Goal: Task Accomplishment & Management: Manage account settings

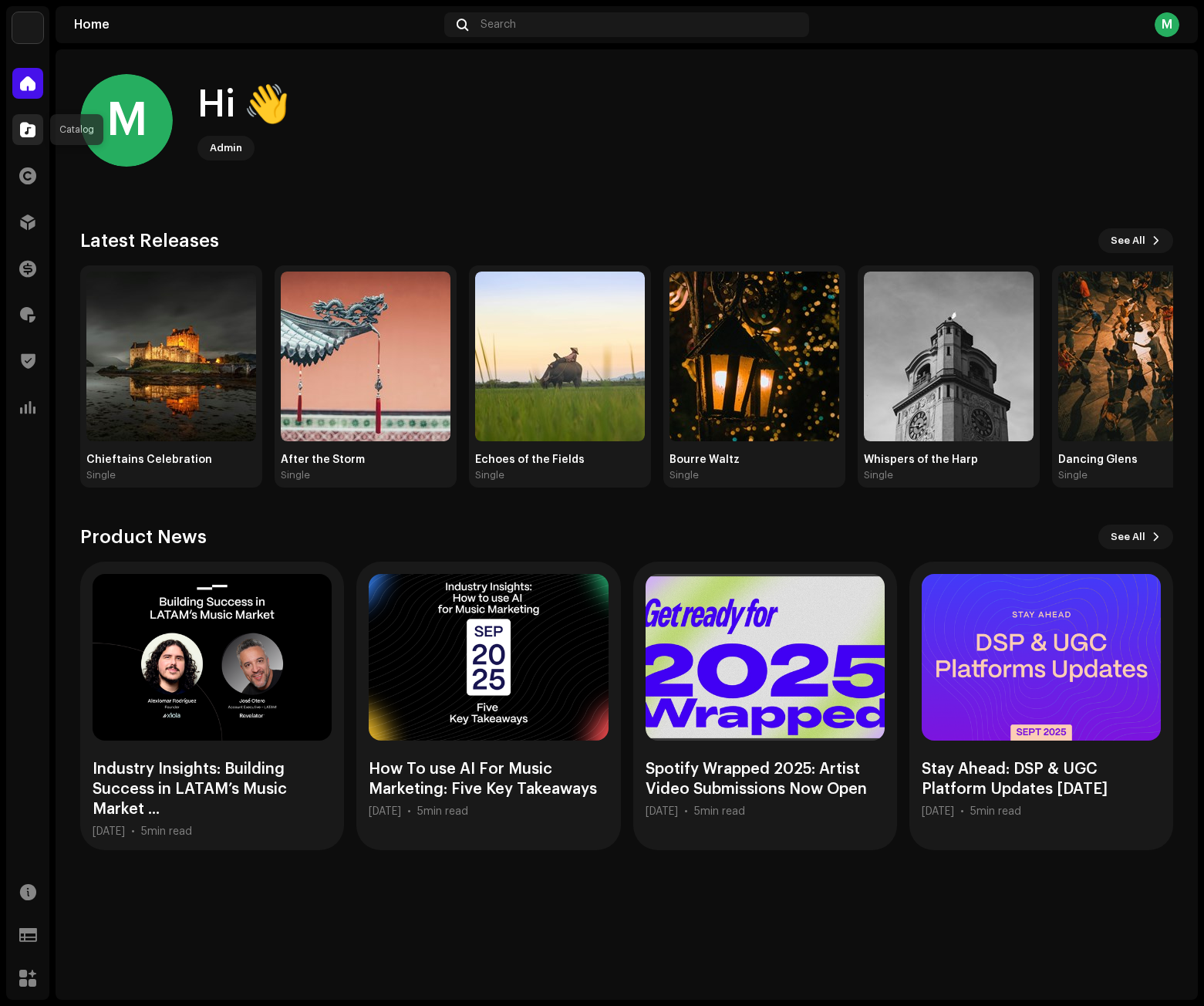
click at [31, 133] on span at bounding box center [28, 129] width 15 height 12
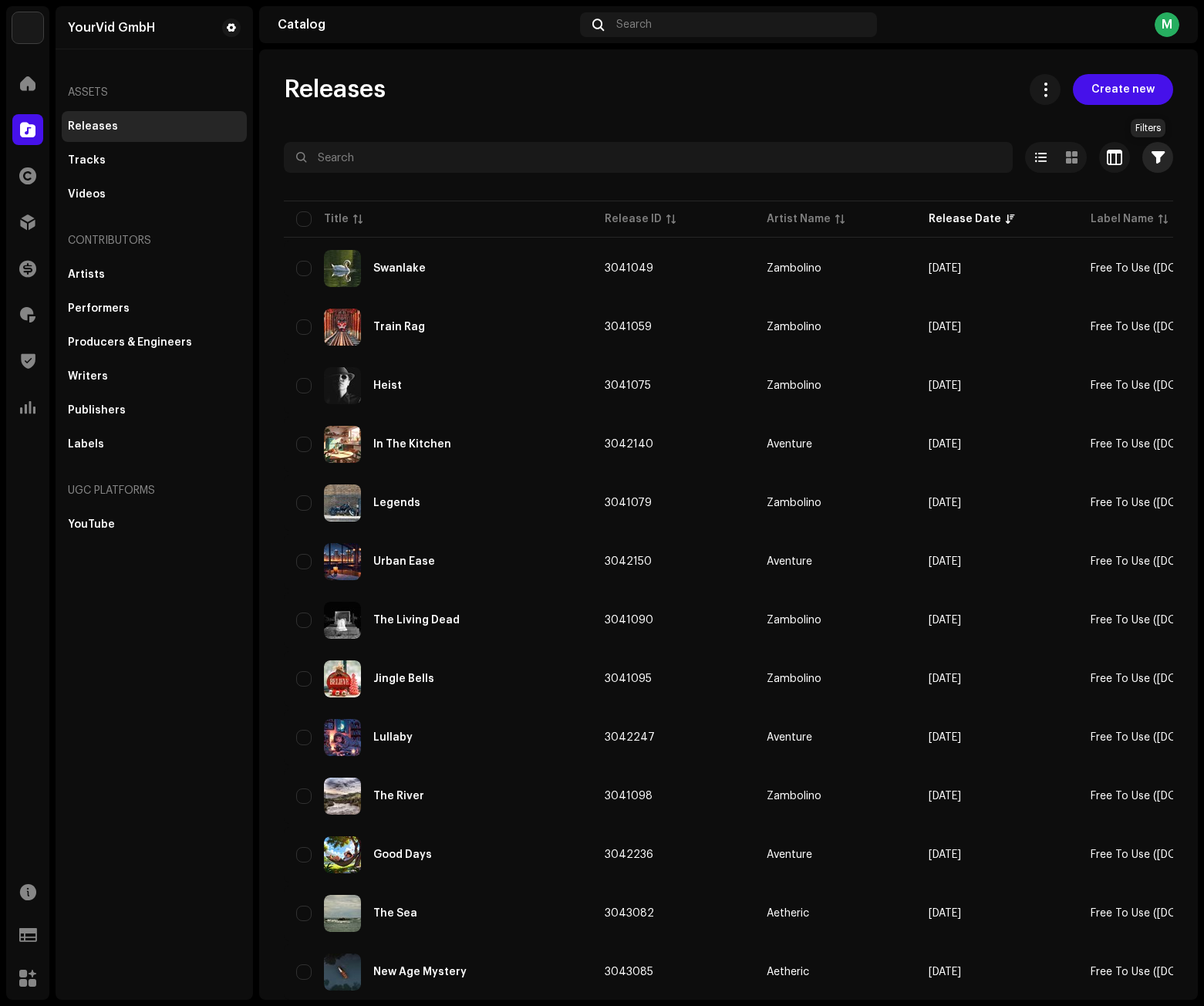
click at [1142, 161] on button "button" at bounding box center [1157, 157] width 30 height 30
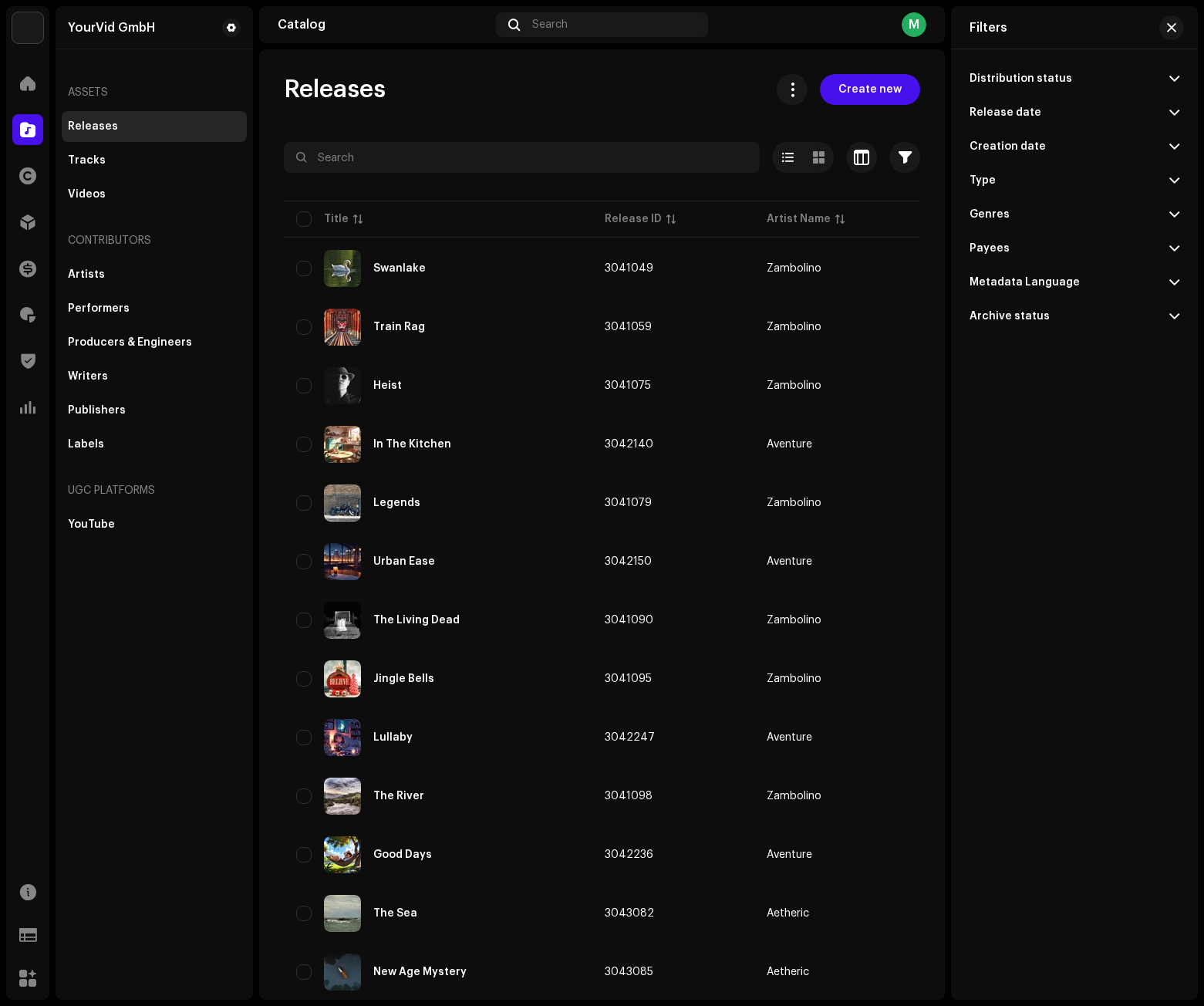
click at [1176, 74] on span at bounding box center [1174, 78] width 10 height 12
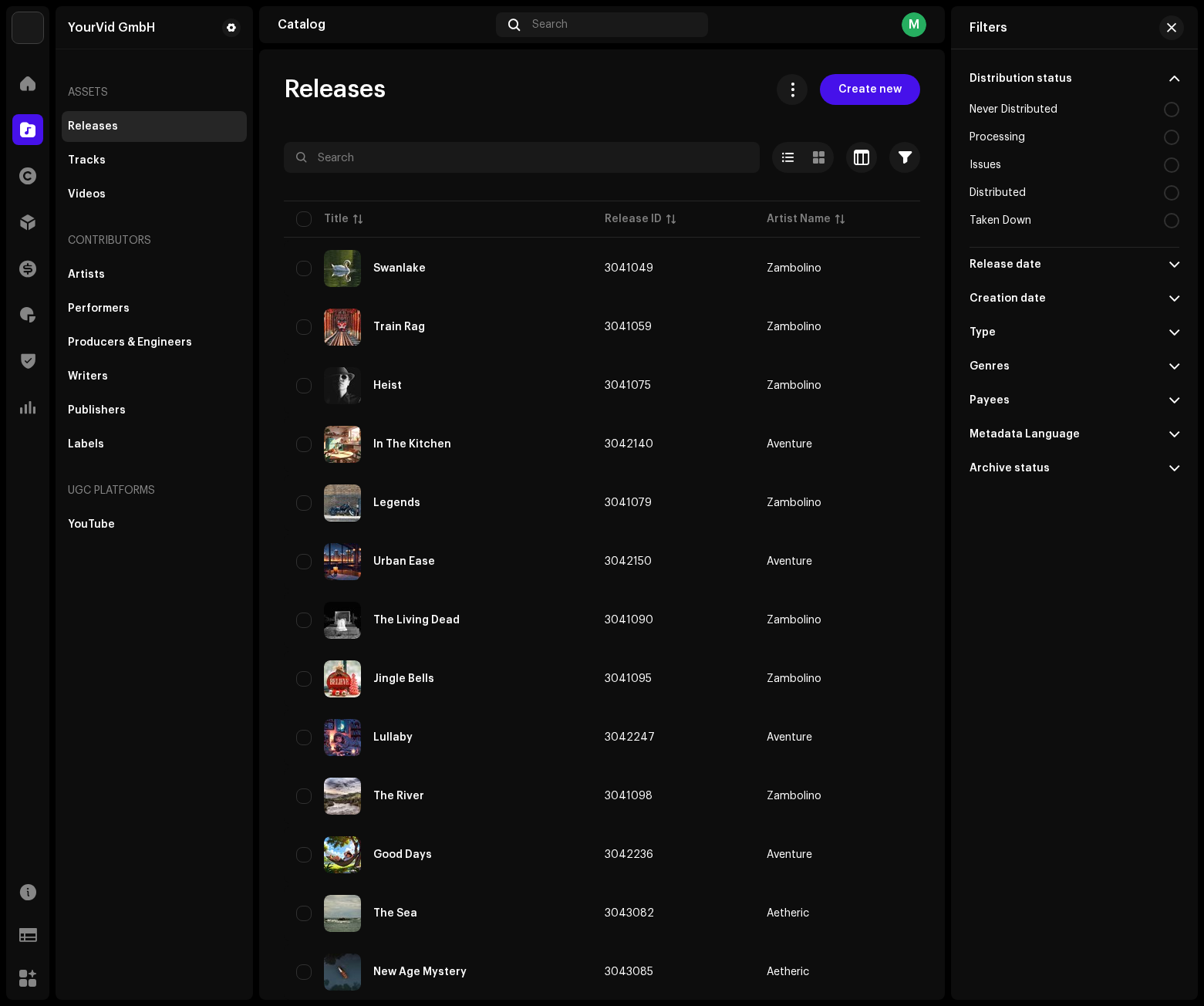
click at [1043, 213] on div "Taken Down" at bounding box center [1074, 220] width 210 height 28
radio input "true"
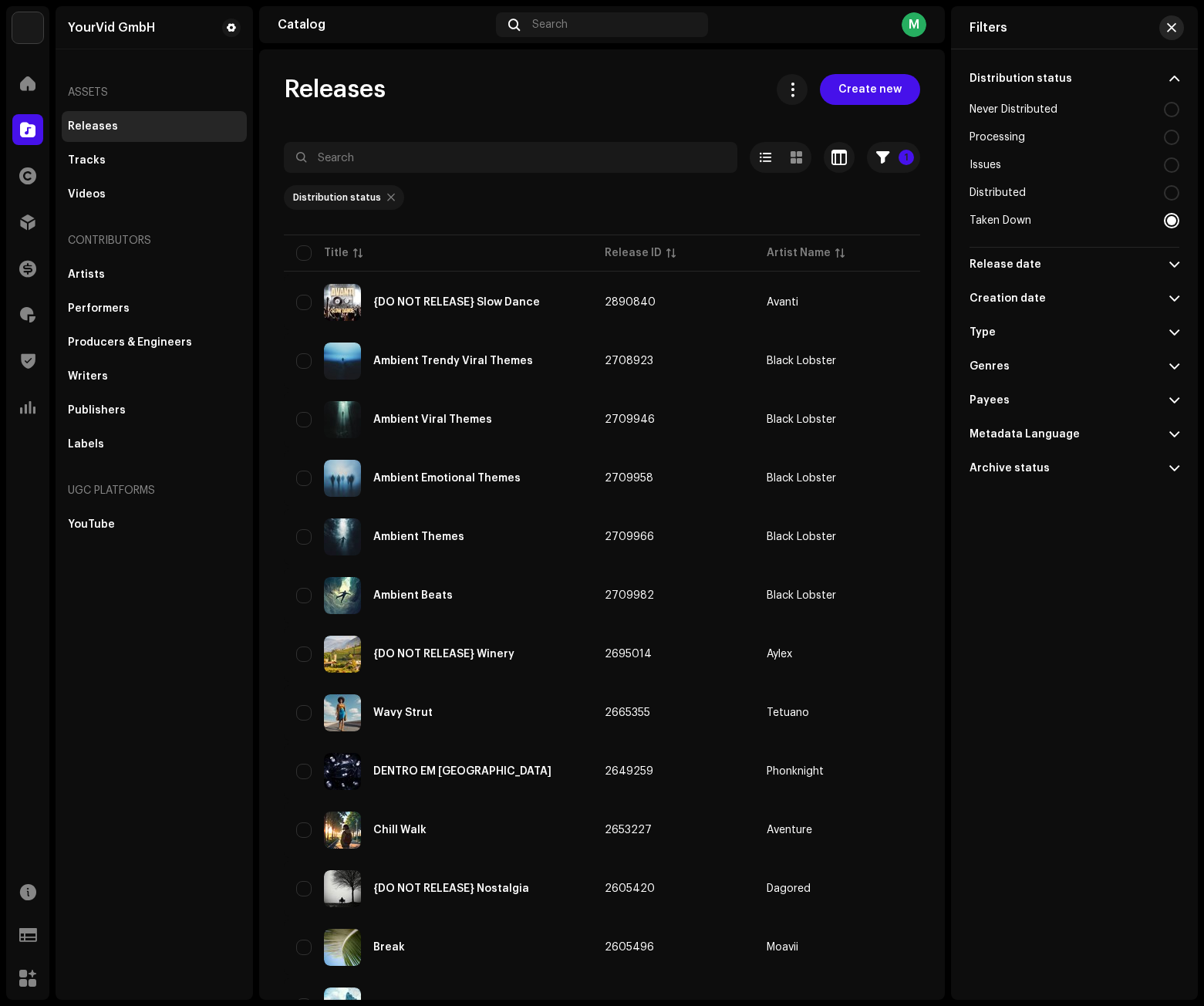
click at [1178, 27] on button "button" at bounding box center [1172, 28] width 25 height 25
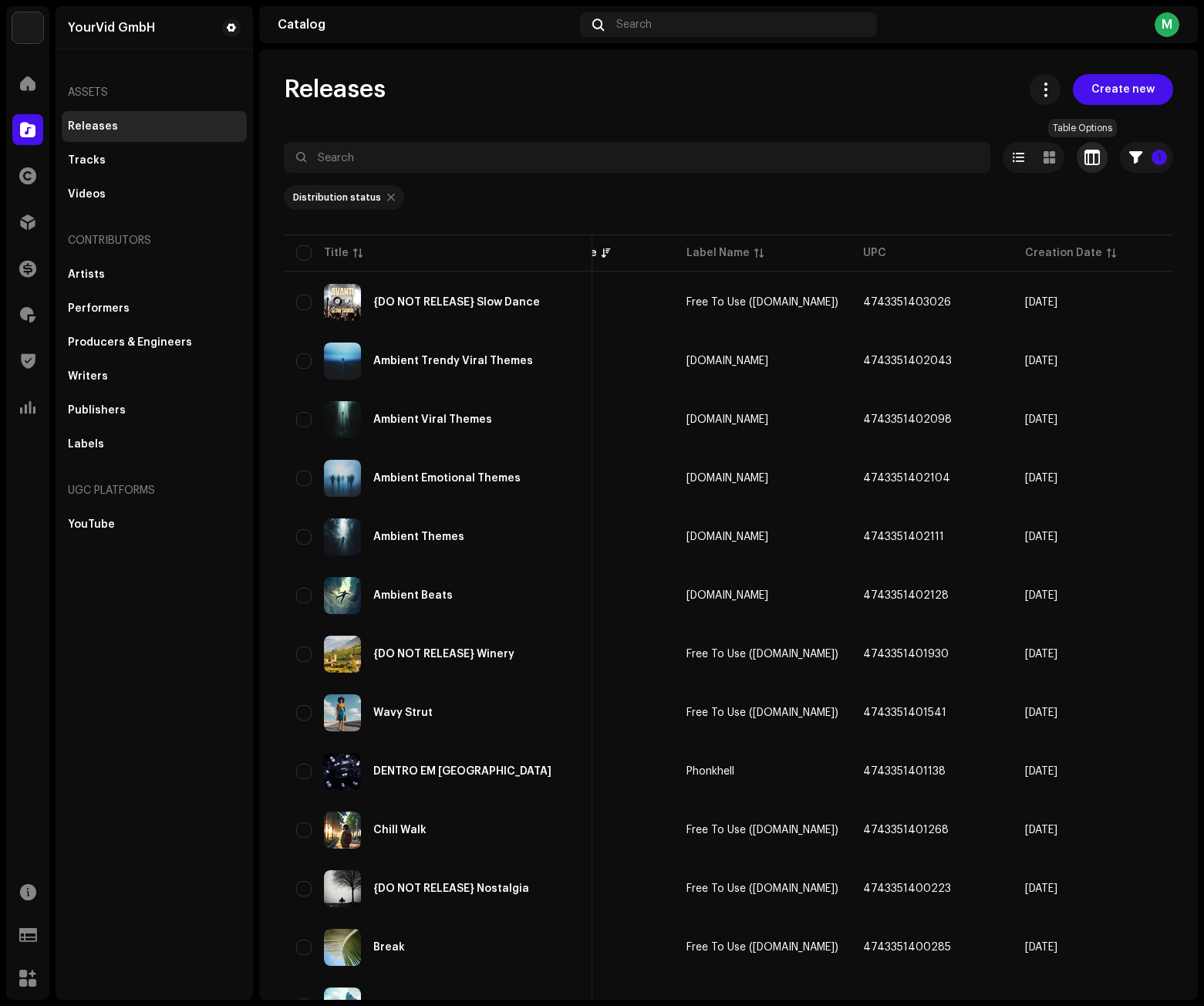
click at [1087, 161] on span "button" at bounding box center [1092, 157] width 15 height 12
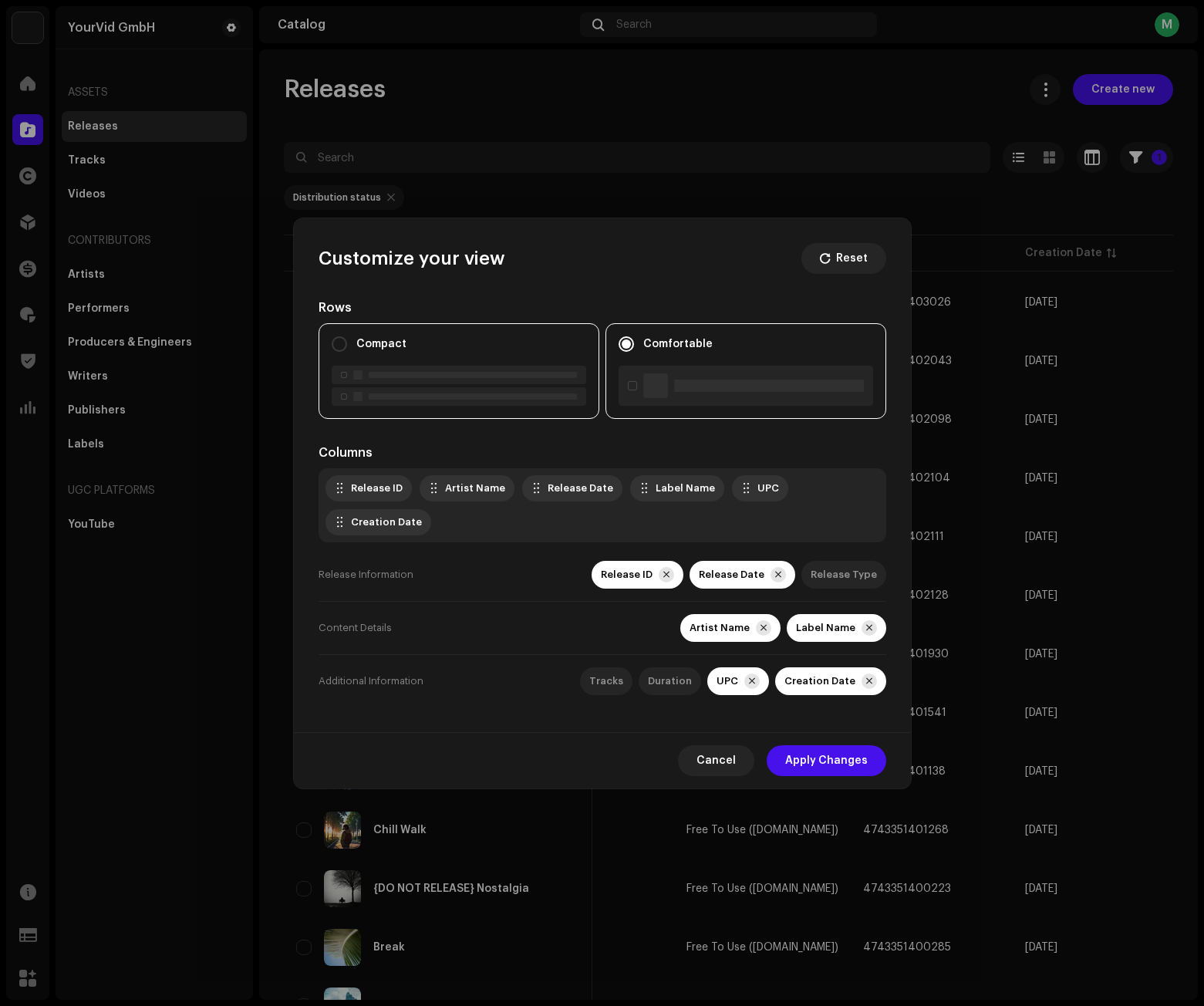
click at [450, 382] on div at bounding box center [459, 374] width 254 height 18
radio input "true"
click at [837, 762] on span "Apply Changes" at bounding box center [826, 761] width 83 height 30
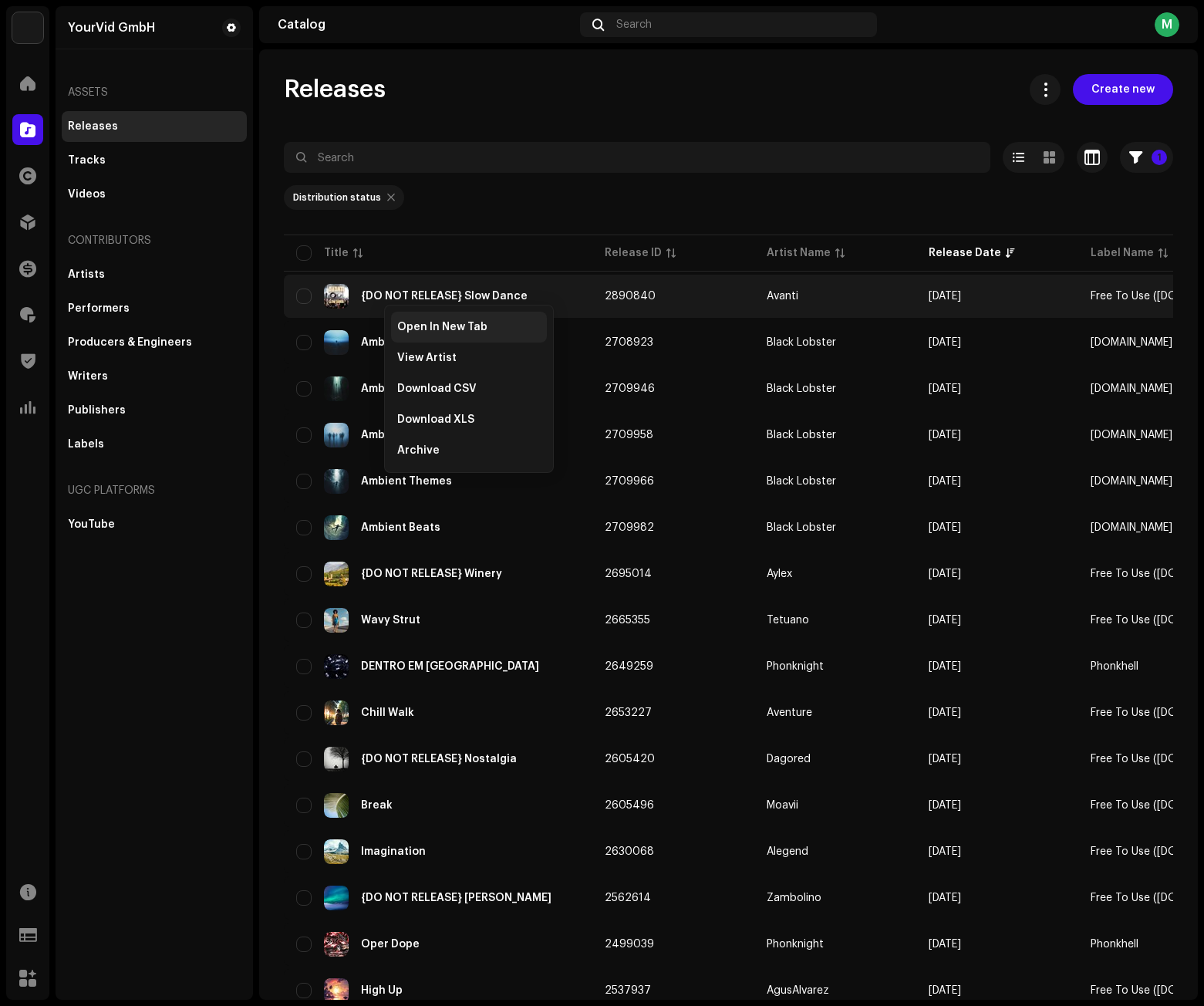
click at [413, 325] on span "Open In New Tab" at bounding box center [442, 327] width 90 height 12
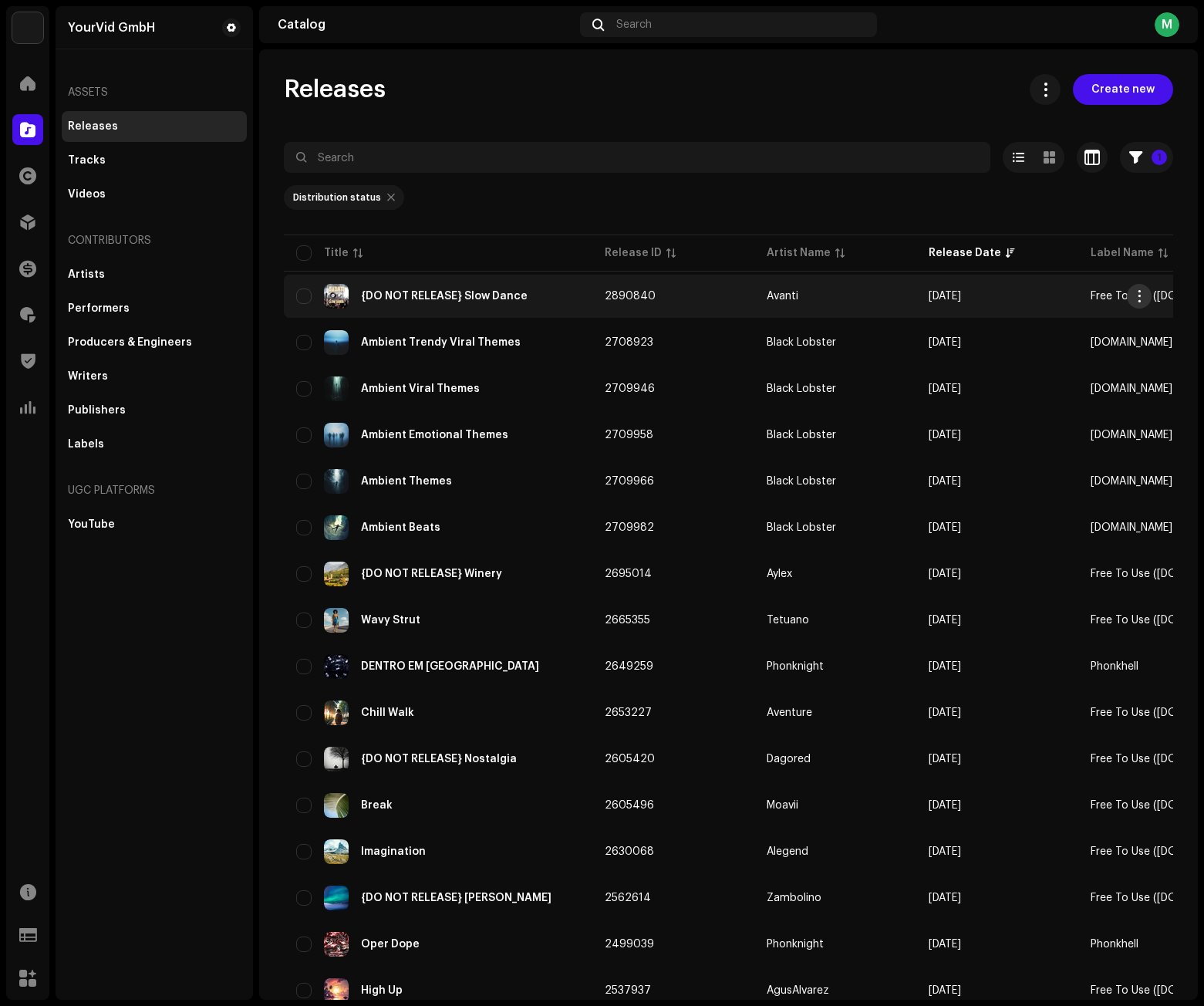
click at [1136, 296] on span "button" at bounding box center [1139, 295] width 11 height 12
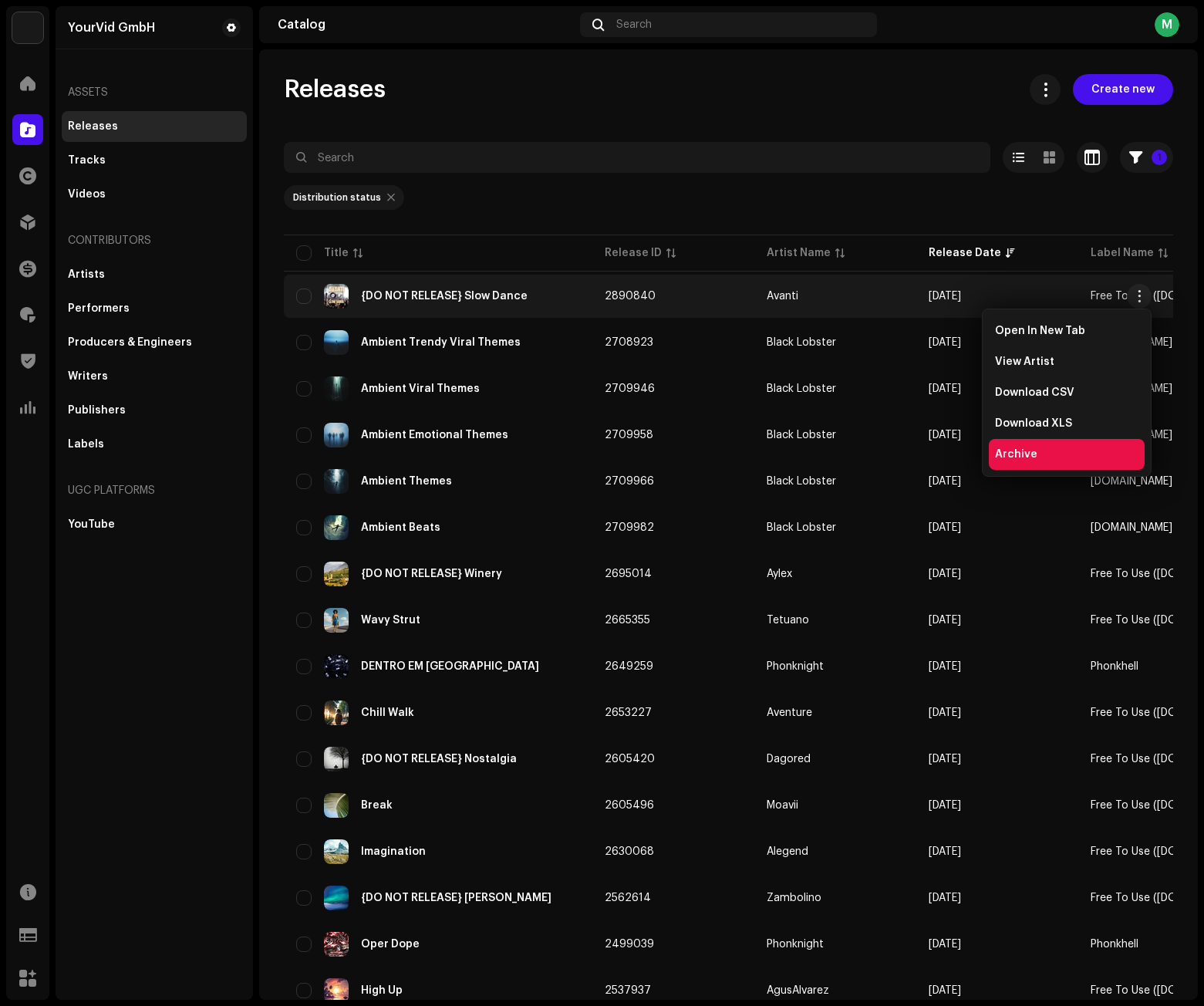
click at [1011, 457] on span "Archive" at bounding box center [1016, 454] width 43 height 12
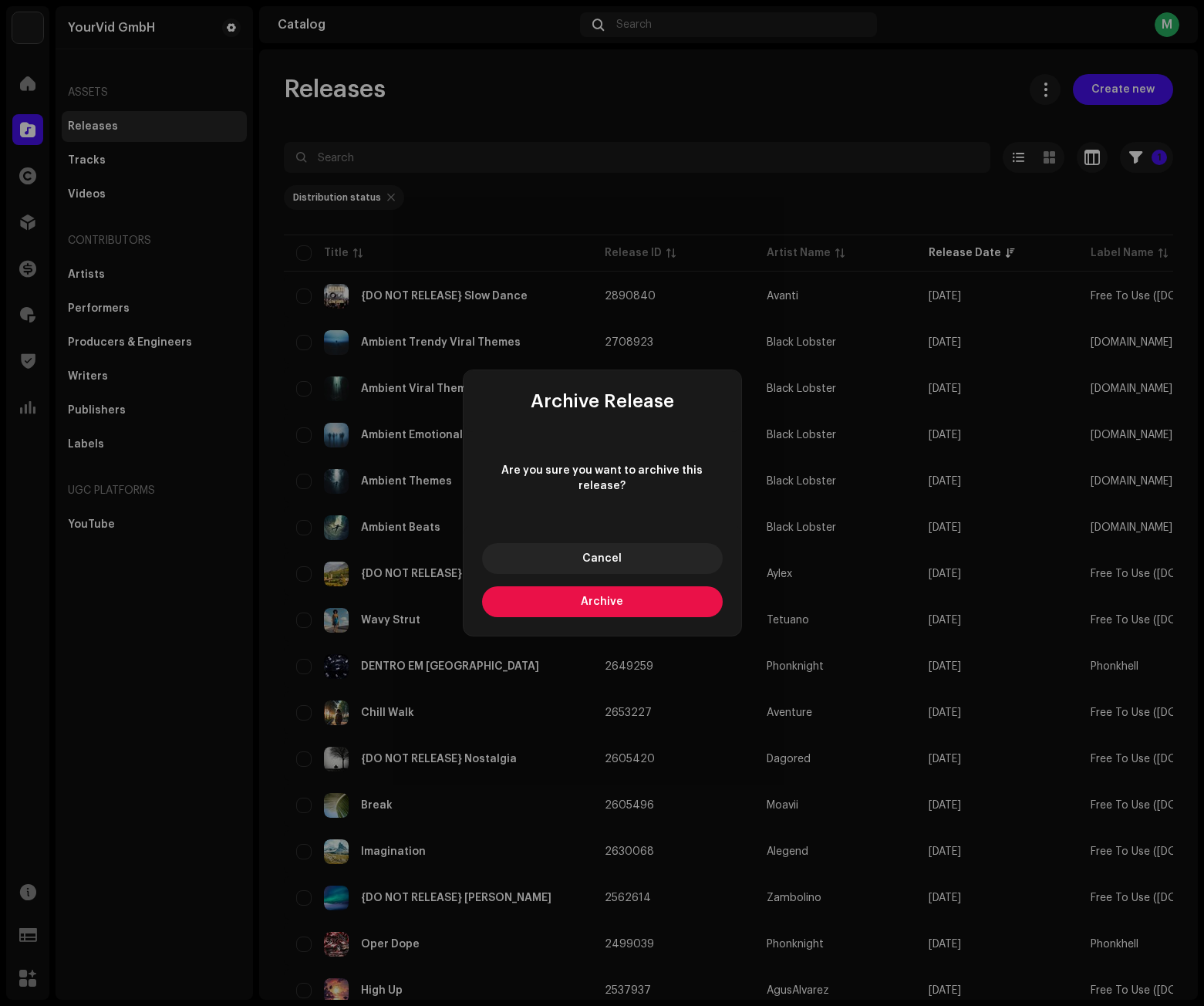
click at [614, 597] on span "Archive" at bounding box center [602, 601] width 43 height 10
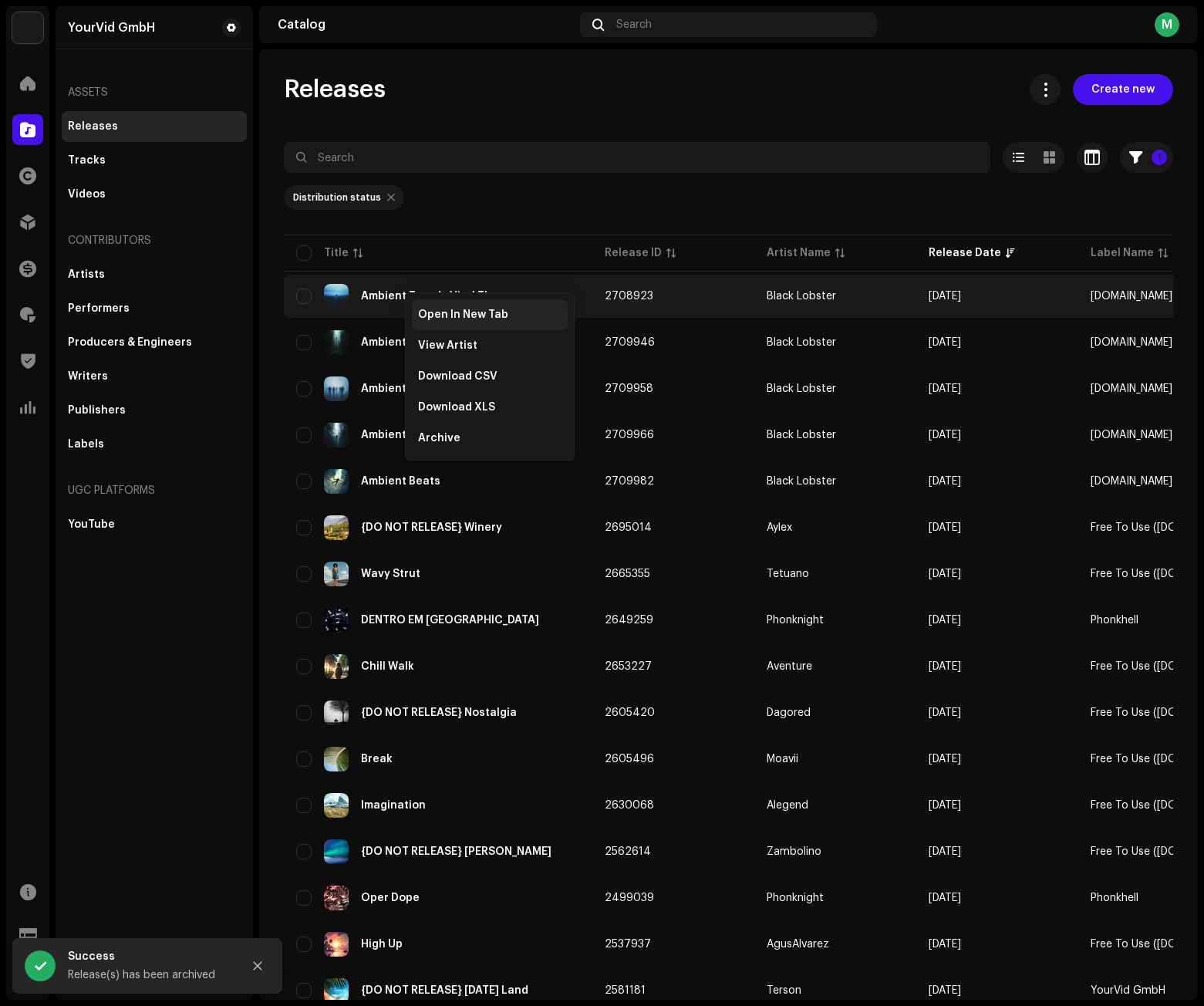
click at [423, 306] on div "Open In New Tab" at bounding box center [490, 314] width 156 height 30
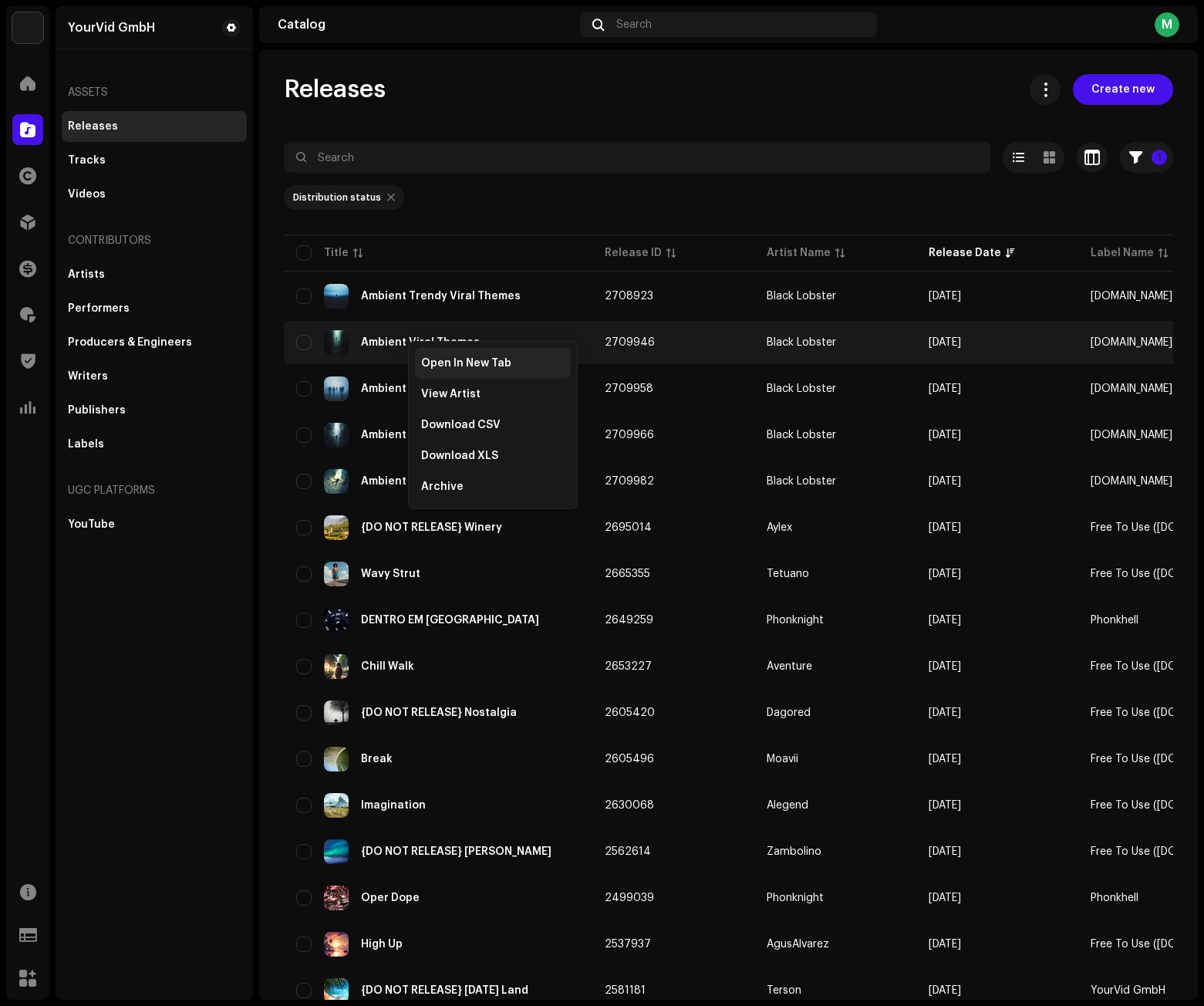
click at [431, 355] on div "Open In New Tab" at bounding box center [493, 363] width 156 height 30
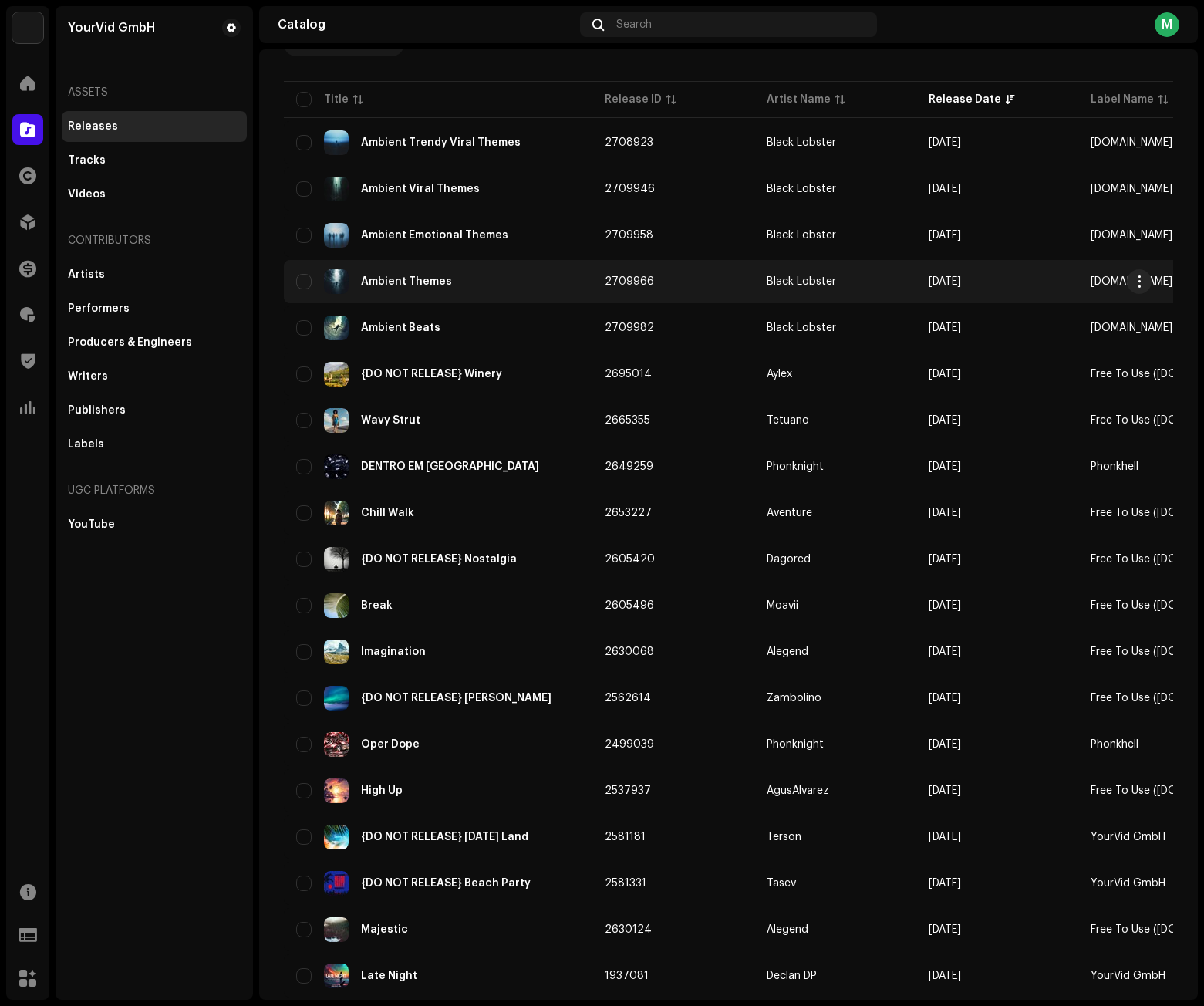
scroll to position [154, 0]
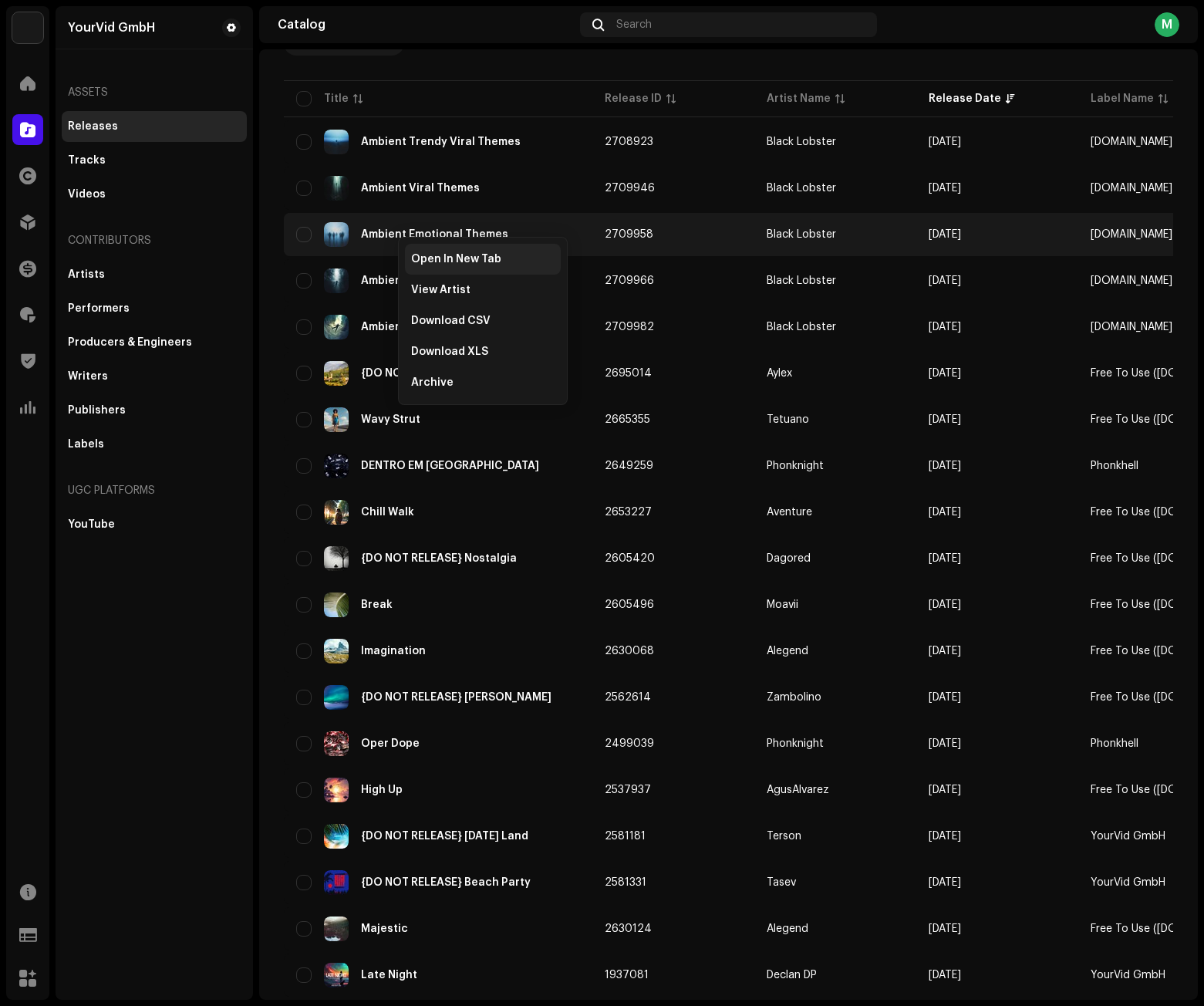
click at [413, 251] on div "Open In New Tab" at bounding box center [482, 259] width 156 height 30
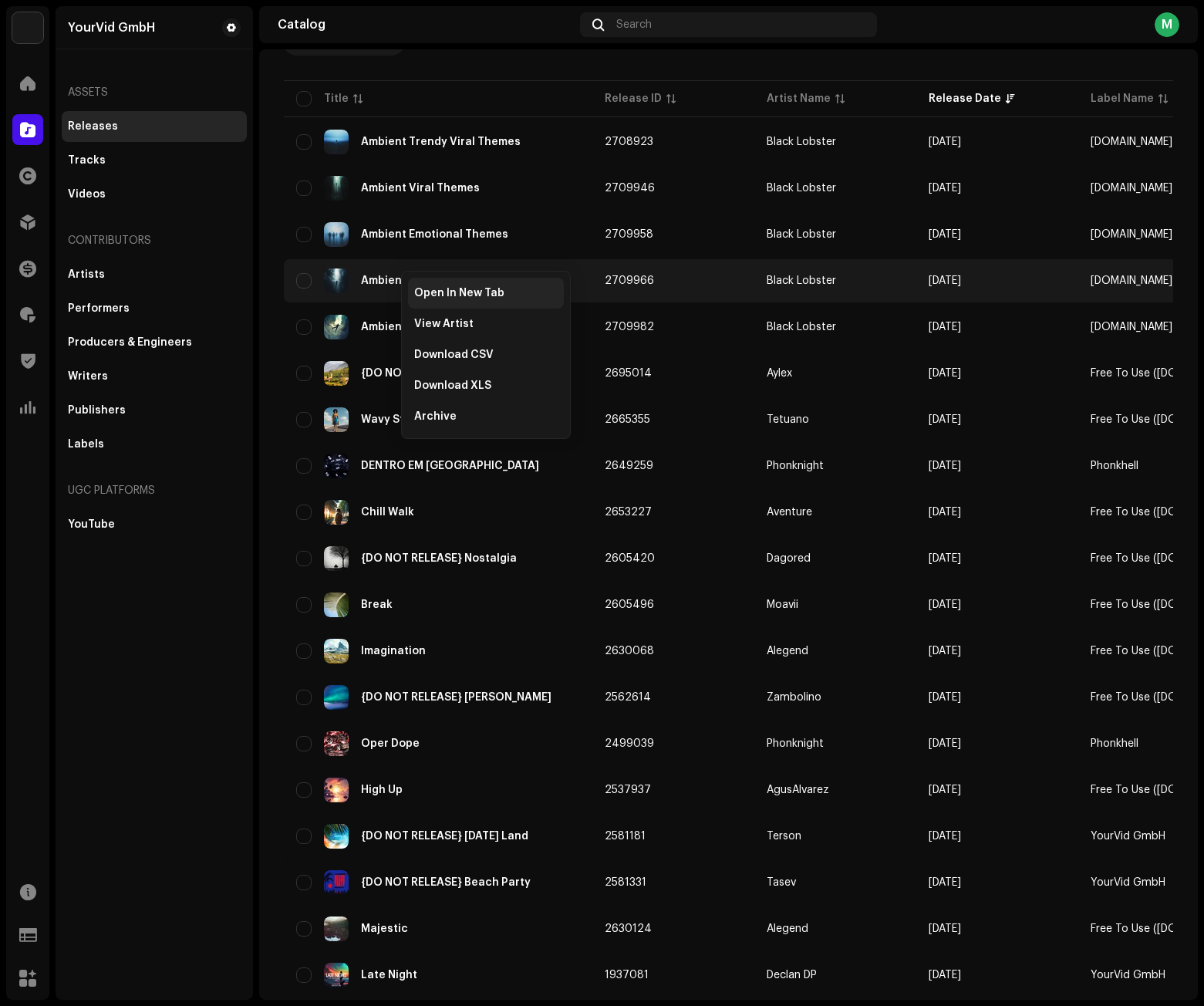
click at [425, 291] on span "Open In New Tab" at bounding box center [459, 293] width 90 height 12
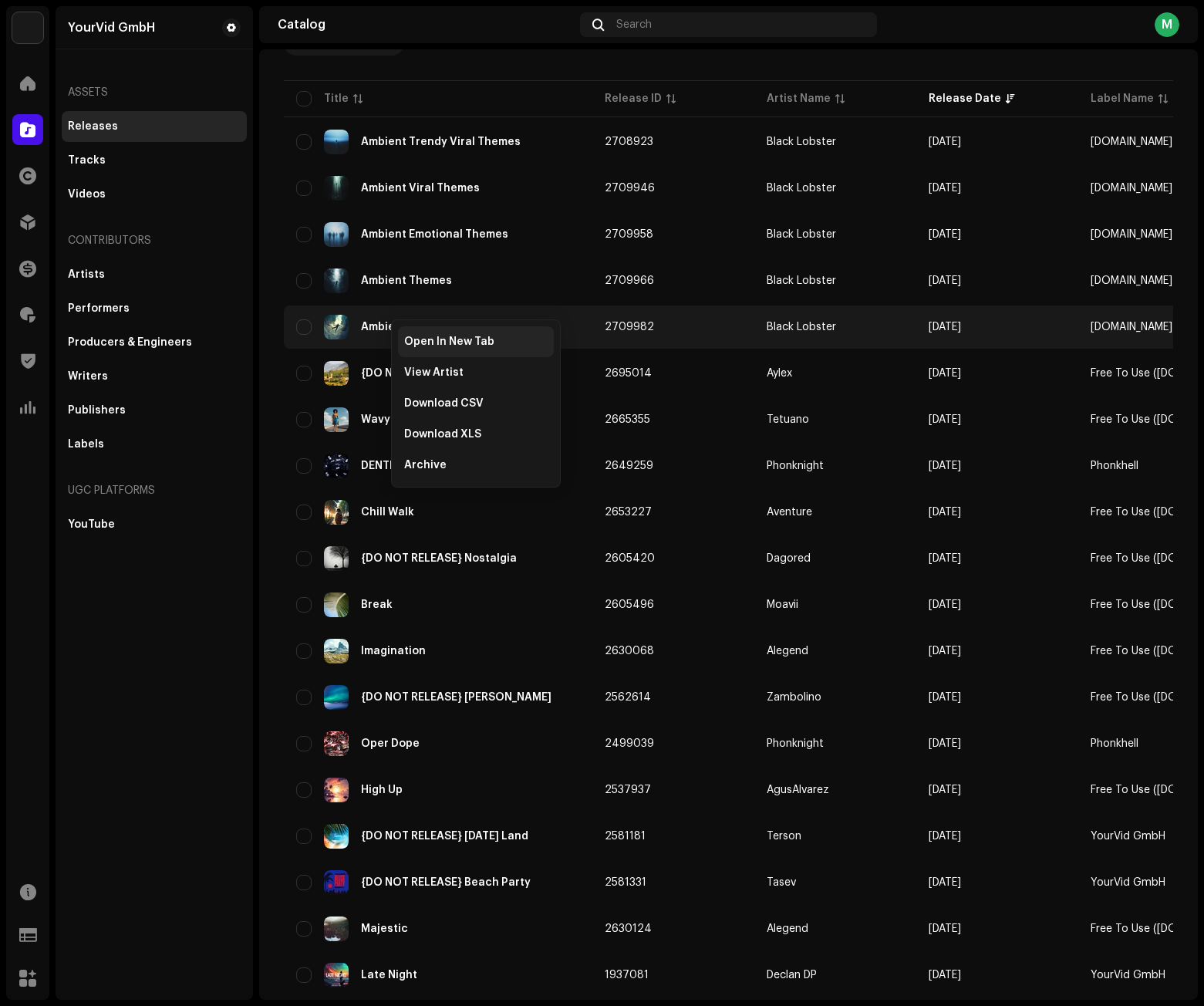
click at [410, 335] on span "Open In New Tab" at bounding box center [449, 341] width 90 height 12
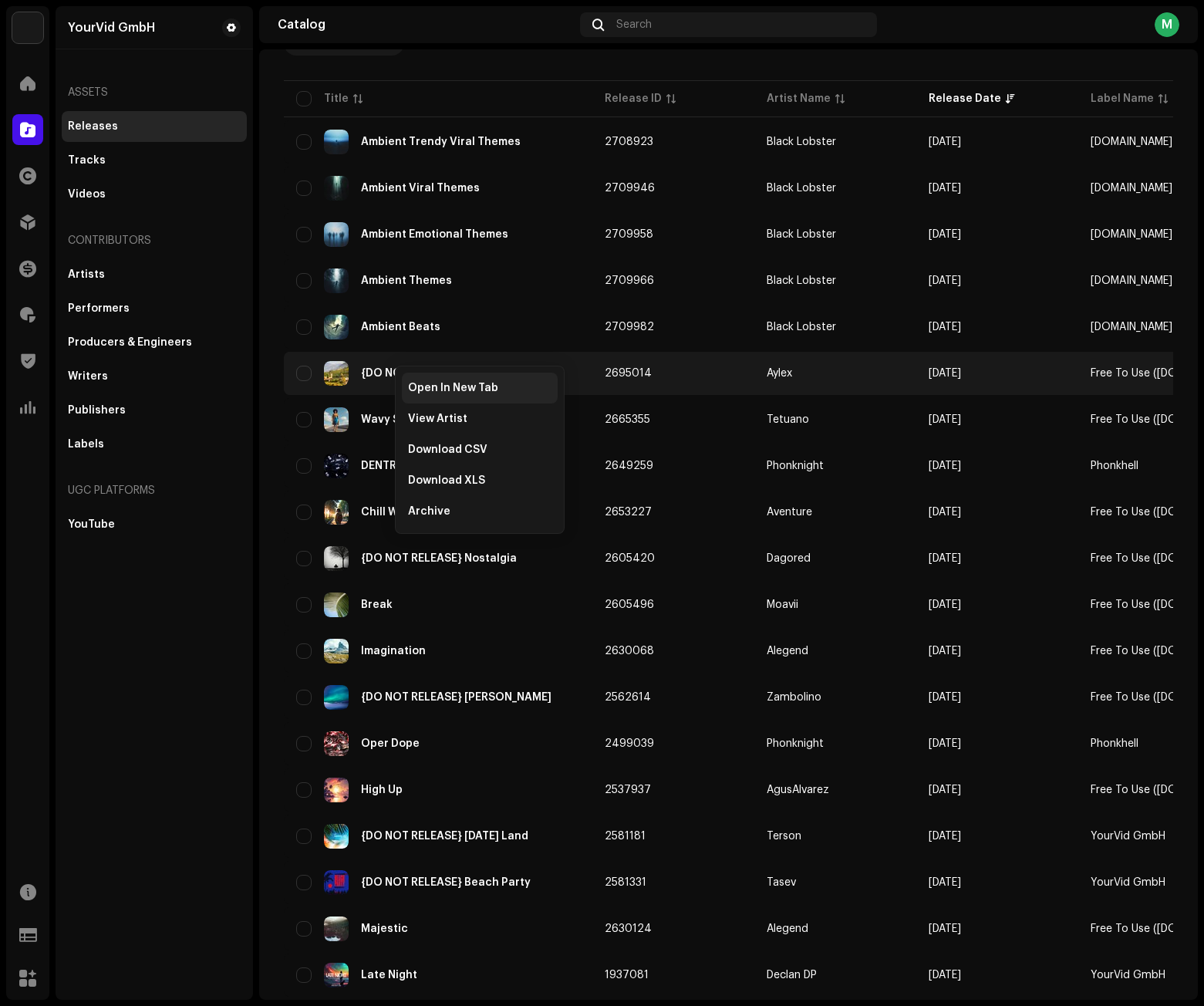
click at [419, 378] on div "Open In New Tab" at bounding box center [480, 388] width 156 height 30
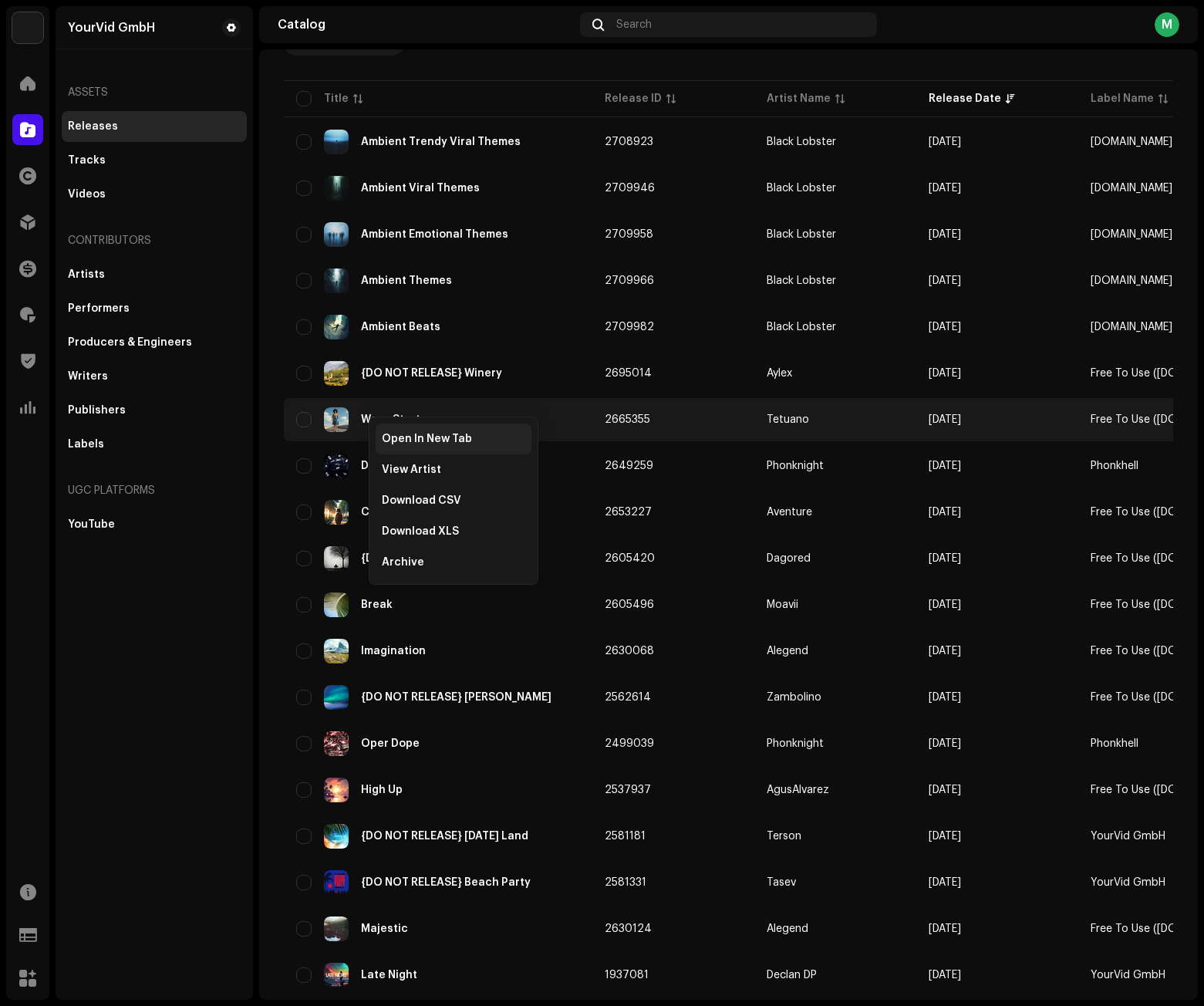
click at [413, 441] on span "Open In New Tab" at bounding box center [426, 439] width 90 height 12
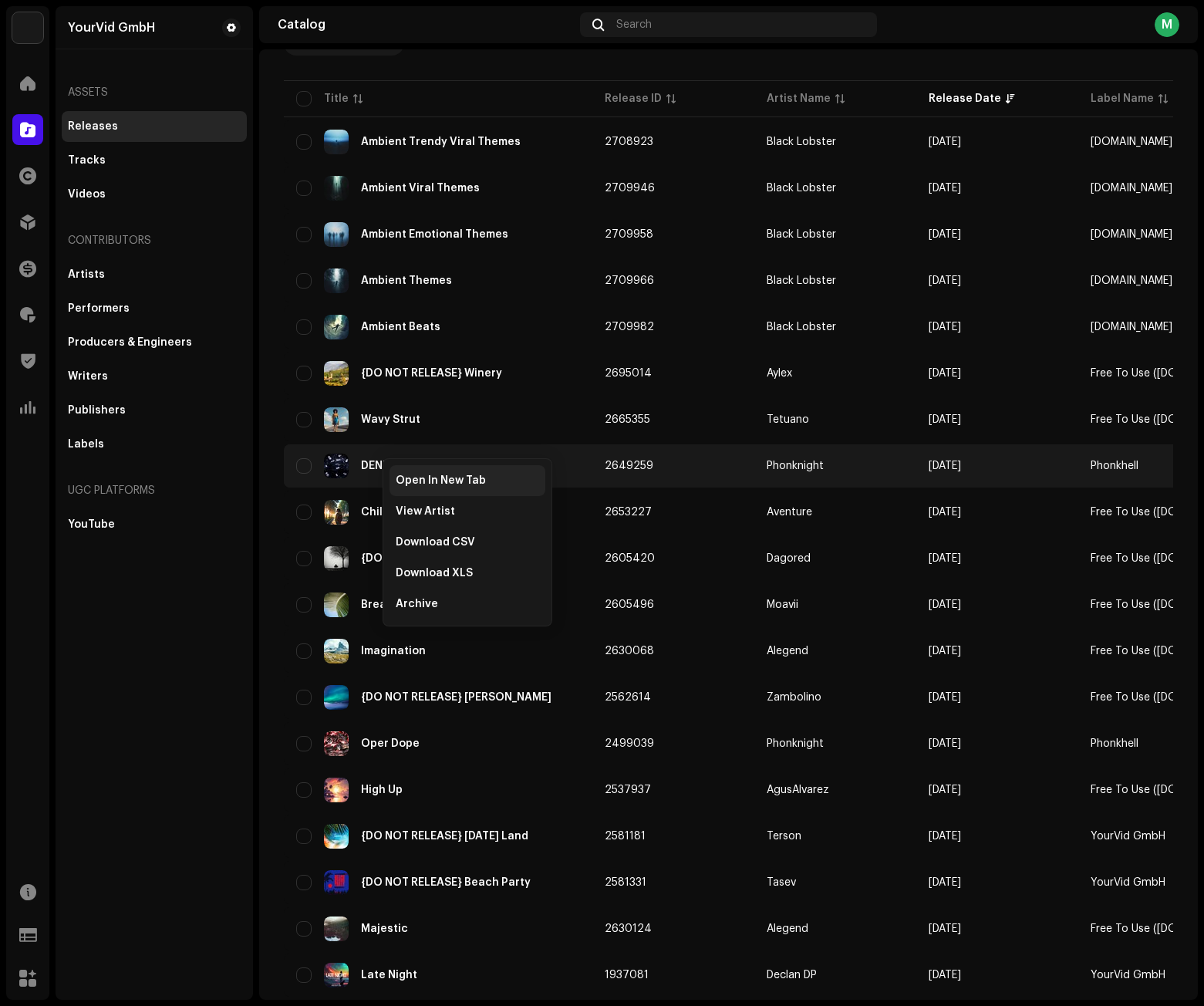
click at [408, 488] on div "Open In New Tab" at bounding box center [467, 481] width 156 height 30
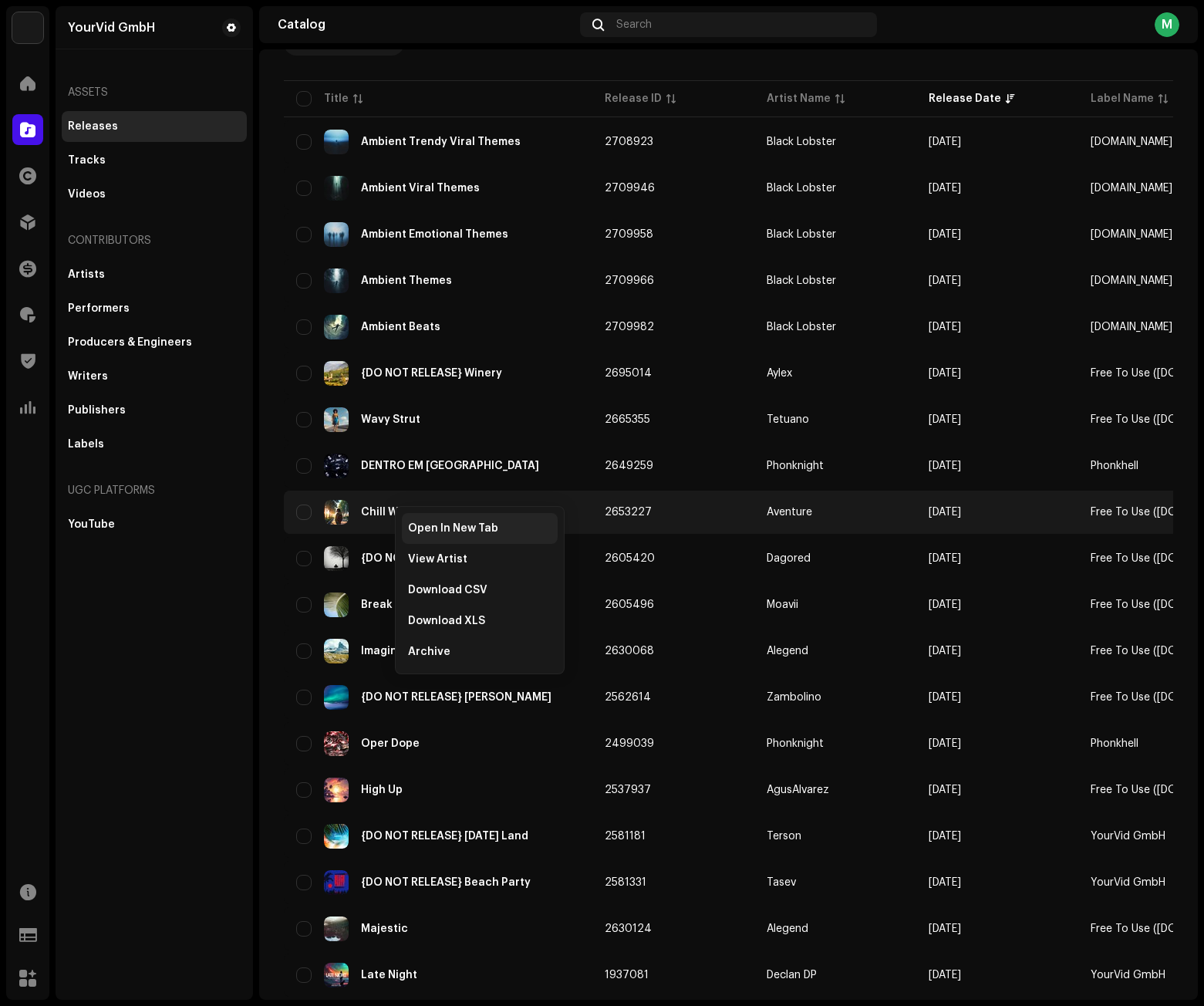
click at [442, 540] on div "Open In New Tab" at bounding box center [480, 528] width 156 height 30
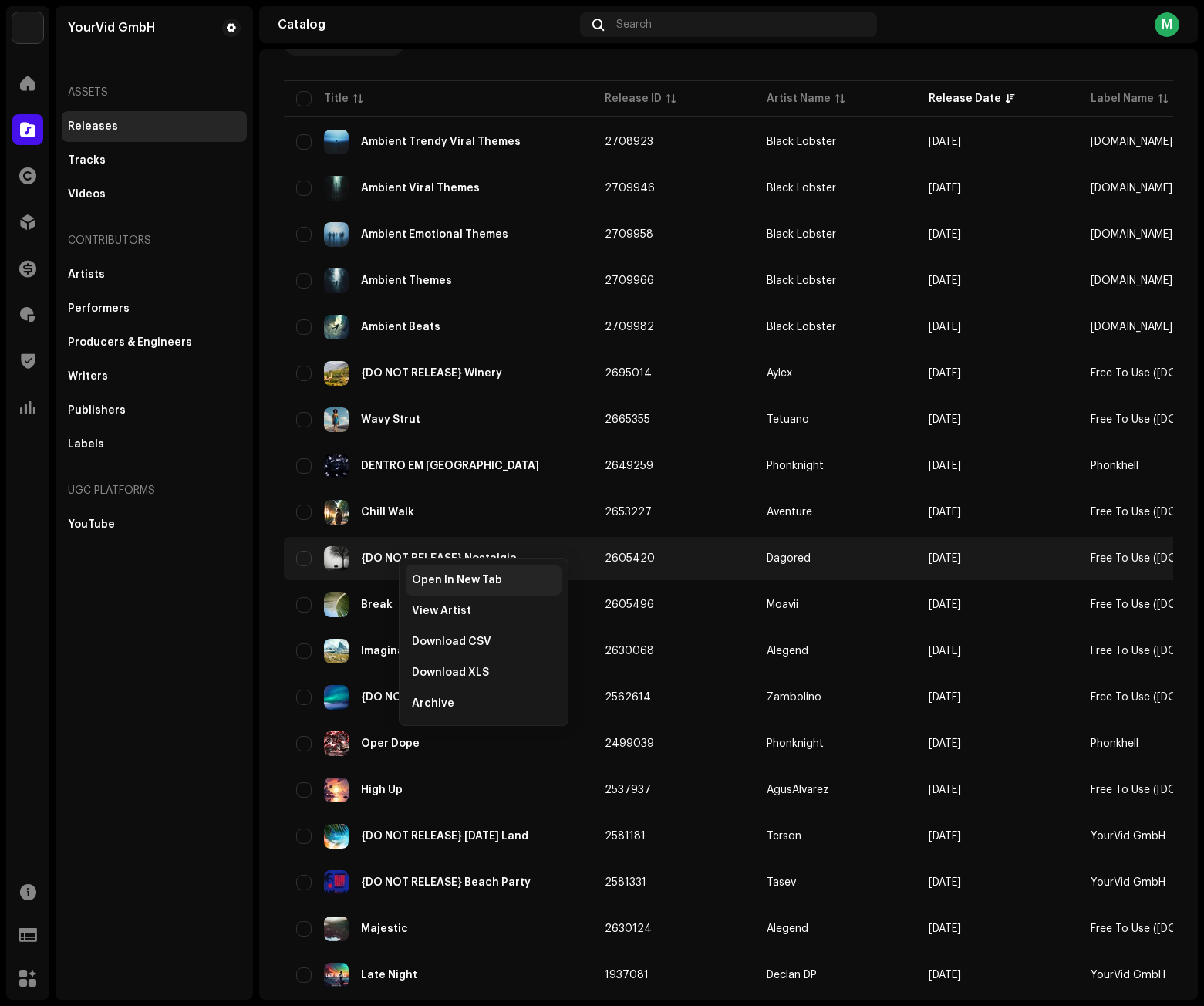
click at [442, 589] on div "Open In New Tab" at bounding box center [483, 579] width 156 height 30
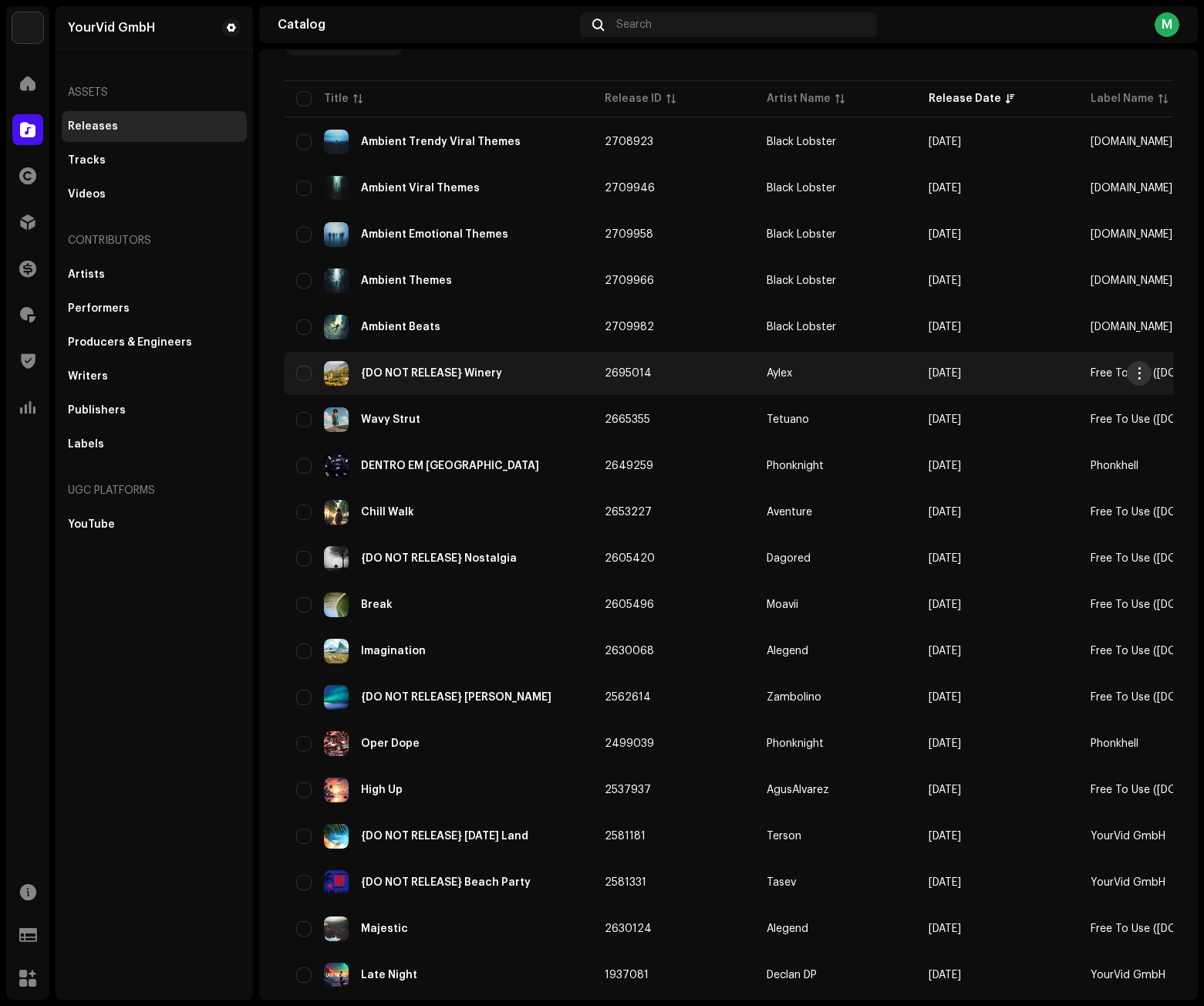
click at [1139, 372] on span "button" at bounding box center [1139, 373] width 11 height 12
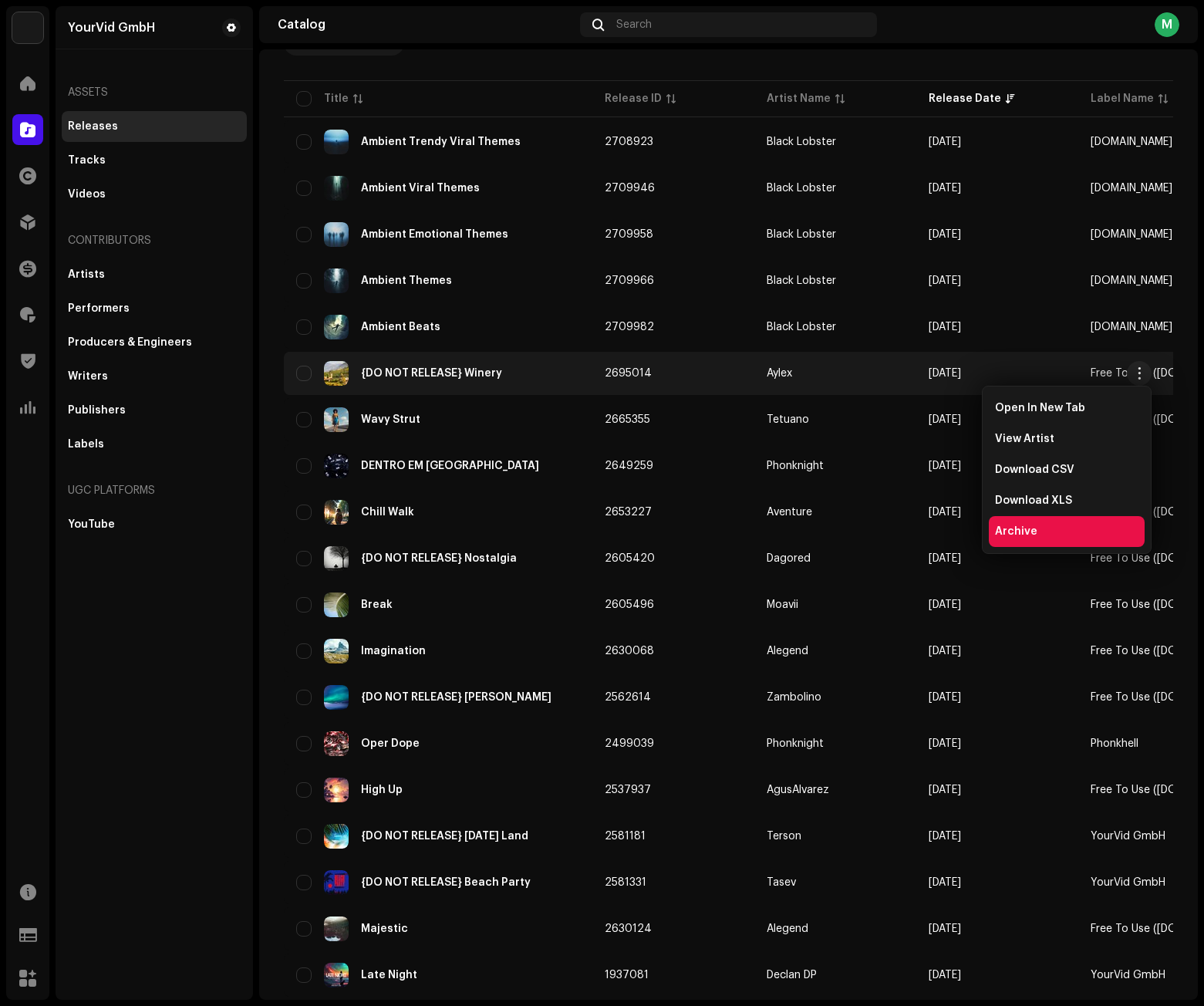
click at [1022, 523] on div "Archive" at bounding box center [1066, 531] width 156 height 30
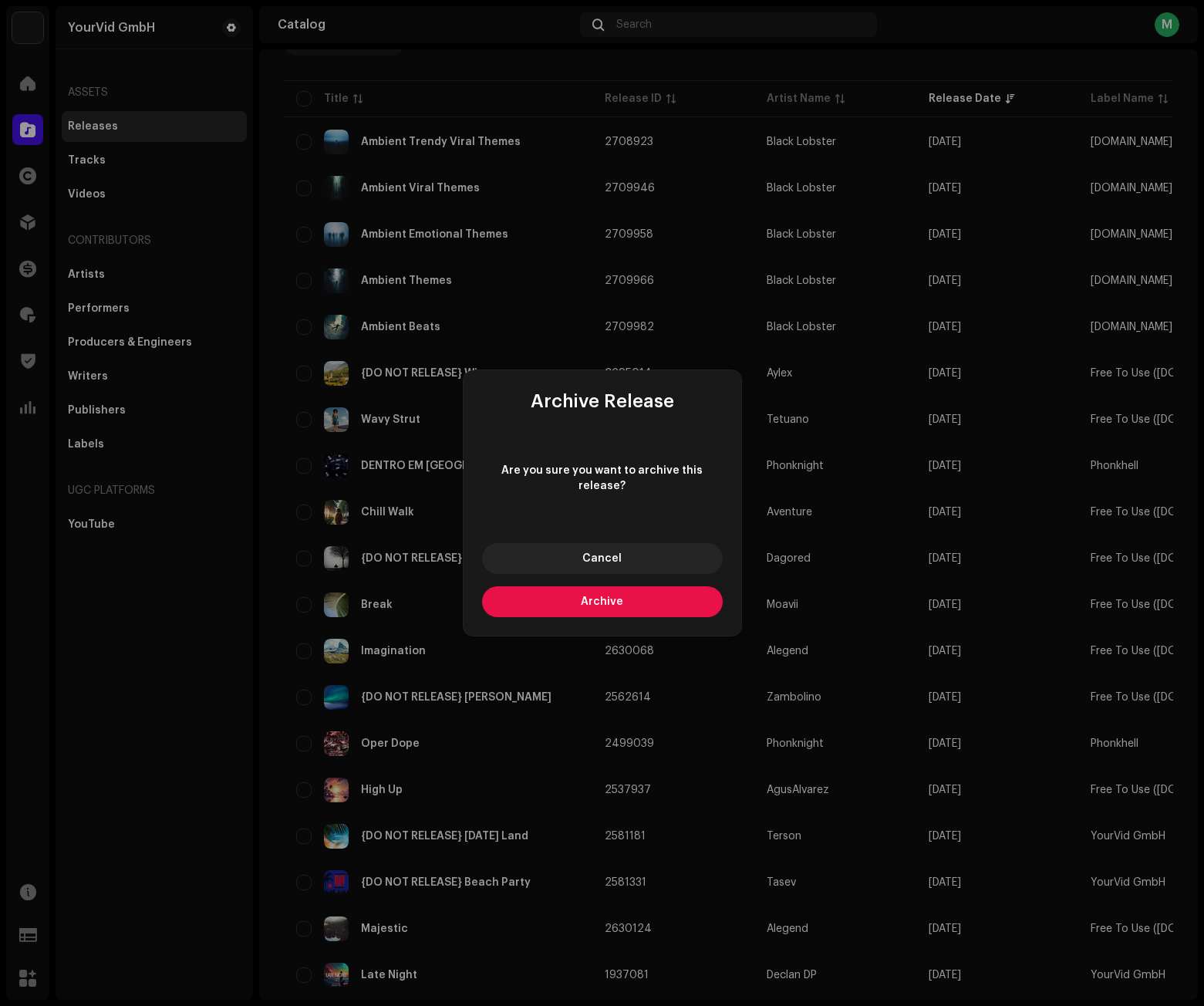
click at [623, 595] on button "Archive" at bounding box center [602, 601] width 240 height 30
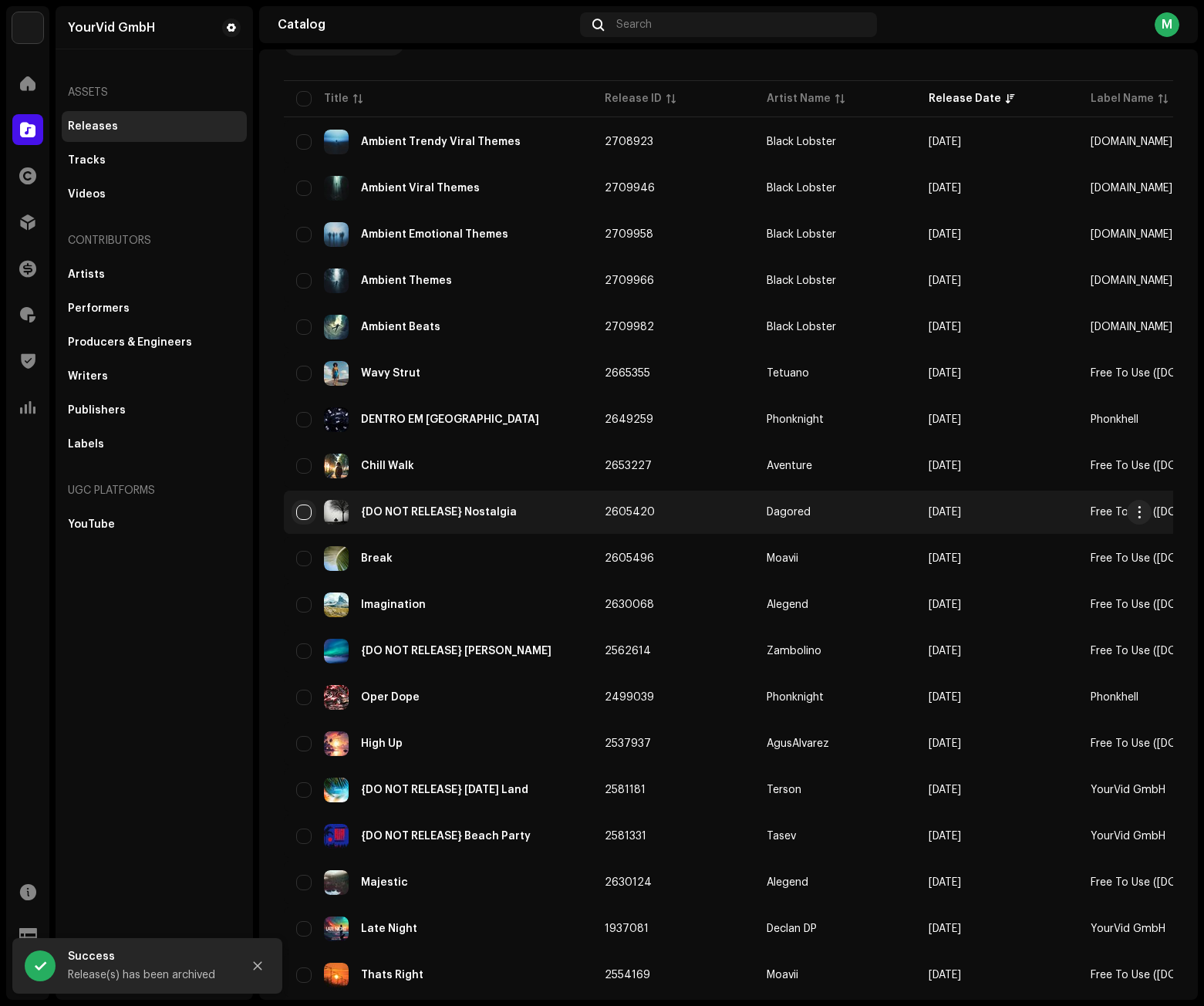
click at [305, 512] on input "checkbox" at bounding box center [304, 512] width 15 height 15
click at [1138, 507] on span "button" at bounding box center [1139, 512] width 11 height 12
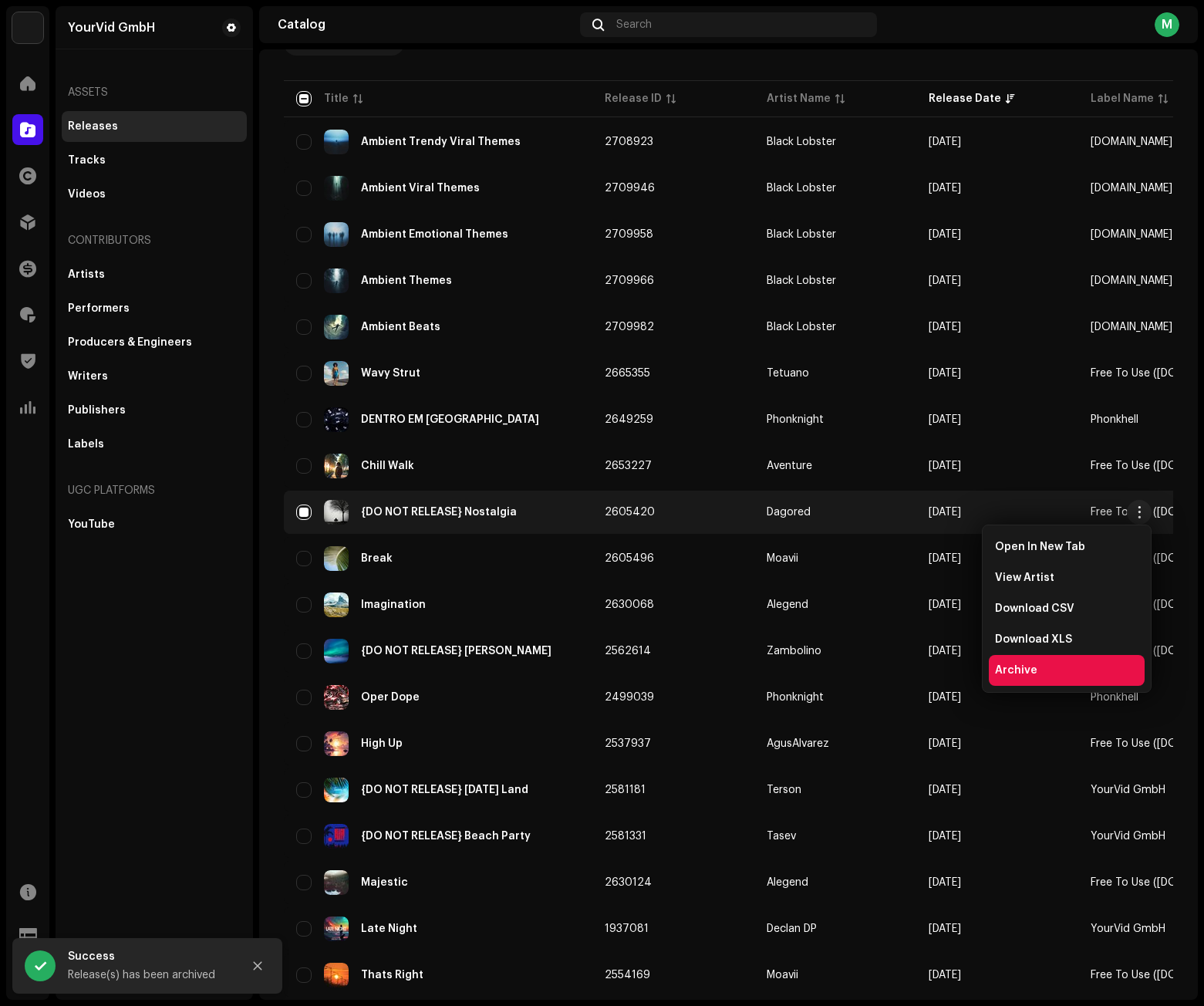
click at [1016, 673] on span "Archive" at bounding box center [1016, 670] width 43 height 12
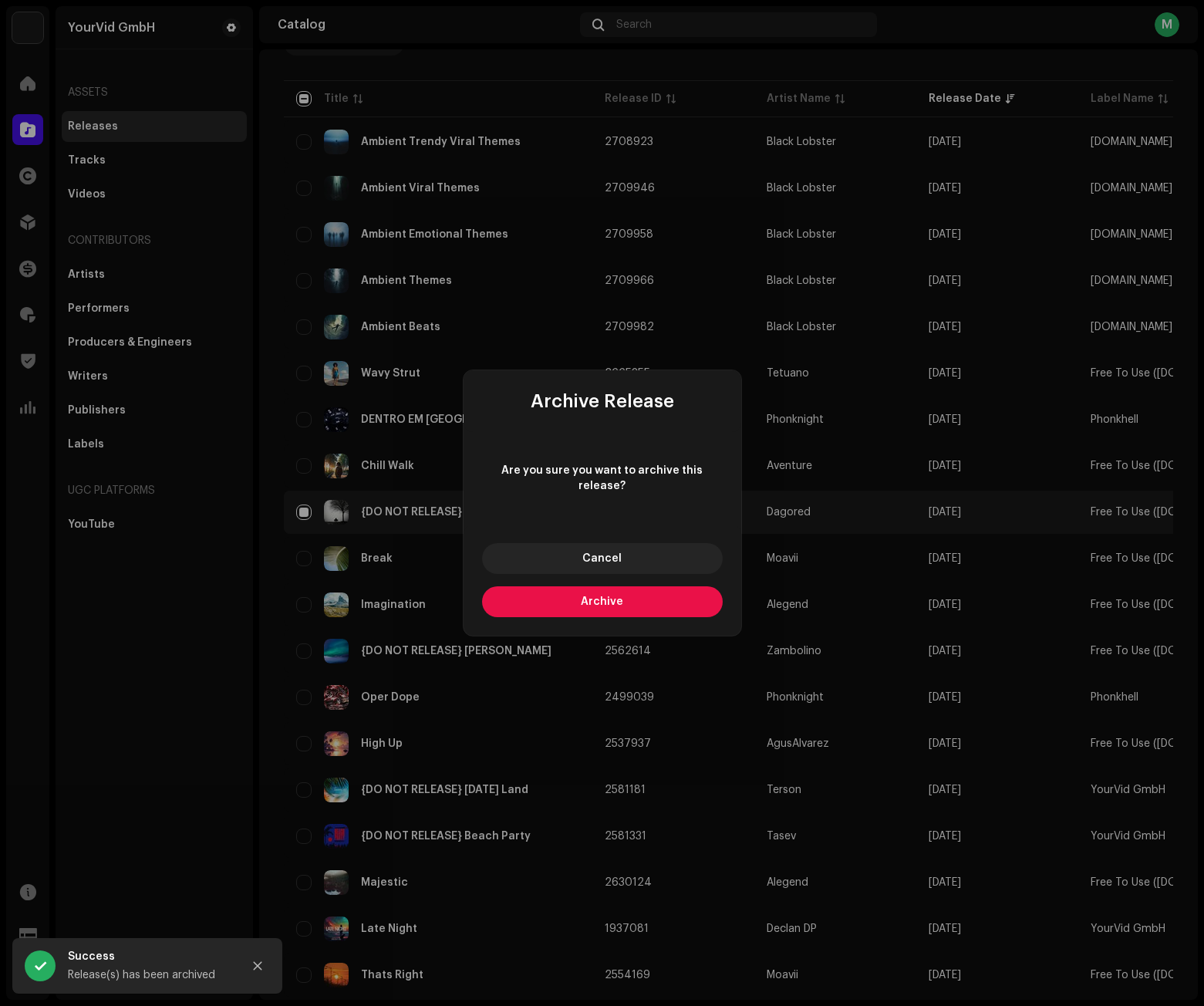
click at [579, 591] on button "Archive" at bounding box center [602, 601] width 240 height 30
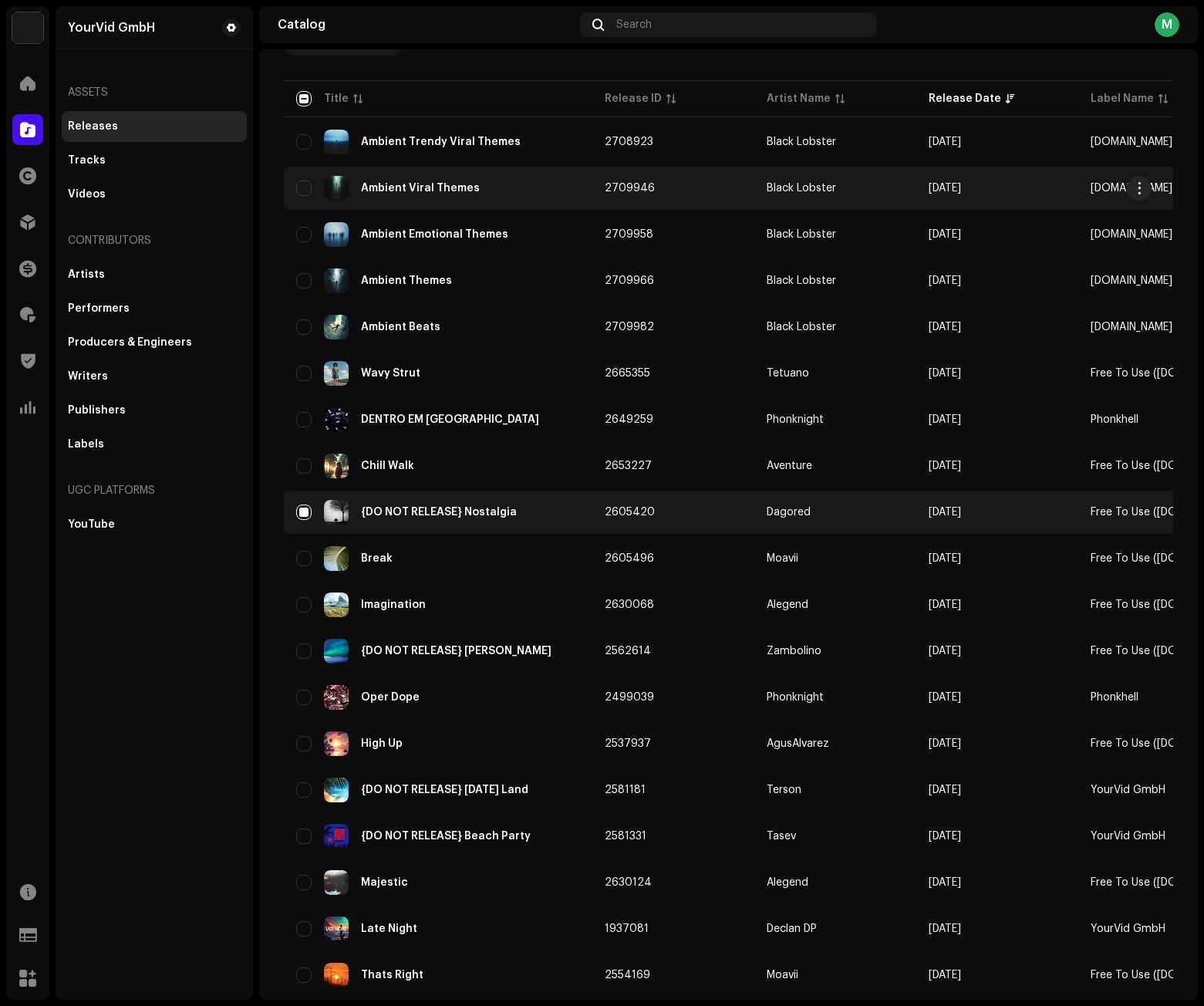
checkbox input "false"
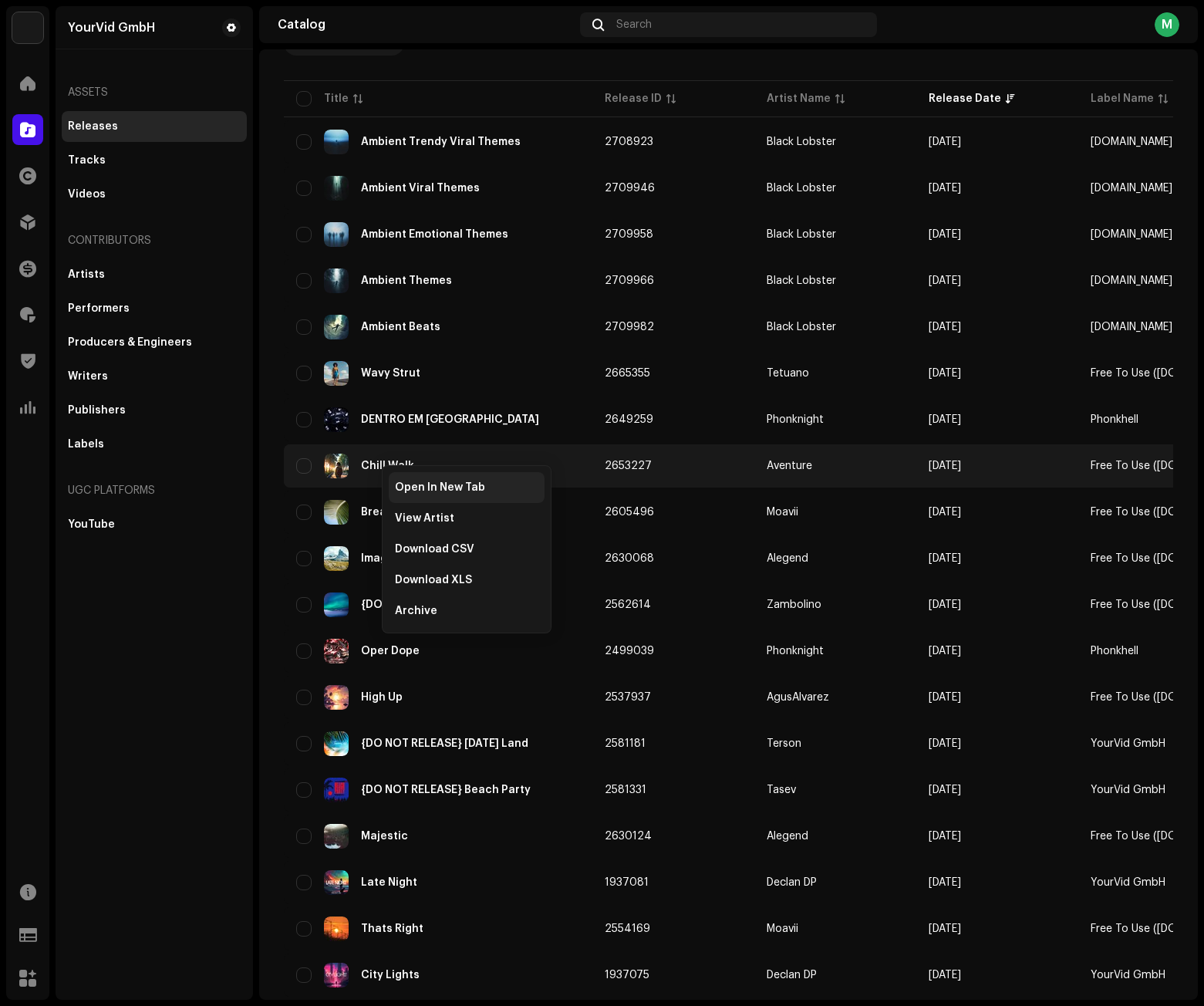
click at [417, 486] on span "Open In New Tab" at bounding box center [440, 487] width 90 height 12
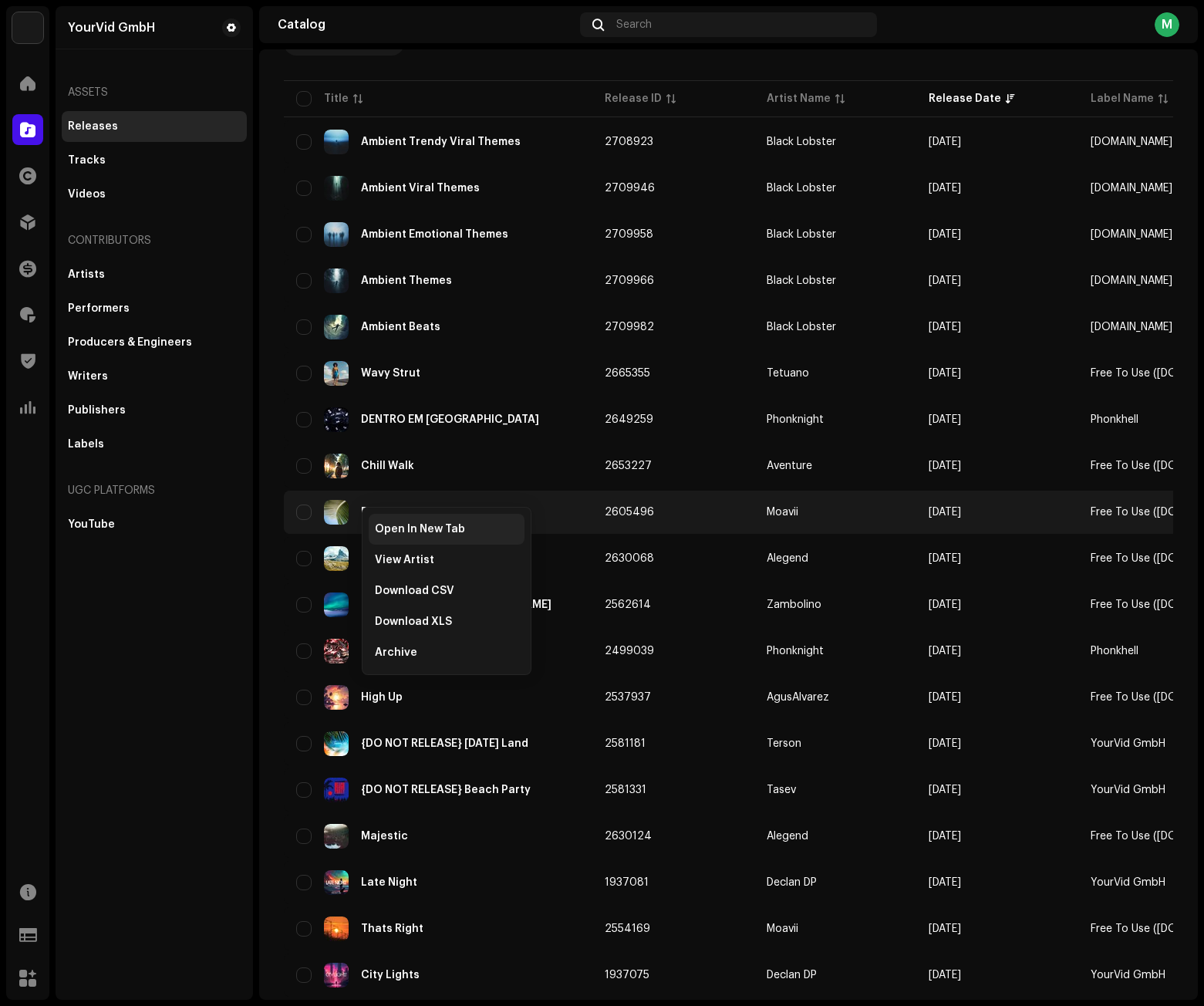
click at [410, 526] on span "Open In New Tab" at bounding box center [420, 529] width 90 height 12
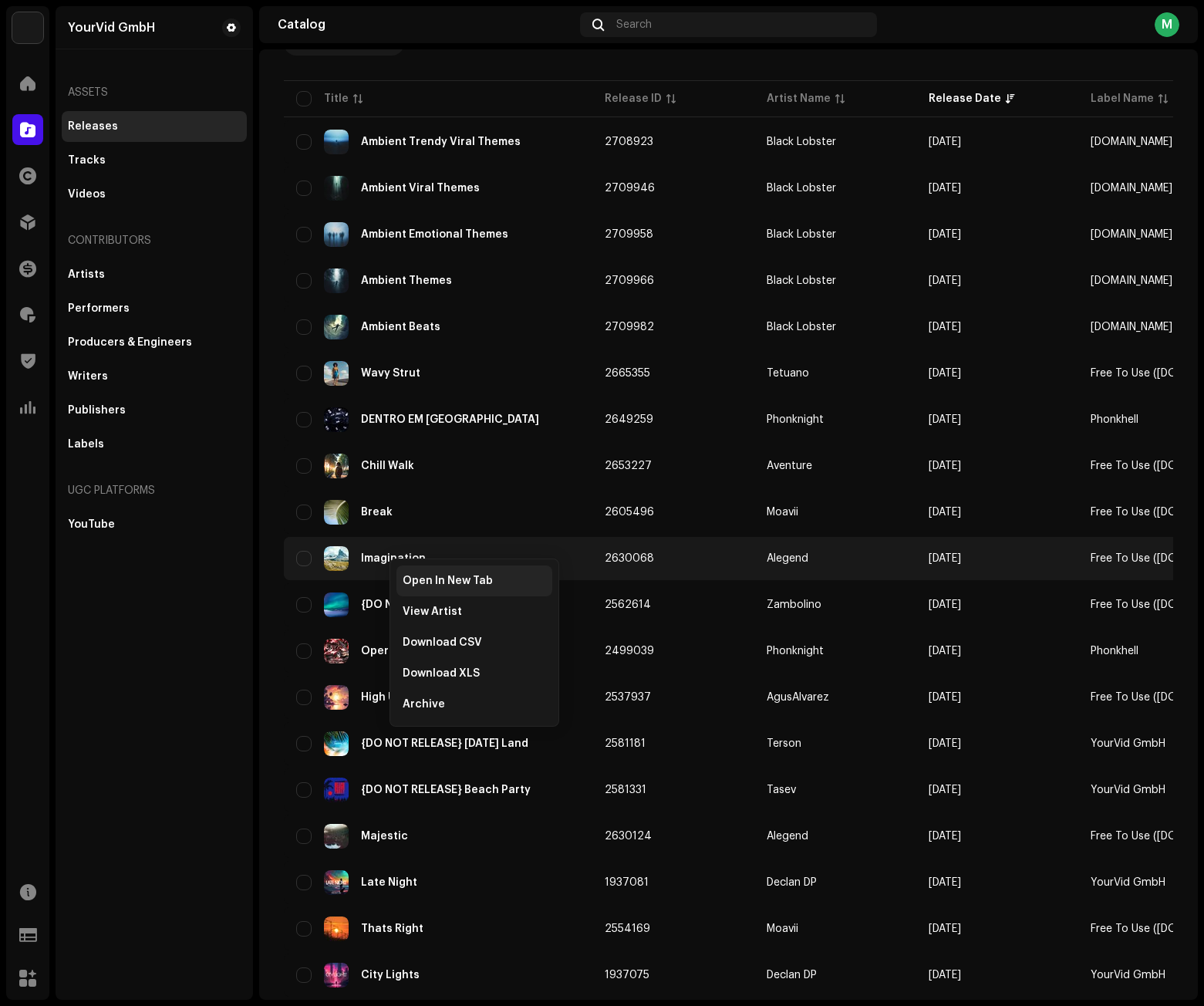
click at [423, 582] on span "Open In New Tab" at bounding box center [447, 580] width 90 height 12
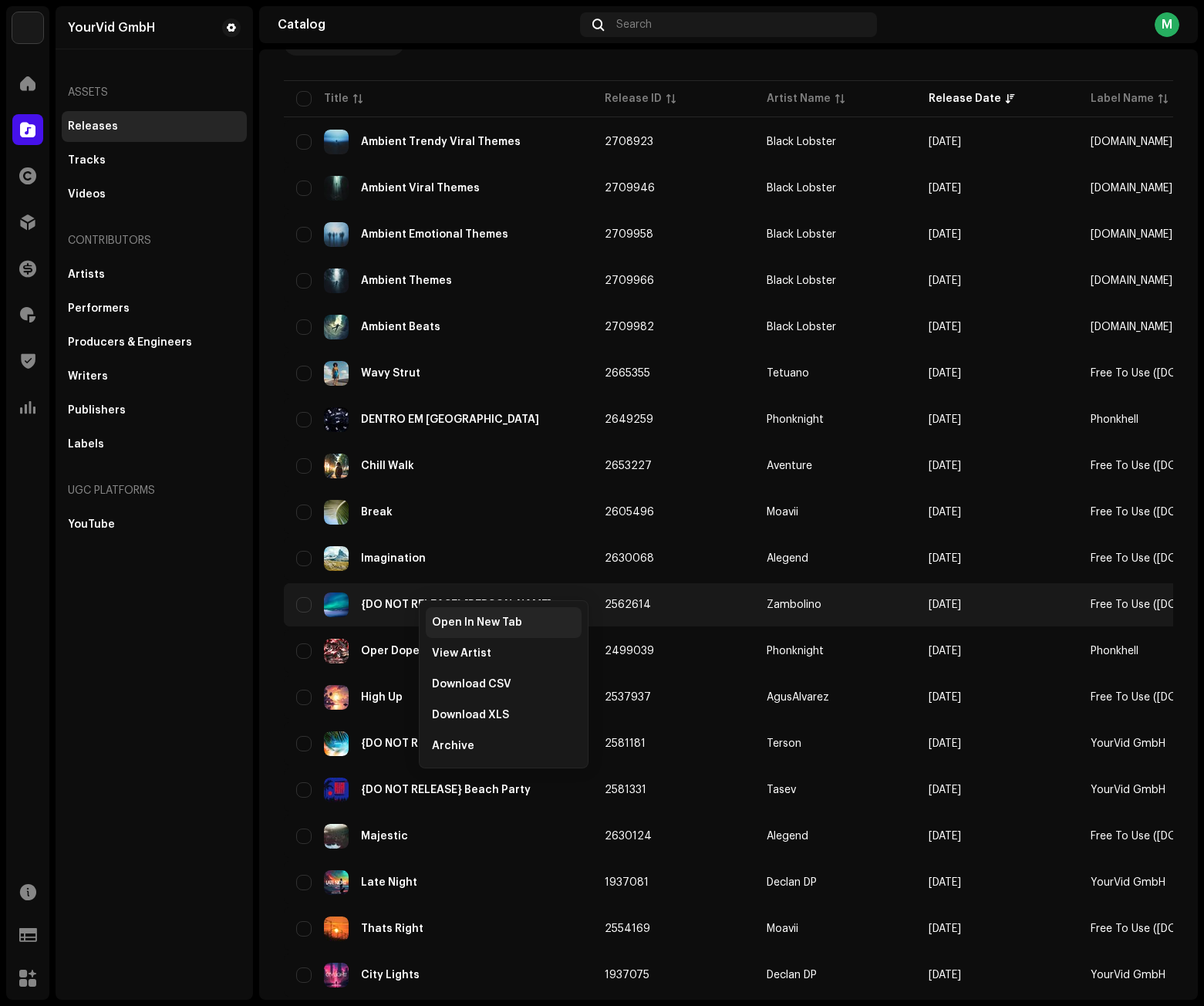
click at [461, 624] on span "Open In New Tab" at bounding box center [477, 622] width 90 height 12
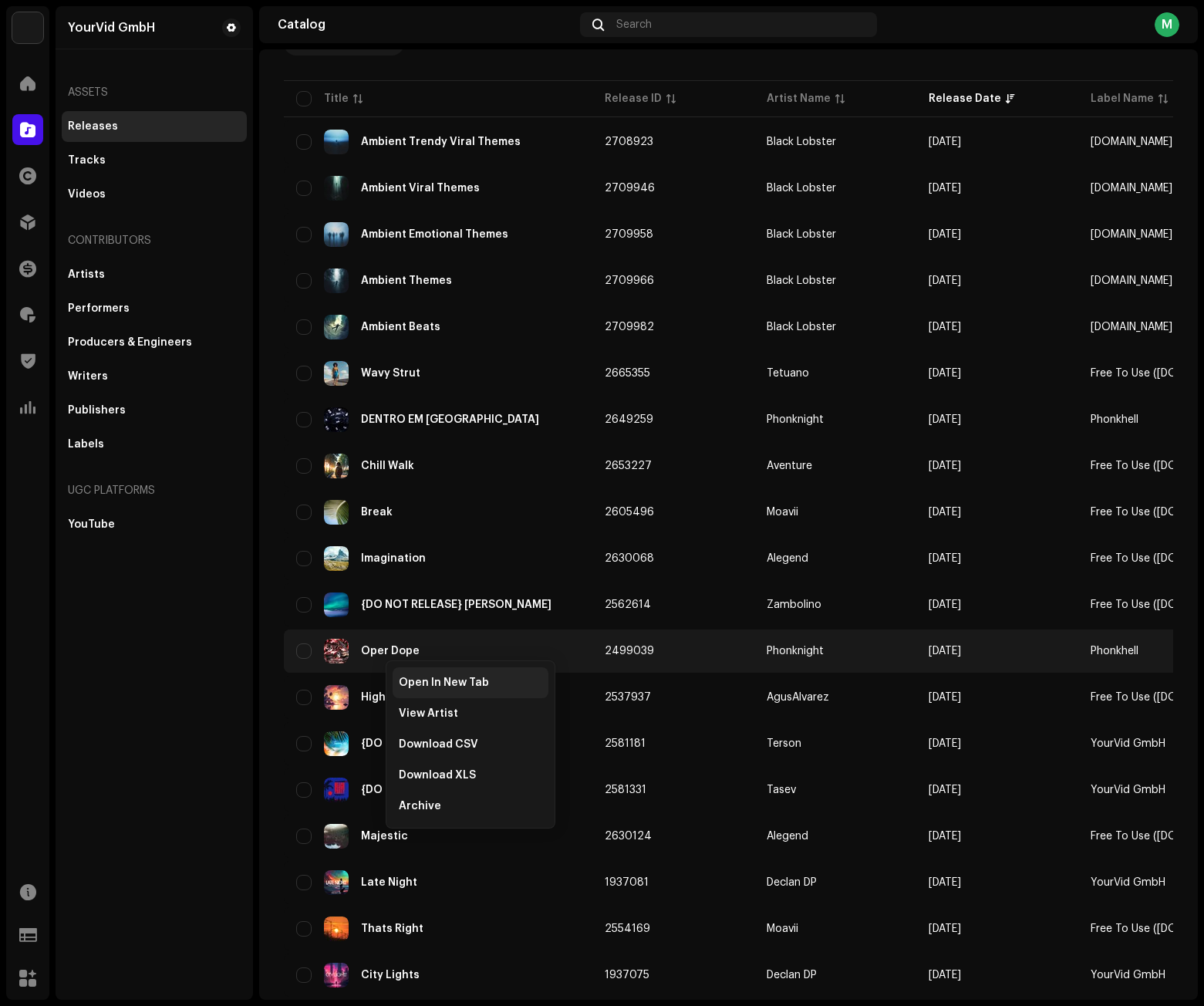
click at [422, 682] on span "Open In New Tab" at bounding box center [443, 682] width 90 height 12
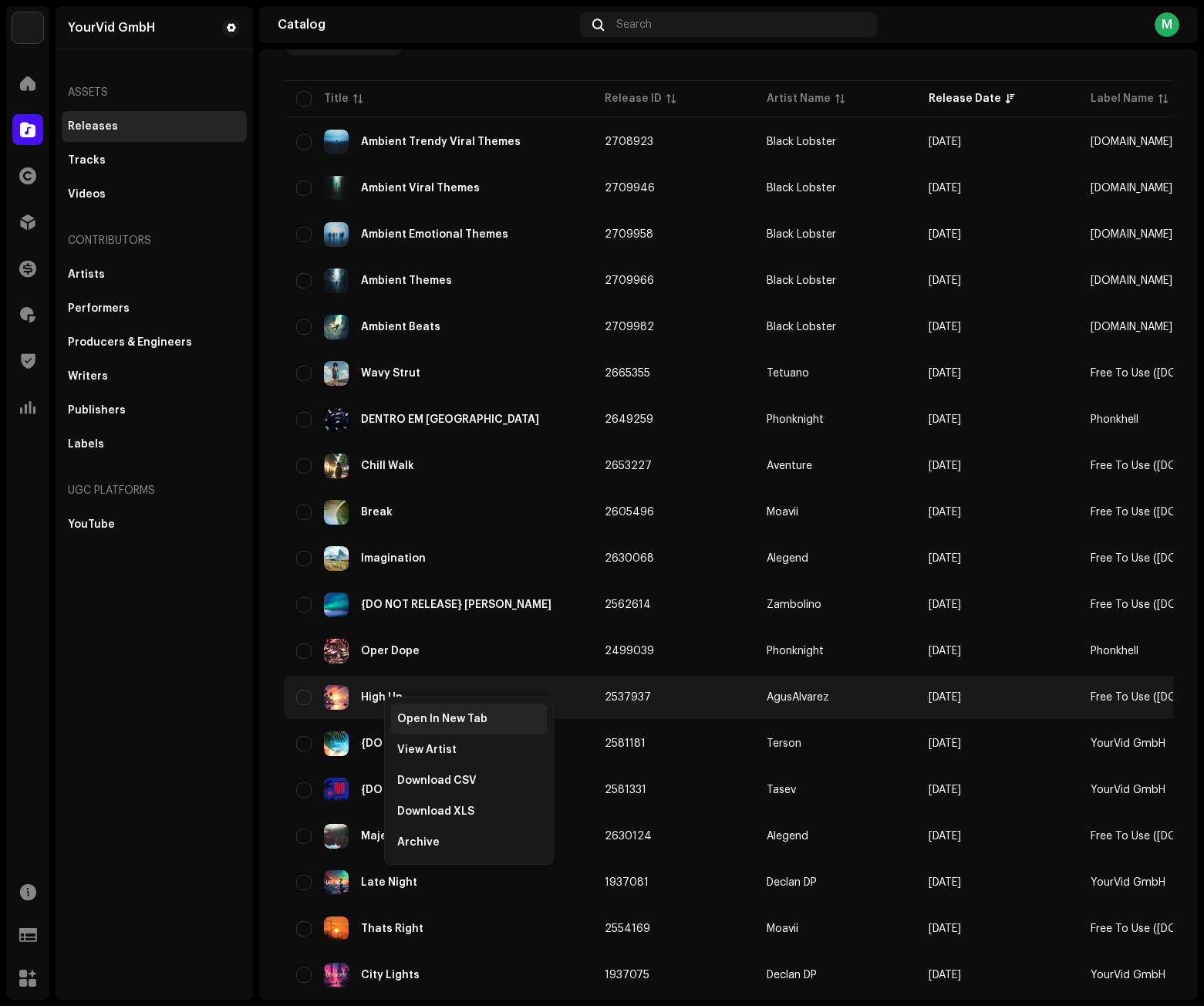
click at [413, 719] on span "Open In New Tab" at bounding box center [442, 718] width 90 height 12
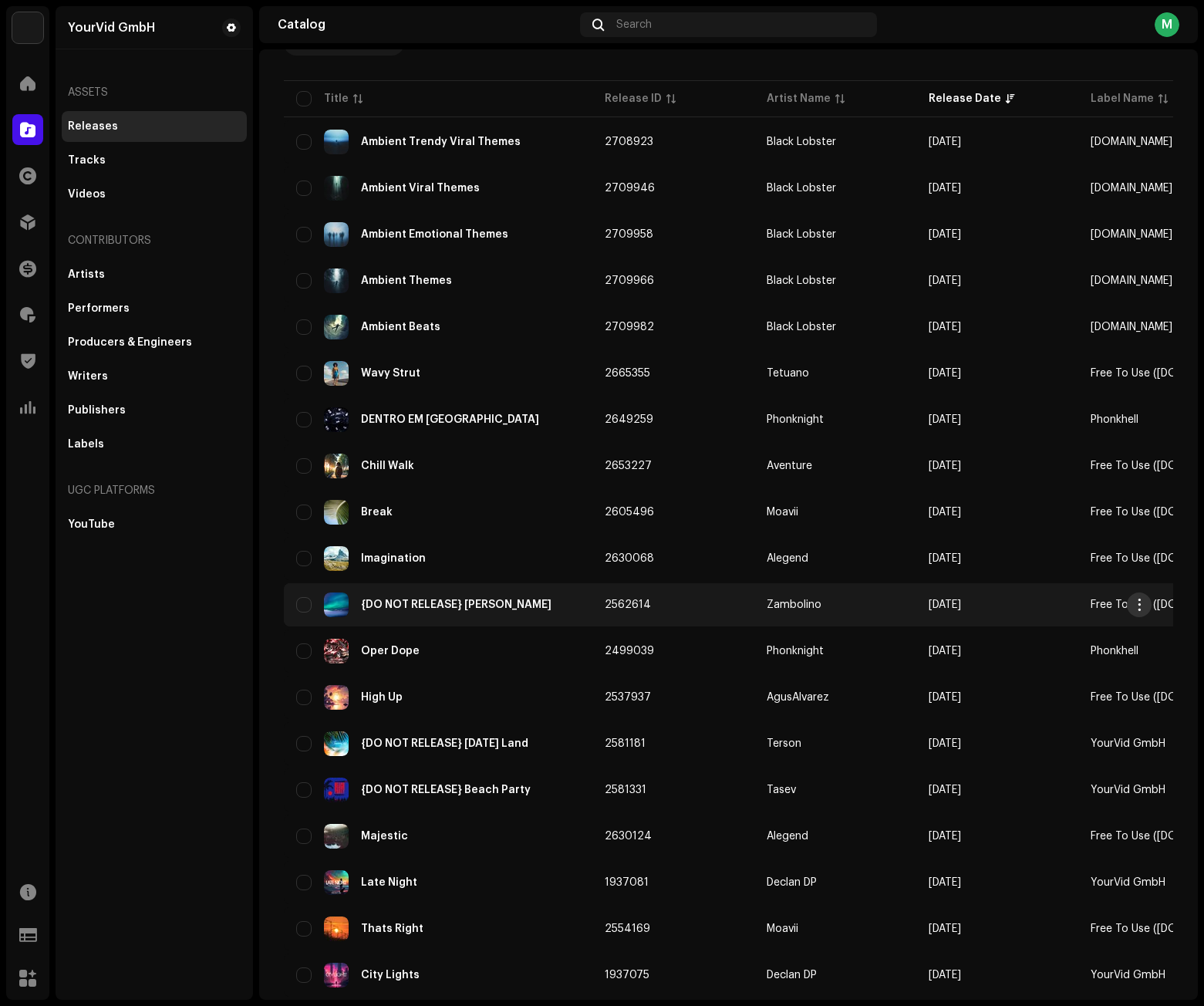
click at [1137, 601] on span "button" at bounding box center [1139, 604] width 11 height 12
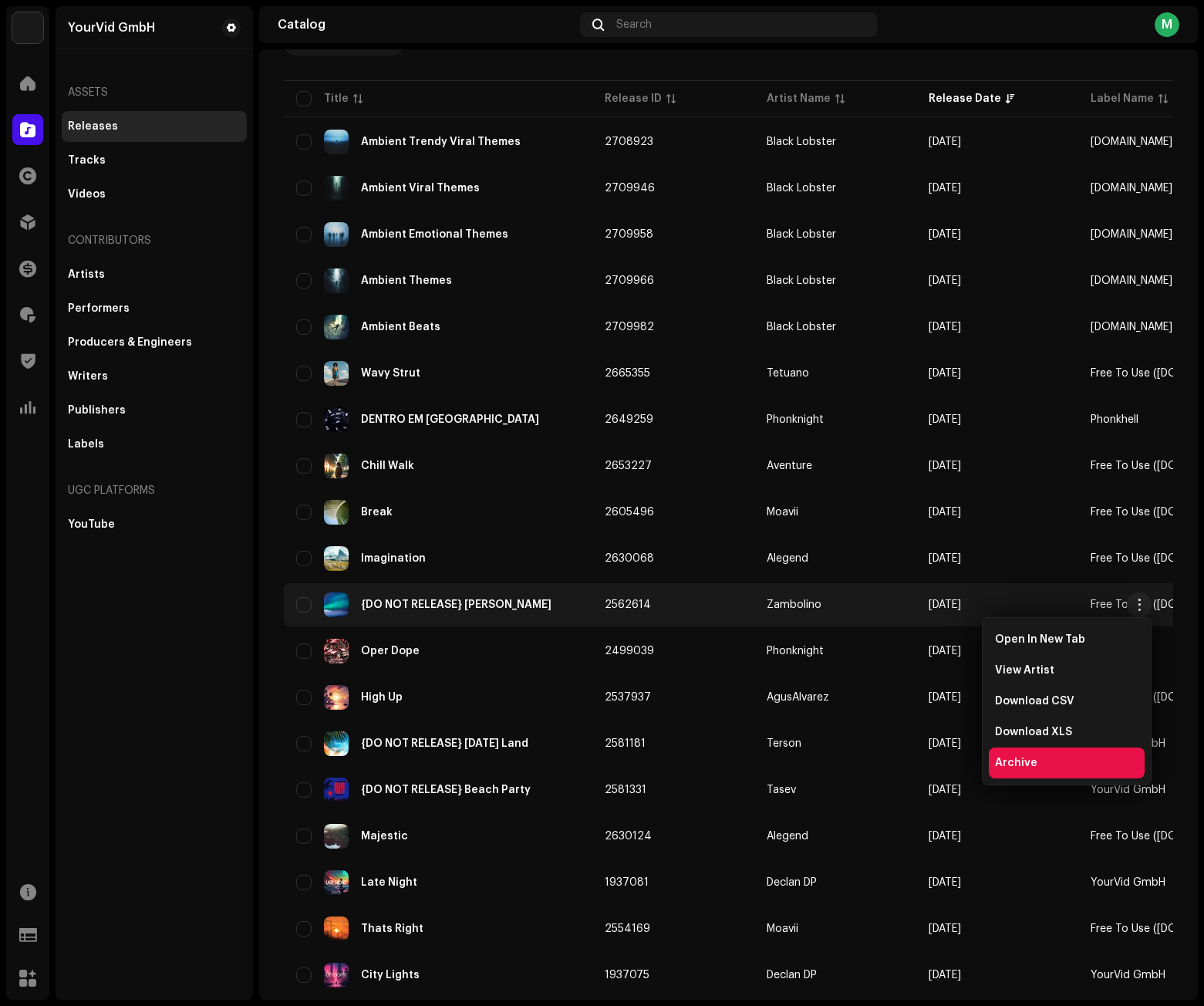
click at [1025, 760] on span "Archive" at bounding box center [1016, 763] width 43 height 12
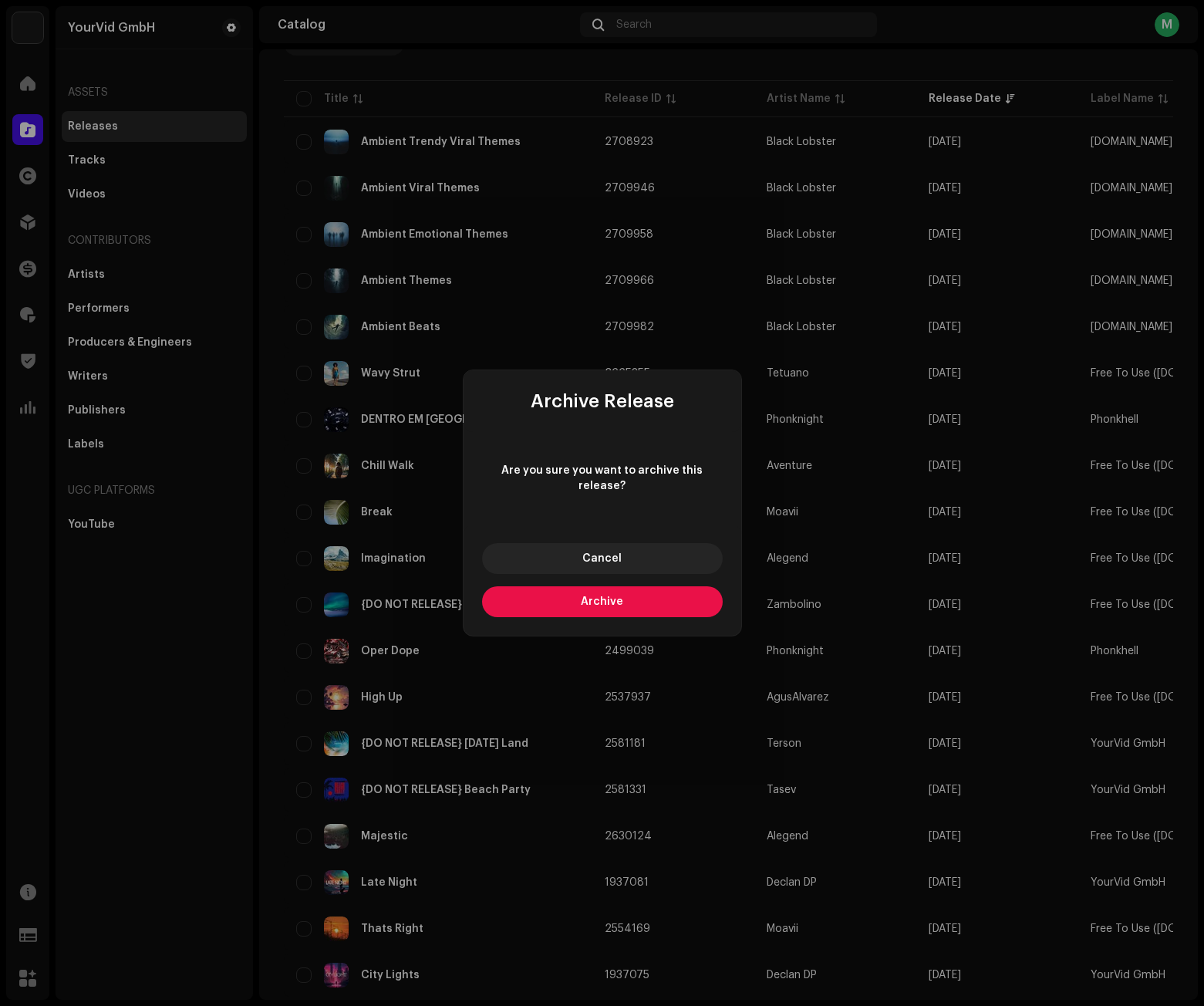
click at [587, 597] on span "Archive" at bounding box center [602, 601] width 43 height 10
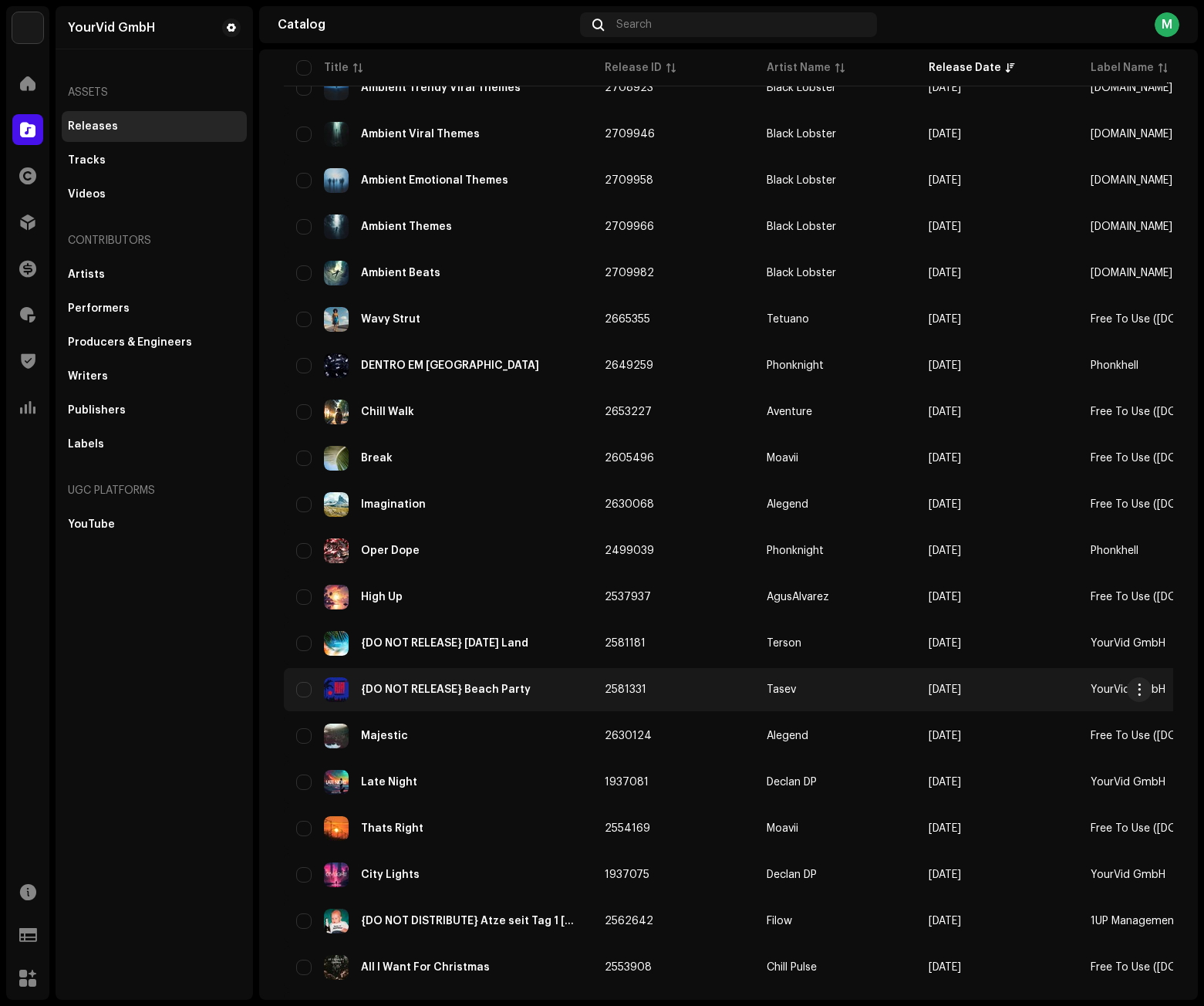
scroll to position [309, 0]
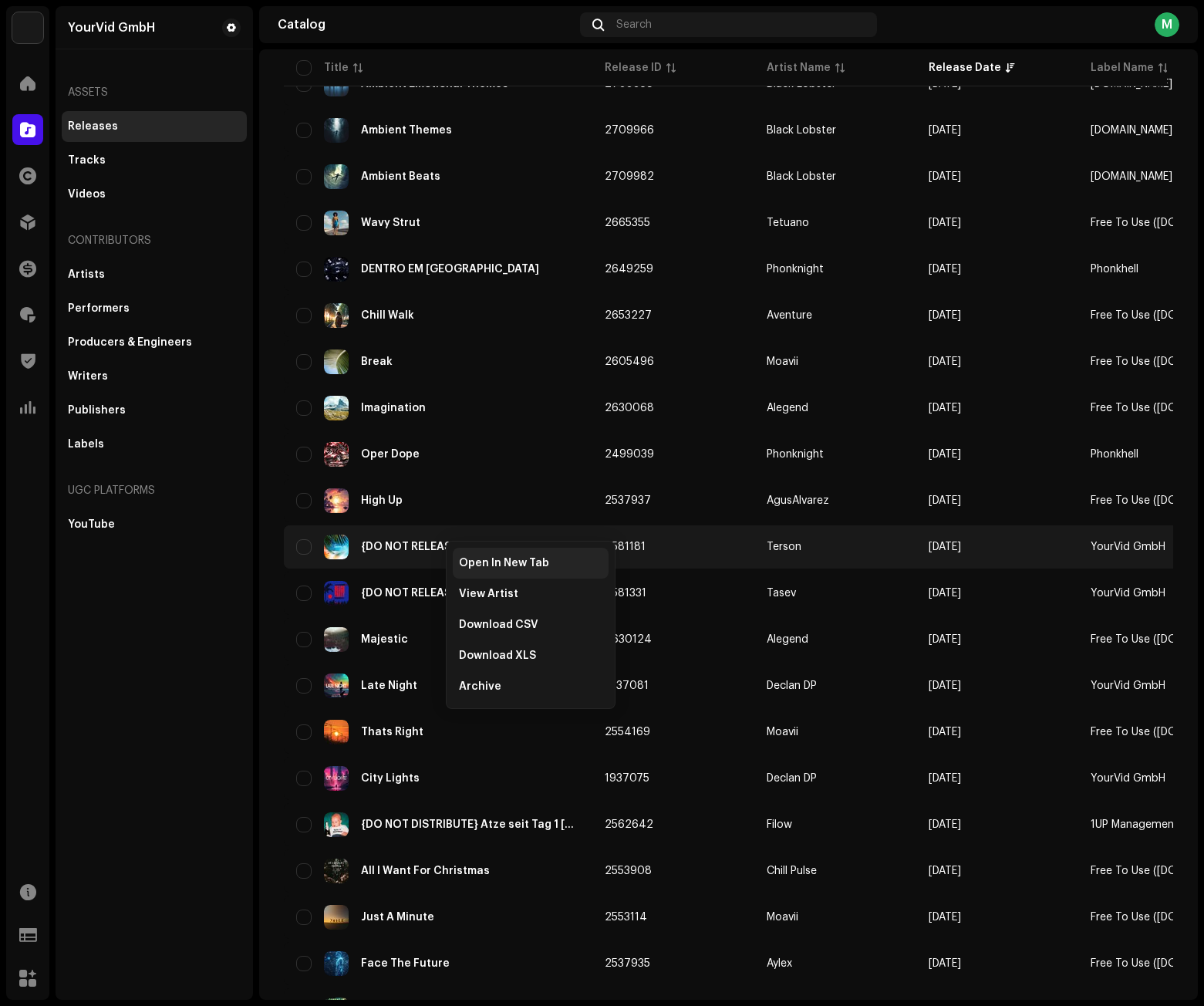
click at [489, 558] on span "Open In New Tab" at bounding box center [503, 562] width 90 height 12
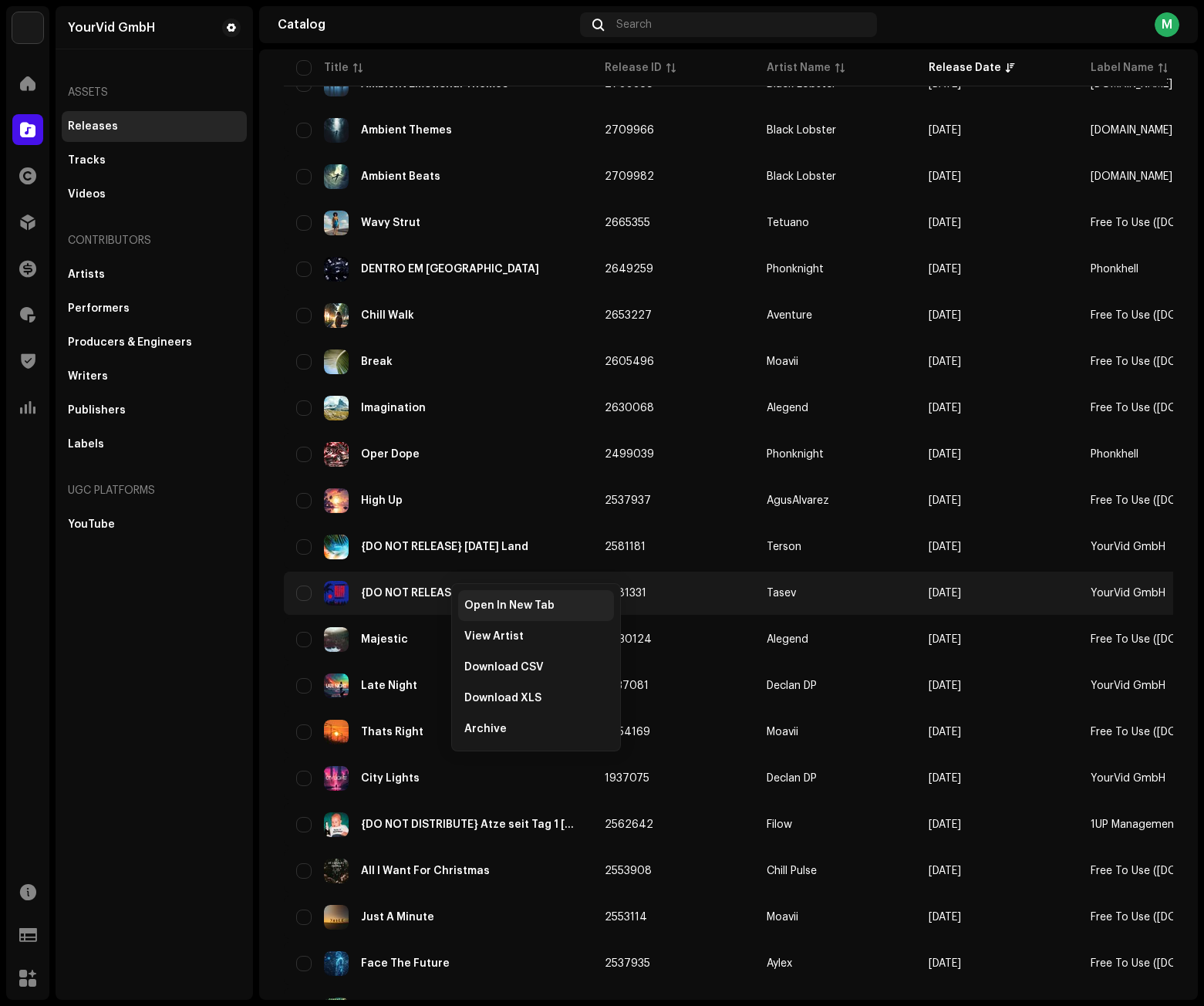
click at [499, 598] on div "Open In New Tab" at bounding box center [536, 605] width 156 height 30
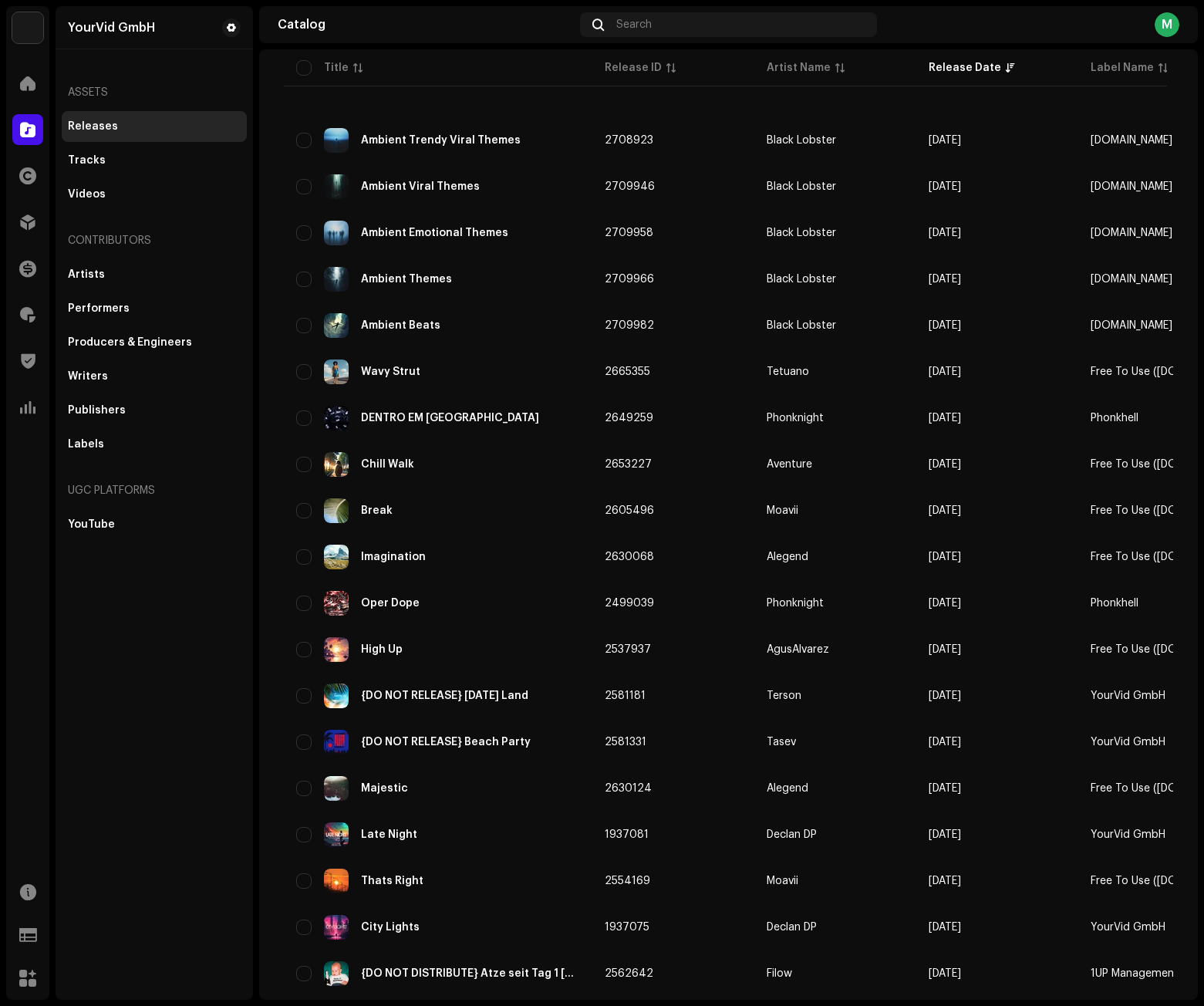
scroll to position [0, 0]
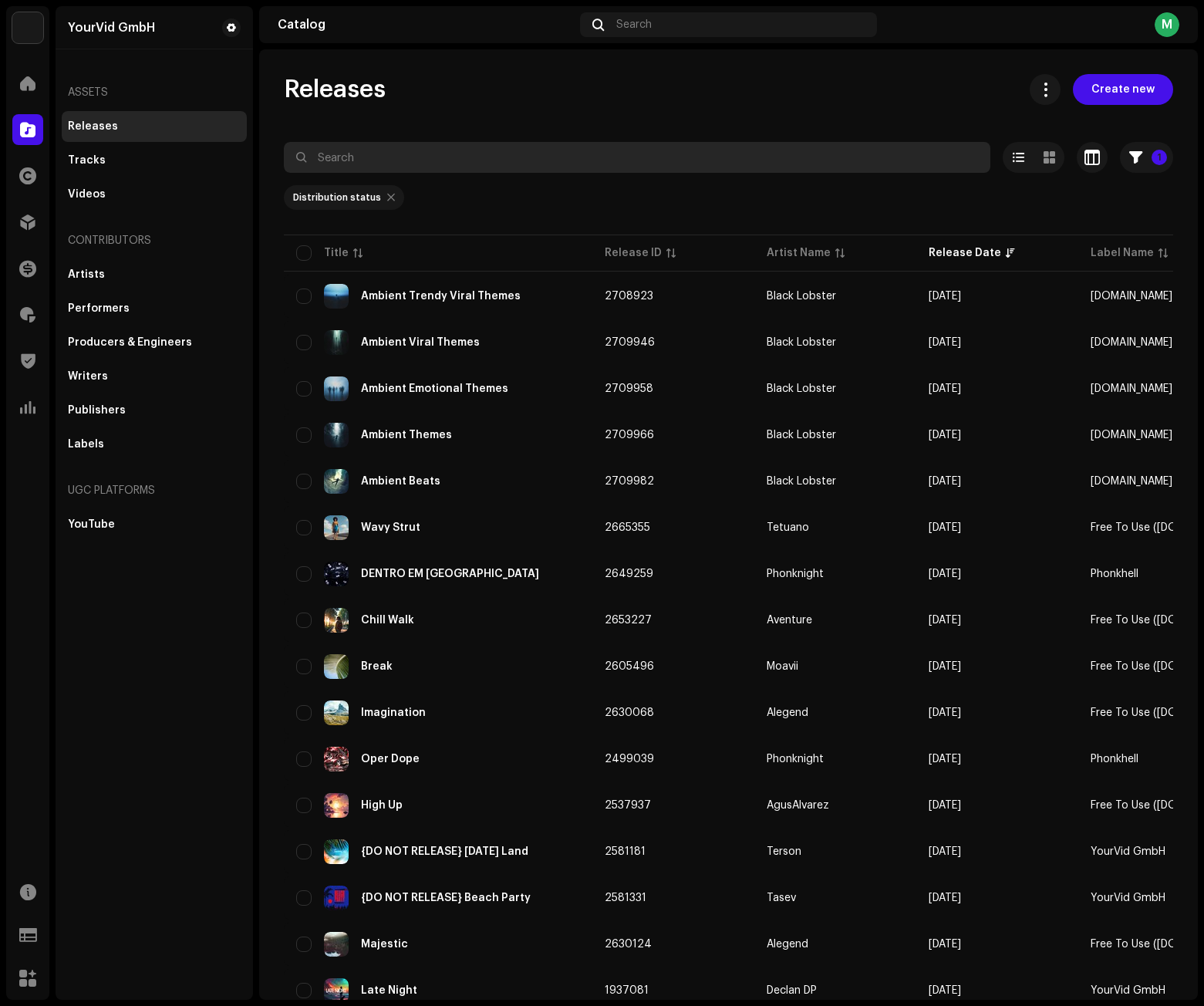
click at [499, 163] on input "text" at bounding box center [637, 157] width 706 height 30
type input "{DO NOT"
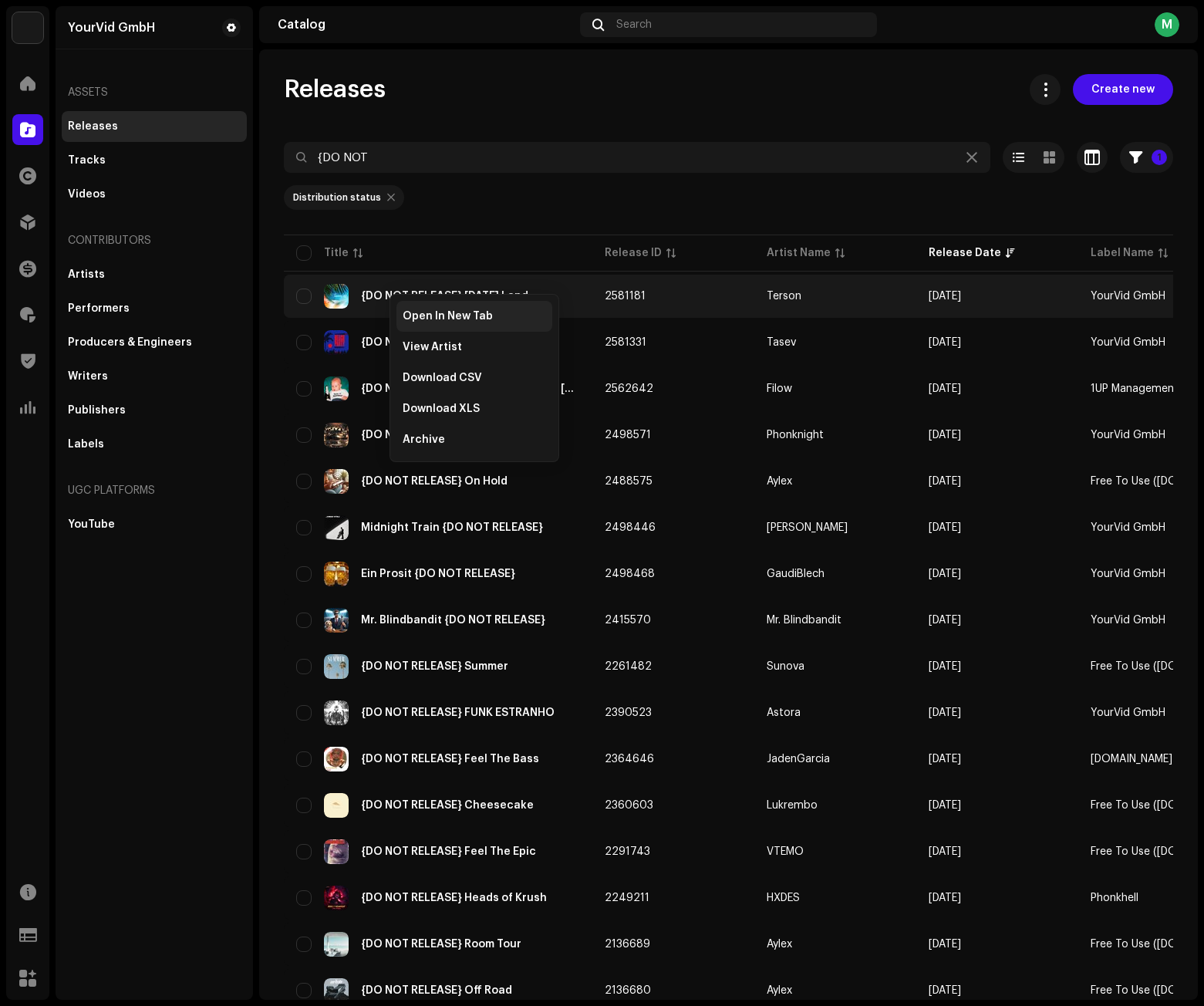
click at [414, 315] on span "Open In New Tab" at bounding box center [447, 315] width 90 height 12
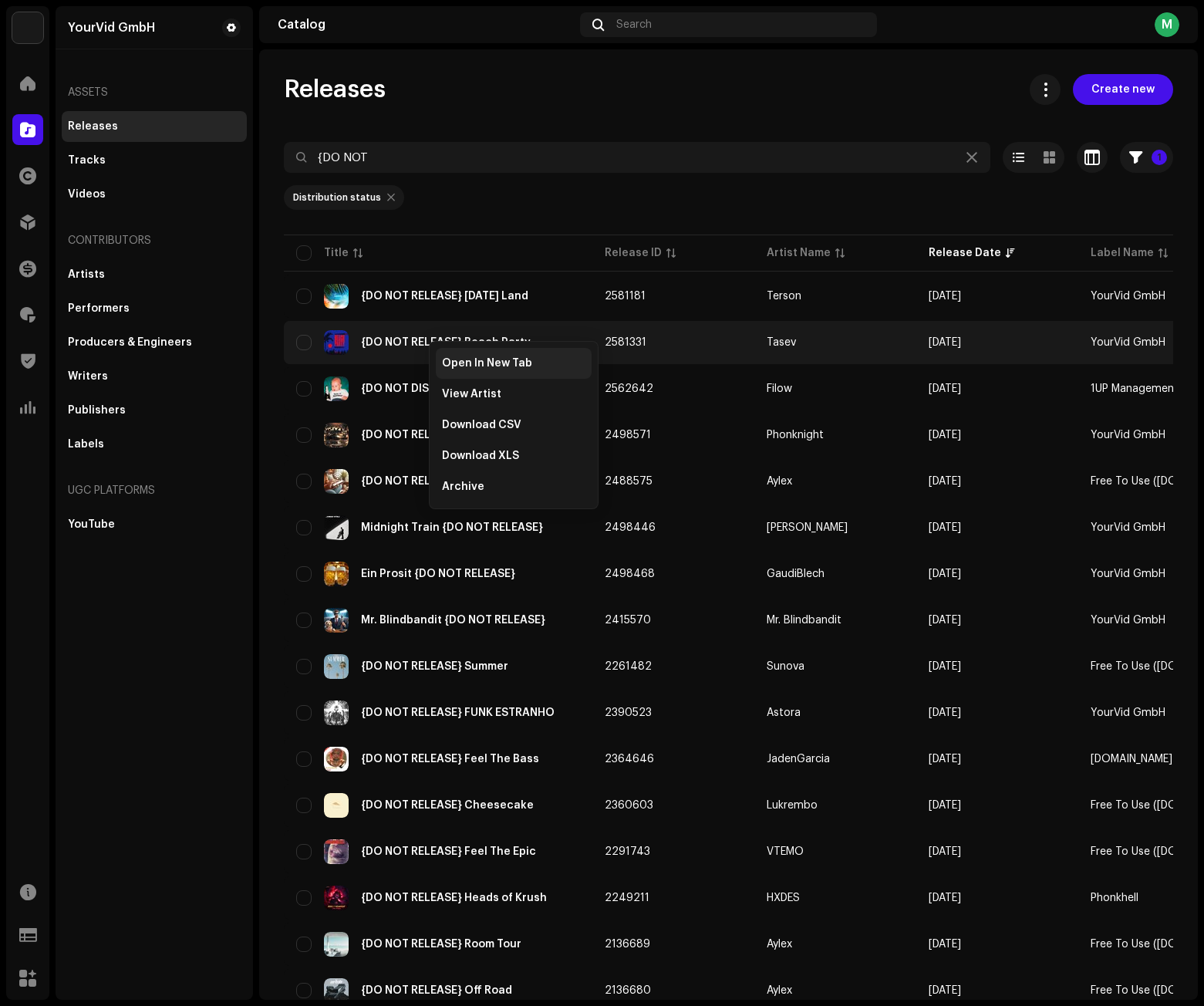
click at [464, 366] on span "Open In New Tab" at bounding box center [486, 363] width 90 height 12
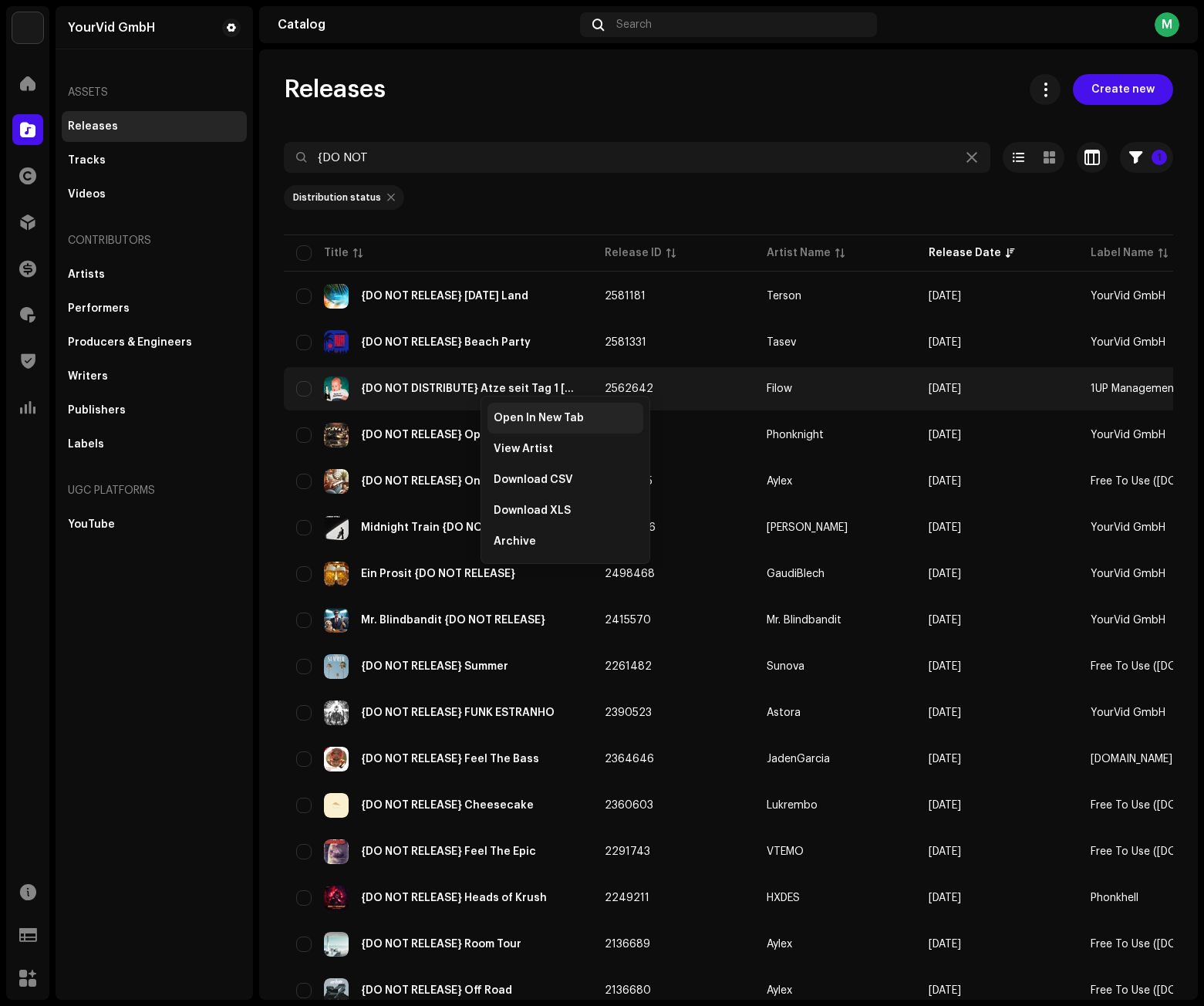
click at [525, 408] on div "Open In New Tab" at bounding box center [565, 418] width 156 height 30
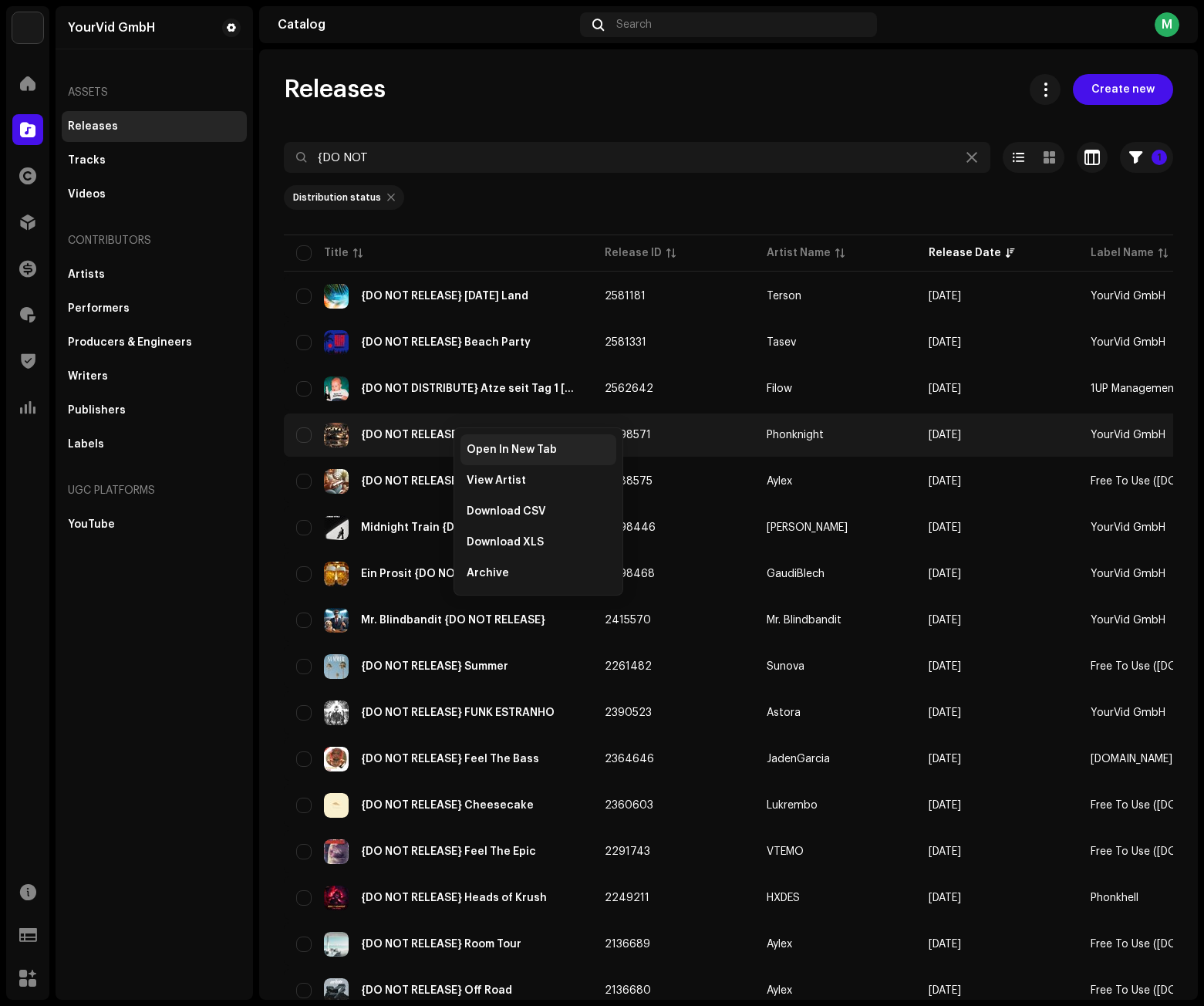
click at [486, 448] on span "Open In New Tab" at bounding box center [511, 449] width 90 height 12
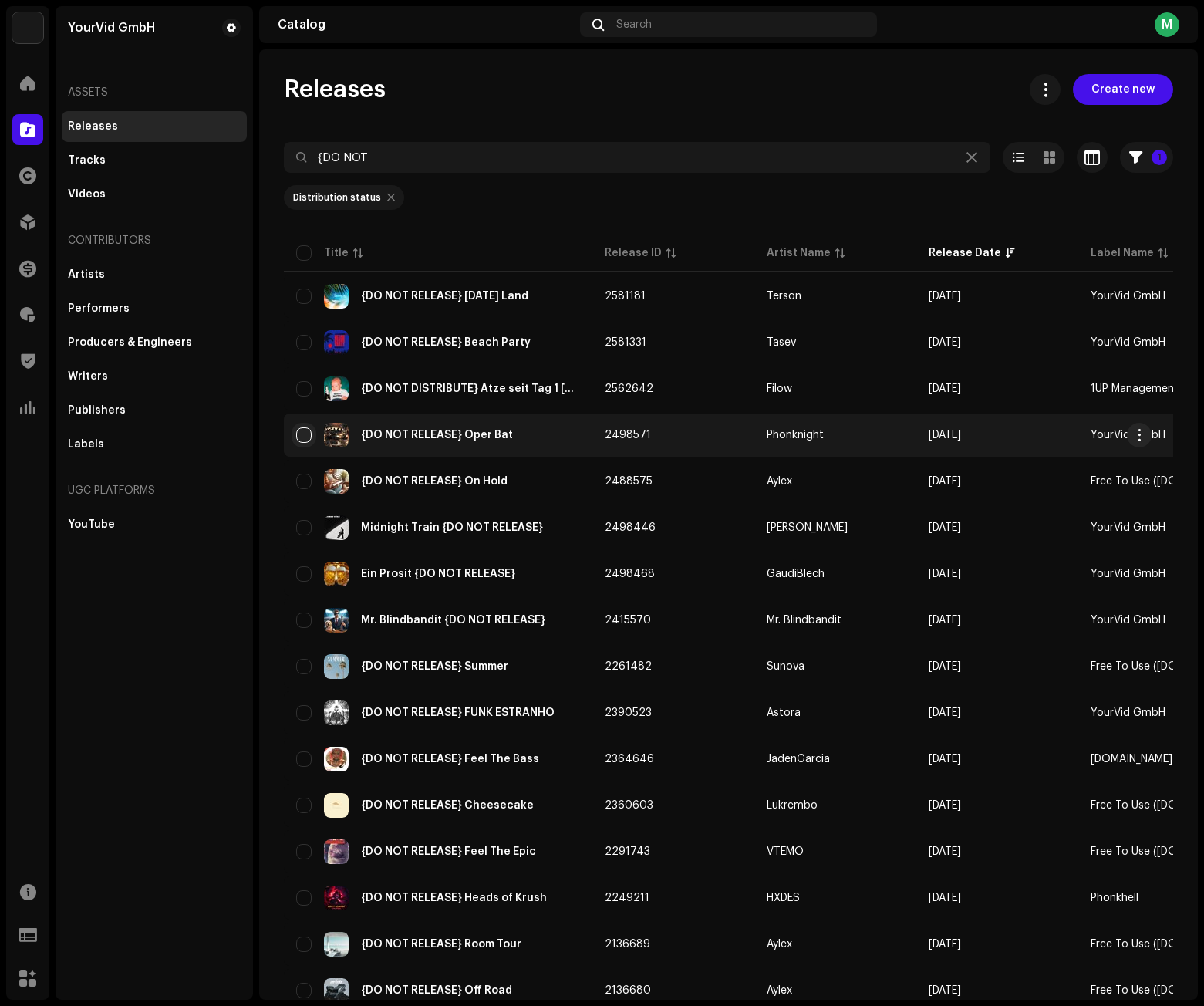
click at [303, 433] on input "checkbox" at bounding box center [304, 435] width 15 height 15
checkbox input "true"
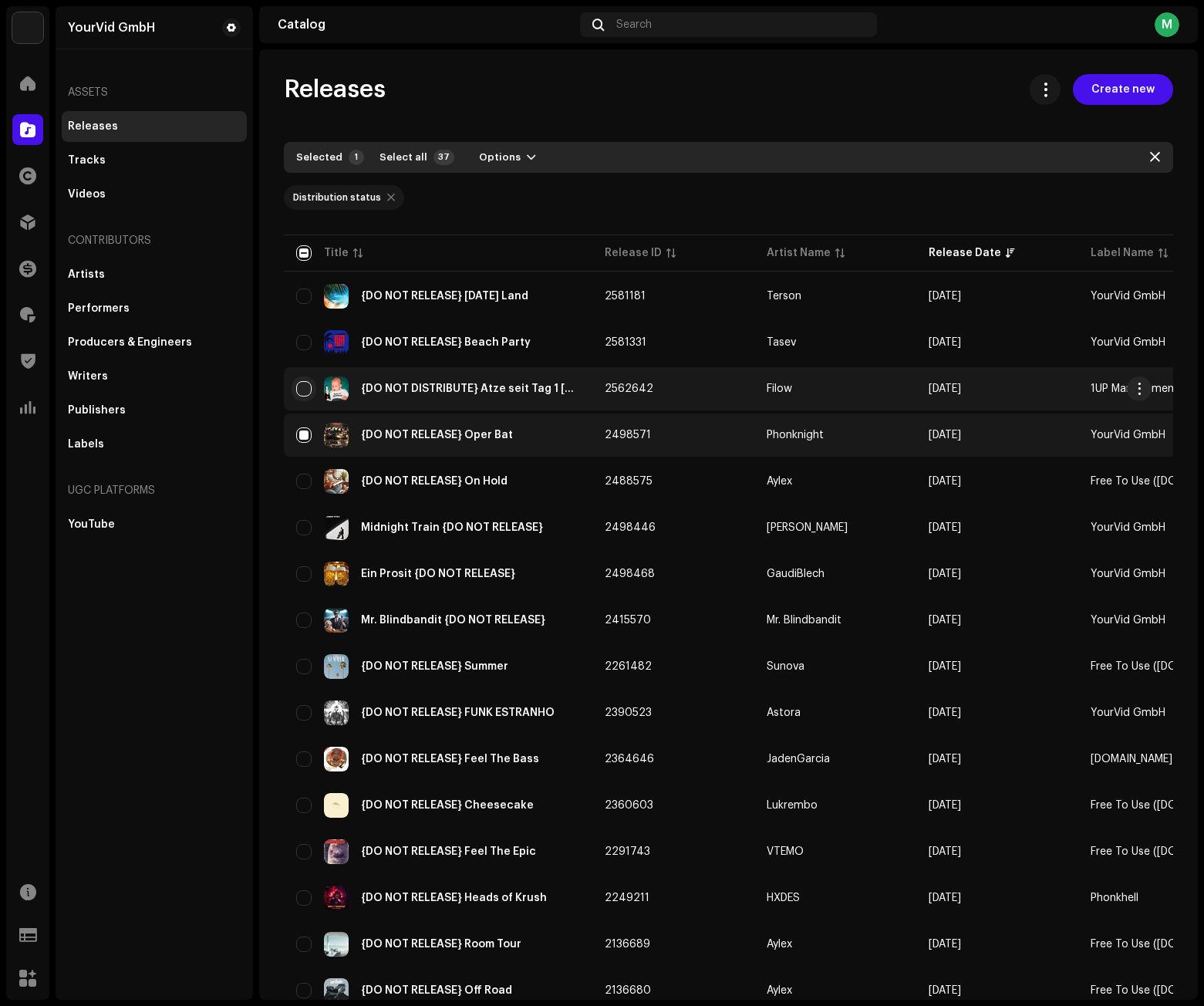
click at [302, 389] on input "Row Unselected" at bounding box center [304, 389] width 15 height 15
checkbox input "true"
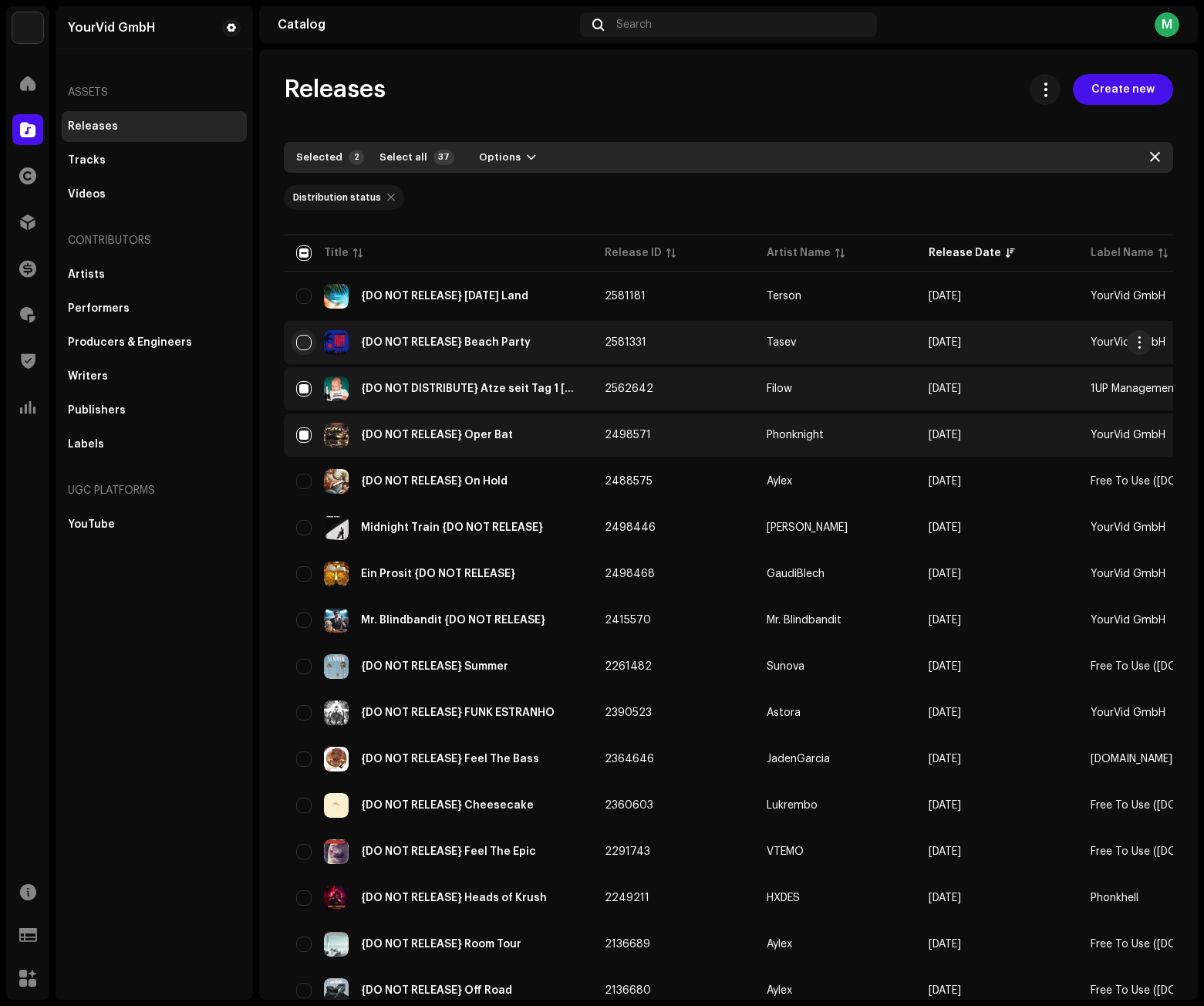
click at [300, 340] on input "Row Unselected" at bounding box center [304, 342] width 15 height 15
checkbox input "true"
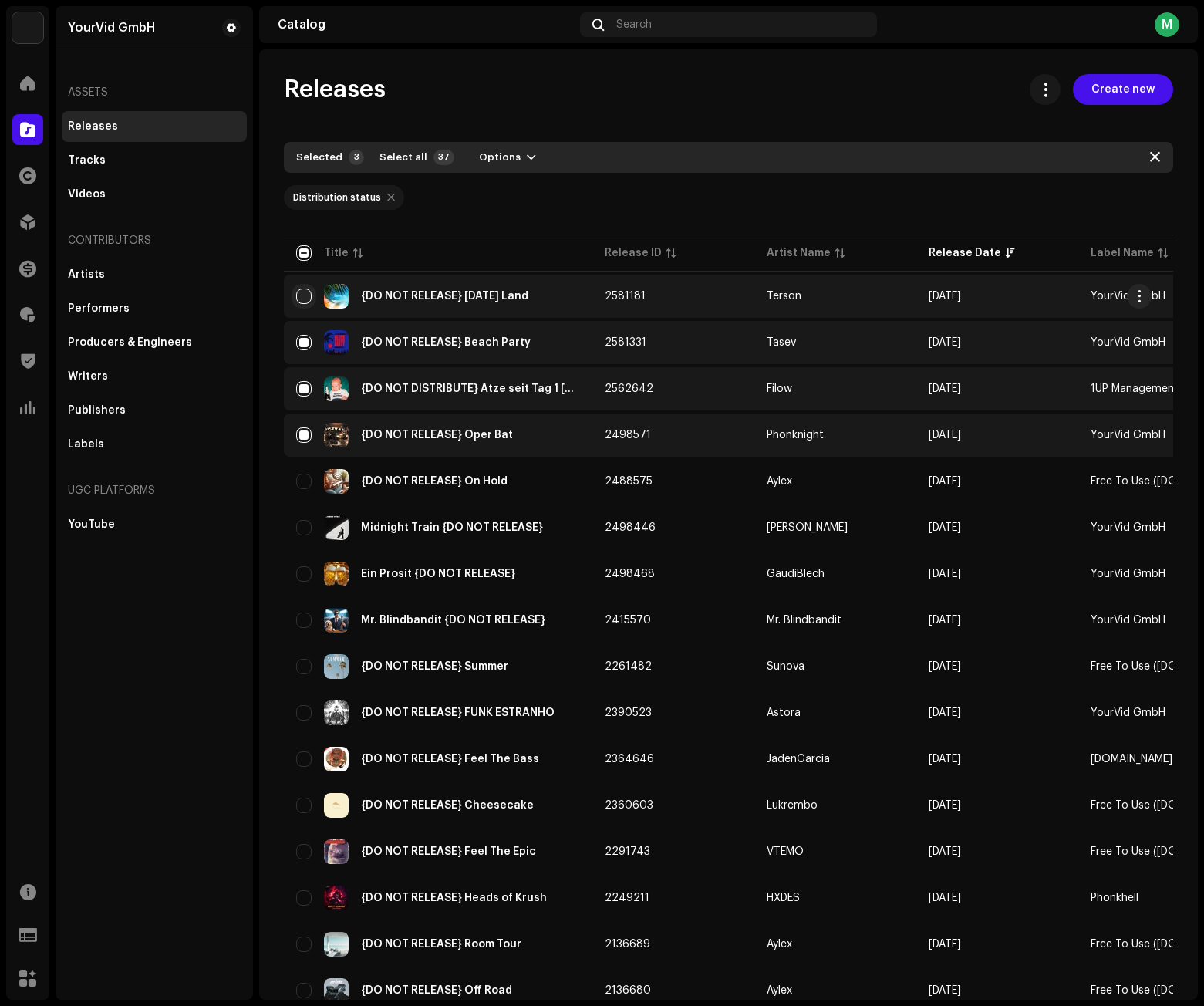
click at [306, 293] on input "Row Unselected" at bounding box center [304, 296] width 15 height 15
click at [506, 154] on span "Options" at bounding box center [499, 157] width 42 height 30
click at [514, 187] on div "Archive" at bounding box center [541, 192] width 143 height 12
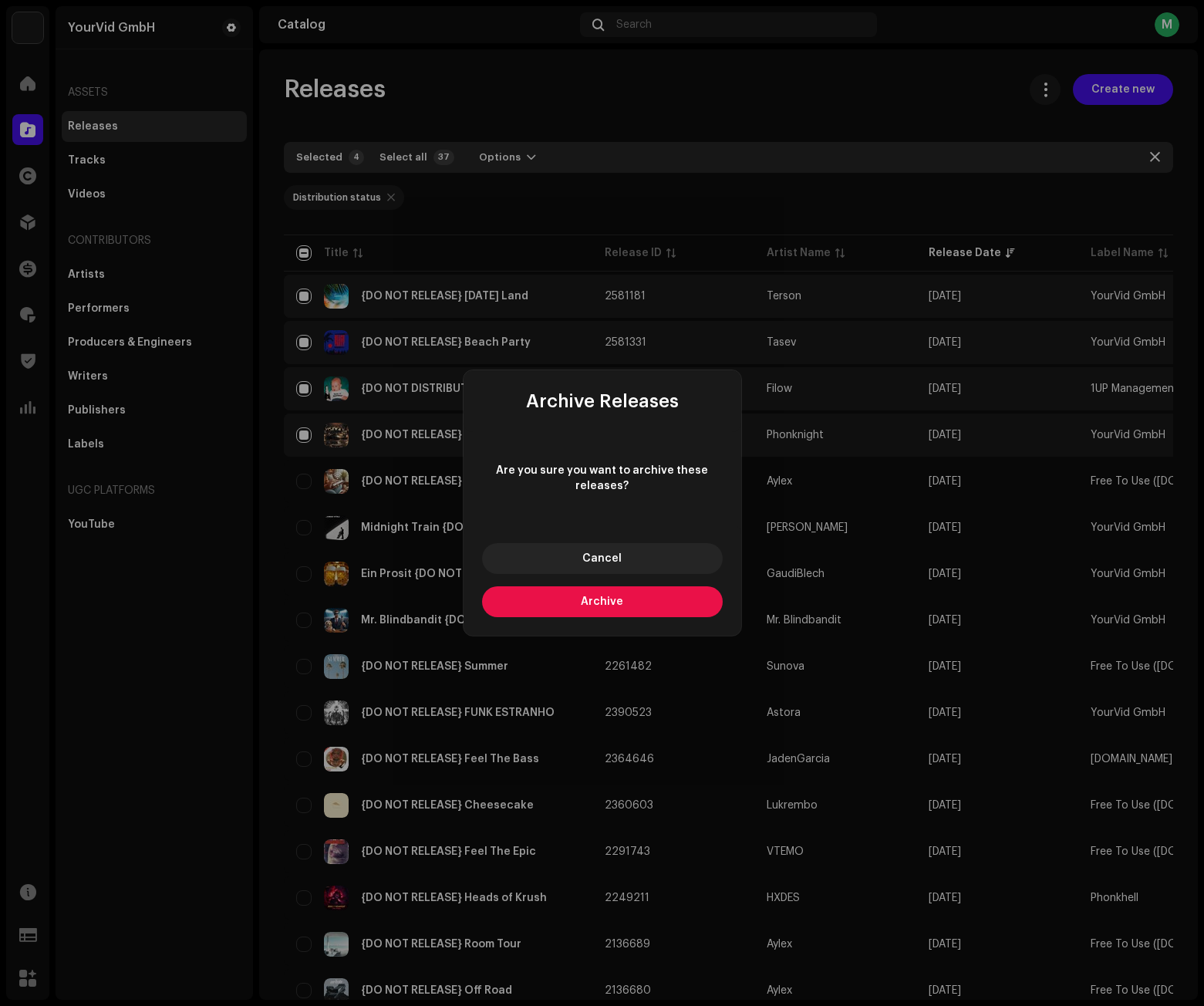
click at [593, 606] on span "Archive" at bounding box center [602, 601] width 43 height 10
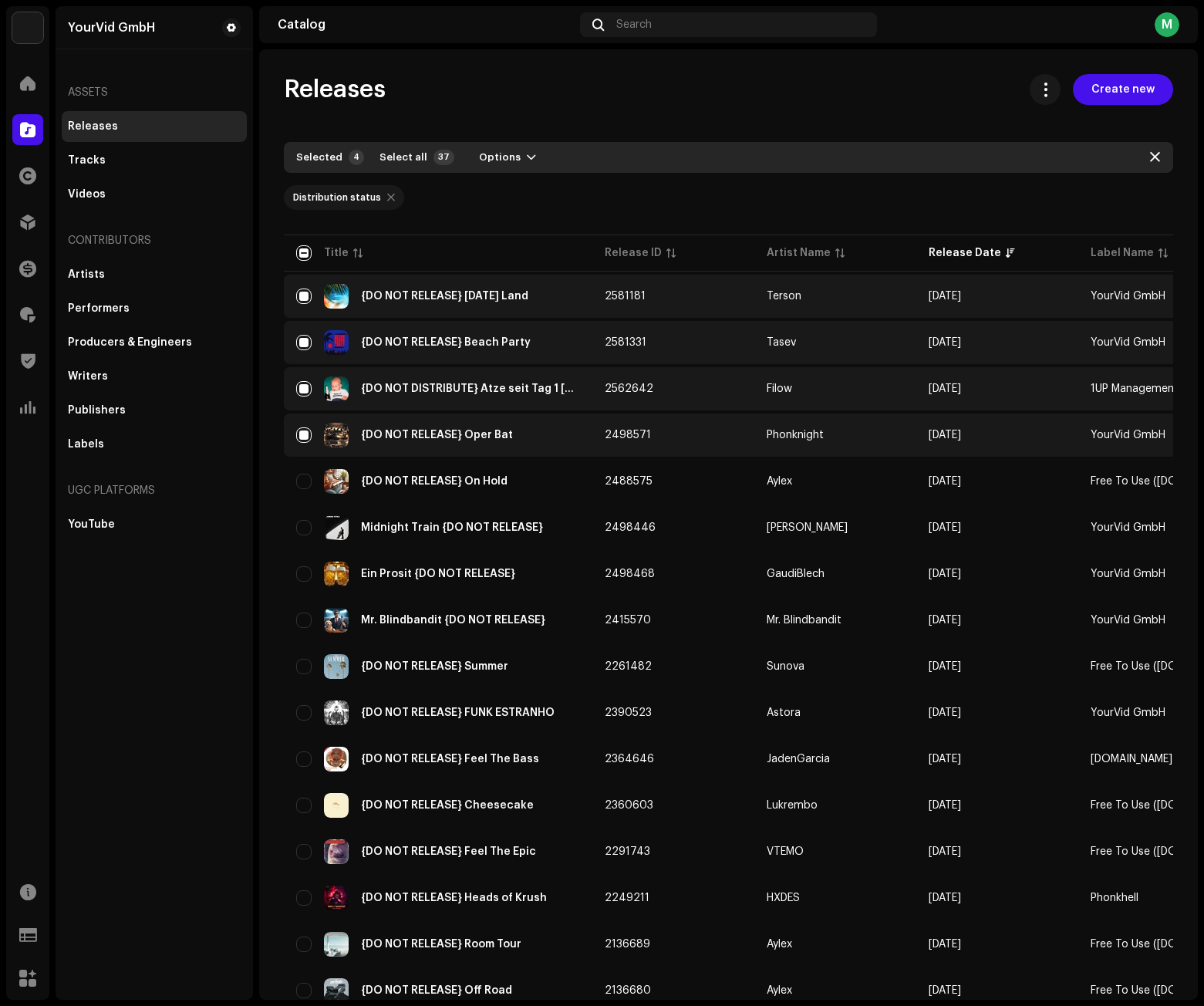
checkbox input "false"
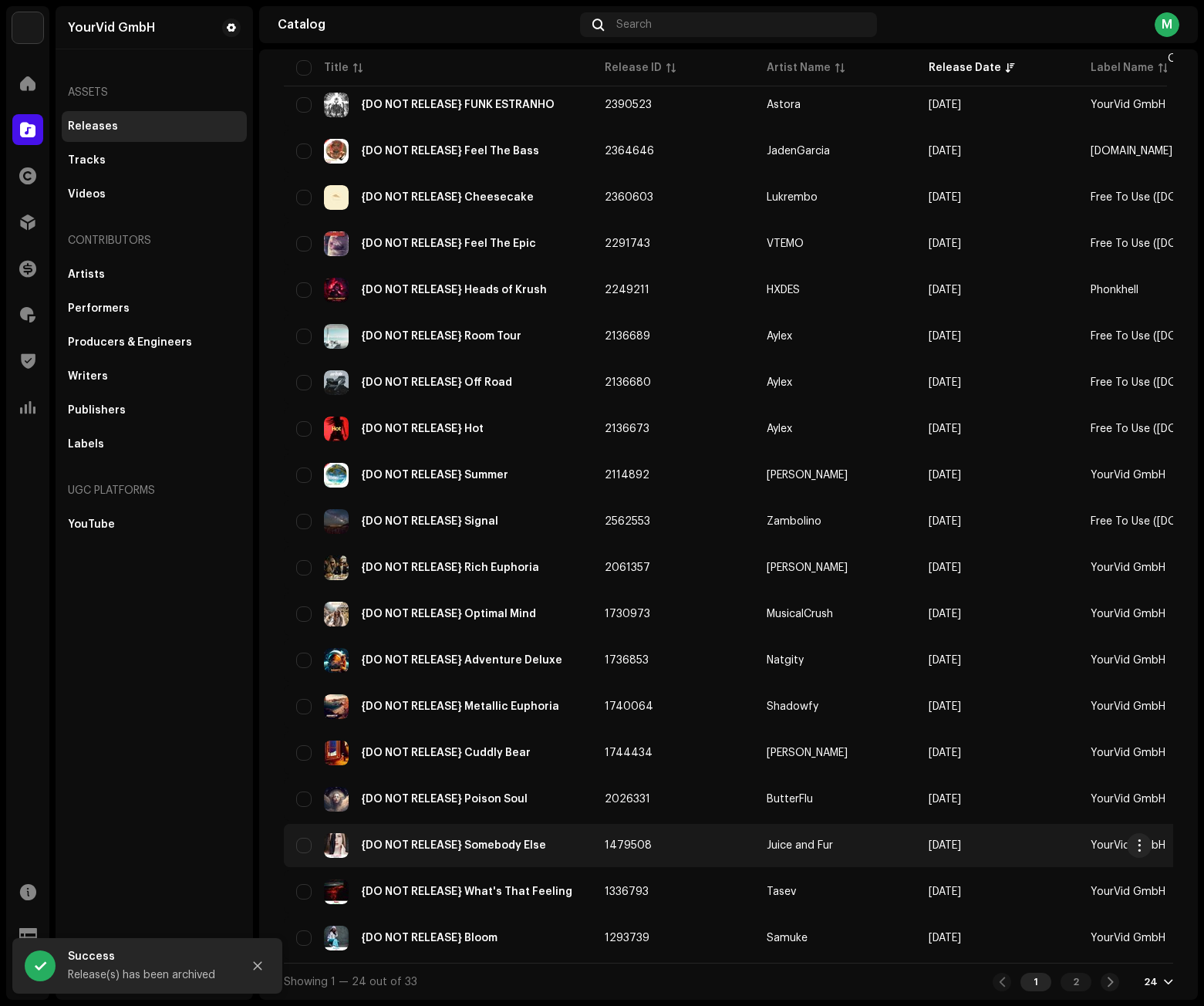
scroll to position [433, 0]
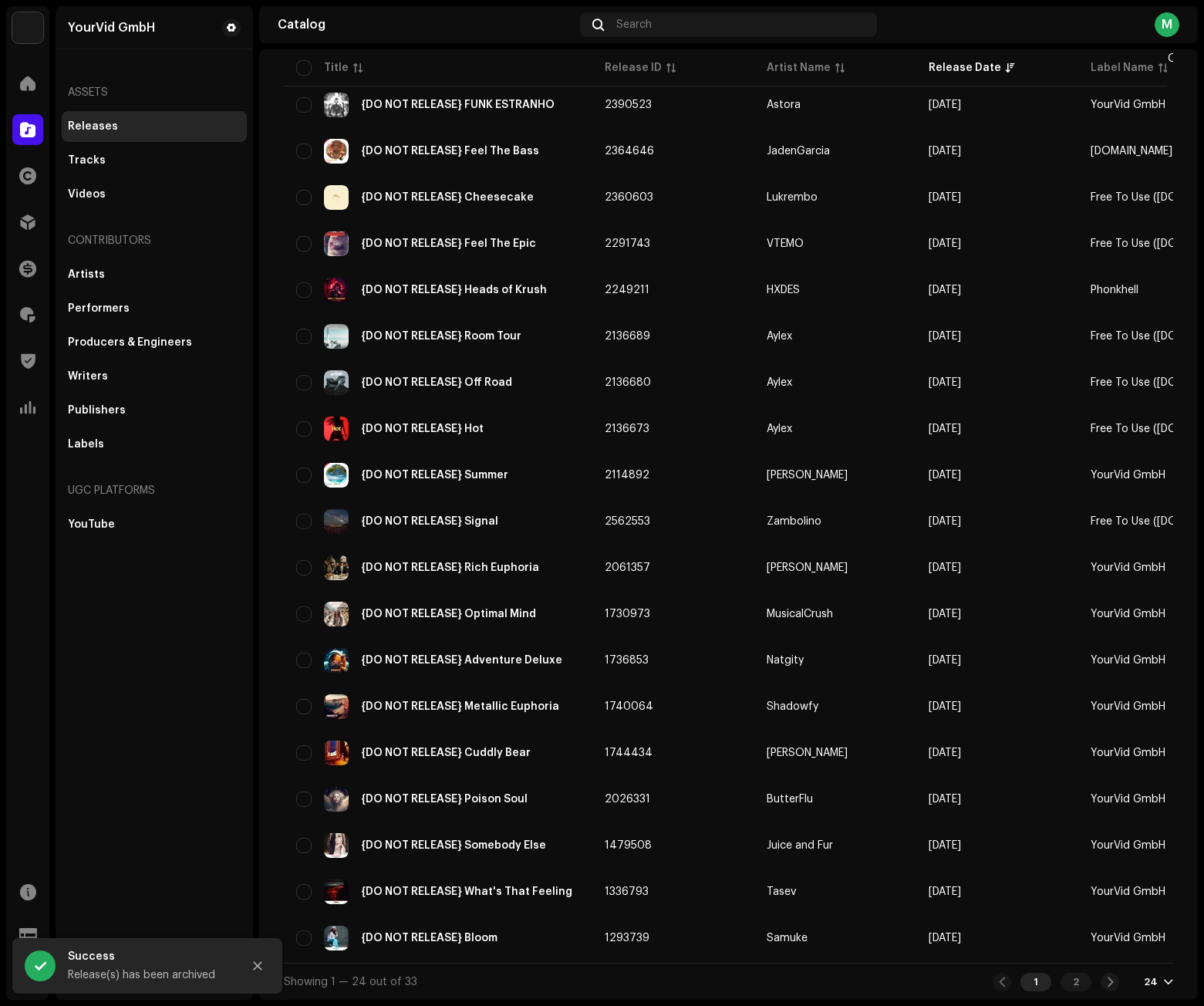
click at [1164, 986] on div at bounding box center [1169, 981] width 9 height 12
click at [1132, 928] on div "48" at bounding box center [1125, 922] width 64 height 30
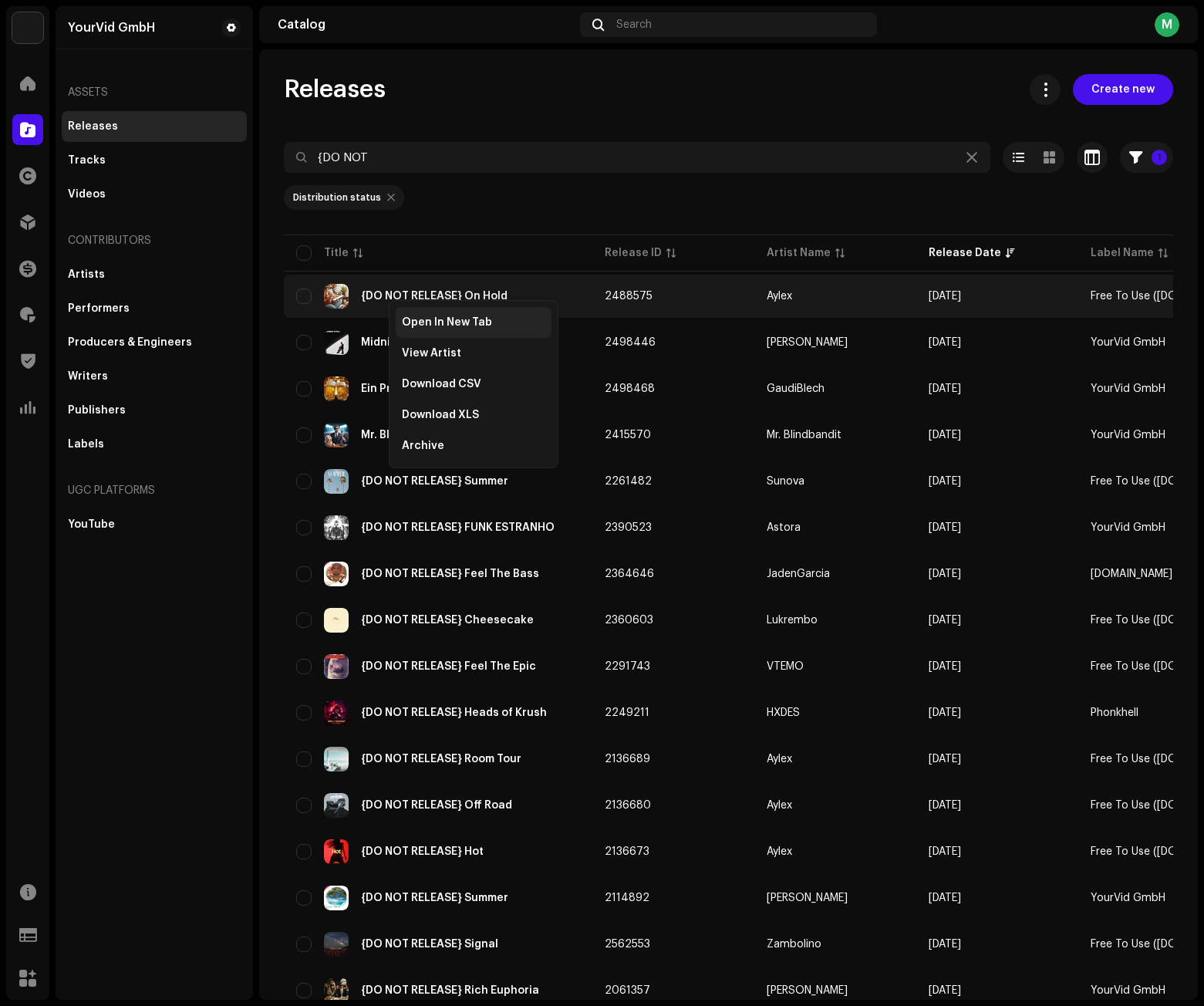
click at [419, 315] on div "Open In New Tab" at bounding box center [474, 322] width 156 height 30
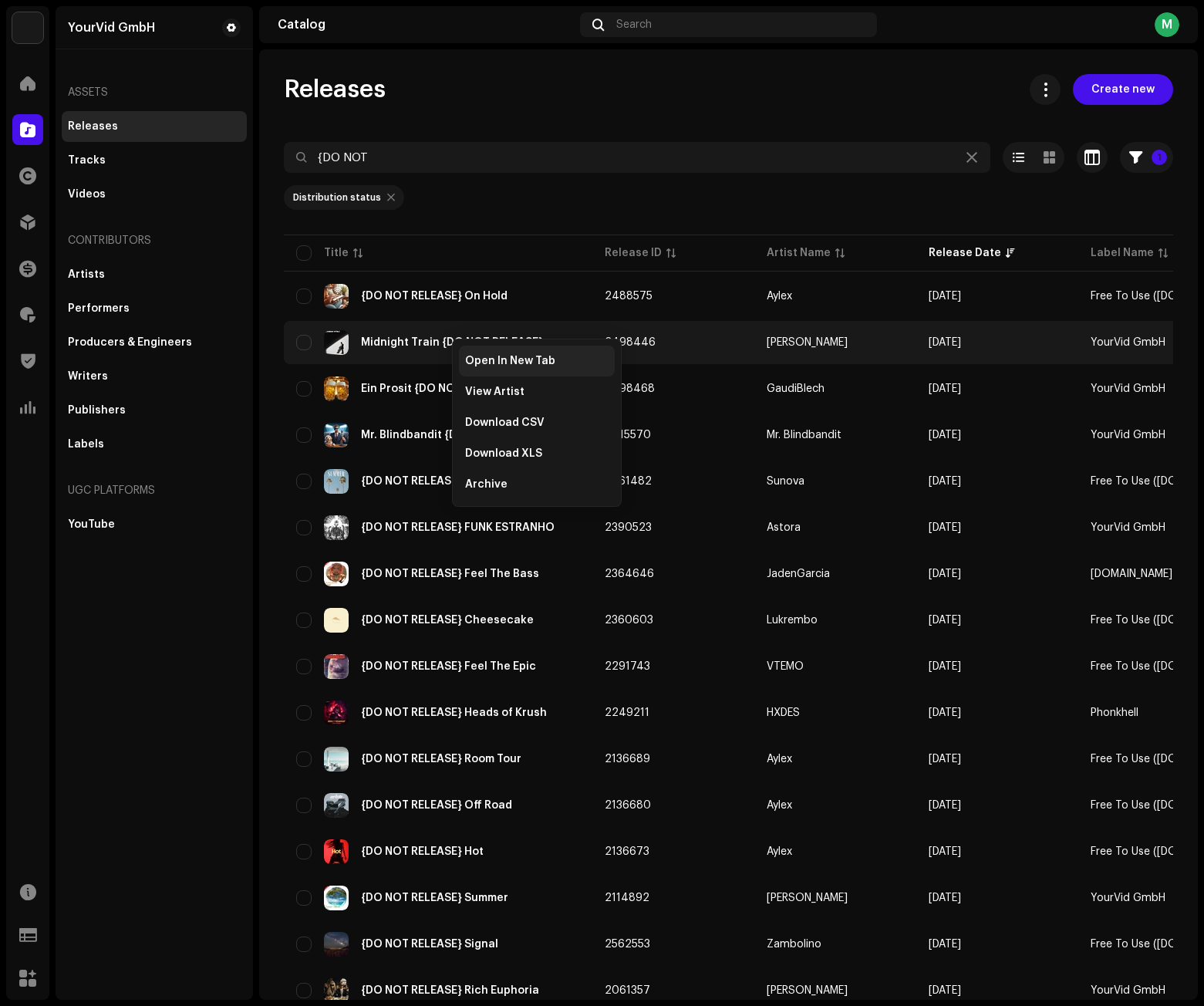
click at [482, 370] on div "Open In New Tab" at bounding box center [536, 361] width 156 height 30
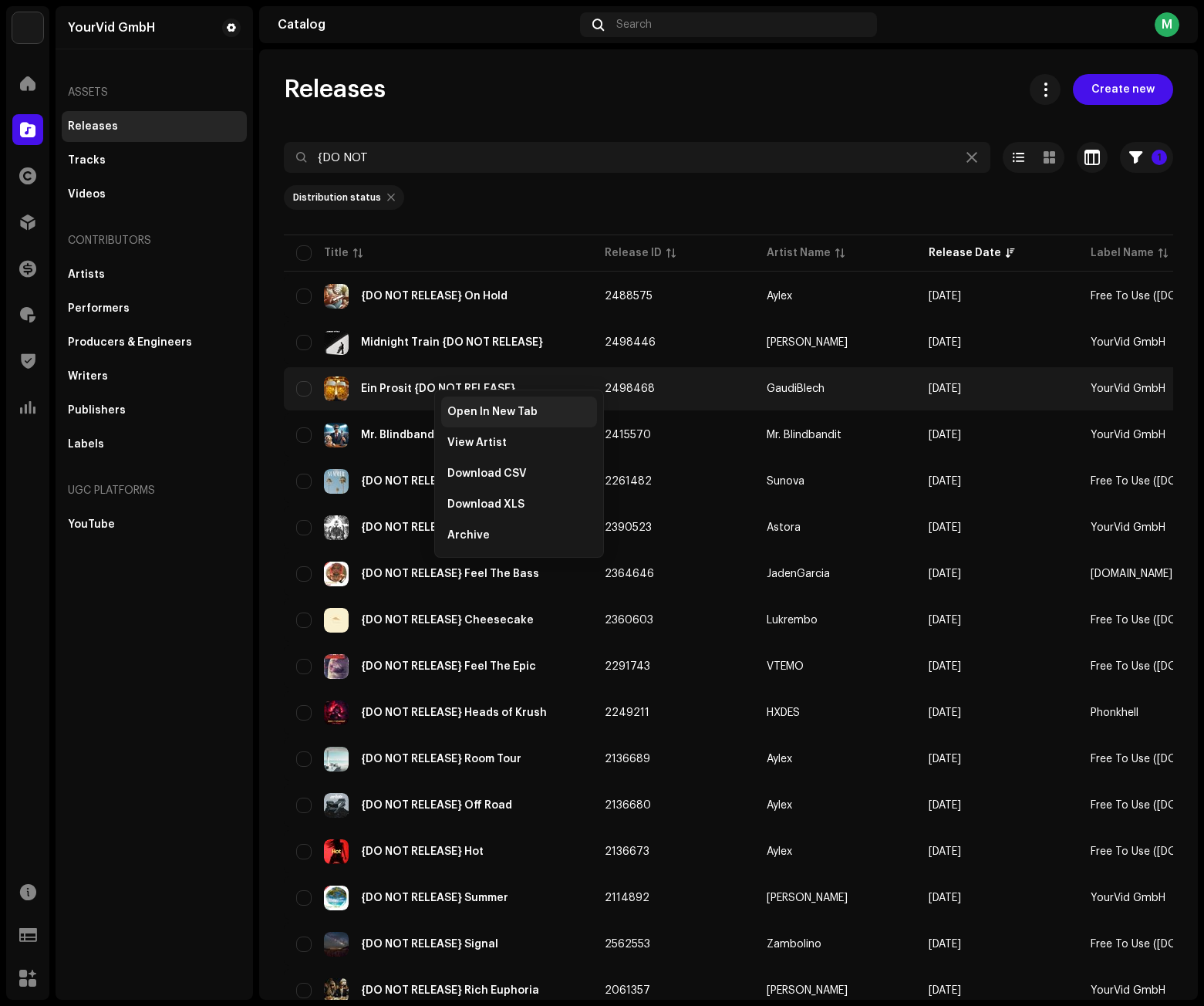
click at [472, 414] on span "Open In New Tab" at bounding box center [492, 411] width 90 height 12
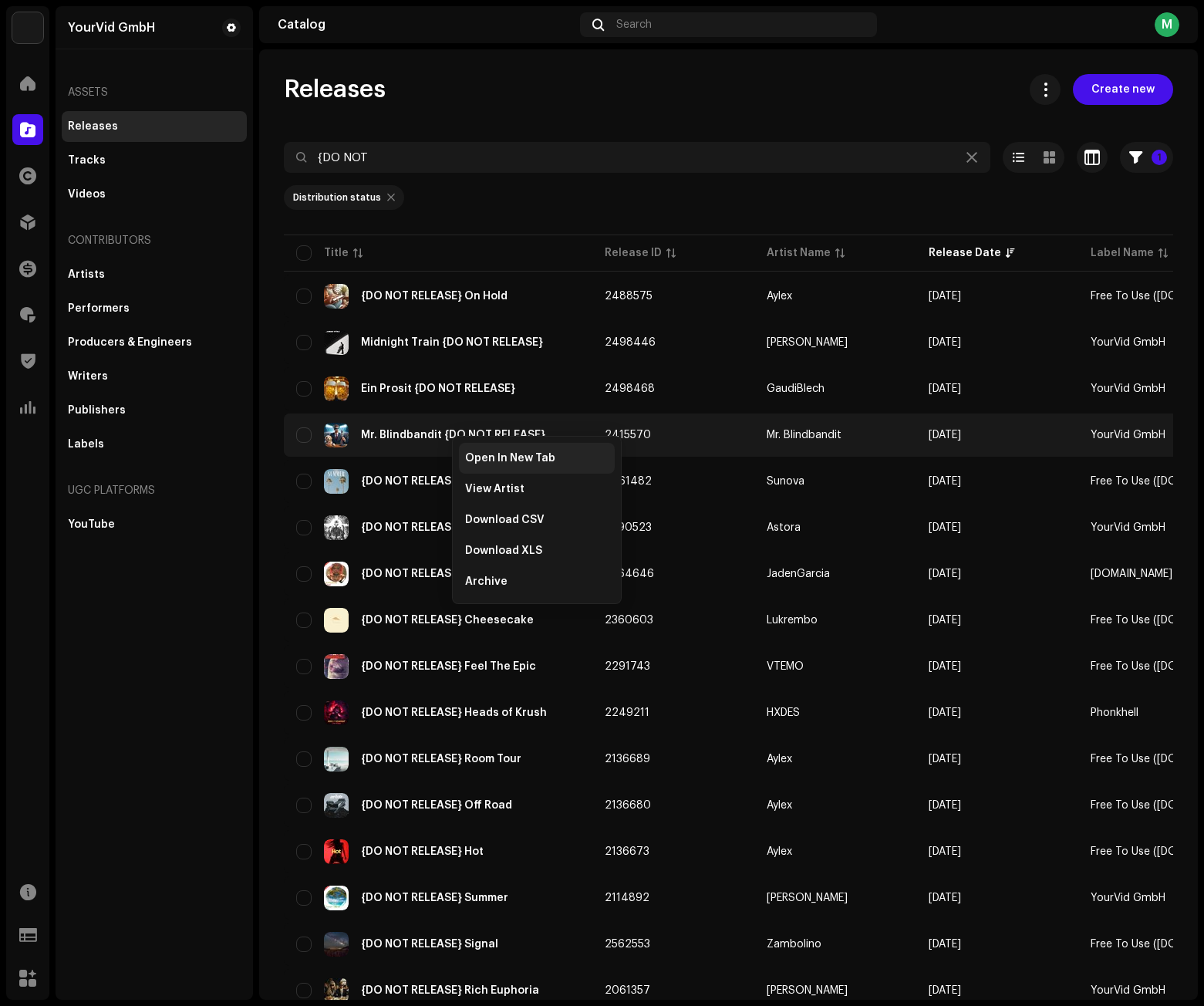
click at [494, 458] on span "Open In New Tab" at bounding box center [510, 458] width 90 height 12
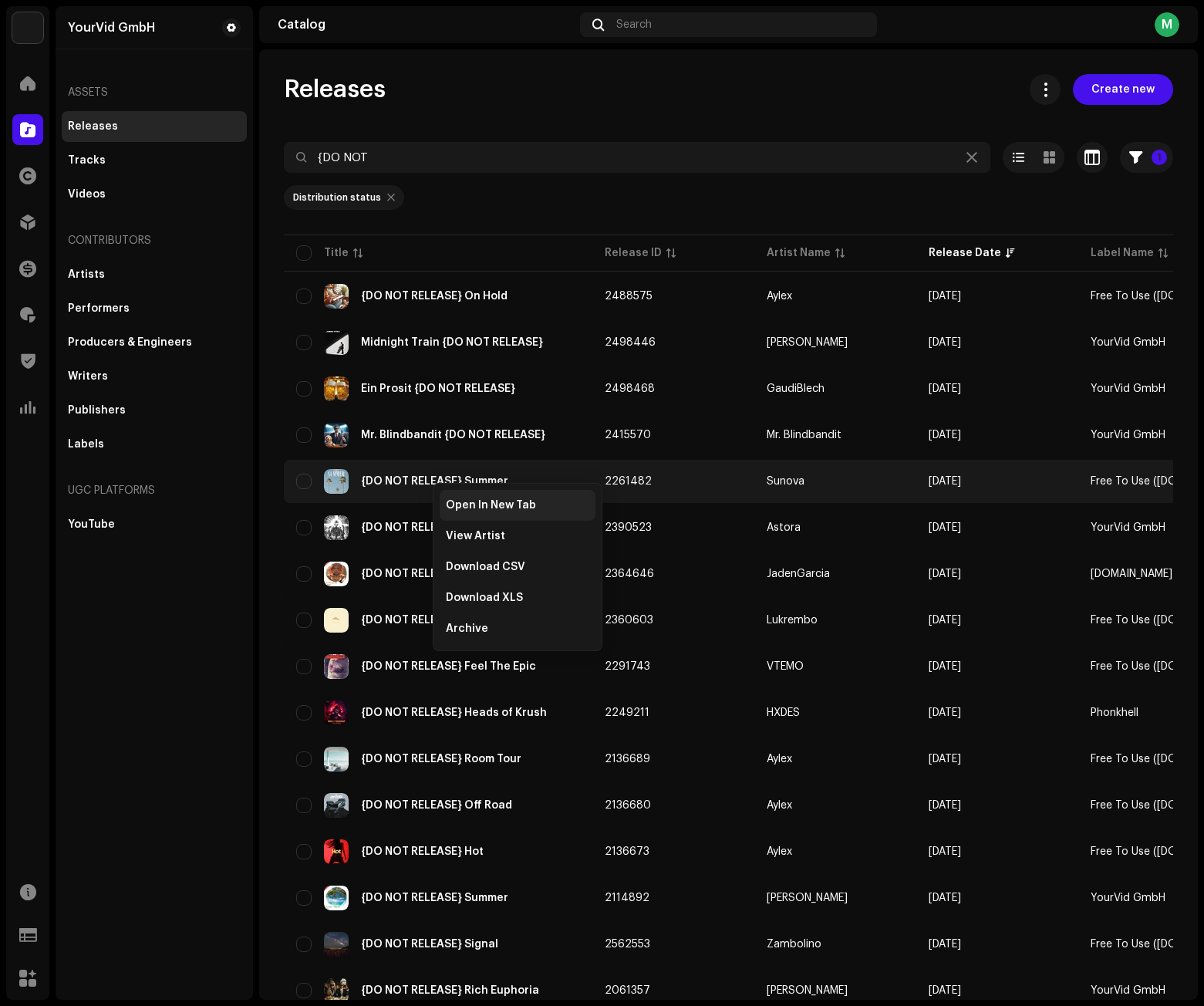
click at [474, 506] on span "Open In New Tab" at bounding box center [490, 504] width 90 height 12
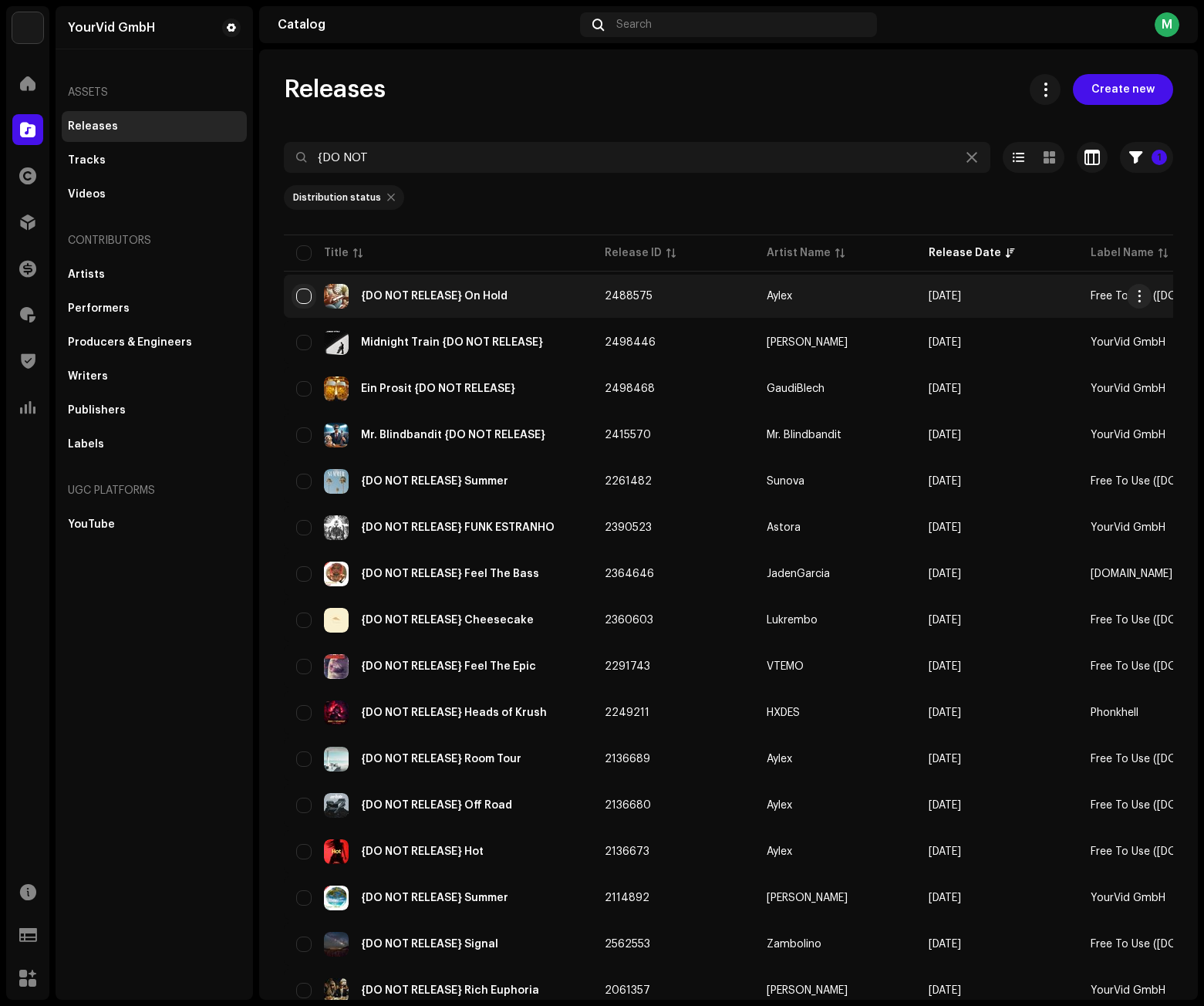
click at [304, 291] on input "checkbox" at bounding box center [304, 296] width 15 height 15
checkbox input "true"
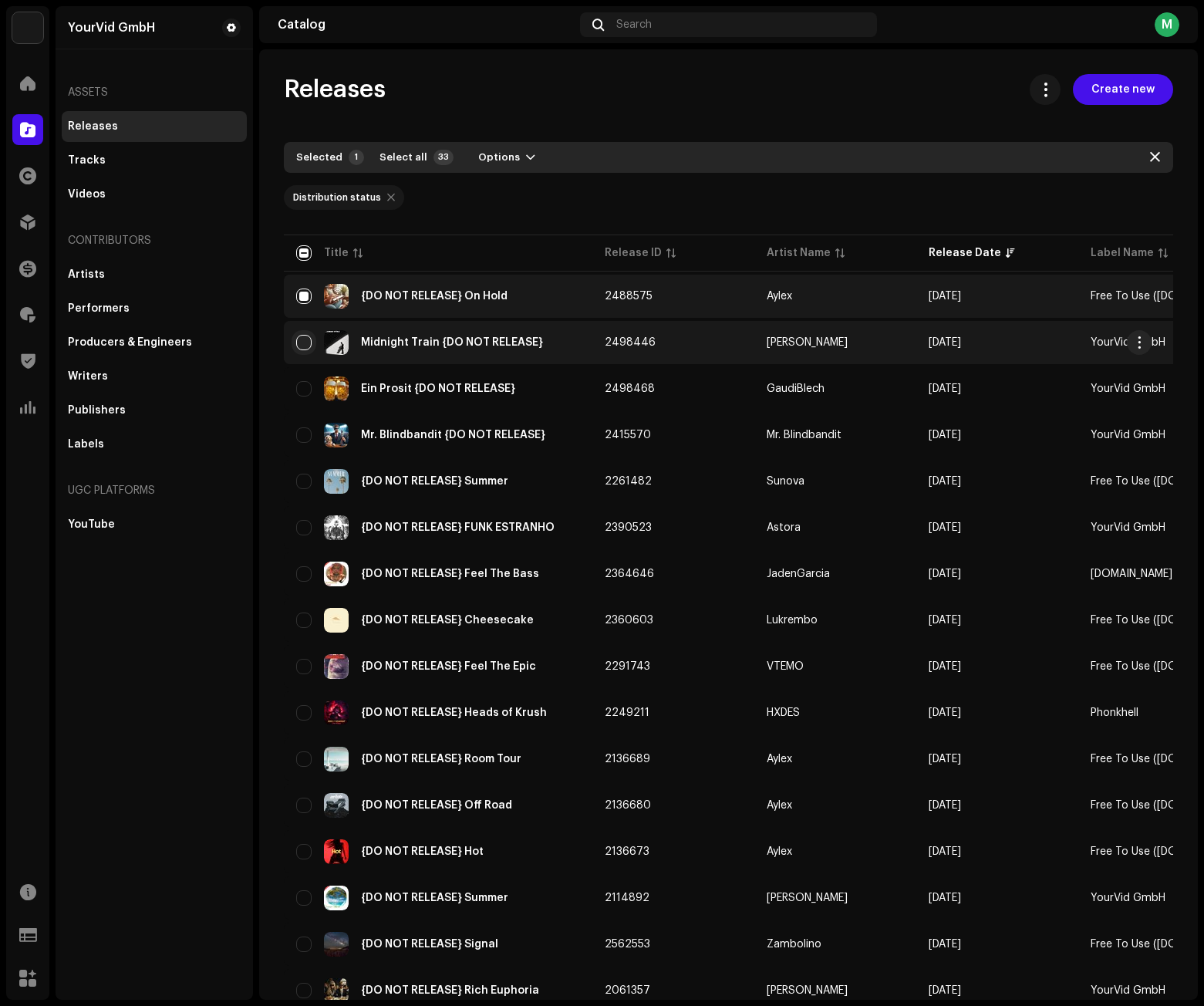
click at [302, 339] on input "Row Unselected" at bounding box center [304, 342] width 15 height 15
checkbox input "true"
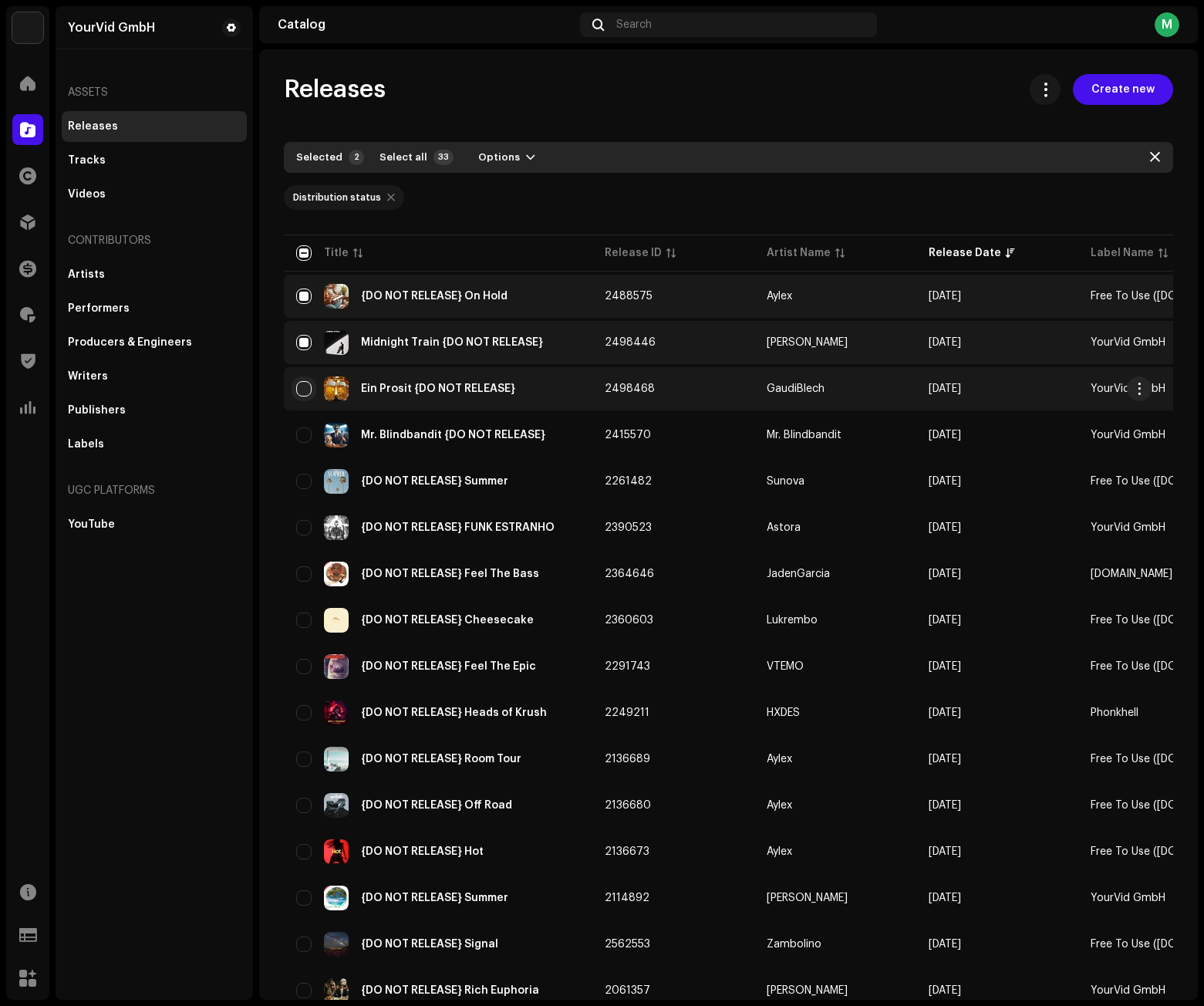
drag, startPoint x: 306, startPoint y: 382, endPoint x: 306, endPoint y: 391, distance: 9.0
click at [306, 382] on input "Row Unselected" at bounding box center [304, 389] width 15 height 15
checkbox input "true"
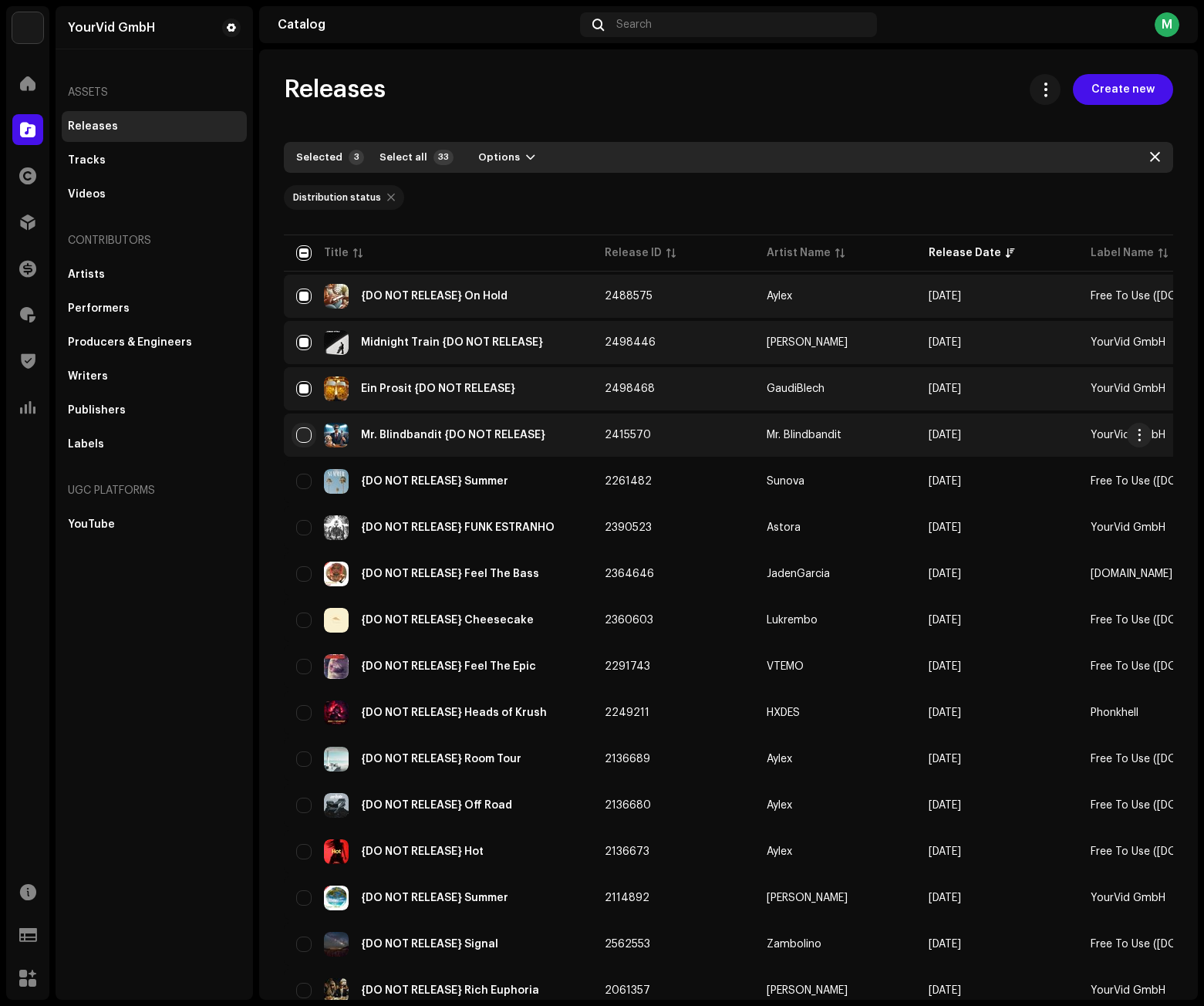
click at [308, 441] on input "Row Unselected" at bounding box center [304, 435] width 15 height 15
checkbox input "true"
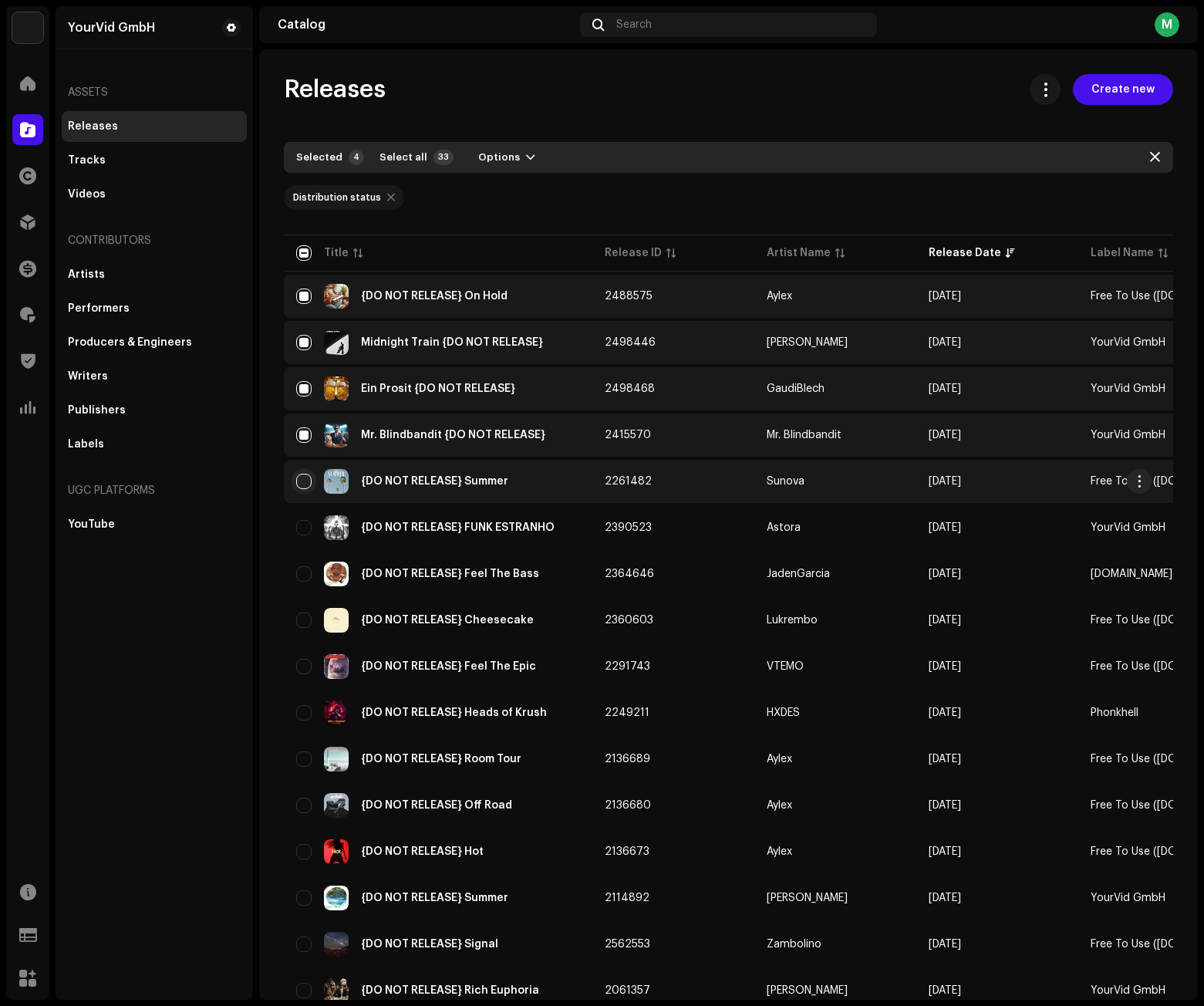
click at [300, 482] on input "Row Unselected" at bounding box center [304, 482] width 15 height 15
checkbox input "true"
click at [508, 149] on button "Options" at bounding box center [507, 158] width 82 height 25
click at [512, 192] on div "Archive" at bounding box center [541, 192] width 143 height 12
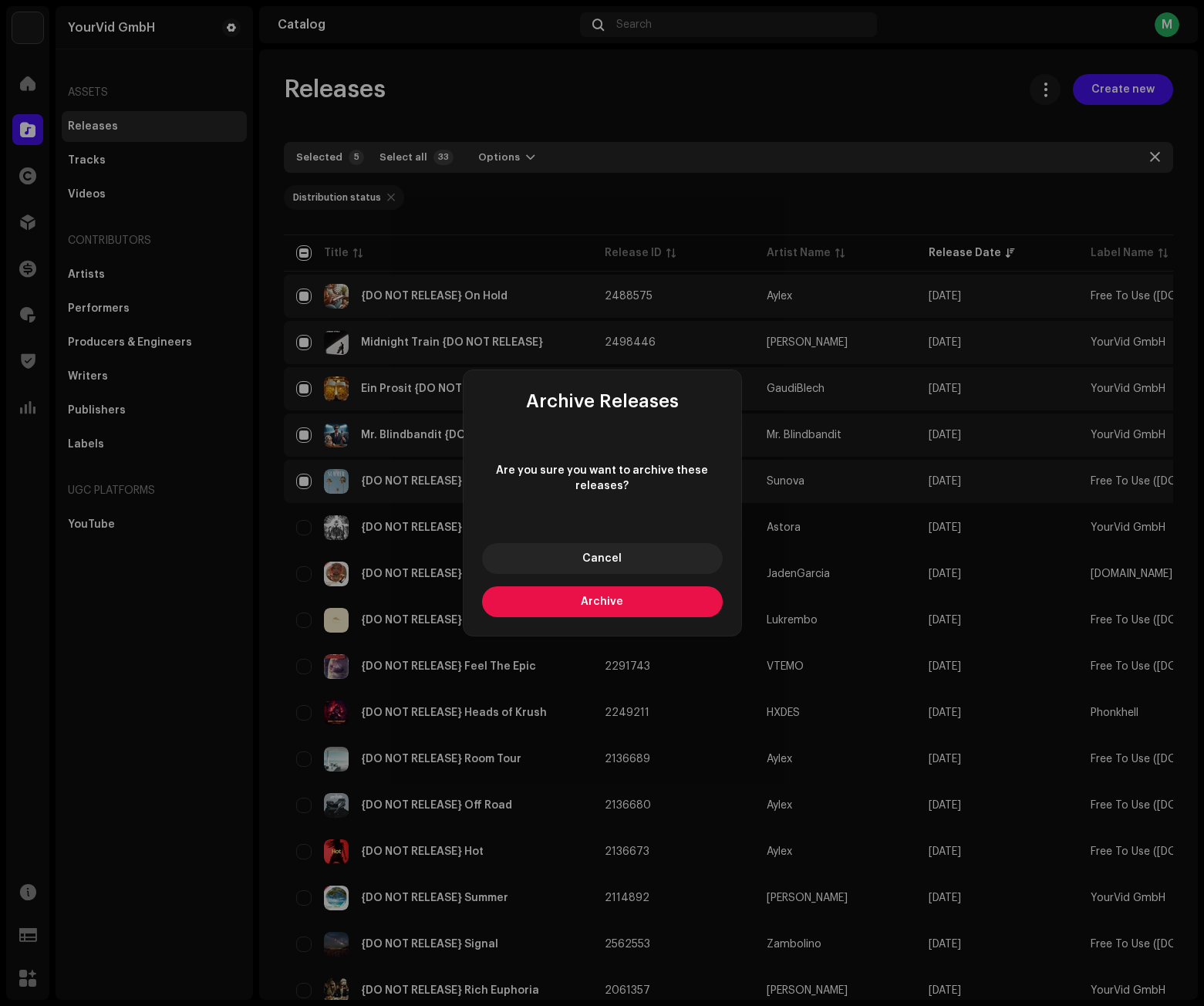
click at [622, 601] on span "Archive" at bounding box center [602, 601] width 43 height 10
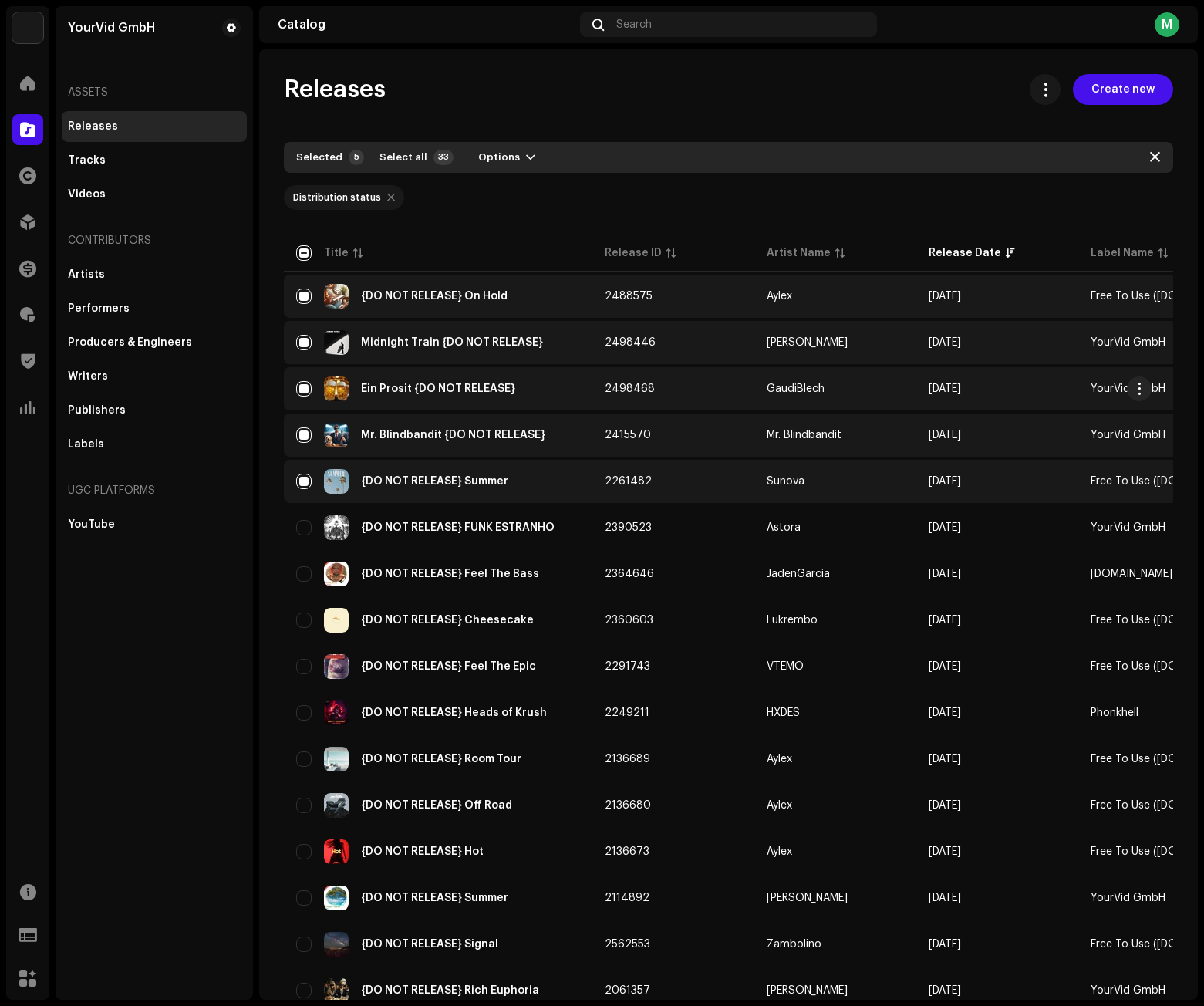
checkbox input "false"
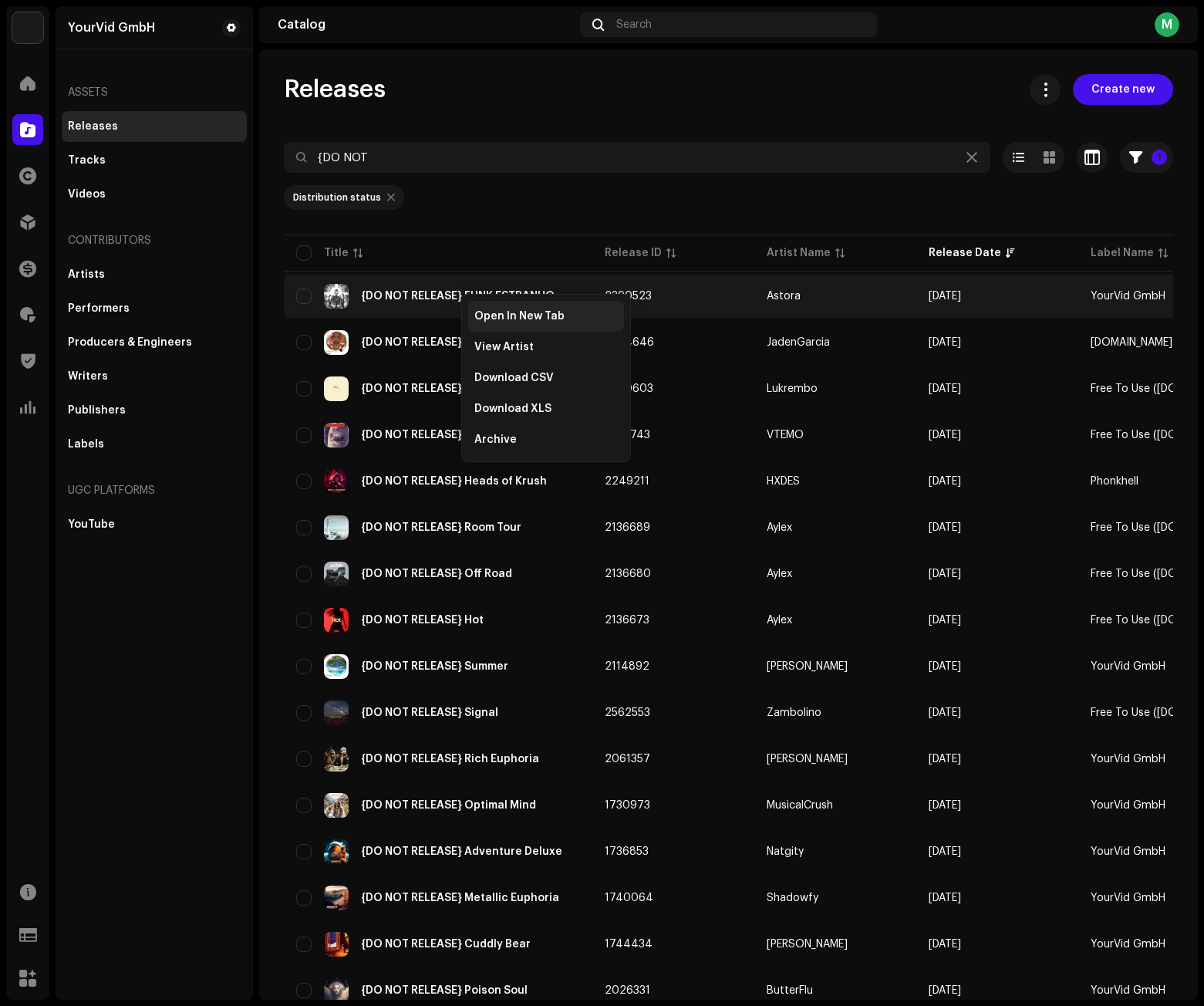
click at [486, 307] on div "Open In New Tab" at bounding box center [546, 316] width 156 height 30
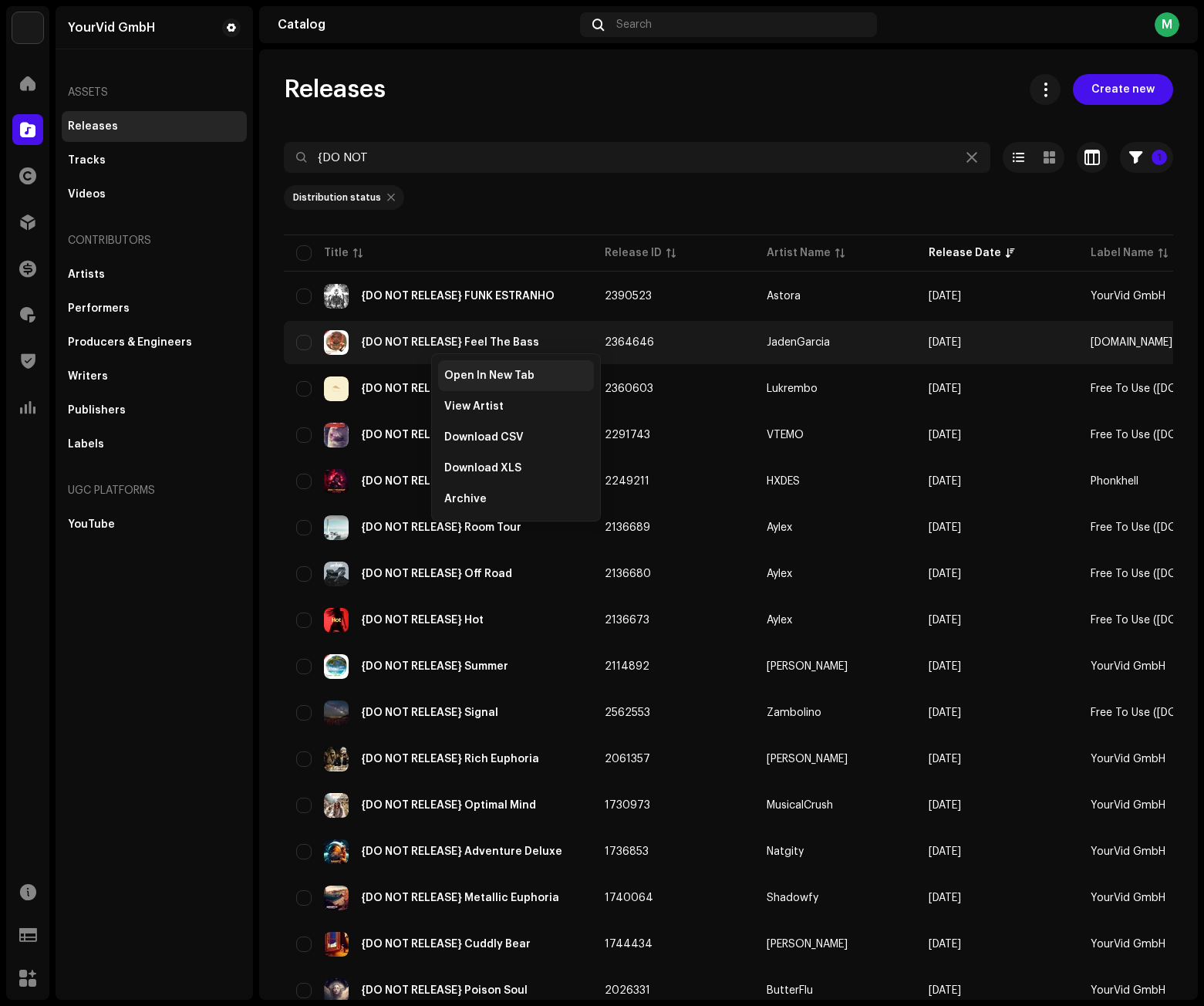
click at [463, 373] on span "Open In New Tab" at bounding box center [489, 375] width 90 height 12
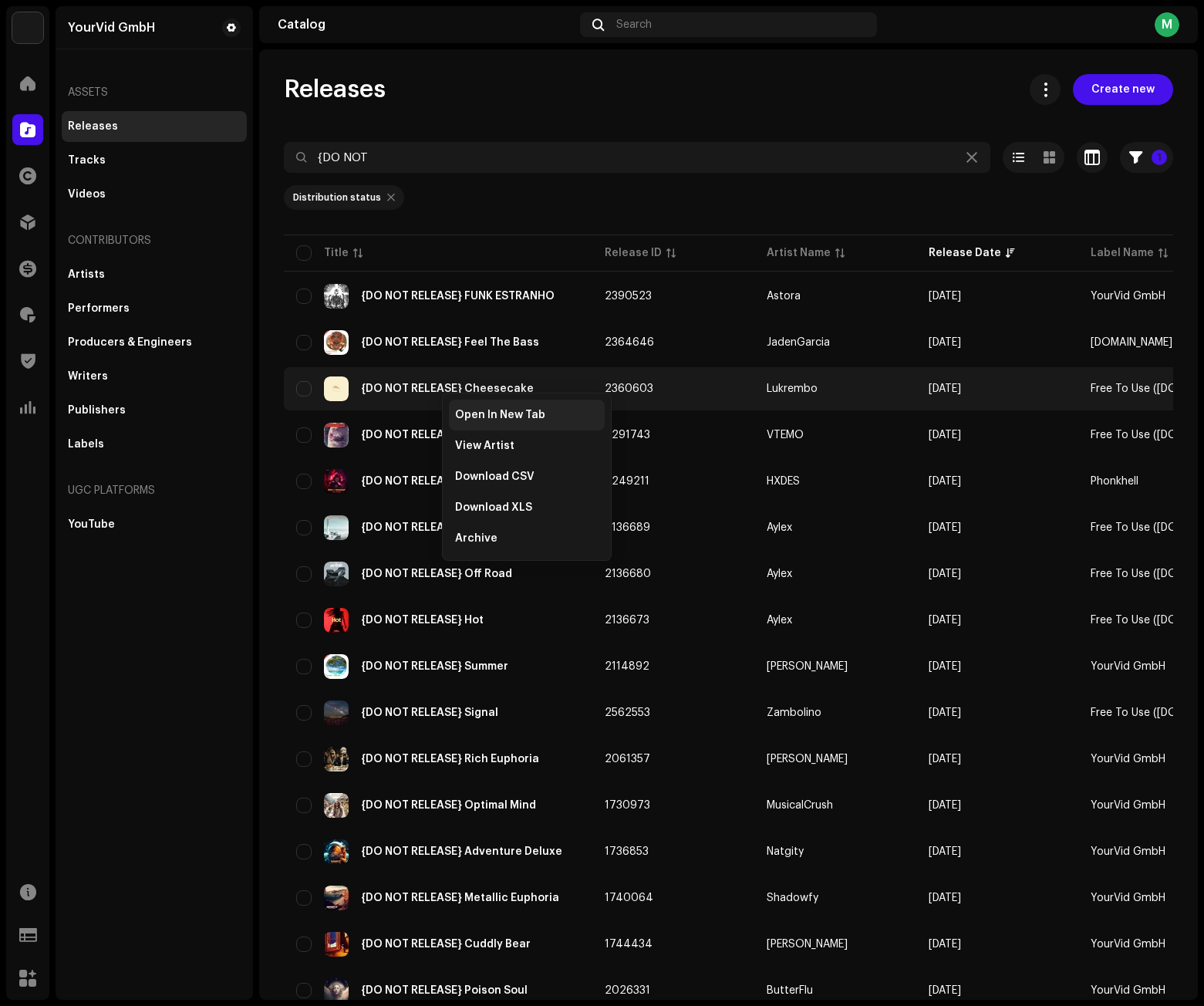
click at [471, 419] on span "Open In New Tab" at bounding box center [499, 414] width 90 height 12
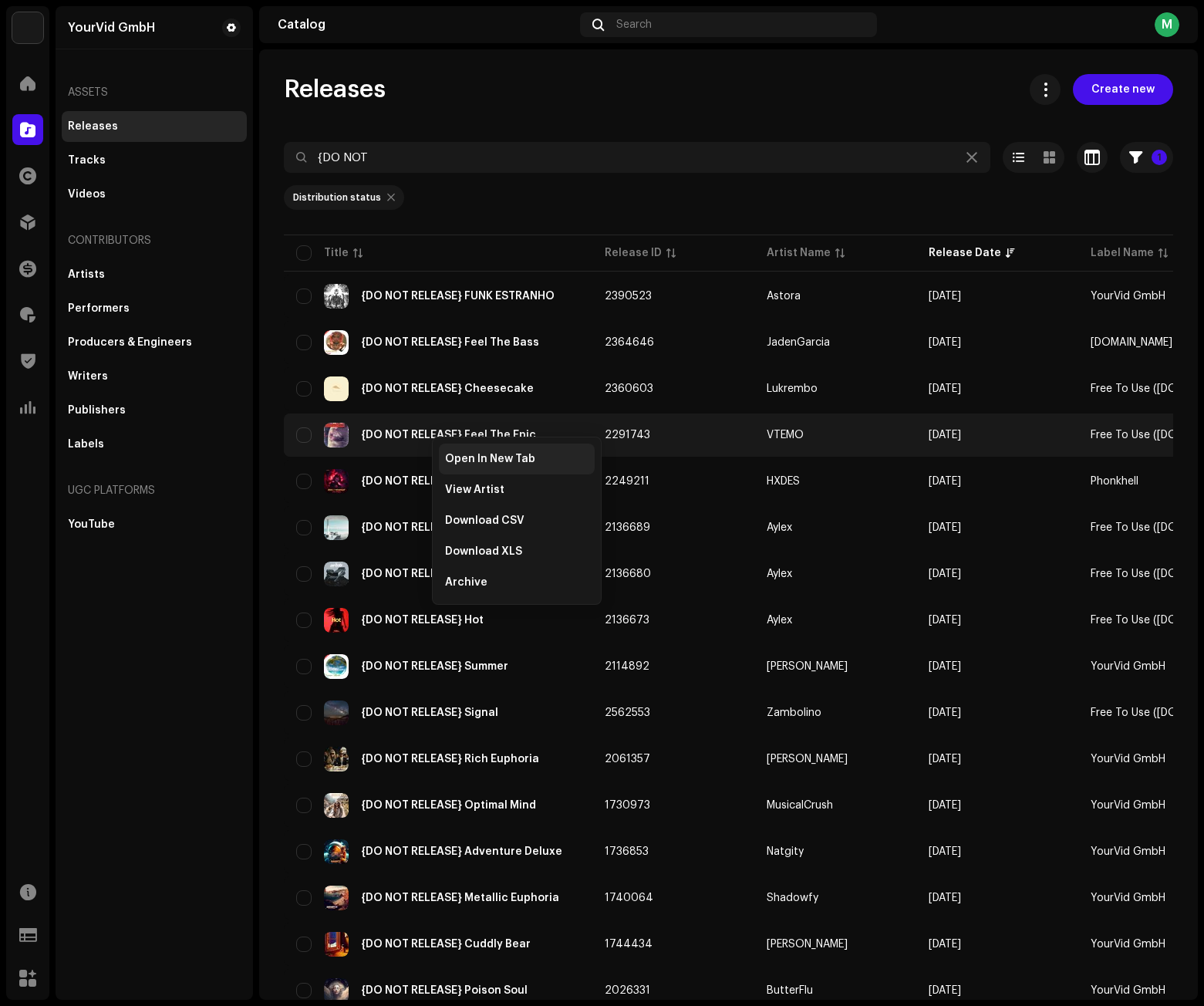
click at [468, 464] on span "Open In New Tab" at bounding box center [490, 459] width 90 height 12
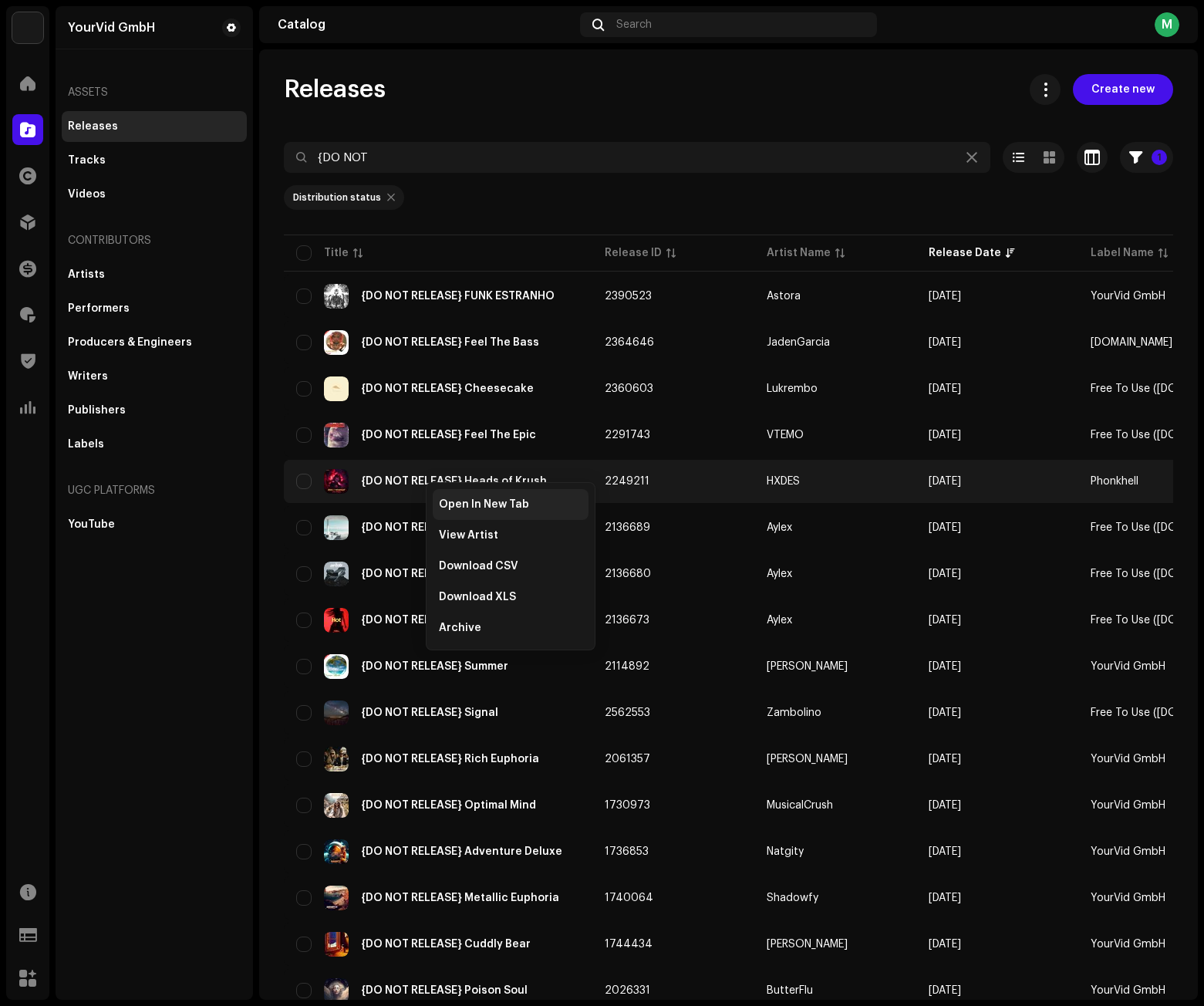
click at [465, 507] on span "Open In New Tab" at bounding box center [483, 504] width 90 height 12
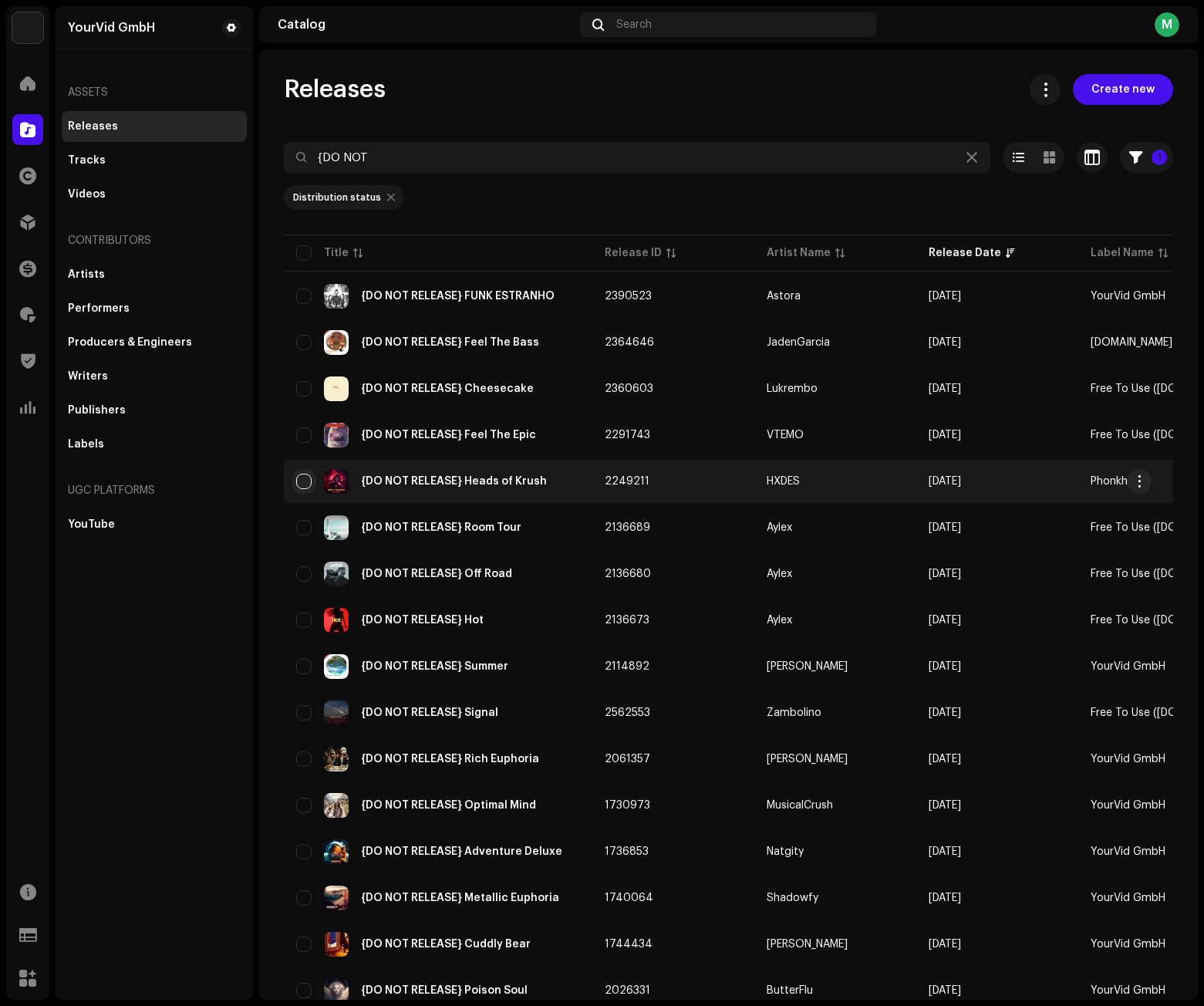
click at [300, 476] on input "checkbox" at bounding box center [304, 482] width 15 height 15
checkbox input "true"
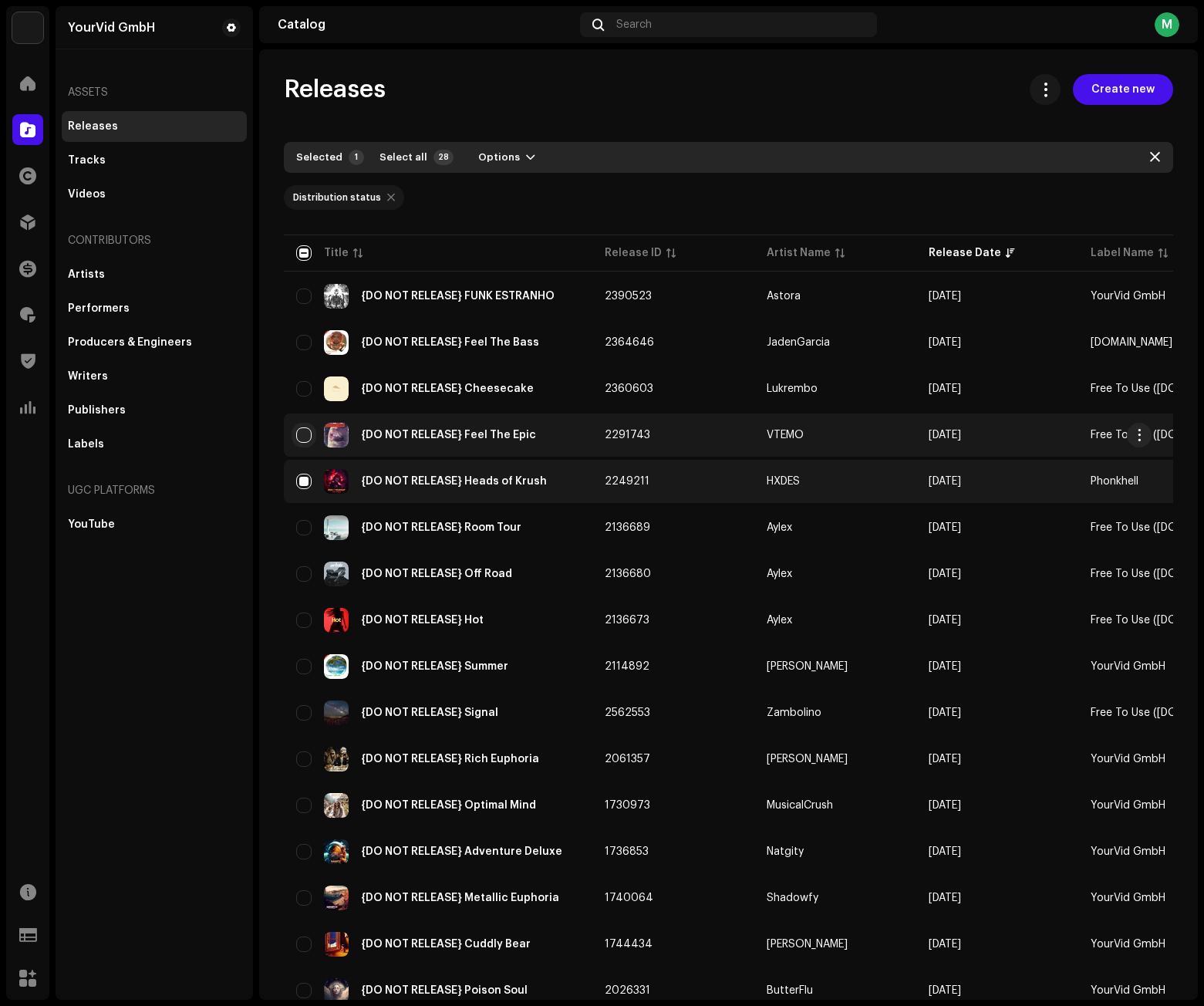
drag, startPoint x: 303, startPoint y: 435, endPoint x: 314, endPoint y: 397, distance: 39.6
click at [304, 434] on input "Row Unselected" at bounding box center [304, 435] width 15 height 15
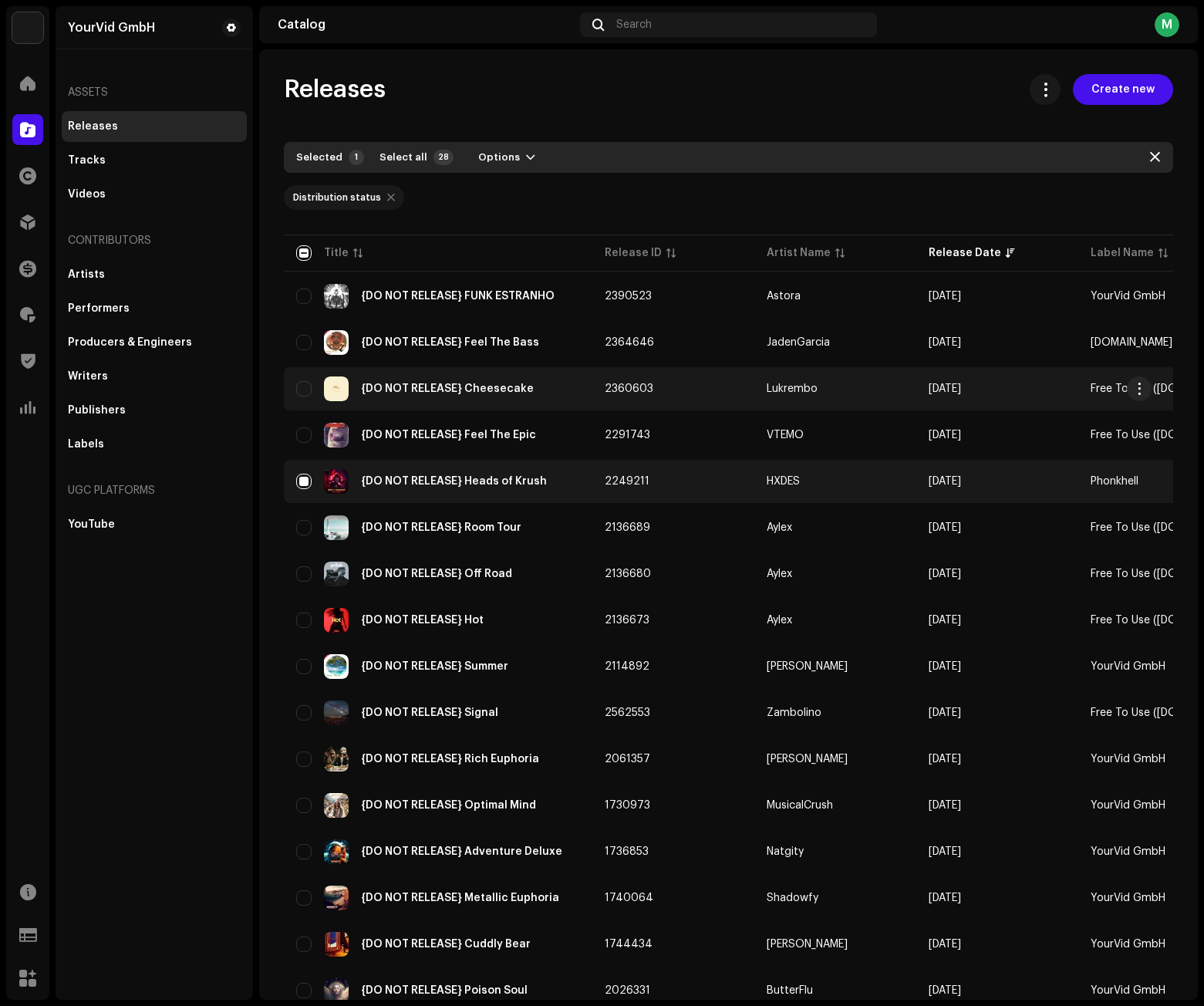
checkbox input "true"
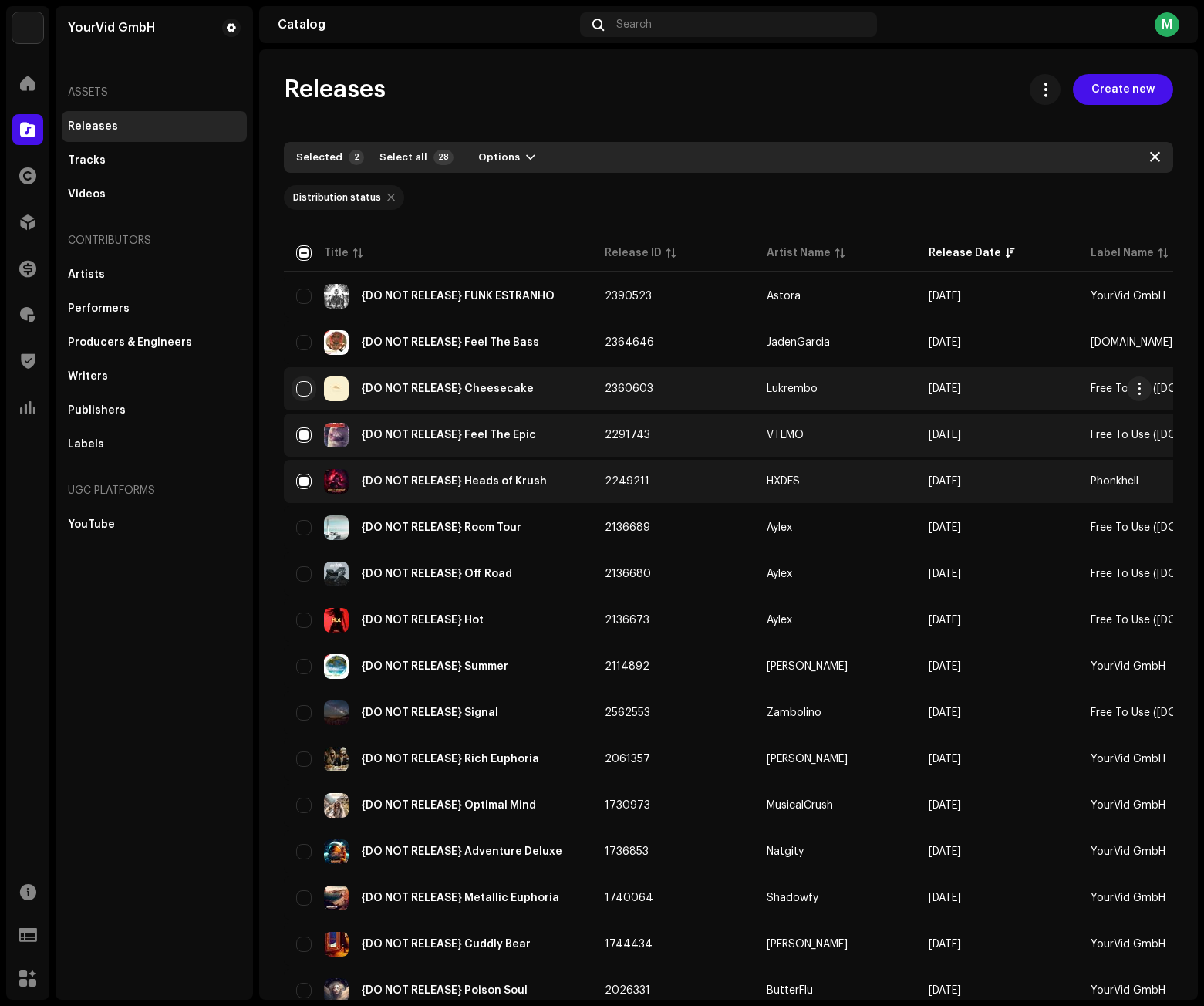
click at [298, 384] on input "Row Unselected" at bounding box center [304, 389] width 15 height 15
checkbox input "true"
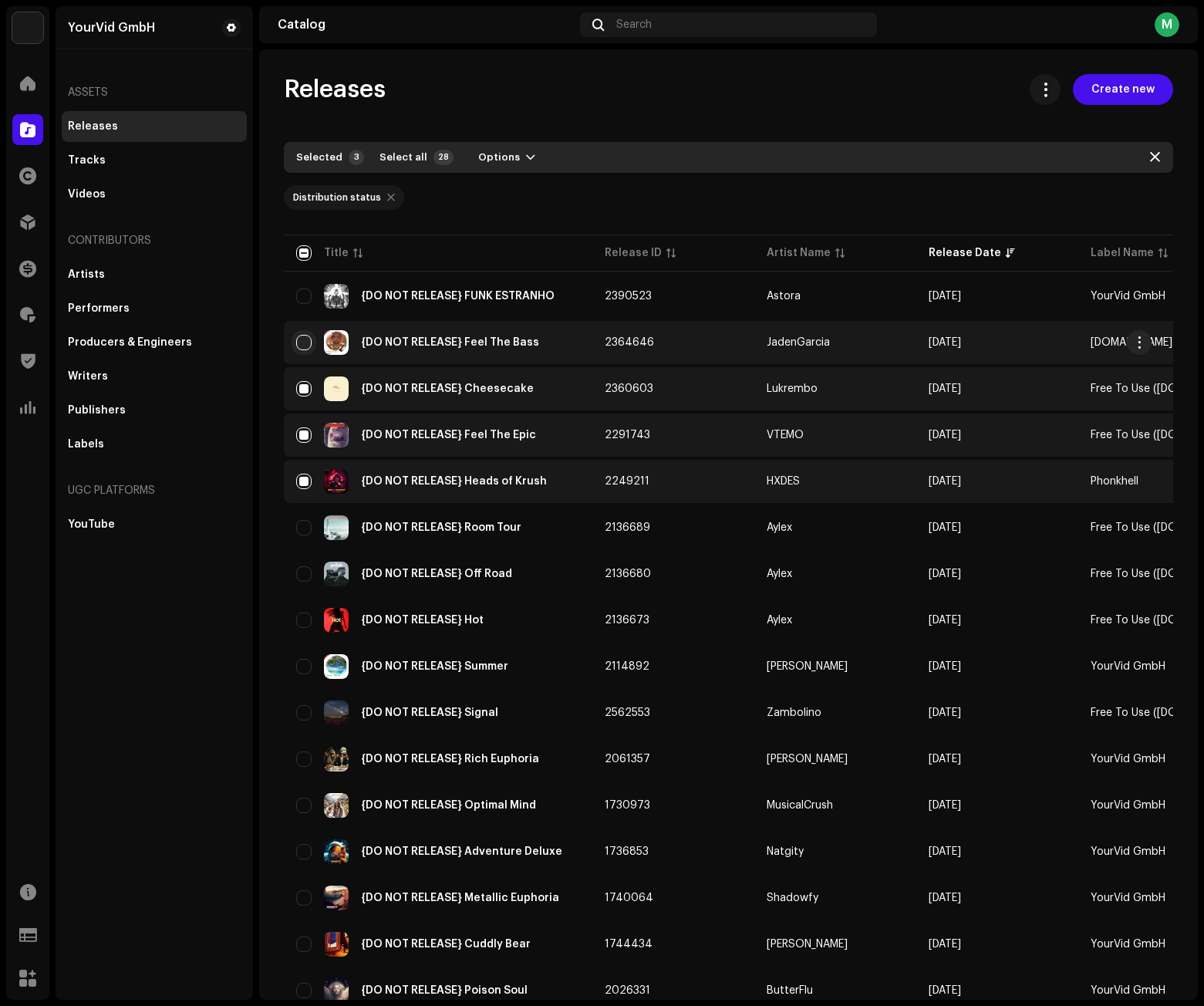
click at [306, 341] on input "Row Unselected" at bounding box center [304, 342] width 15 height 15
checkbox input "true"
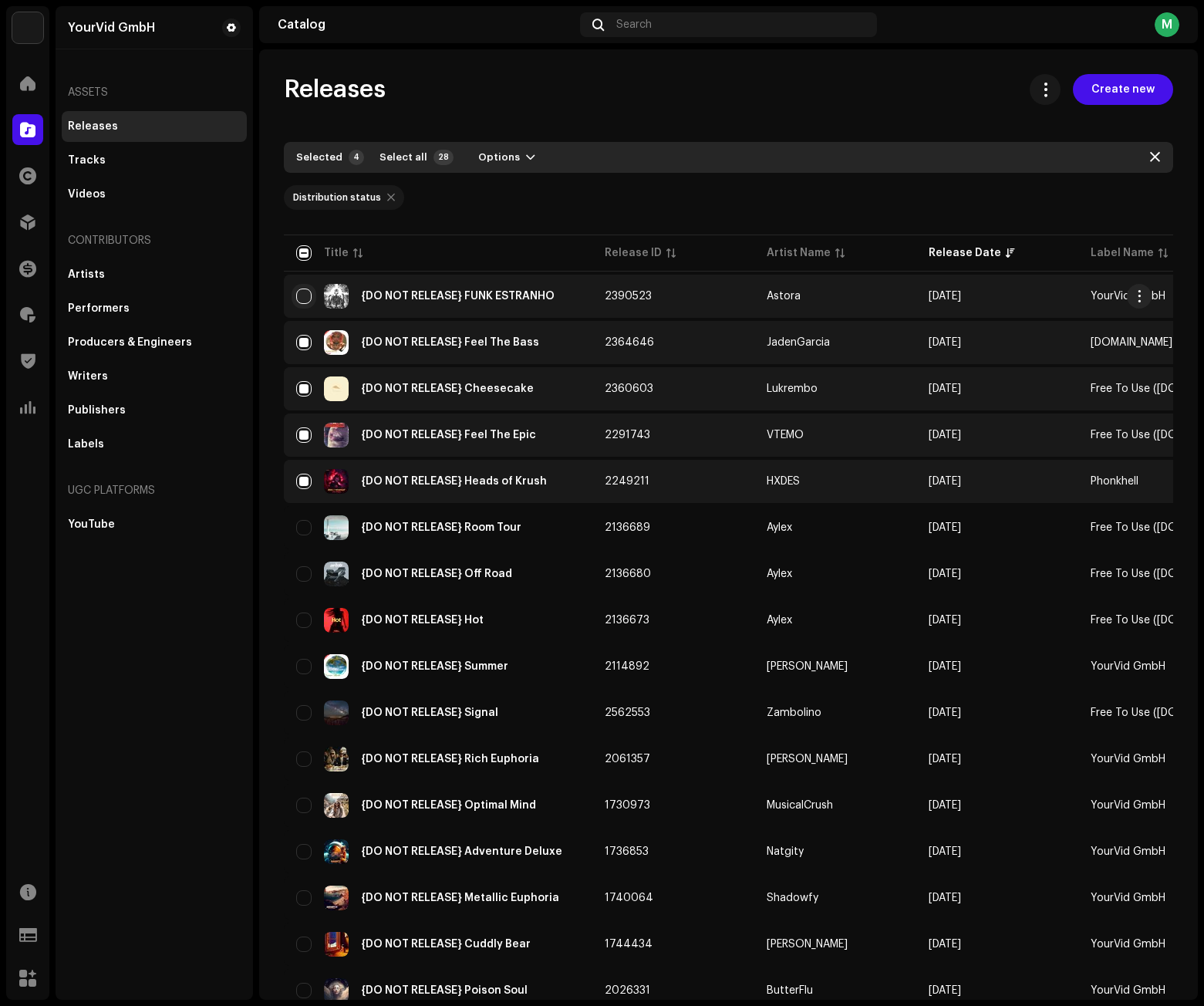
click at [300, 302] on input "Row Unselected" at bounding box center [304, 296] width 15 height 15
click at [506, 158] on span "Options" at bounding box center [499, 157] width 42 height 30
click at [505, 188] on span "Archive" at bounding box center [491, 192] width 43 height 12
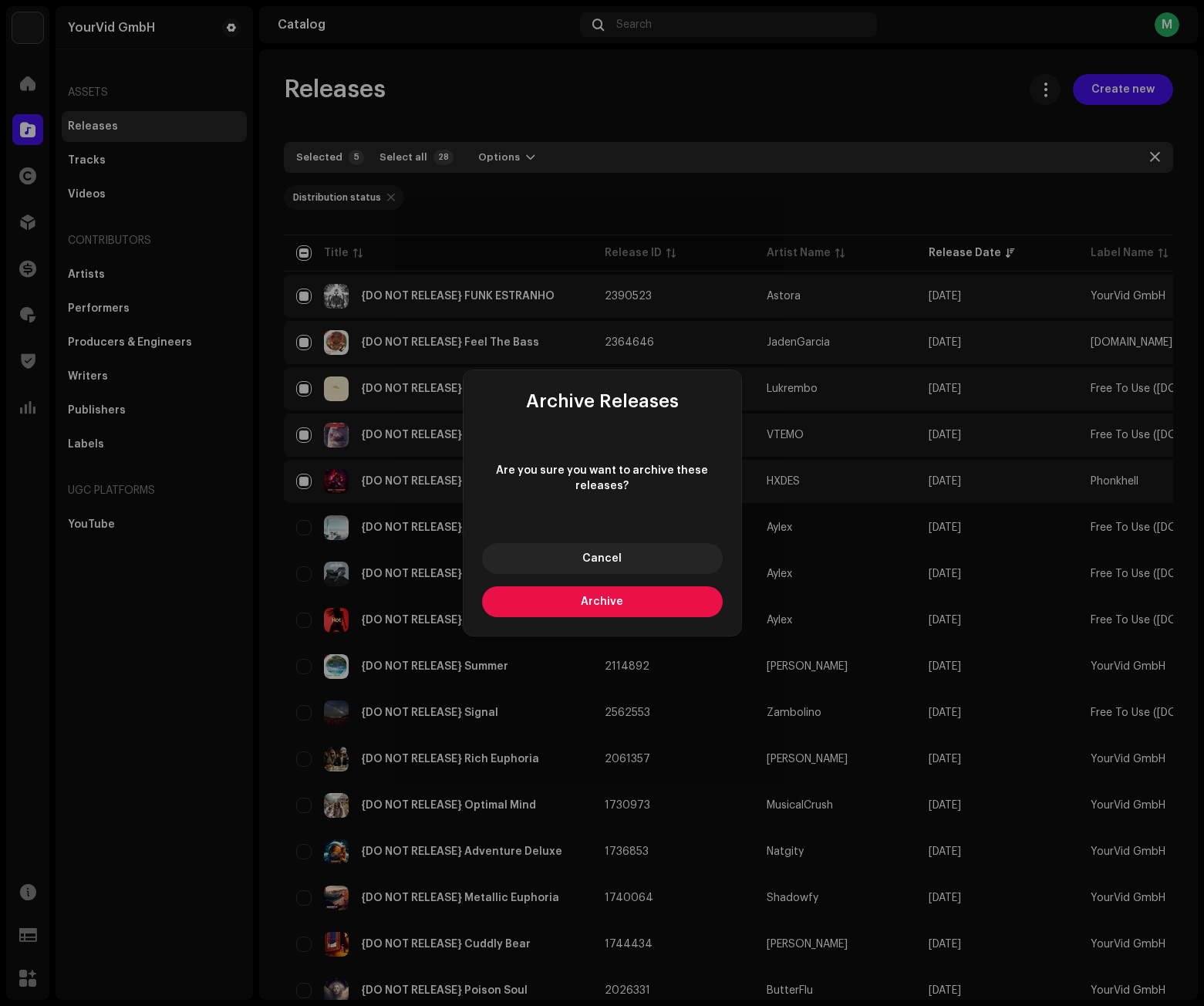
click at [594, 601] on span "Archive" at bounding box center [602, 601] width 43 height 10
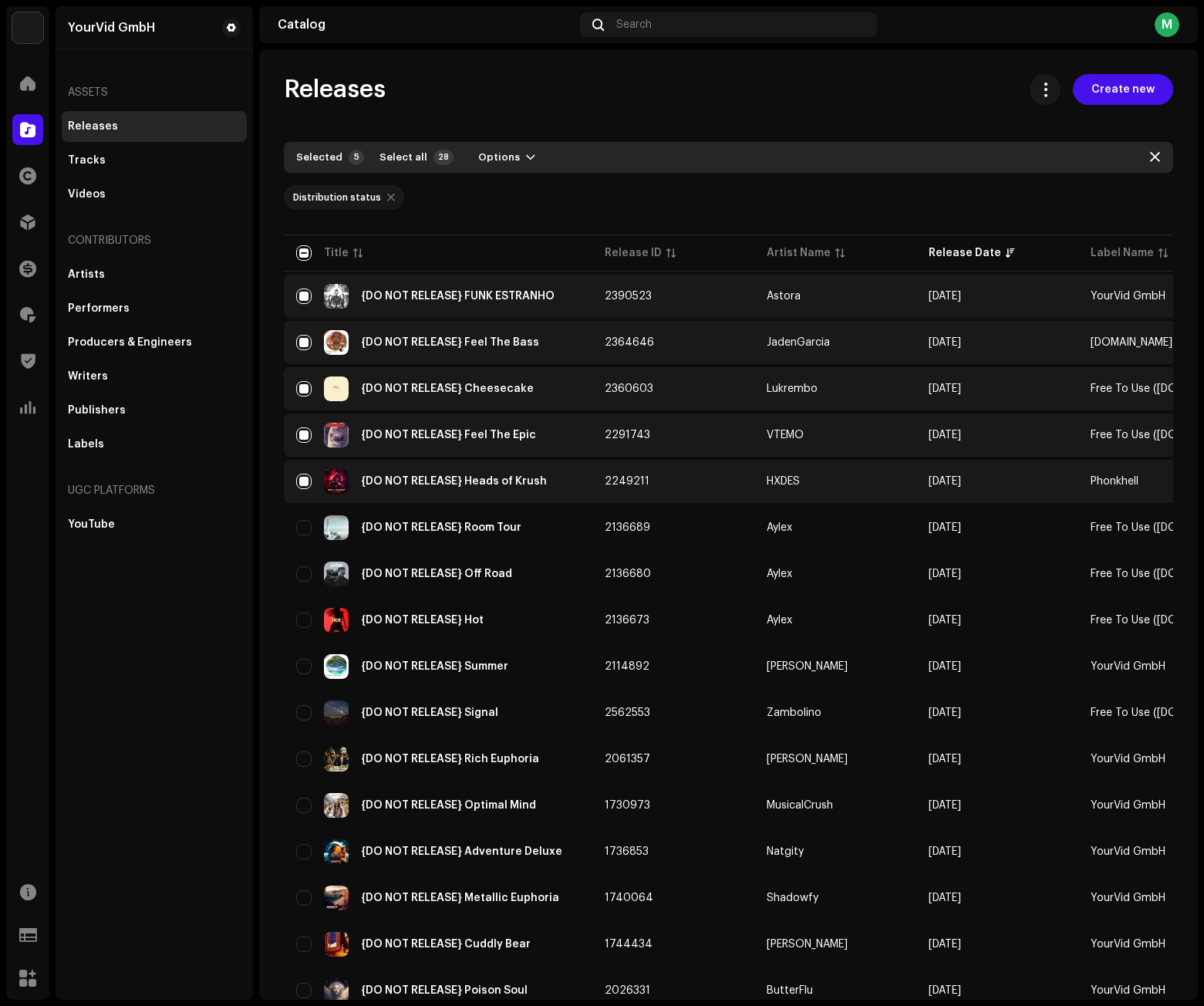
checkbox input "false"
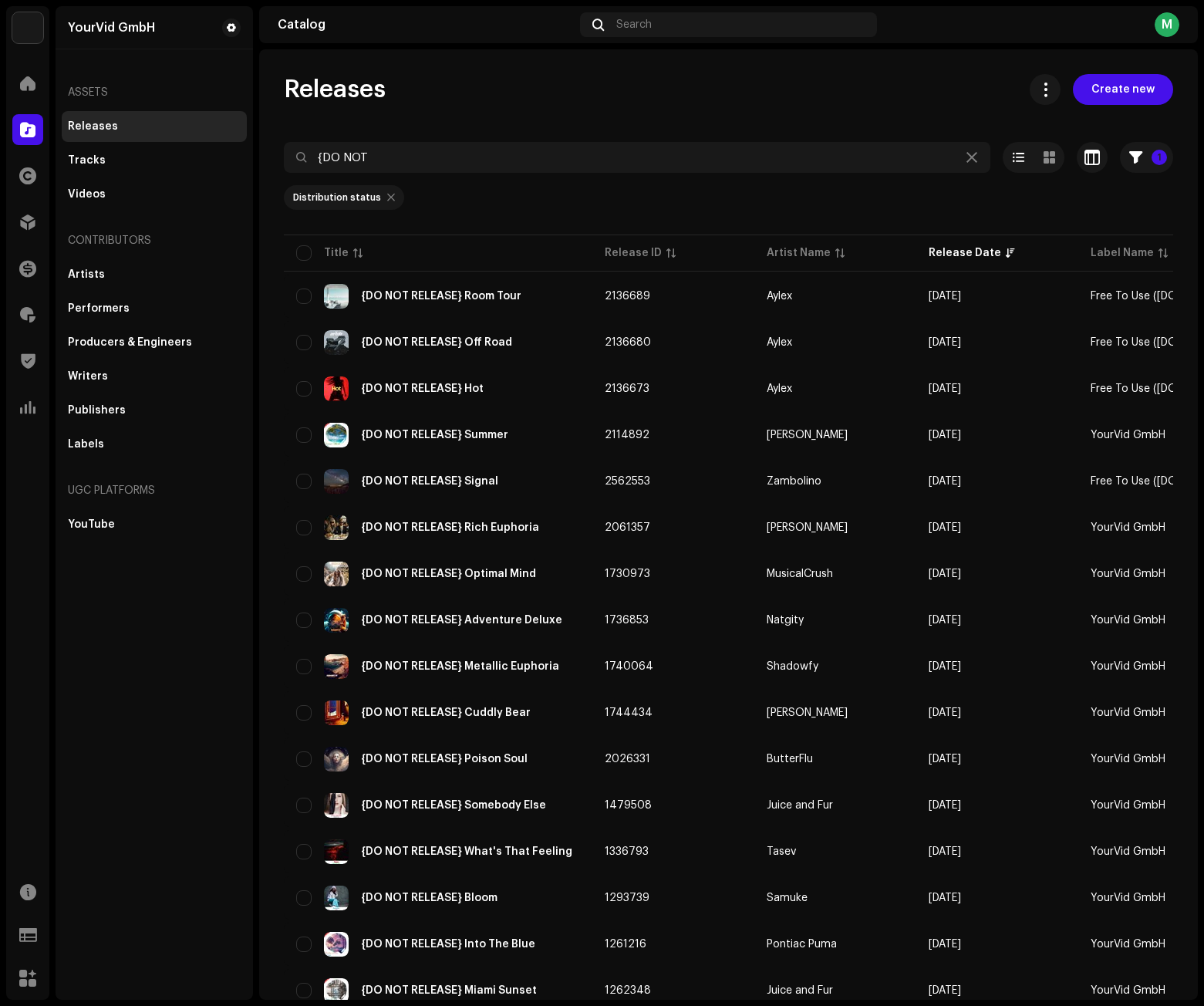
drag, startPoint x: 88, startPoint y: 275, endPoint x: 534, endPoint y: 17, distance: 515.2
click at [580, 72] on div "Releases Create new {DO NOT 1 Selected 0 Select all 23 Options Filters Distribu…" at bounding box center [728, 524] width 938 height 951
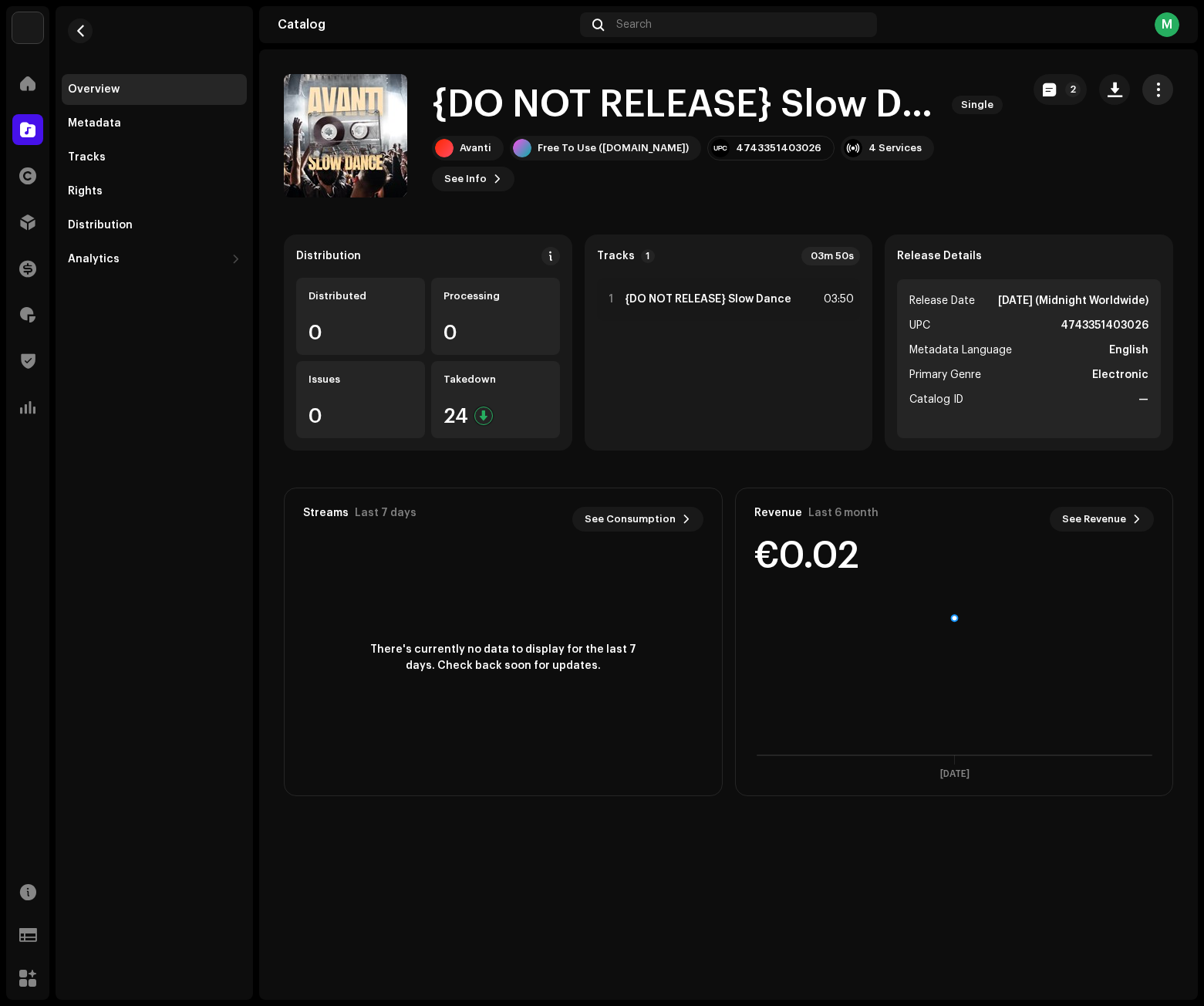
click at [1151, 86] on span "button" at bounding box center [1157, 89] width 14 height 12
drag, startPoint x: 904, startPoint y: 208, endPoint x: 1041, endPoint y: 109, distance: 169.0
click at [903, 208] on catalog-releases-details-overview "{DO NOT RELEASE} Slow Dance Single 2 {DO NOT RELEASE} Slow Dance Single Avanti …" at bounding box center [728, 435] width 938 height 771
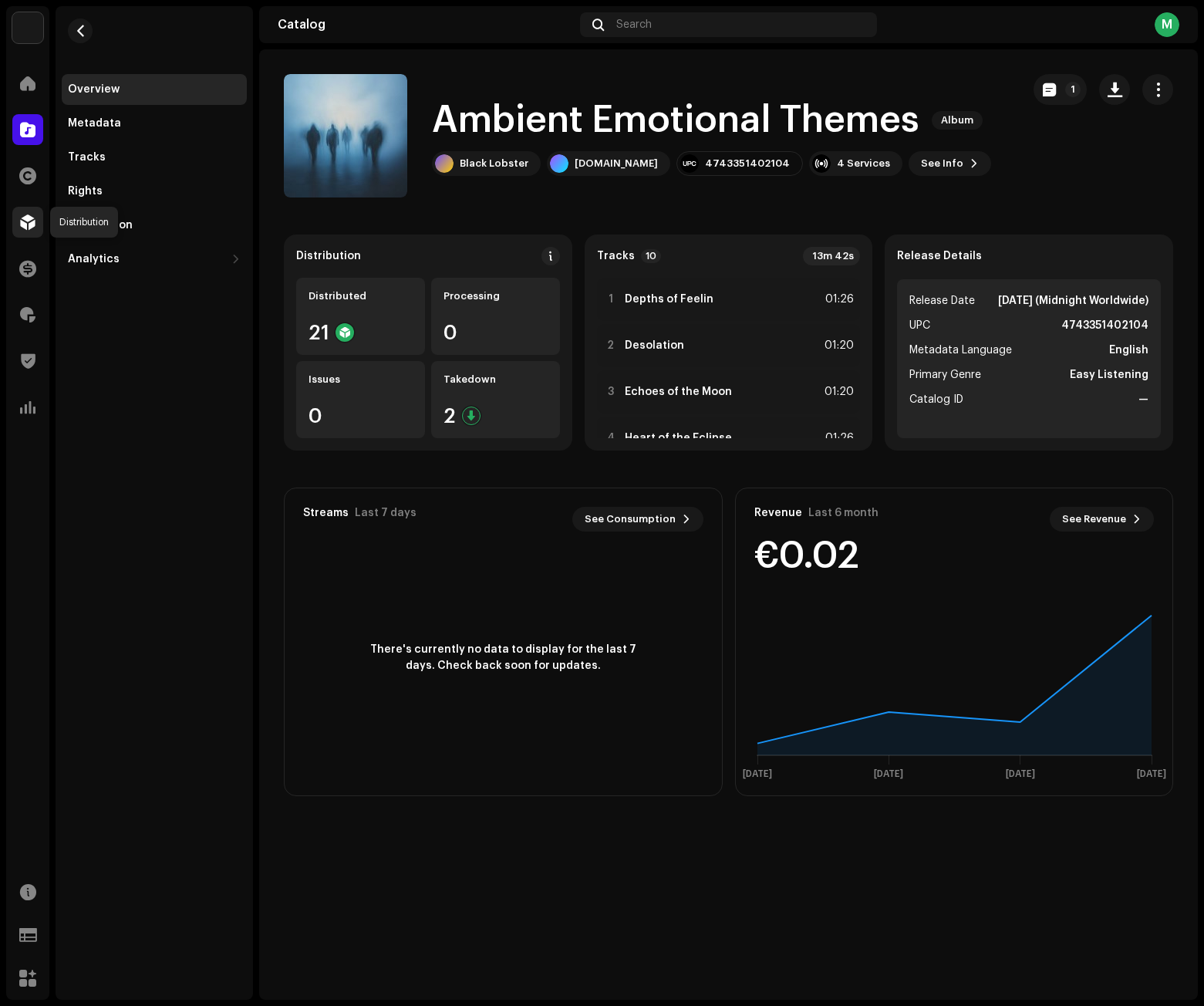
click at [28, 216] on span at bounding box center [28, 221] width 15 height 12
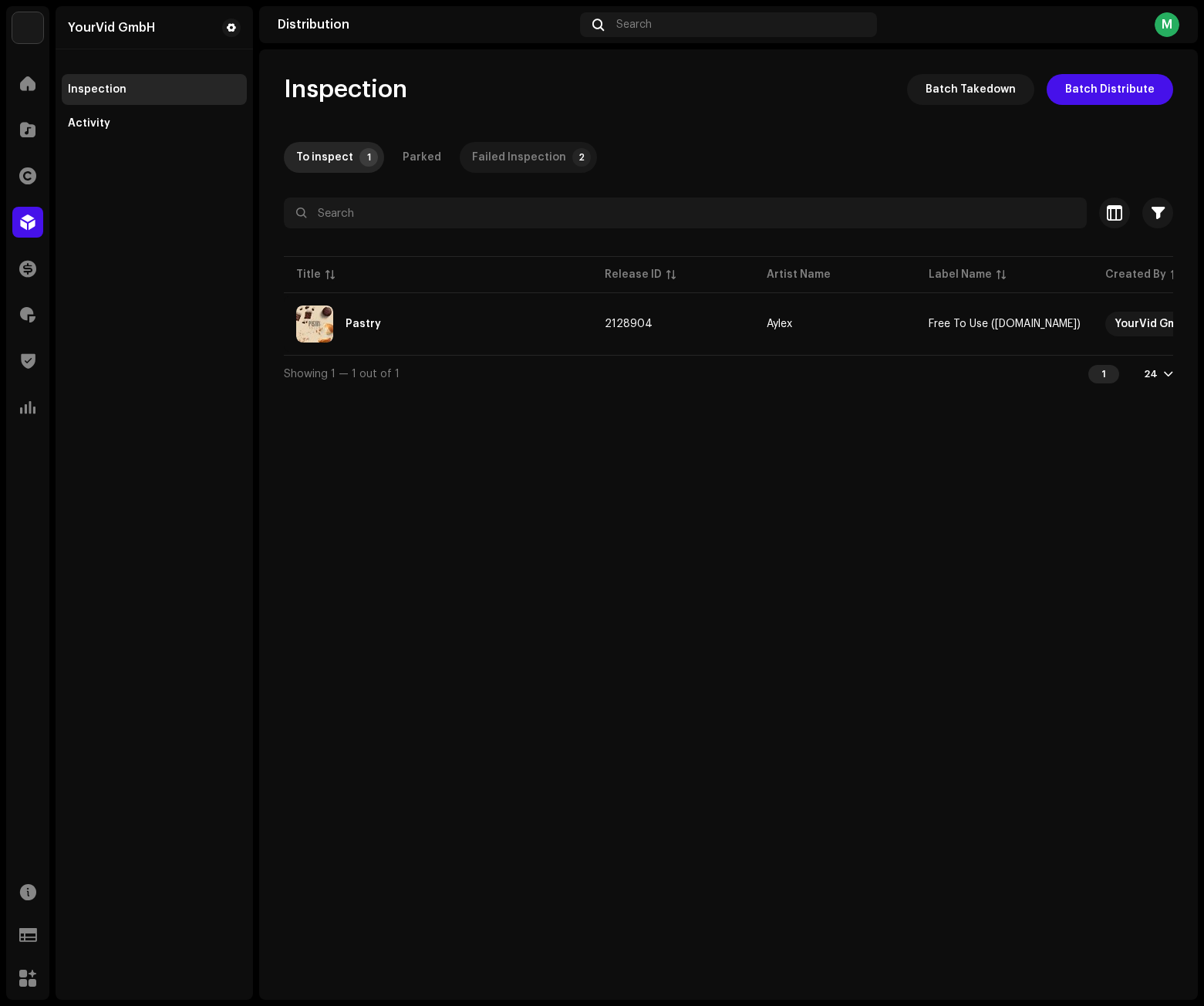
click at [496, 162] on div "Failed Inspection" at bounding box center [518, 157] width 94 height 30
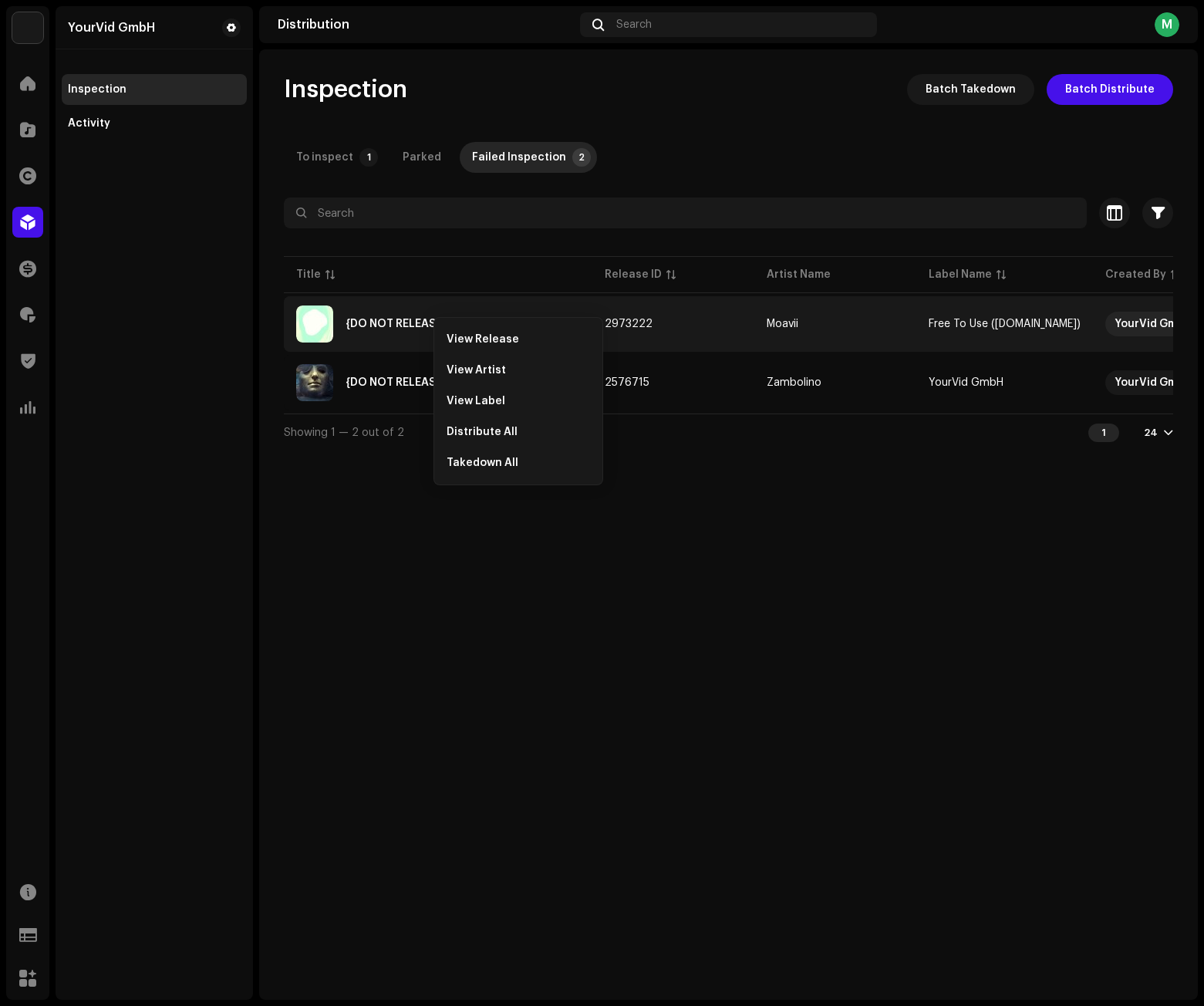
click at [897, 655] on div "Inspection Batch Takedown Batch Distribute To inspect 1 Parked Failed Inspectio…" at bounding box center [728, 524] width 938 height 951
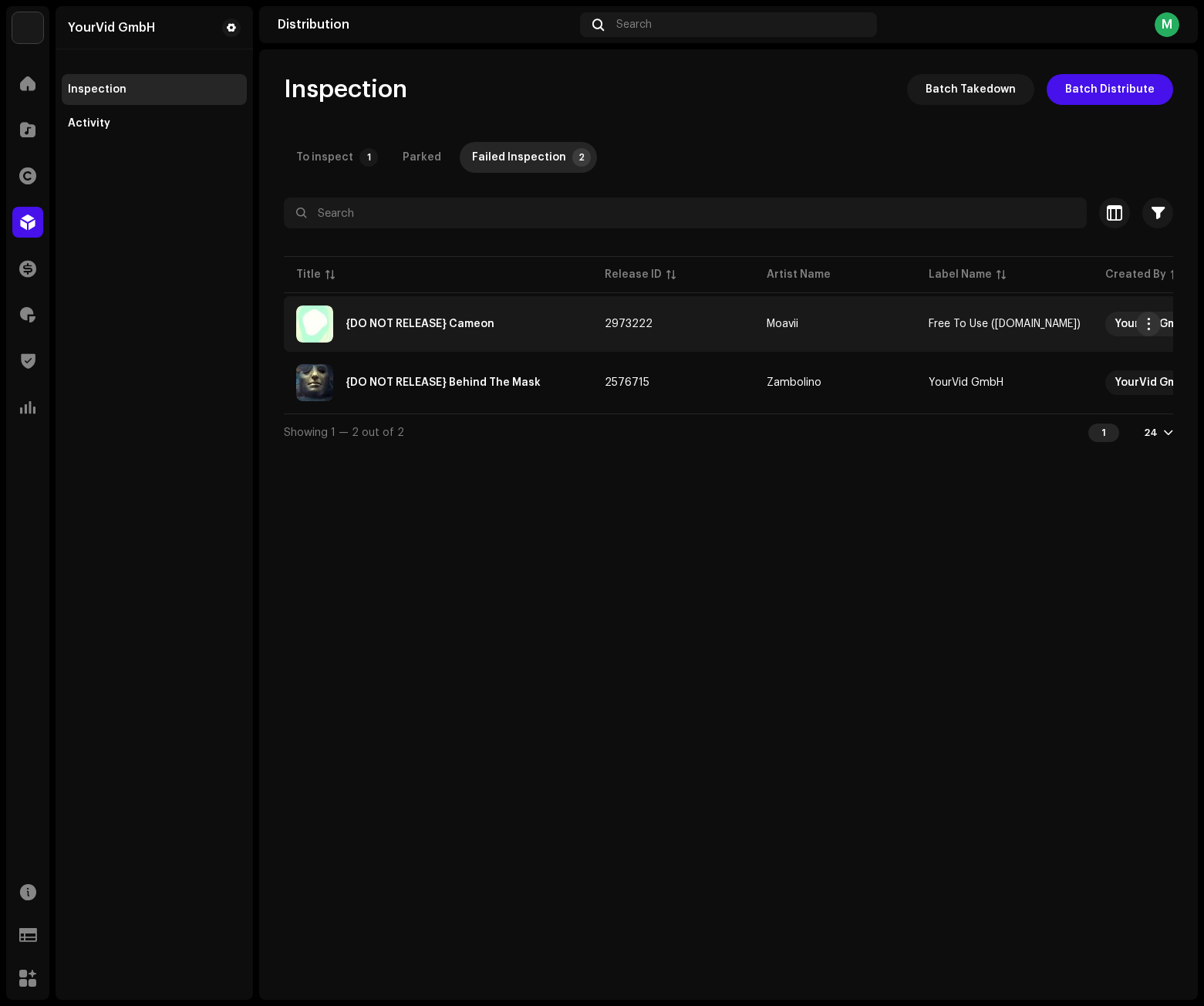
click at [1145, 320] on span "button" at bounding box center [1149, 324] width 11 height 12
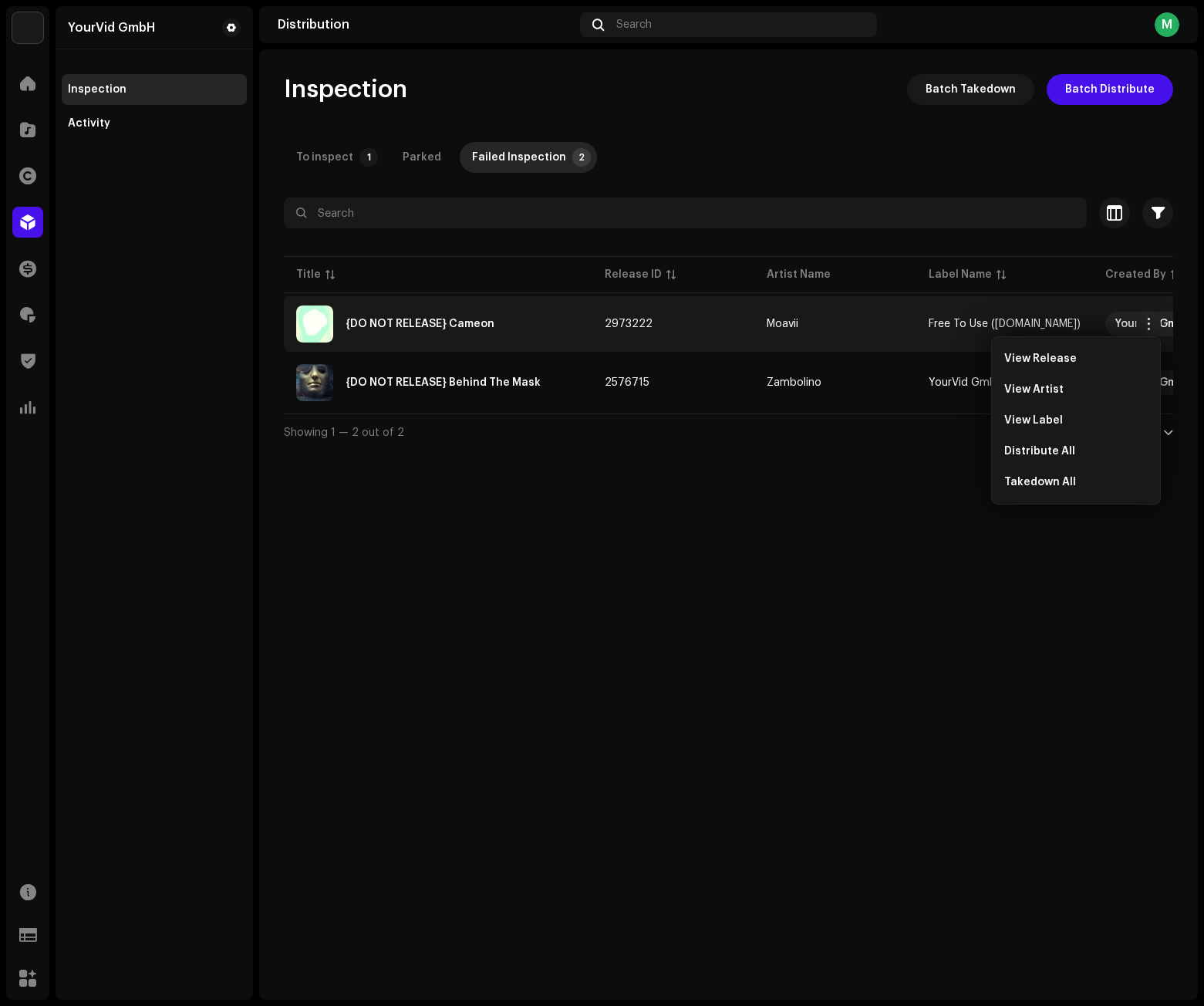
click at [722, 524] on div "Inspection Batch Takedown Batch Distribute To inspect 1 Parked Failed Inspectio…" at bounding box center [728, 524] width 938 height 951
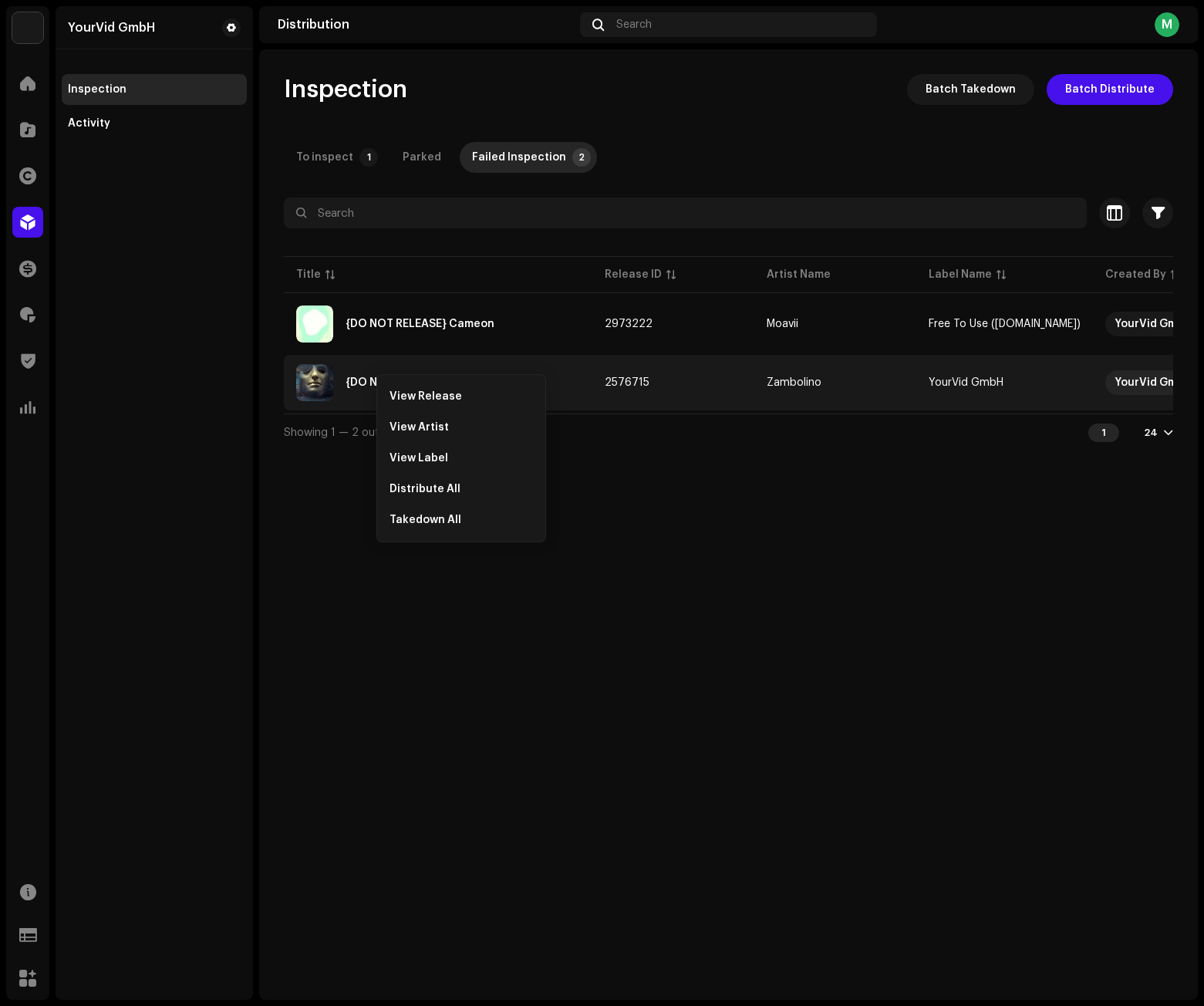
drag, startPoint x: 683, startPoint y: 594, endPoint x: 558, endPoint y: 413, distance: 220.0
click at [680, 592] on div "Inspection Batch Takedown Batch Distribute To inspect 1 Parked Failed Inspectio…" at bounding box center [728, 524] width 938 height 951
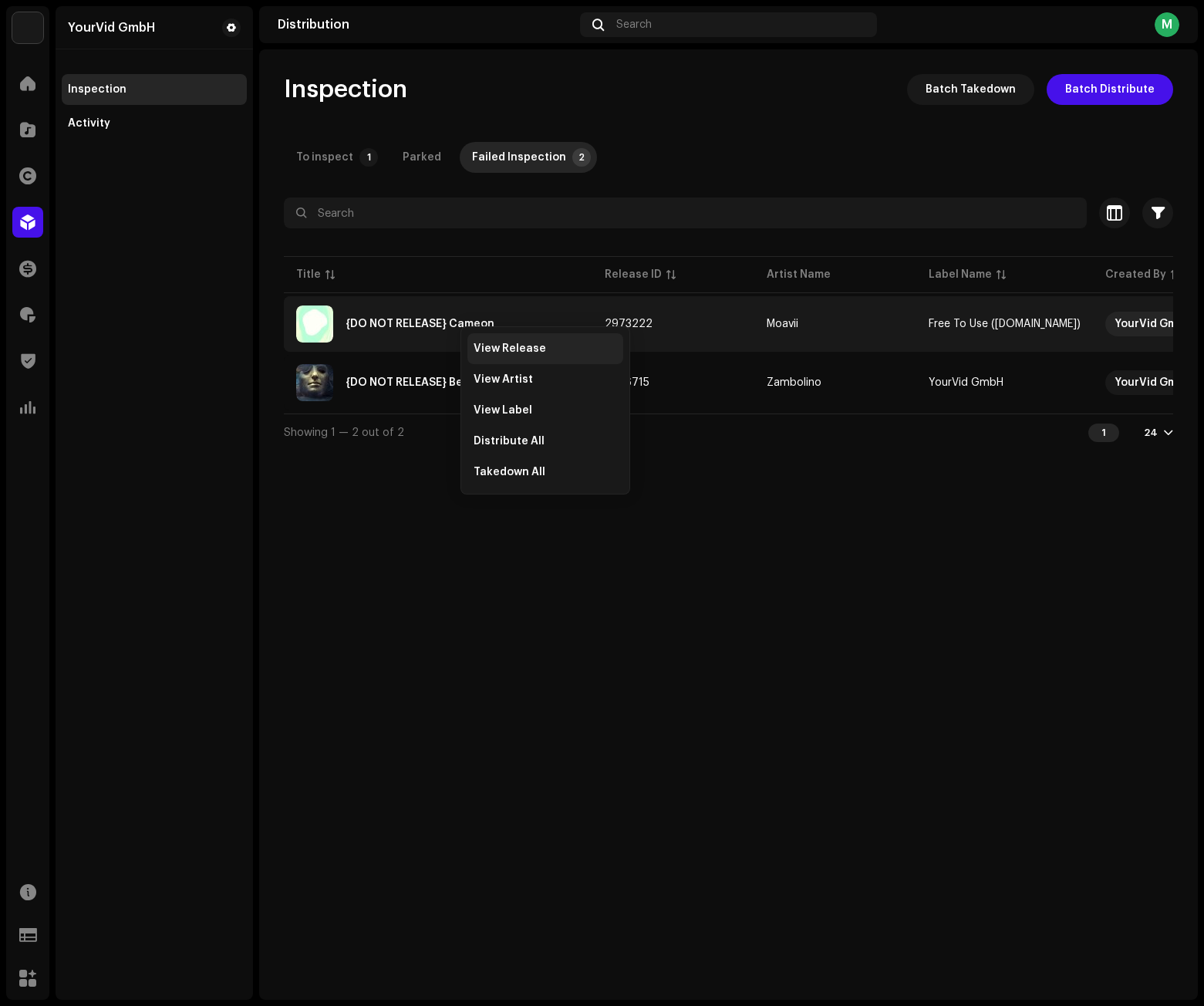
click at [490, 343] on span "View Release" at bounding box center [510, 349] width 72 height 12
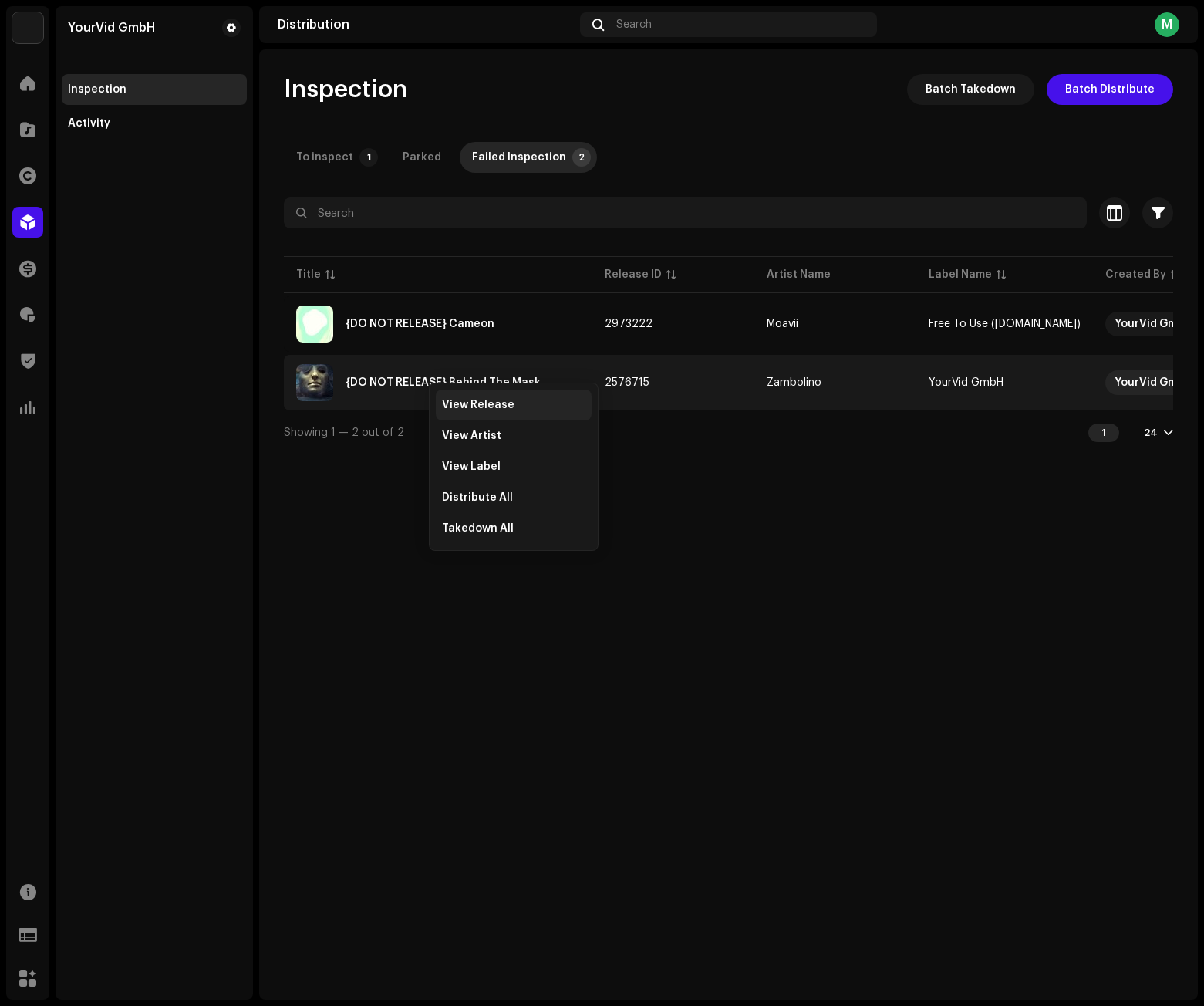
click at [451, 410] on span "View Release" at bounding box center [478, 405] width 72 height 12
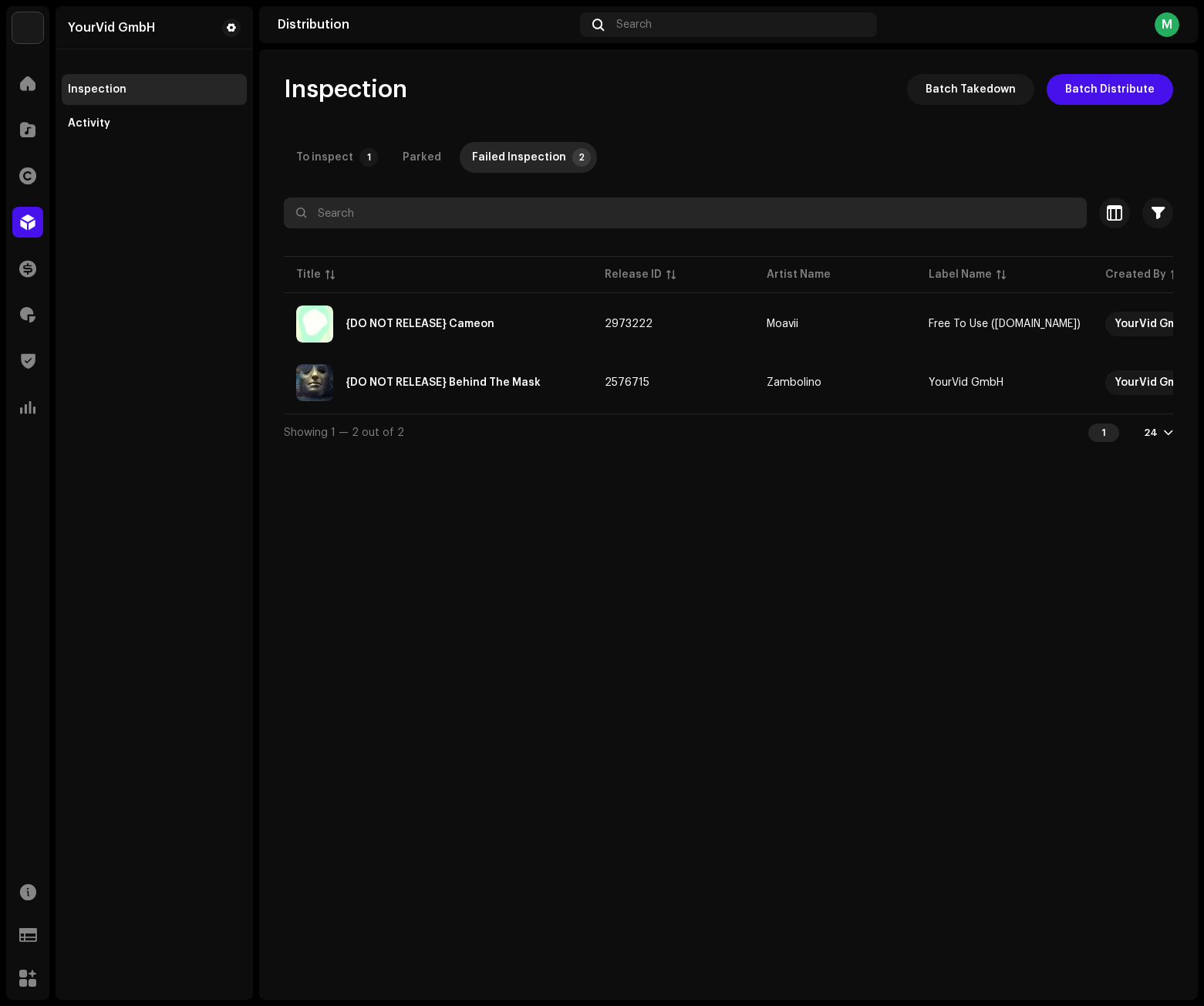
click at [595, 218] on input "text" at bounding box center [685, 213] width 802 height 30
paste input "4743351403507"
type input "4743351403507"
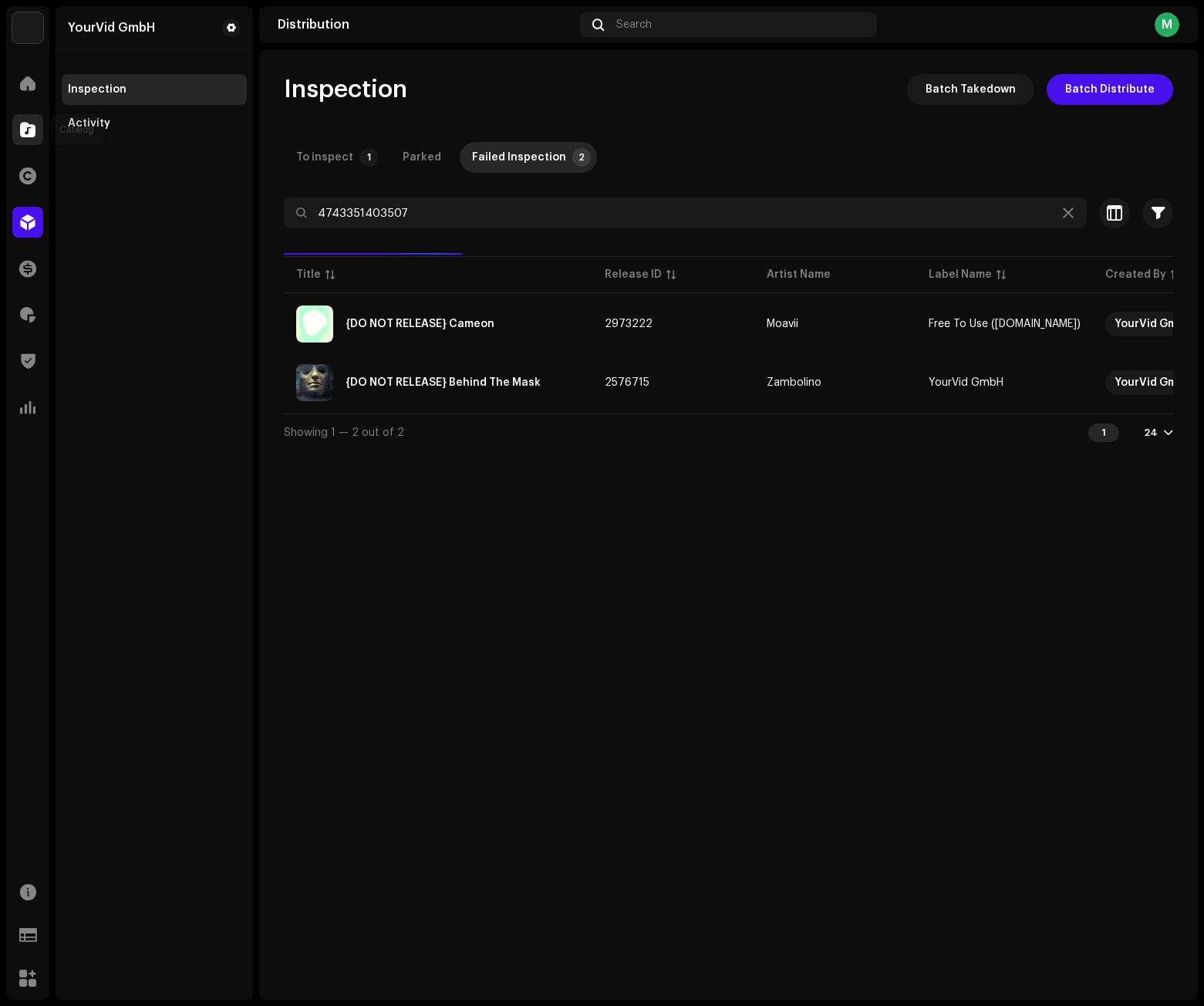
click at [28, 124] on span at bounding box center [28, 129] width 15 height 12
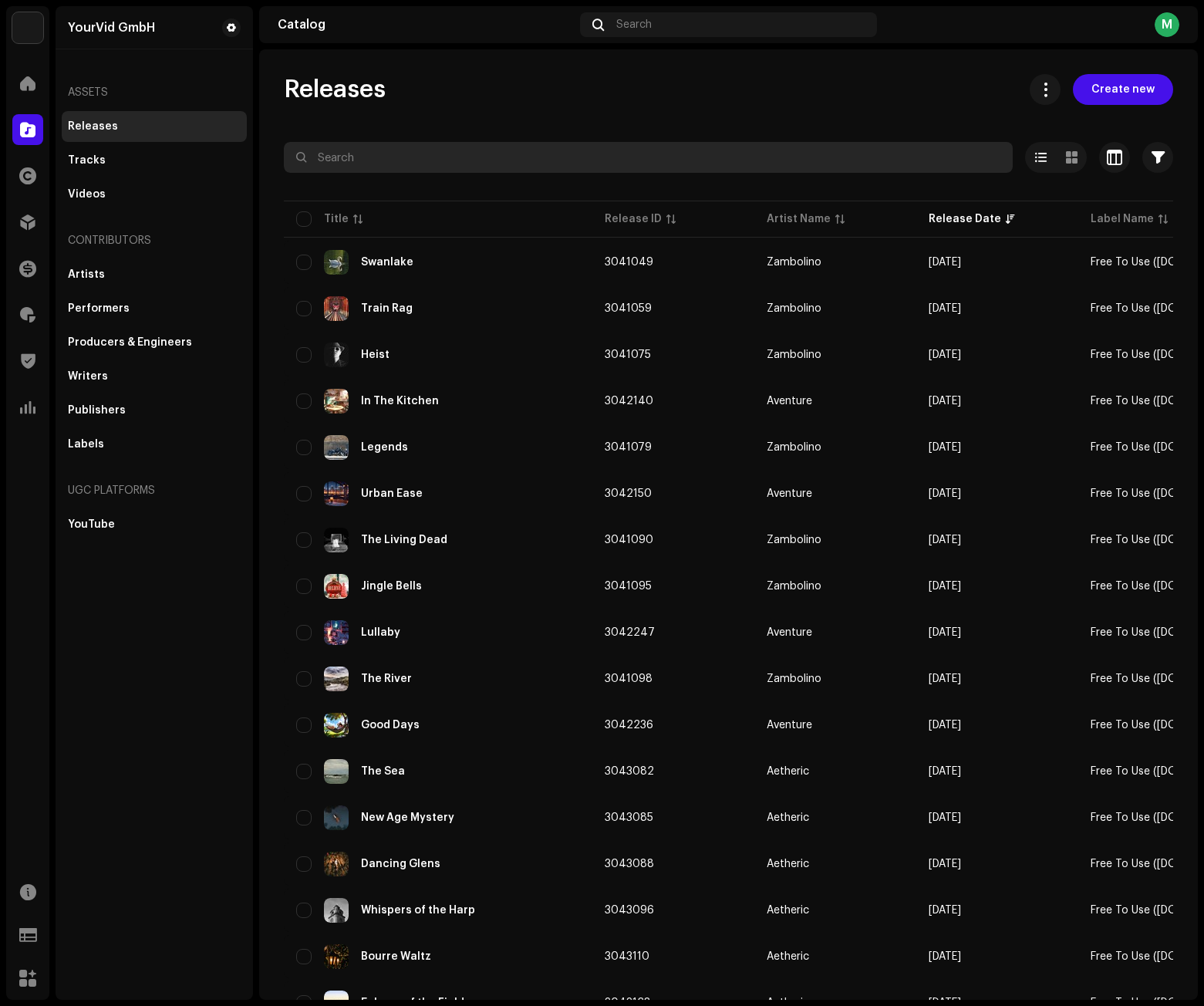
click at [432, 149] on input "text" at bounding box center [648, 157] width 728 height 30
paste input "4743351403507"
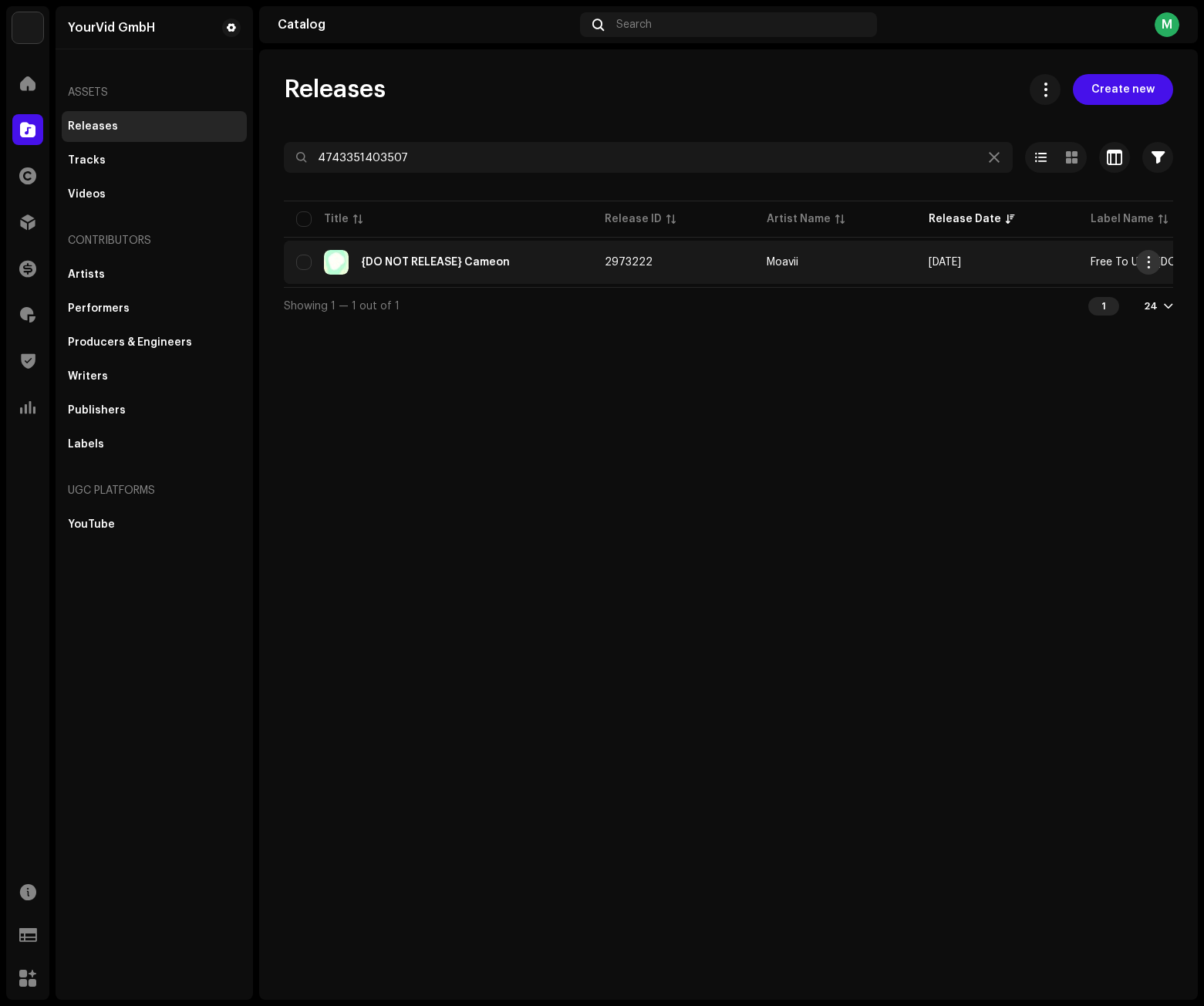
click at [1147, 258] on span "button" at bounding box center [1149, 262] width 11 height 12
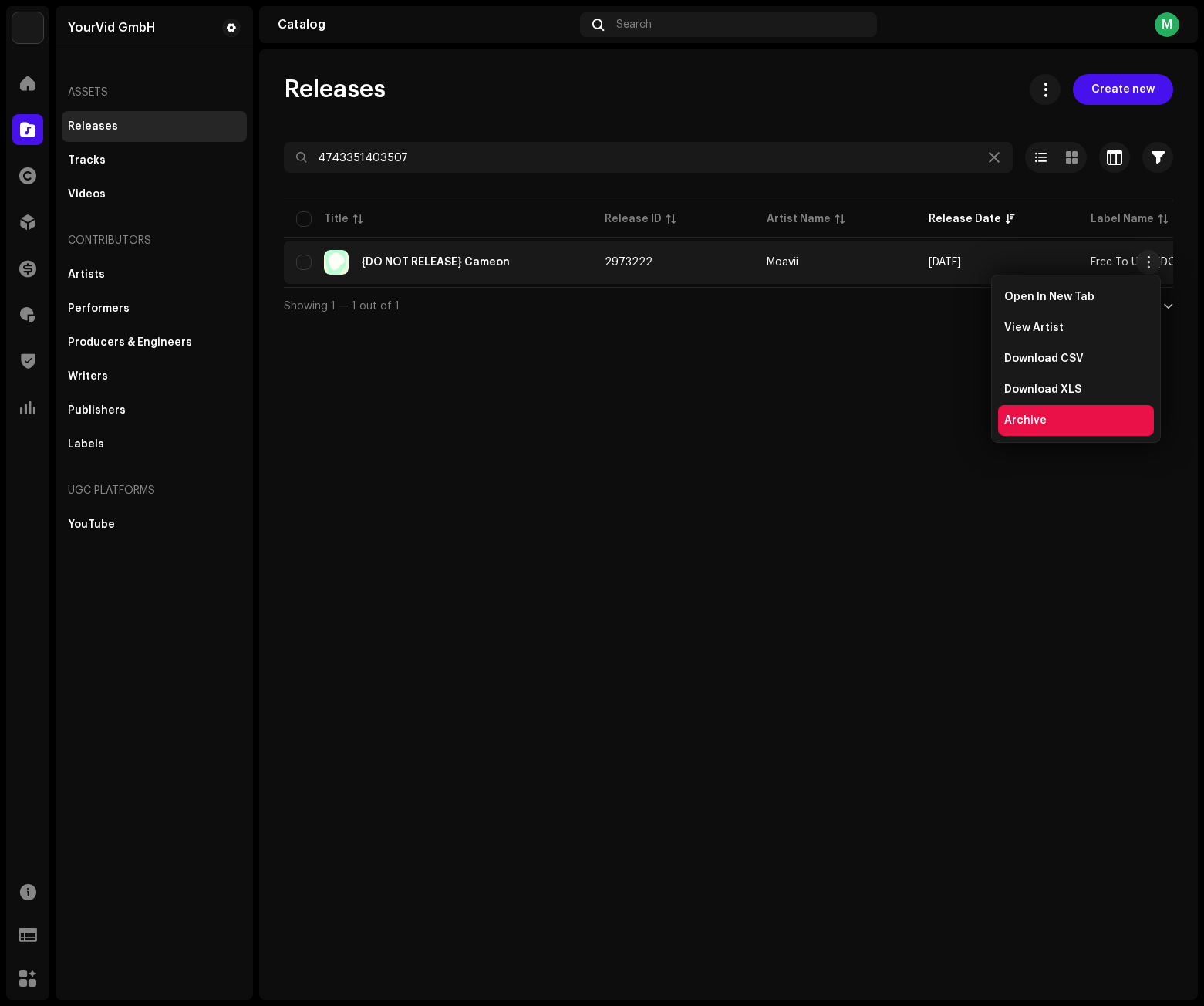
click at [1037, 422] on span "Archive" at bounding box center [1025, 420] width 43 height 12
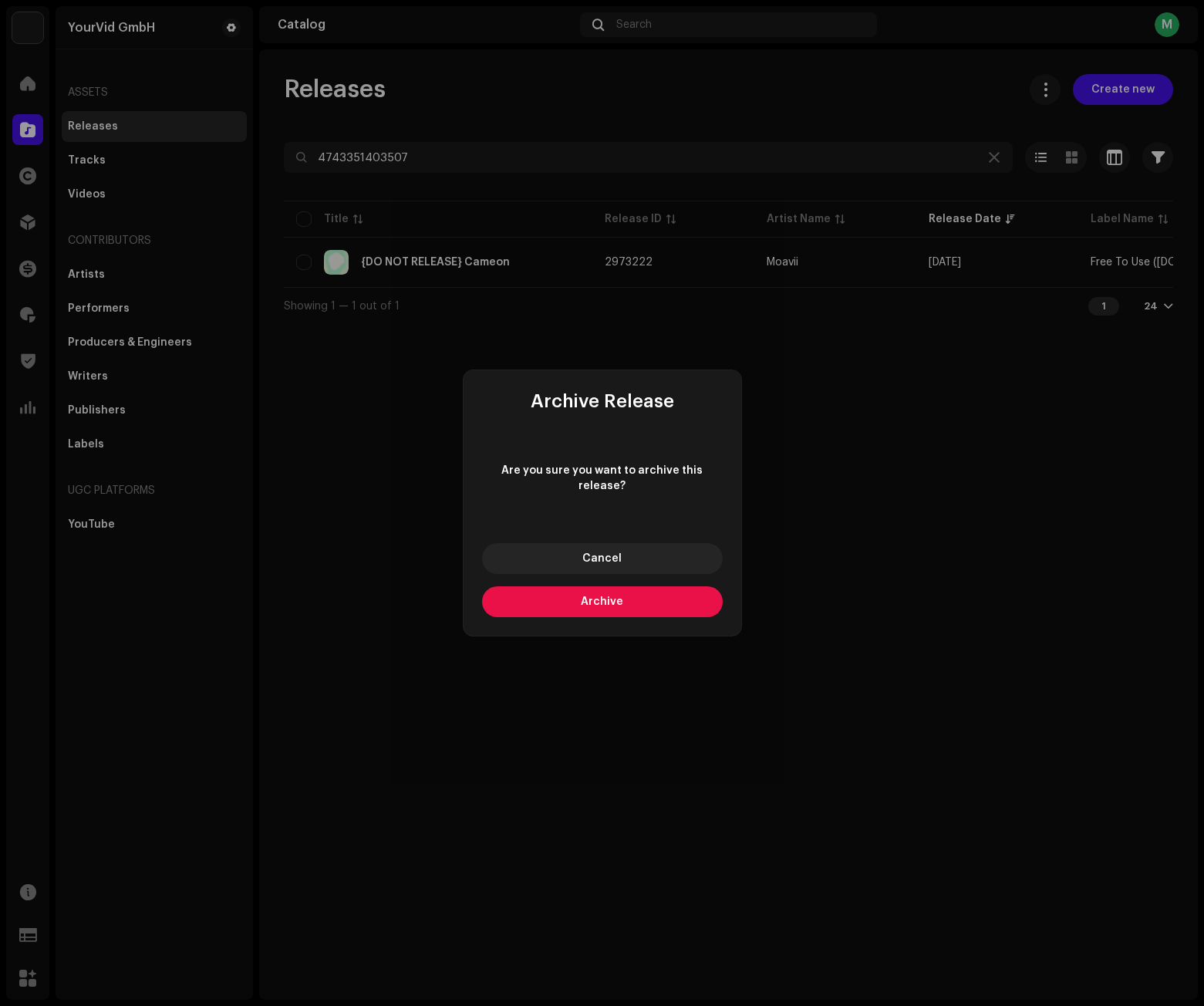
click at [575, 587] on button "Archive" at bounding box center [602, 601] width 240 height 30
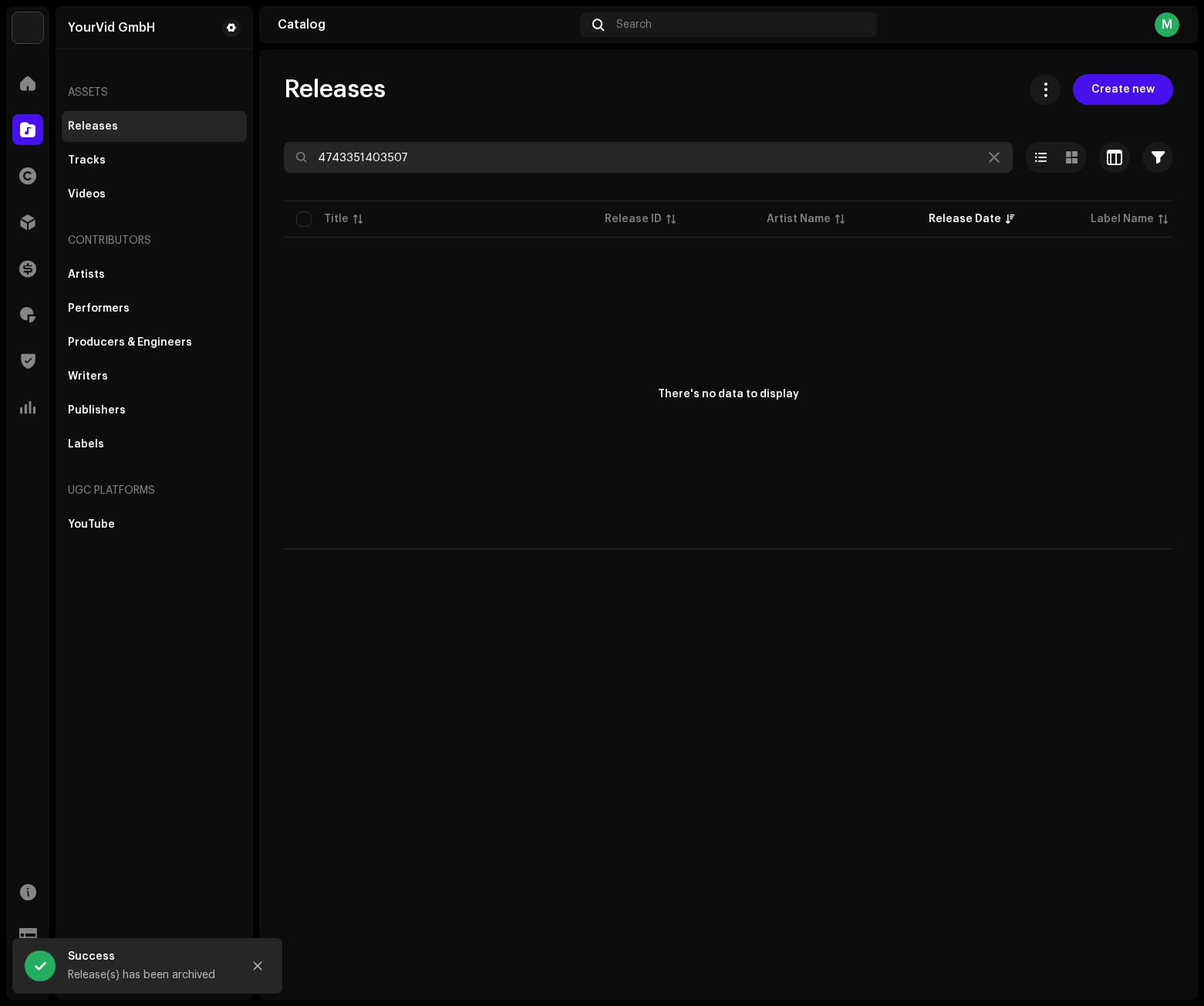
click at [438, 147] on input "4743351403507" at bounding box center [648, 157] width 728 height 30
paste input "5091739465"
type input "4745091739465"
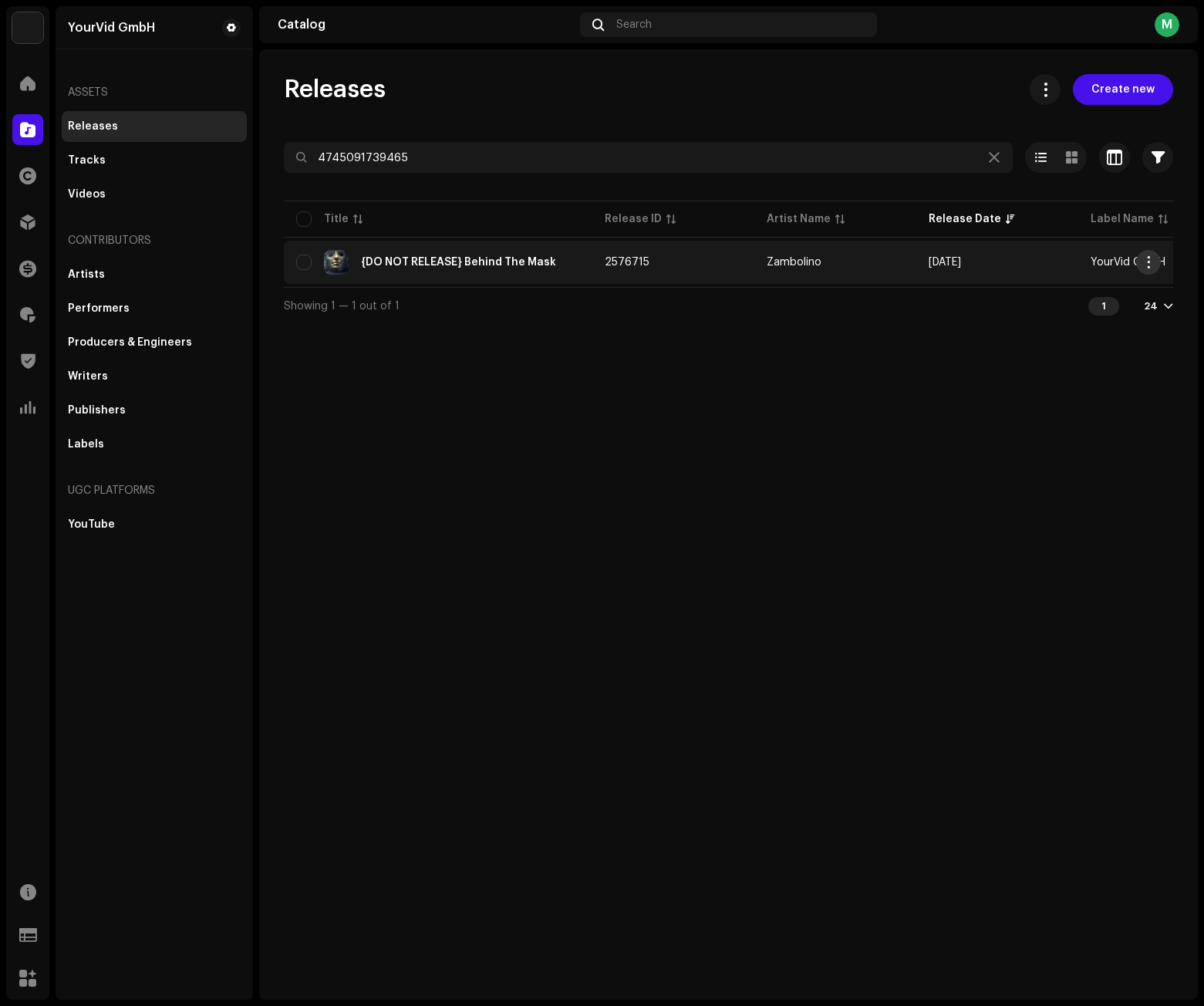
click at [1151, 261] on span "button" at bounding box center [1149, 262] width 11 height 12
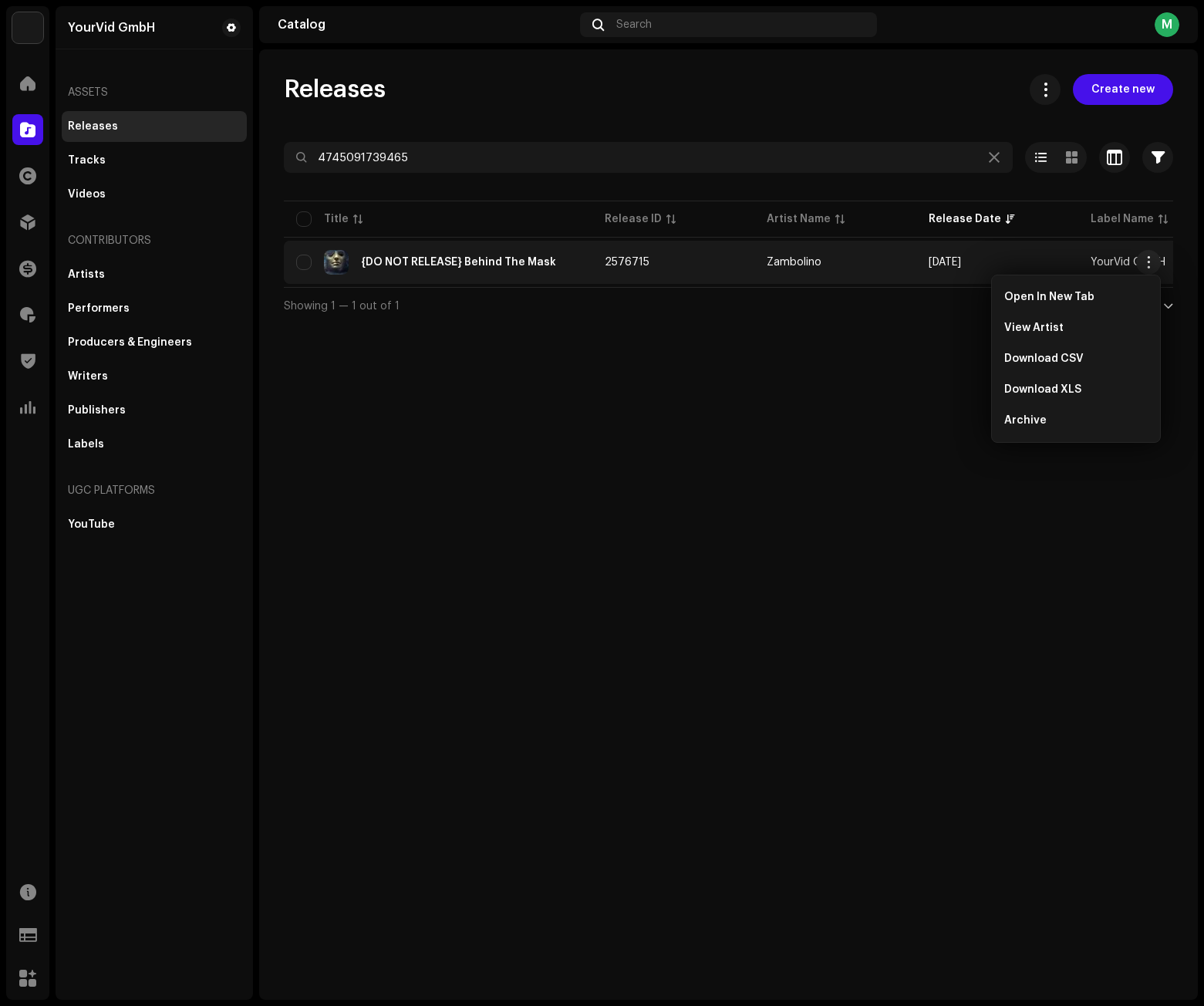
drag, startPoint x: 607, startPoint y: 361, endPoint x: 536, endPoint y: 326, distance: 79.2
click at [602, 358] on div "Releases Create new 4745091739465 Selected 0 Select all 1 Options Filters Distr…" at bounding box center [728, 524] width 938 height 951
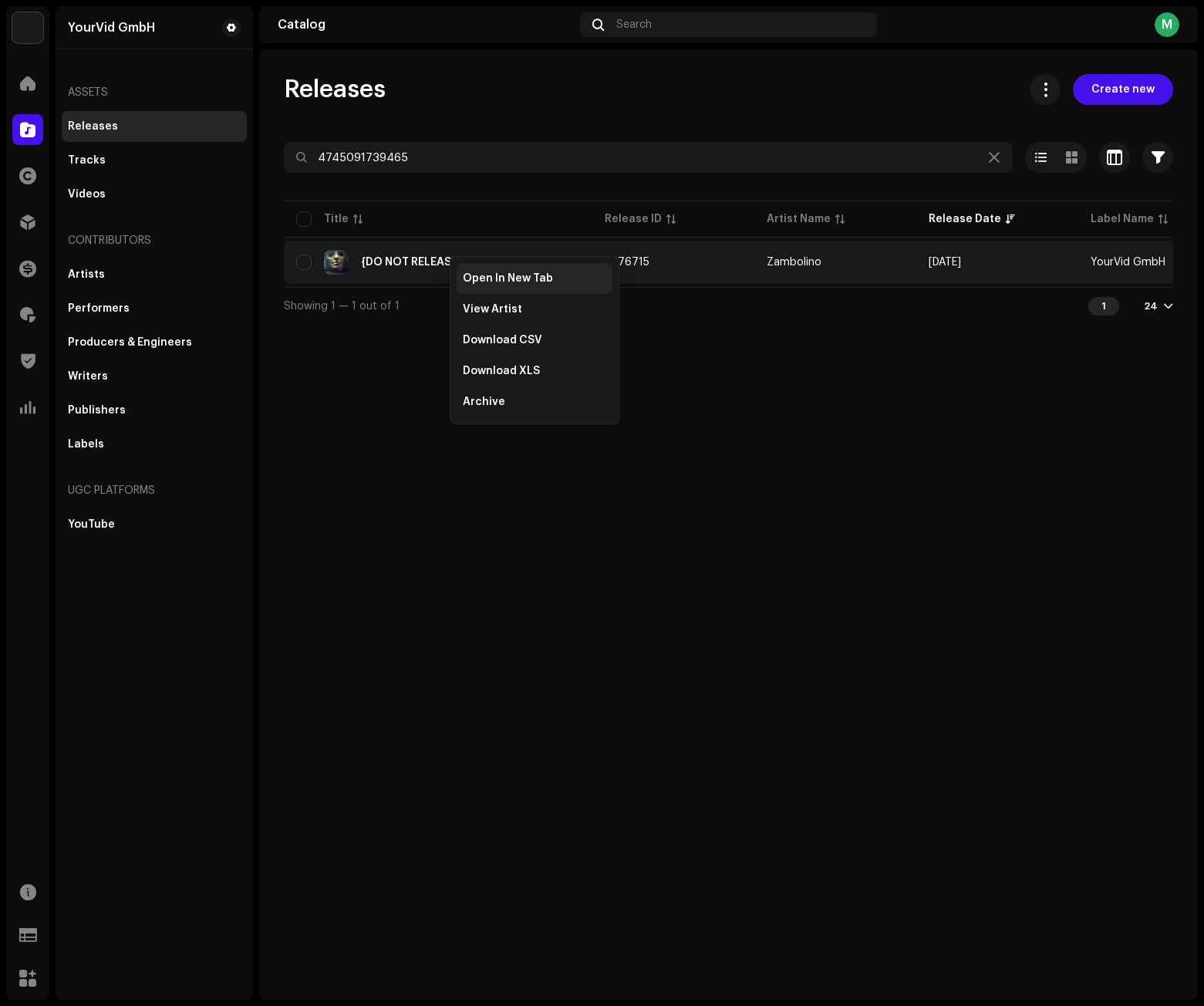
click at [499, 281] on span "Open In New Tab" at bounding box center [507, 278] width 90 height 12
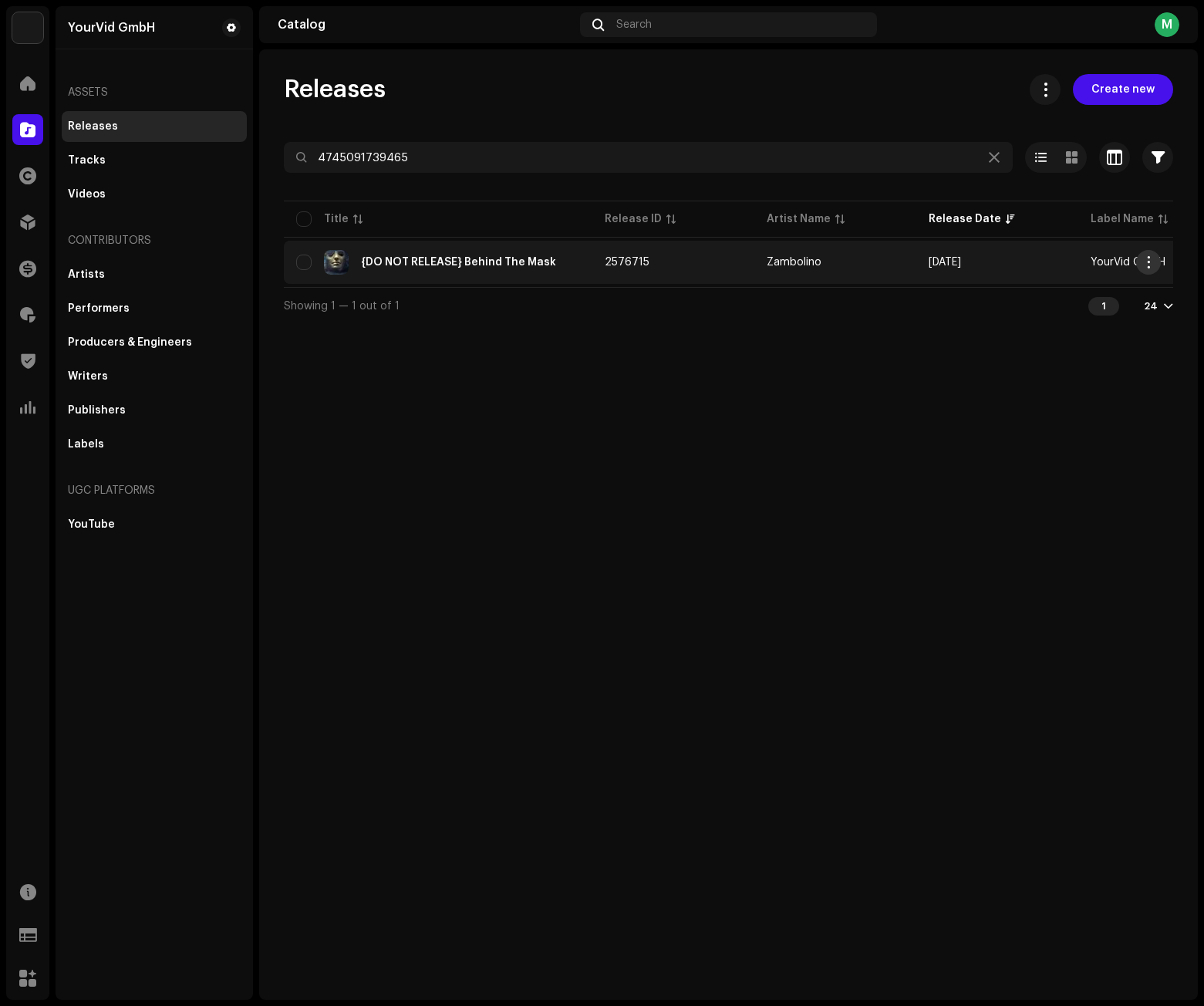
click at [1144, 264] on span "button" at bounding box center [1149, 262] width 11 height 12
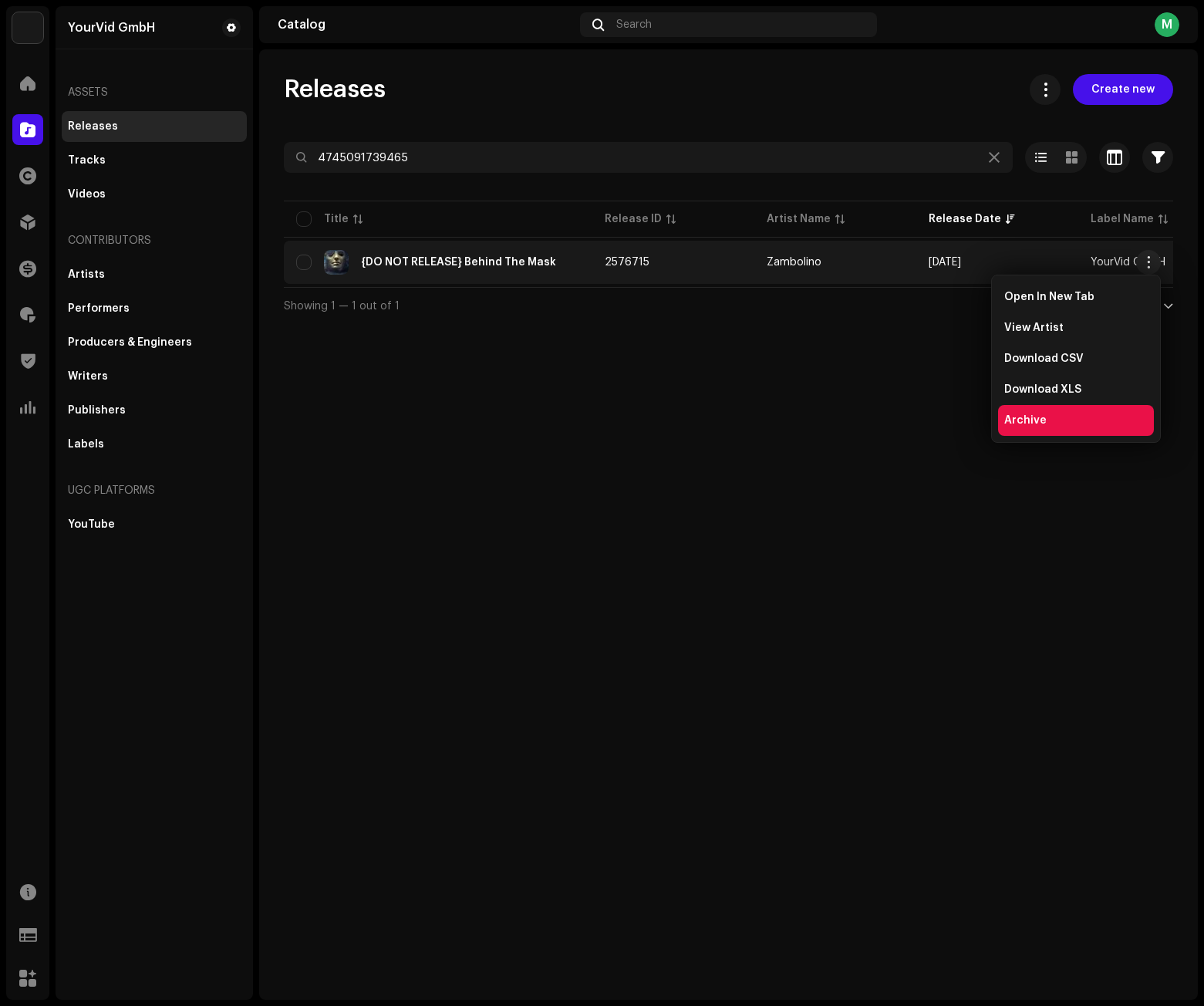
click at [1061, 417] on div "Archive" at bounding box center [1075, 420] width 143 height 12
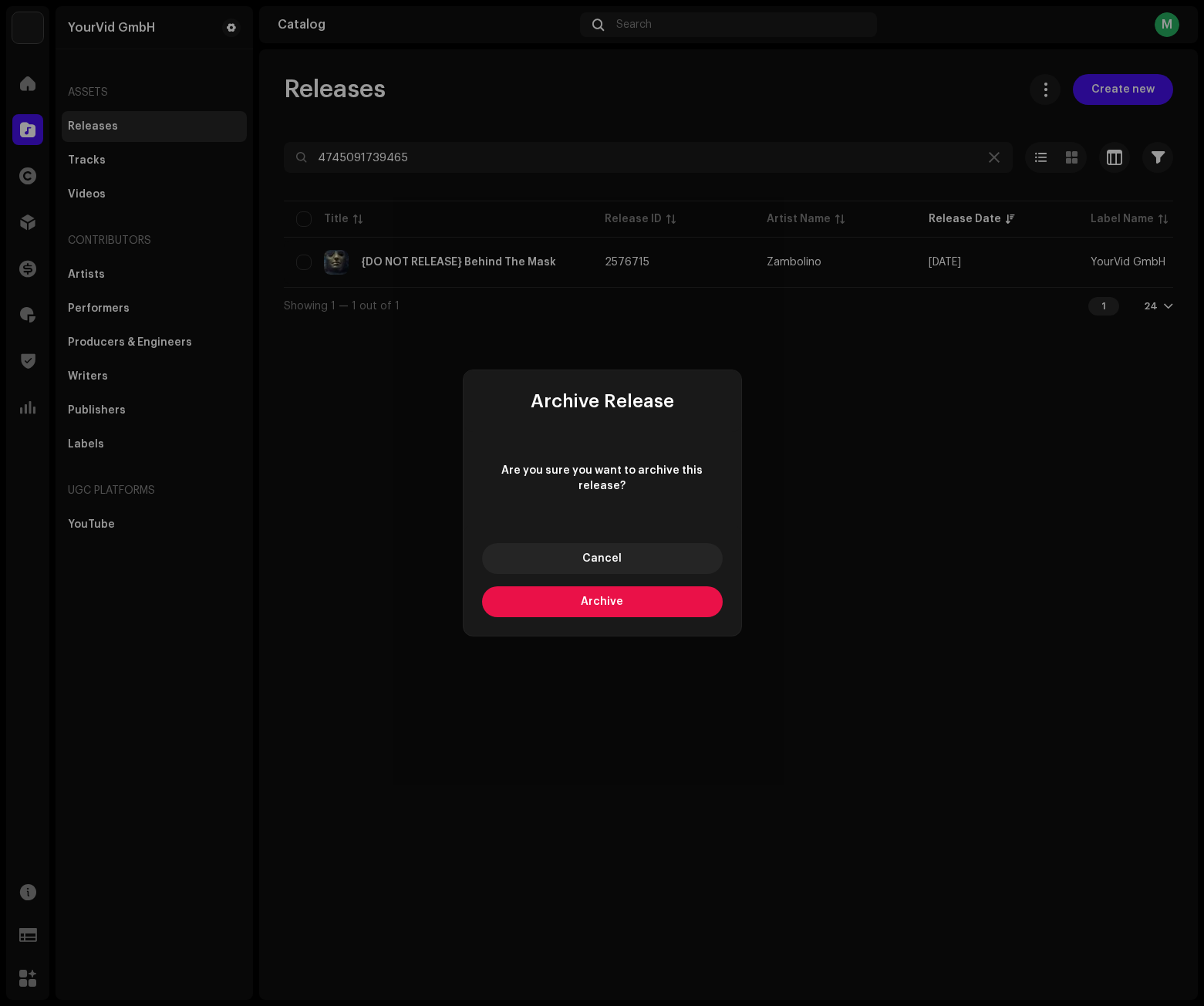
click at [601, 598] on span "Archive" at bounding box center [602, 601] width 43 height 10
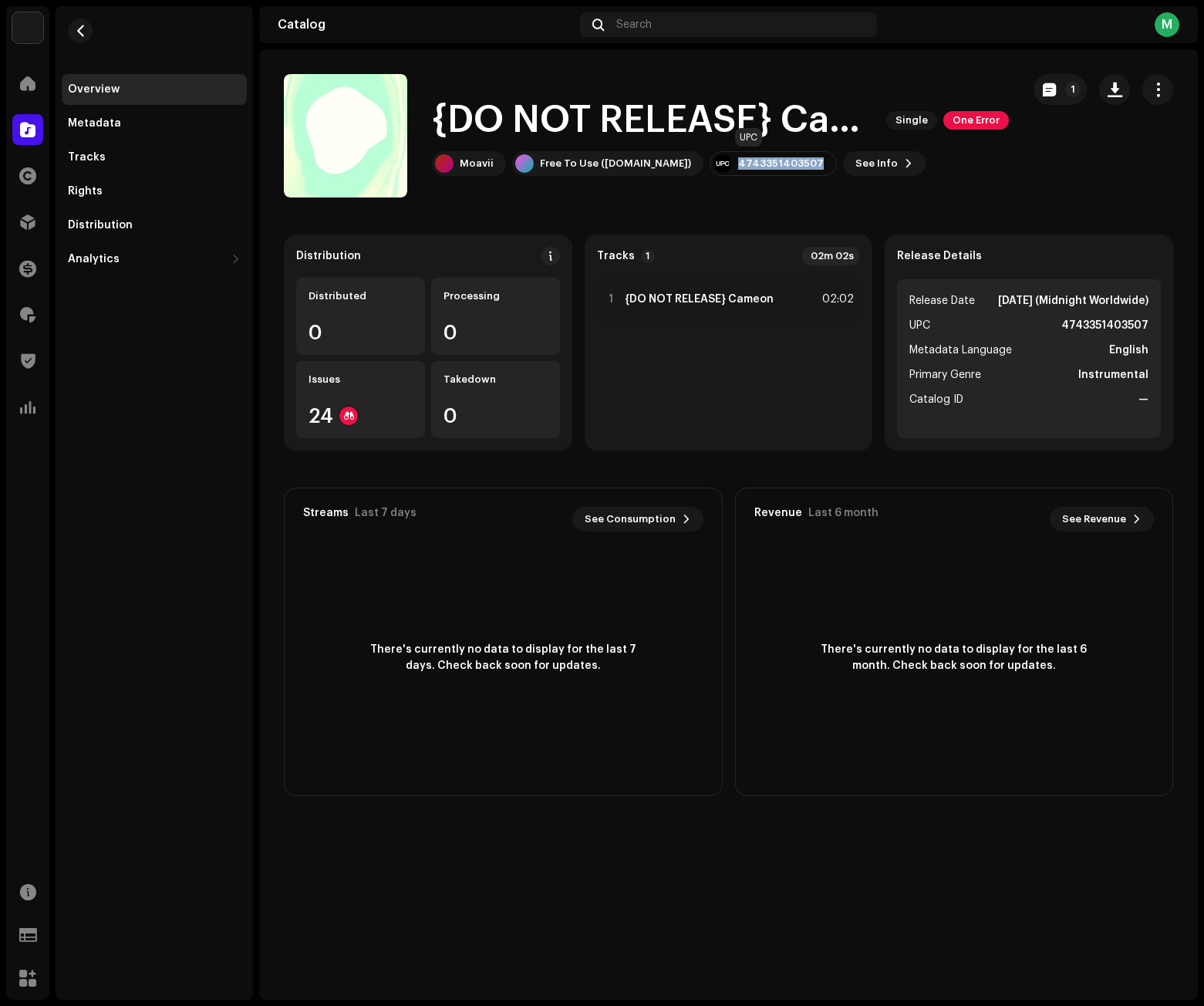
drag, startPoint x: 785, startPoint y: 161, endPoint x: 720, endPoint y: 161, distance: 65.0
click at [738, 161] on div "4743351403507" at bounding box center [781, 163] width 85 height 12
copy div "4743351403507"
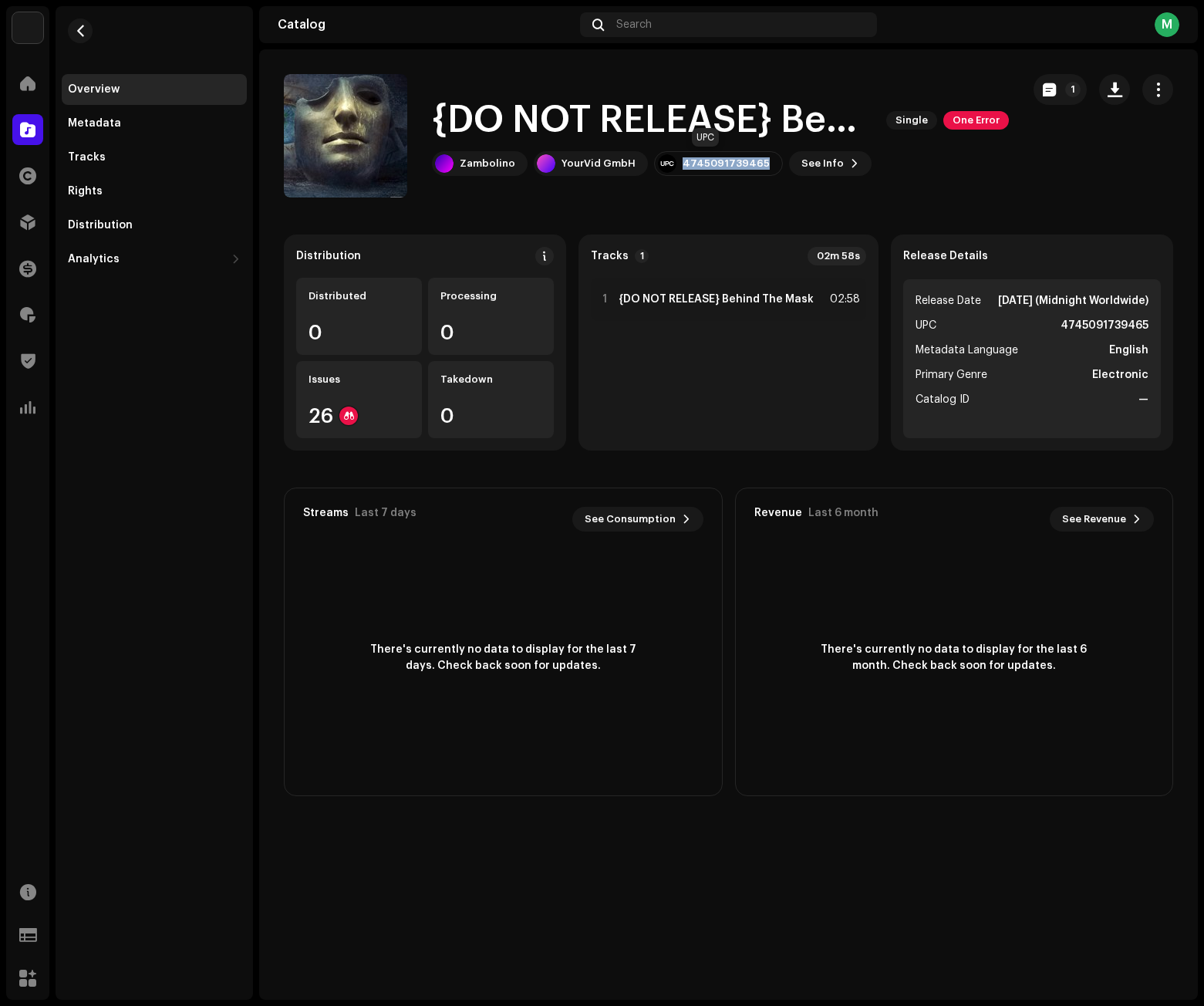
drag, startPoint x: 751, startPoint y: 161, endPoint x: 676, endPoint y: 170, distance: 75.5
click at [676, 170] on div "4745091739465" at bounding box center [719, 163] width 129 height 25
copy div "4745091739465"
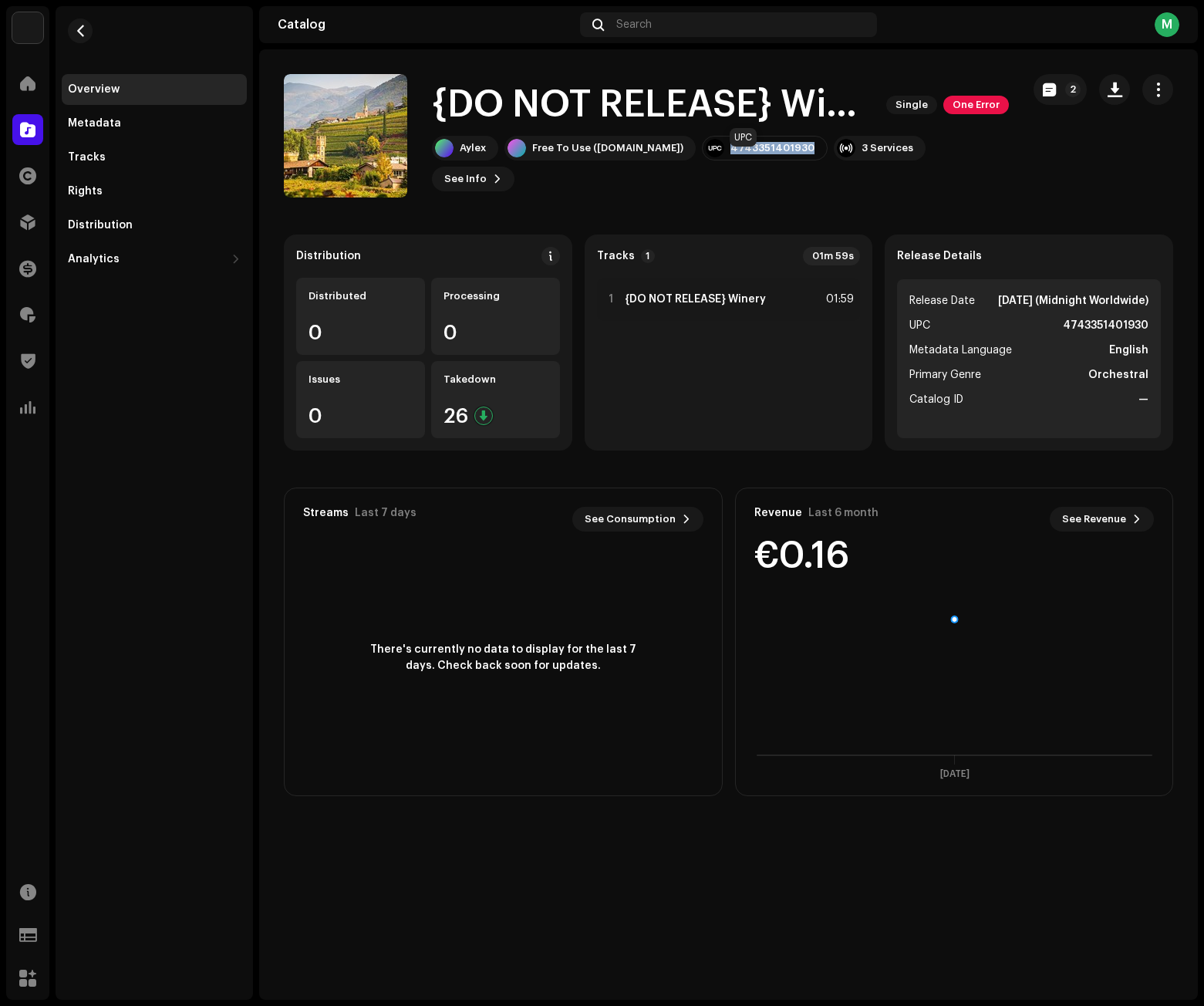
drag, startPoint x: 713, startPoint y: 161, endPoint x: 790, endPoint y: 158, distance: 77.1
click at [790, 158] on div "4743351401930" at bounding box center [764, 148] width 125 height 25
copy div "4743351401930"
click at [28, 130] on span at bounding box center [28, 129] width 15 height 12
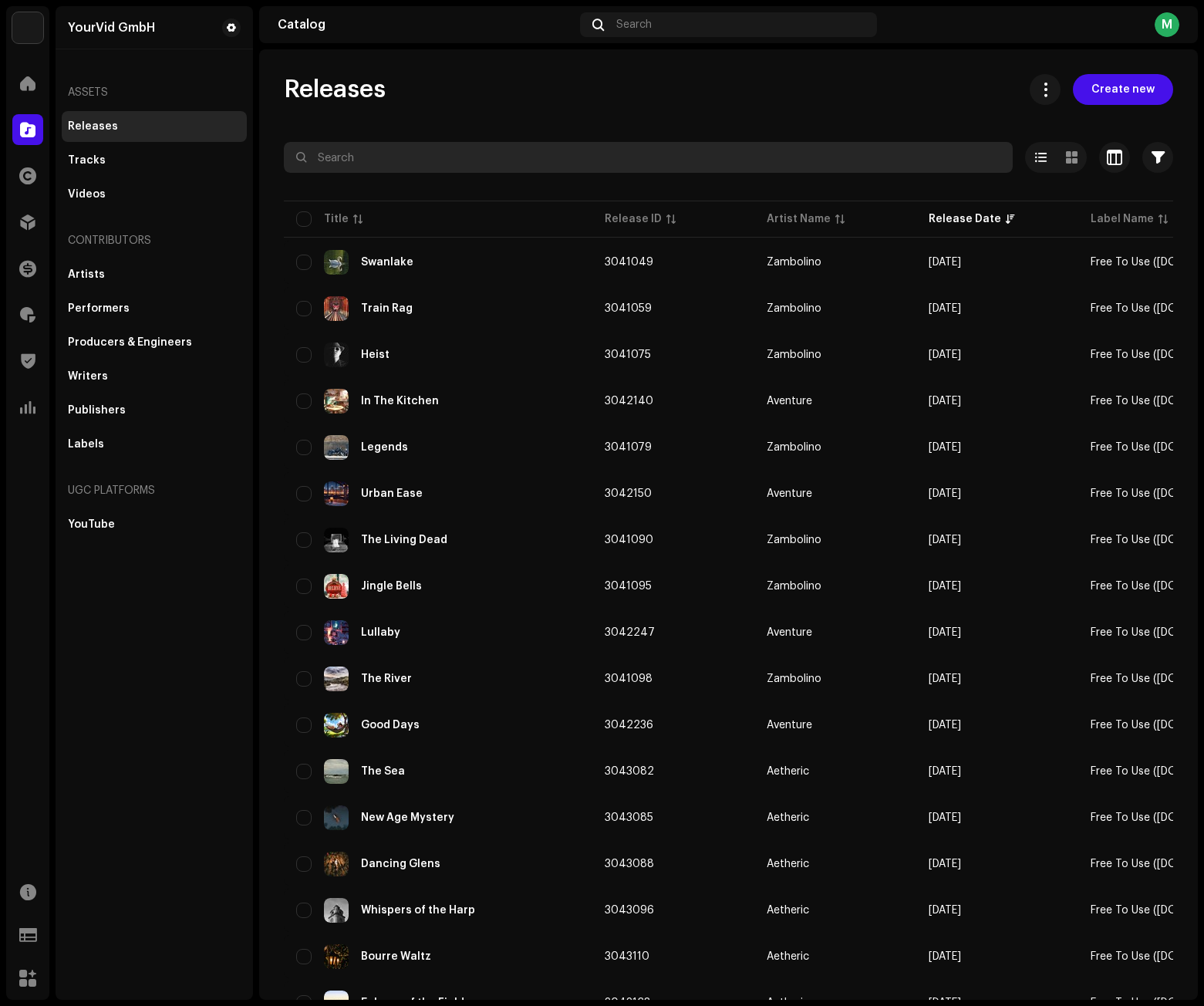
click at [383, 153] on input "text" at bounding box center [648, 157] width 728 height 30
paste input "4743351401930"
type input "4743351401930"
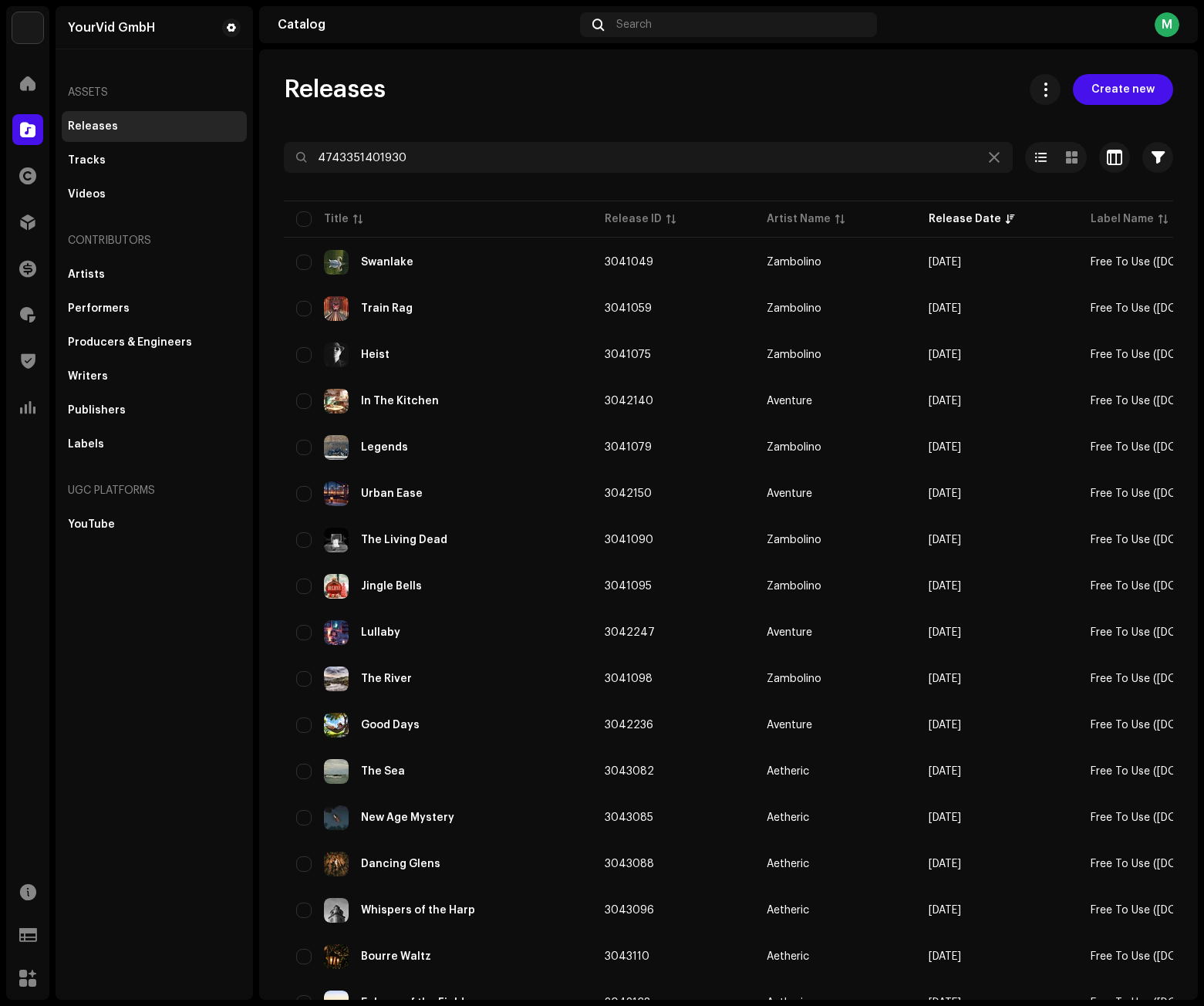
click at [573, 122] on div "Releases Create new 4743351401930 Selected 0 Select all 3013 Options Filters Di…" at bounding box center [728, 731] width 938 height 1315
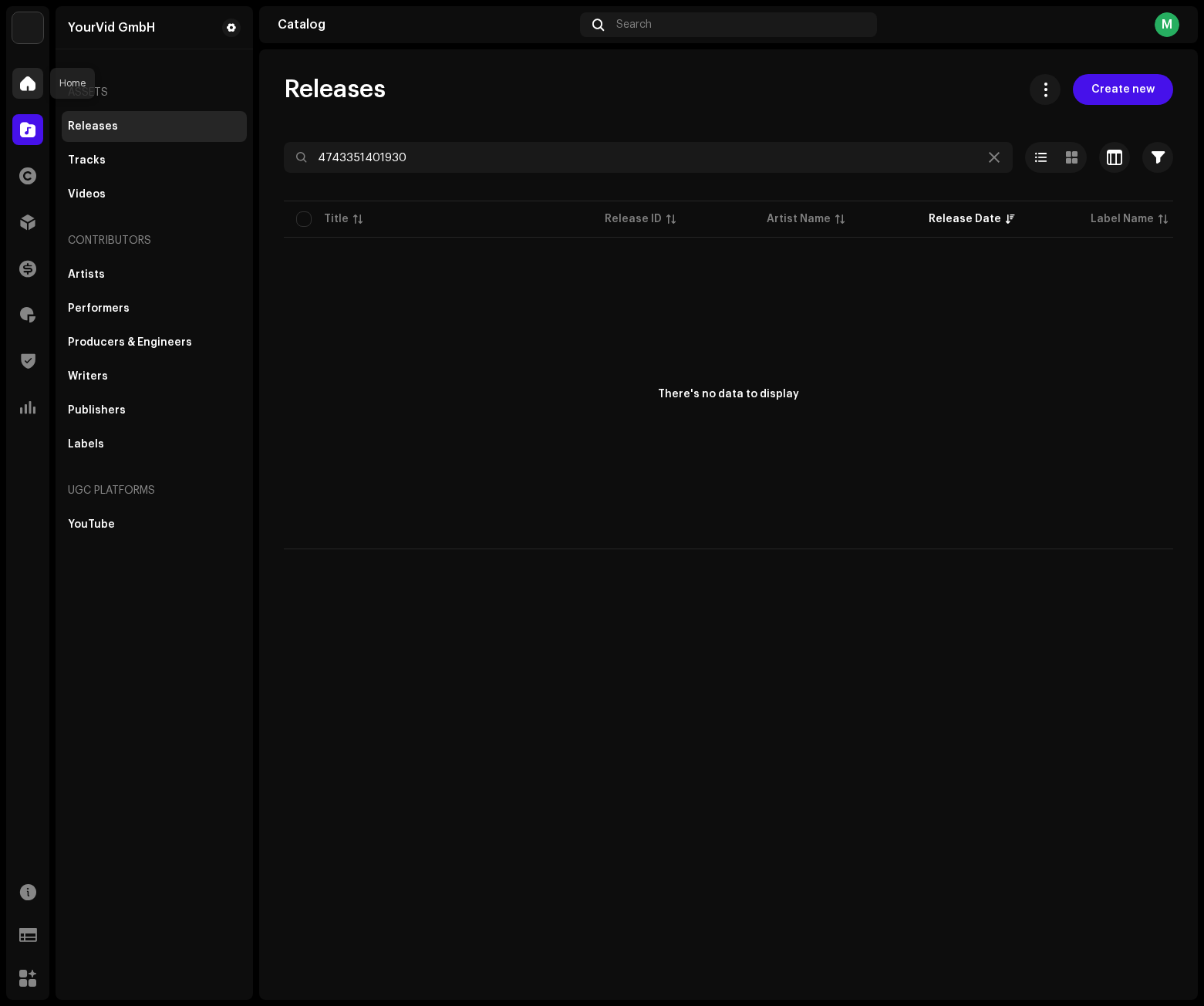
click at [17, 86] on div at bounding box center [28, 83] width 30 height 30
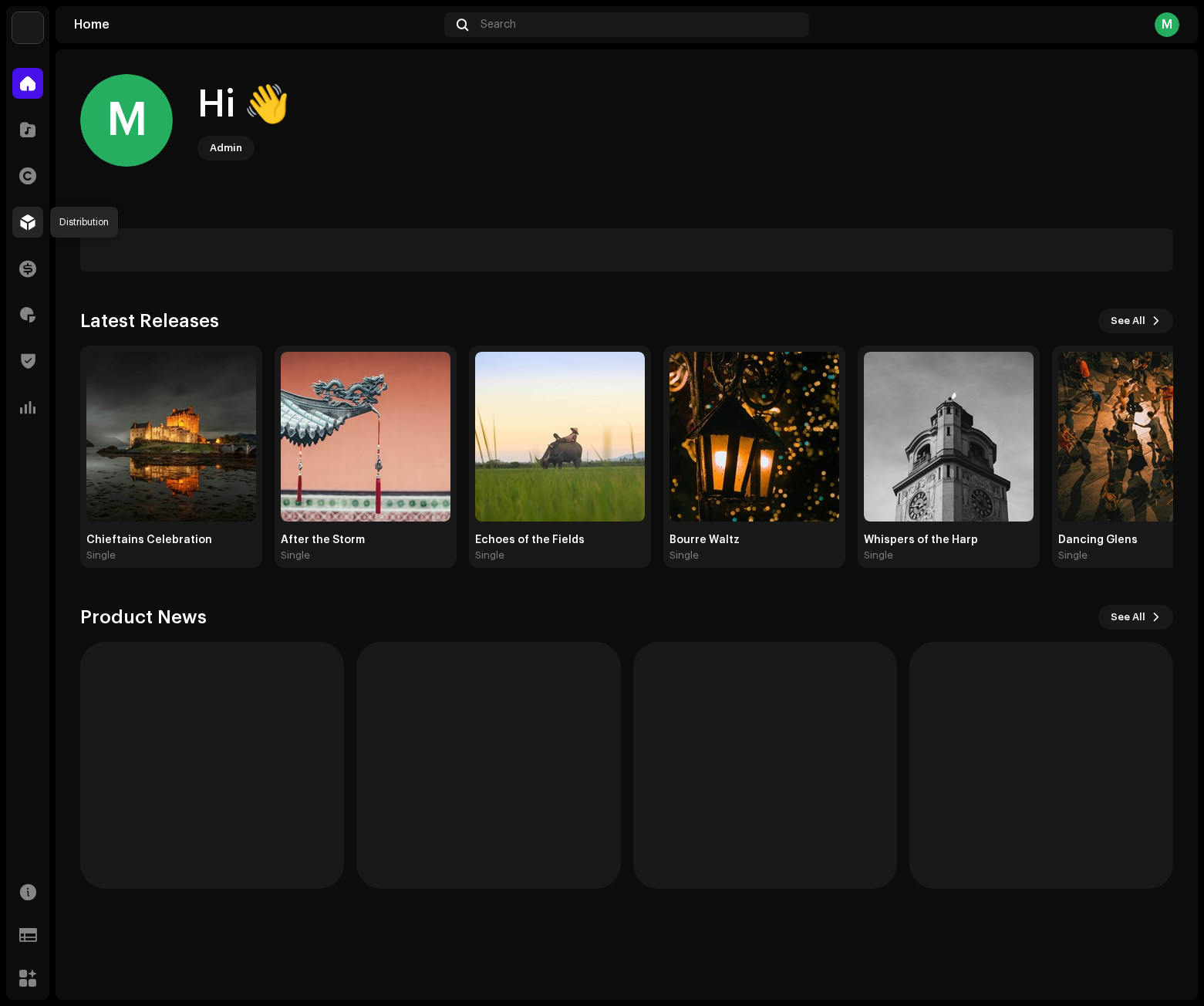
click at [26, 227] on span at bounding box center [28, 221] width 15 height 12
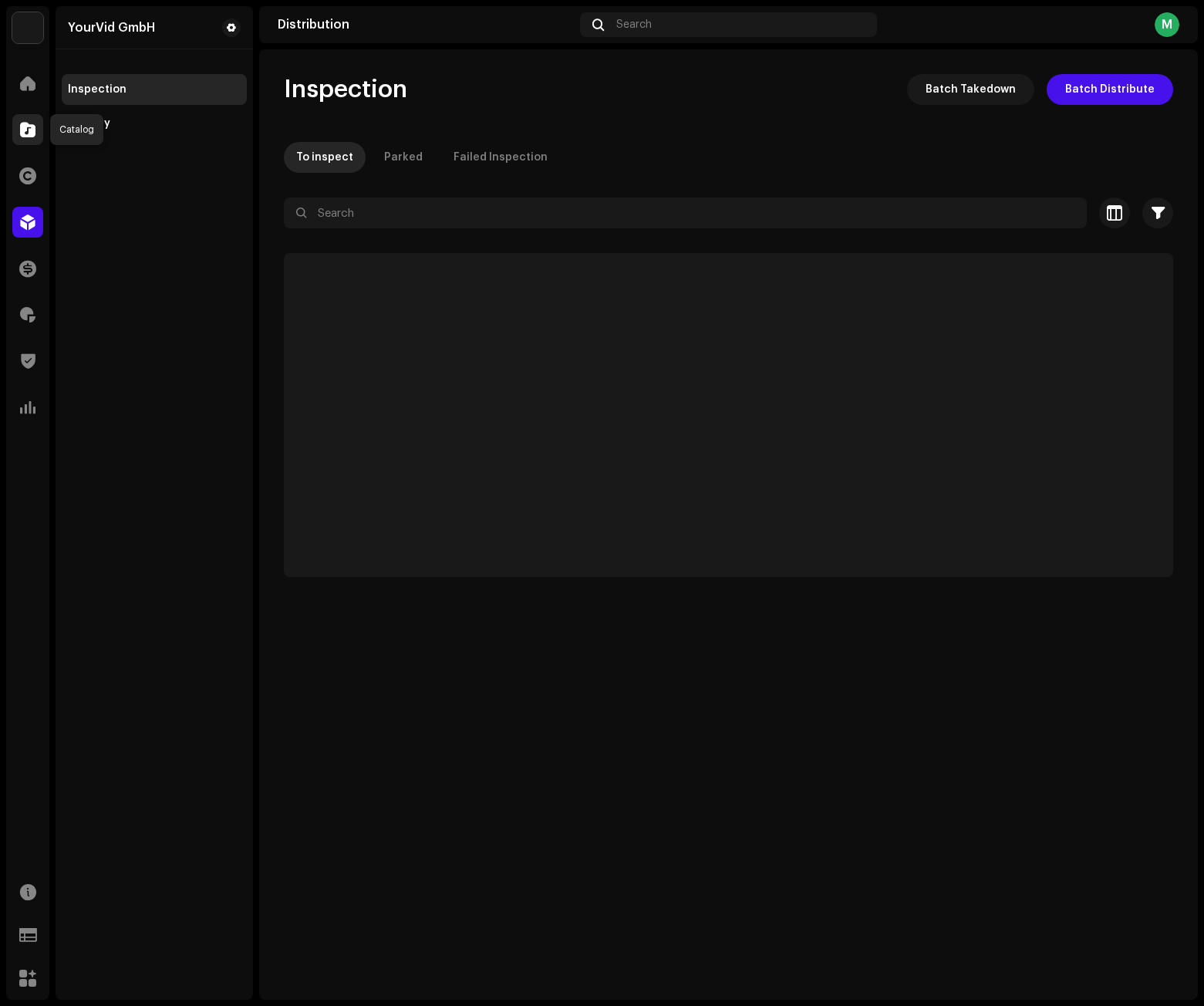
click at [27, 124] on span at bounding box center [28, 129] width 15 height 12
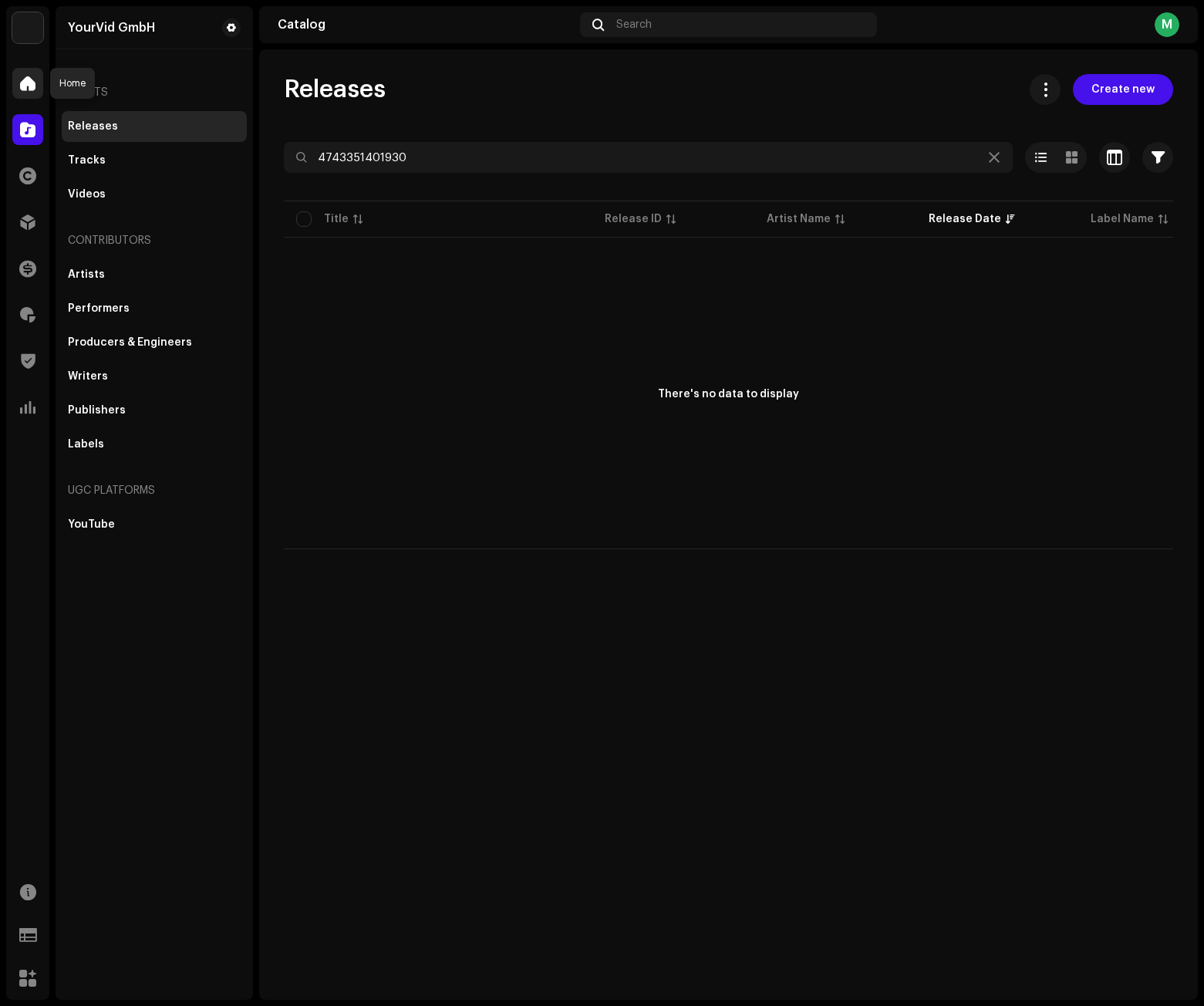
click at [25, 85] on span at bounding box center [28, 83] width 15 height 12
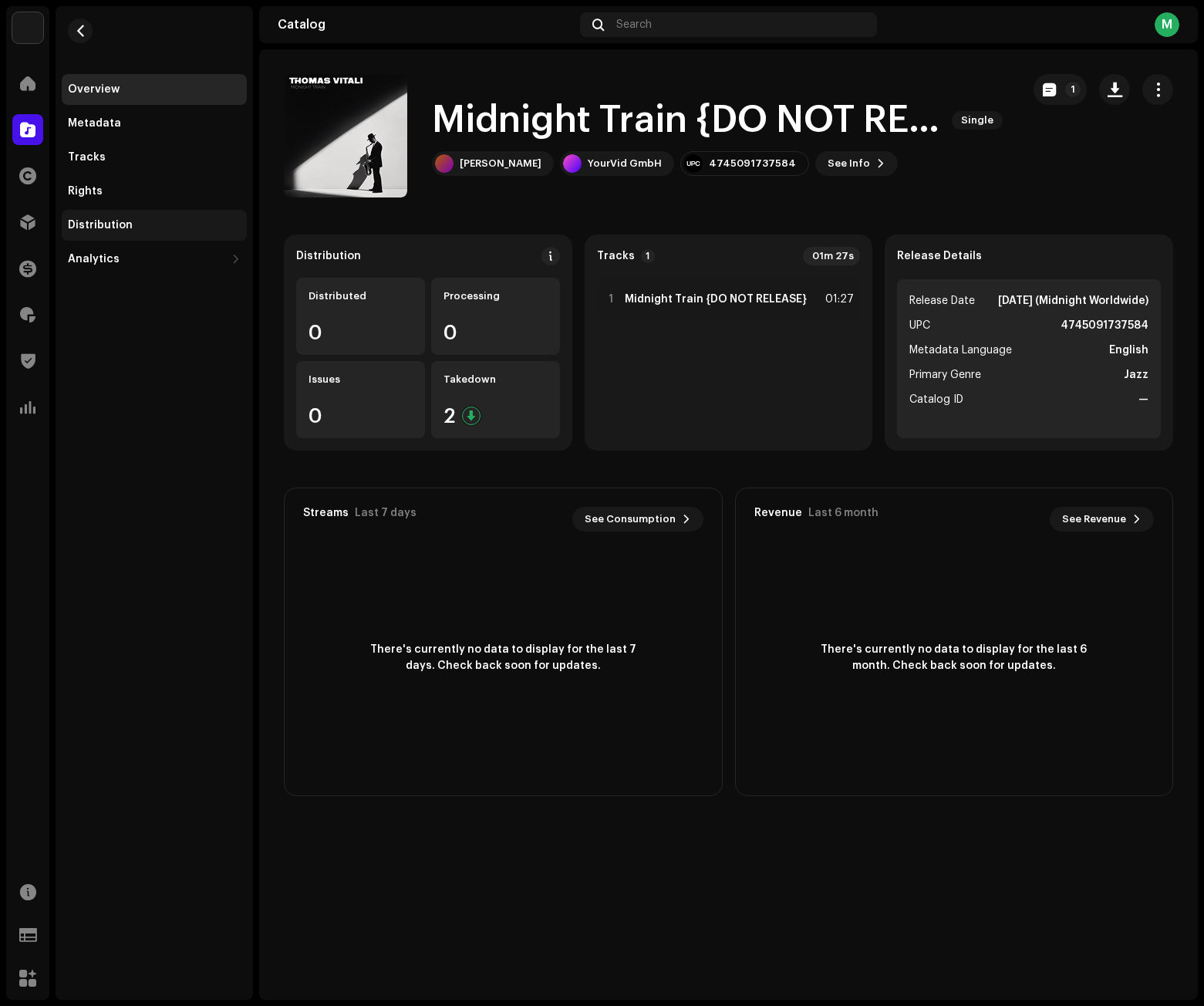
click at [170, 210] on div "Distribution" at bounding box center [154, 225] width 185 height 30
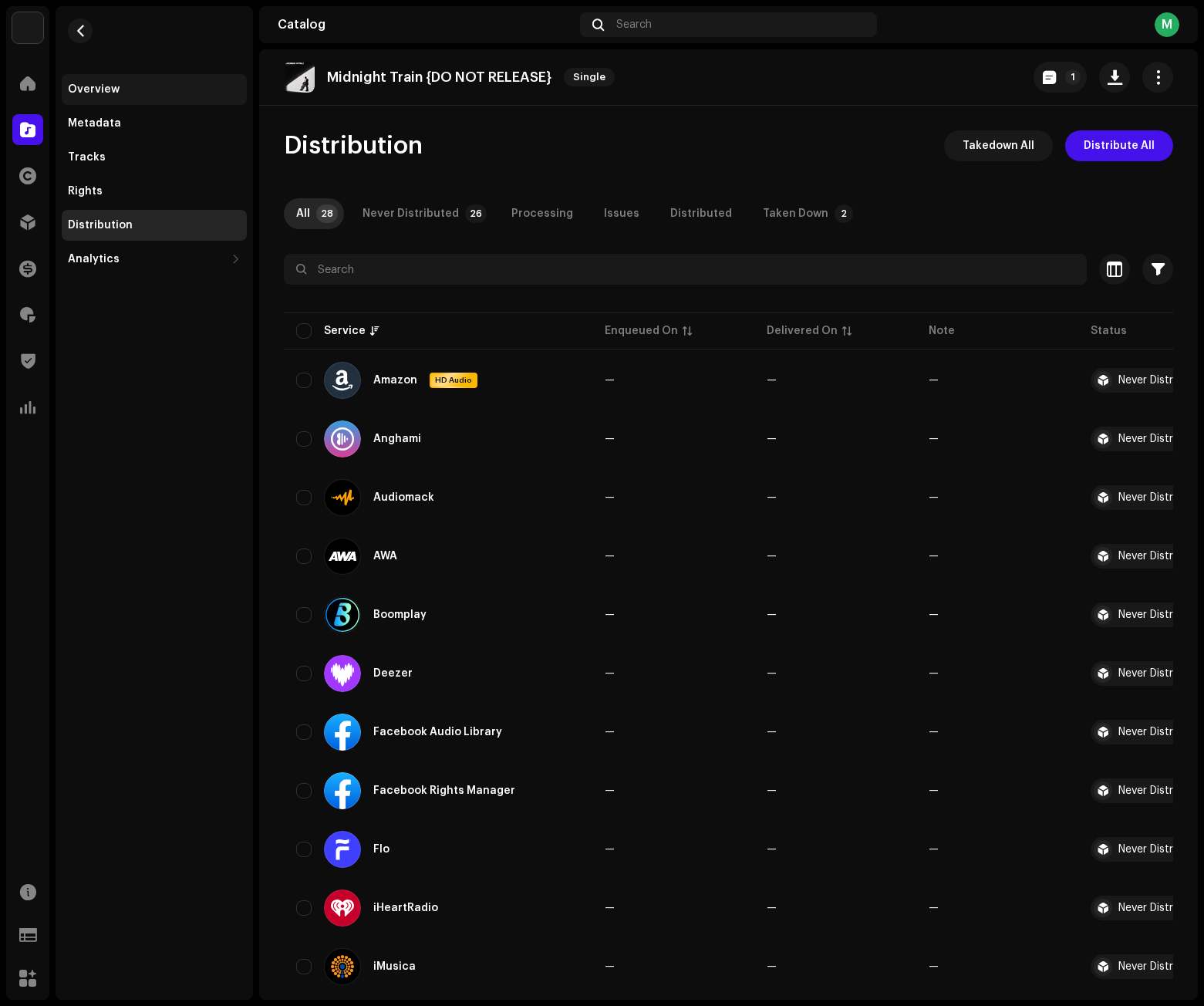
click at [97, 88] on div "Overview" at bounding box center [93, 89] width 51 height 12
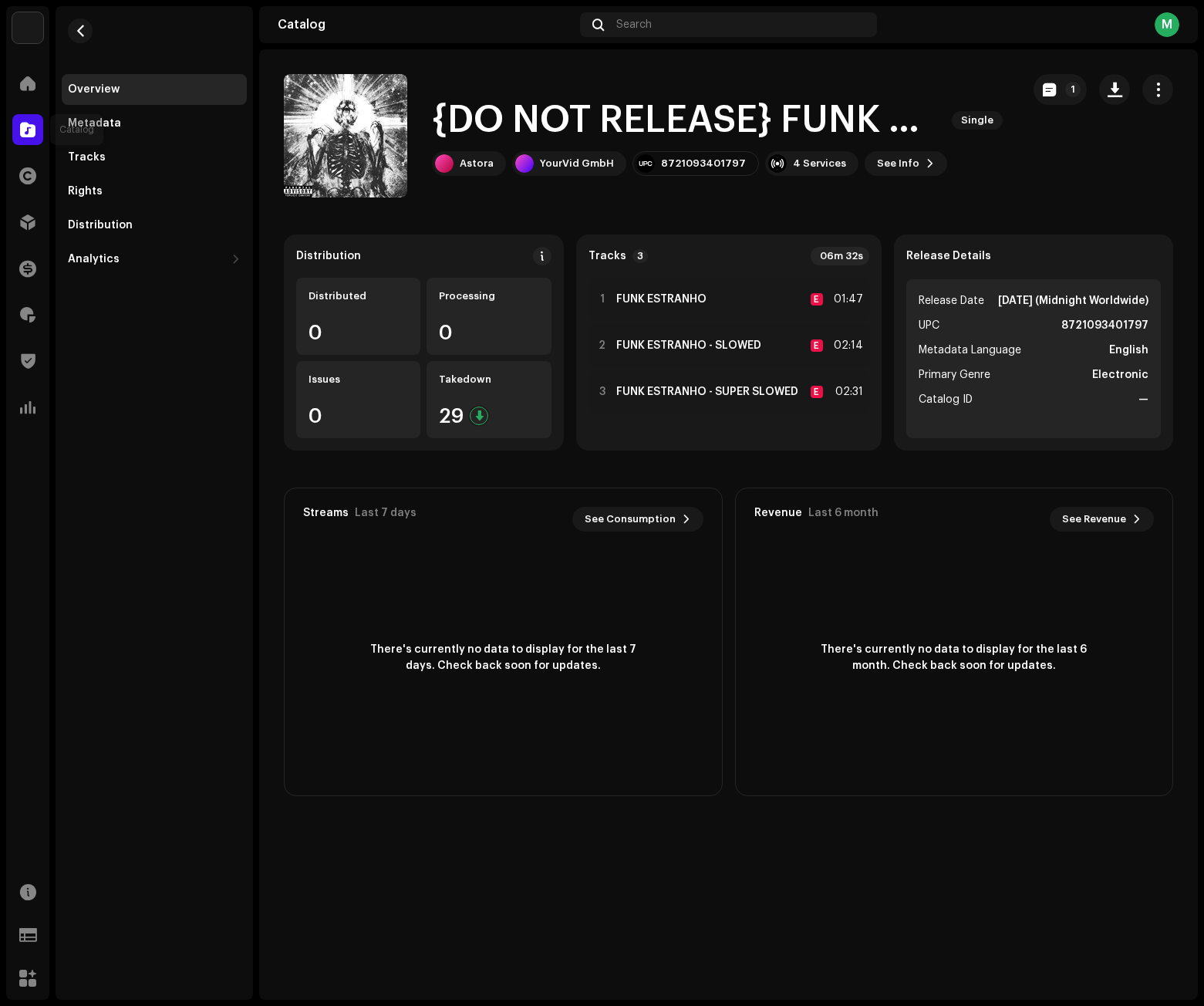
click at [27, 130] on span at bounding box center [28, 129] width 15 height 12
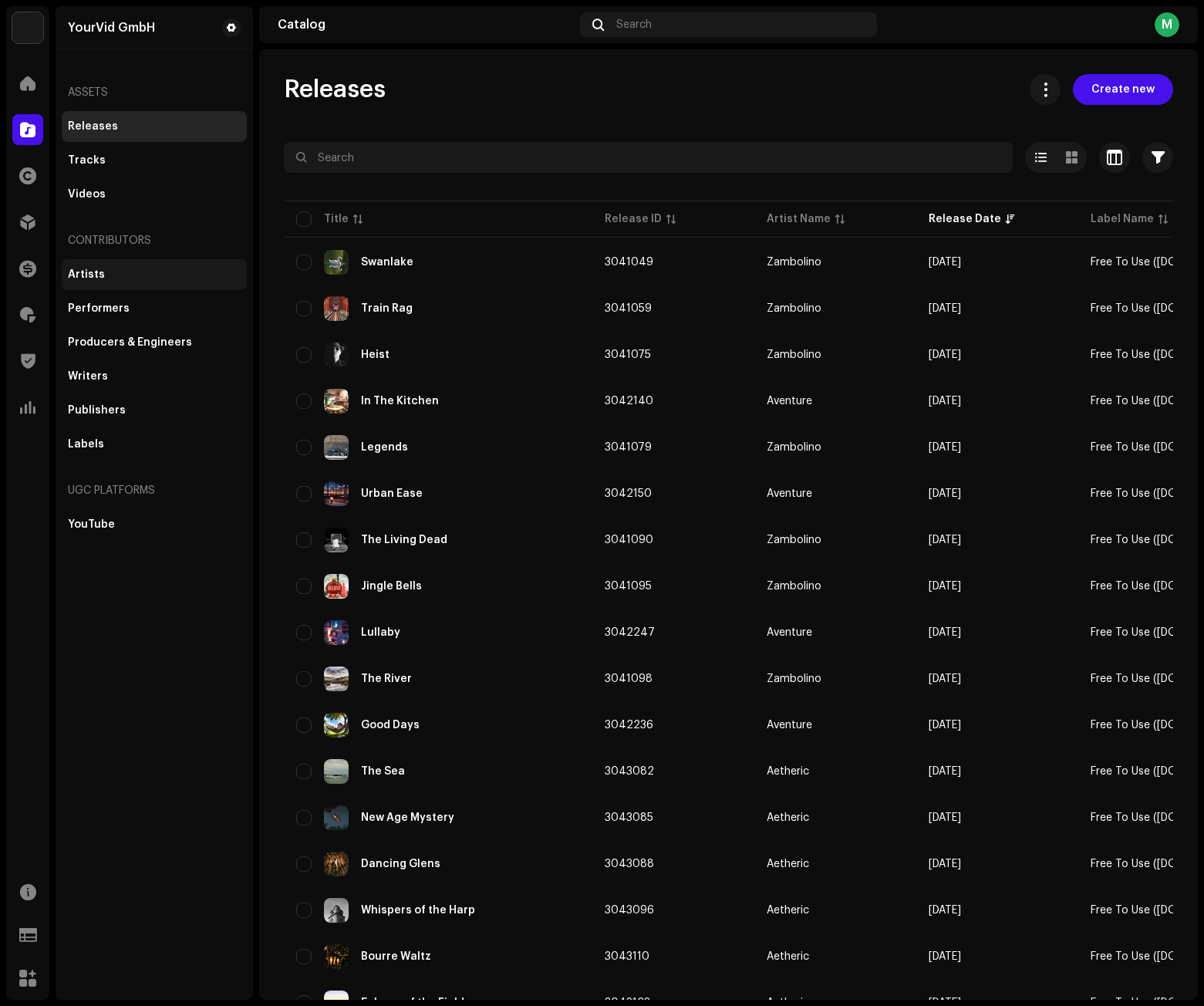
click at [124, 271] on div "Artists" at bounding box center [154, 275] width 173 height 12
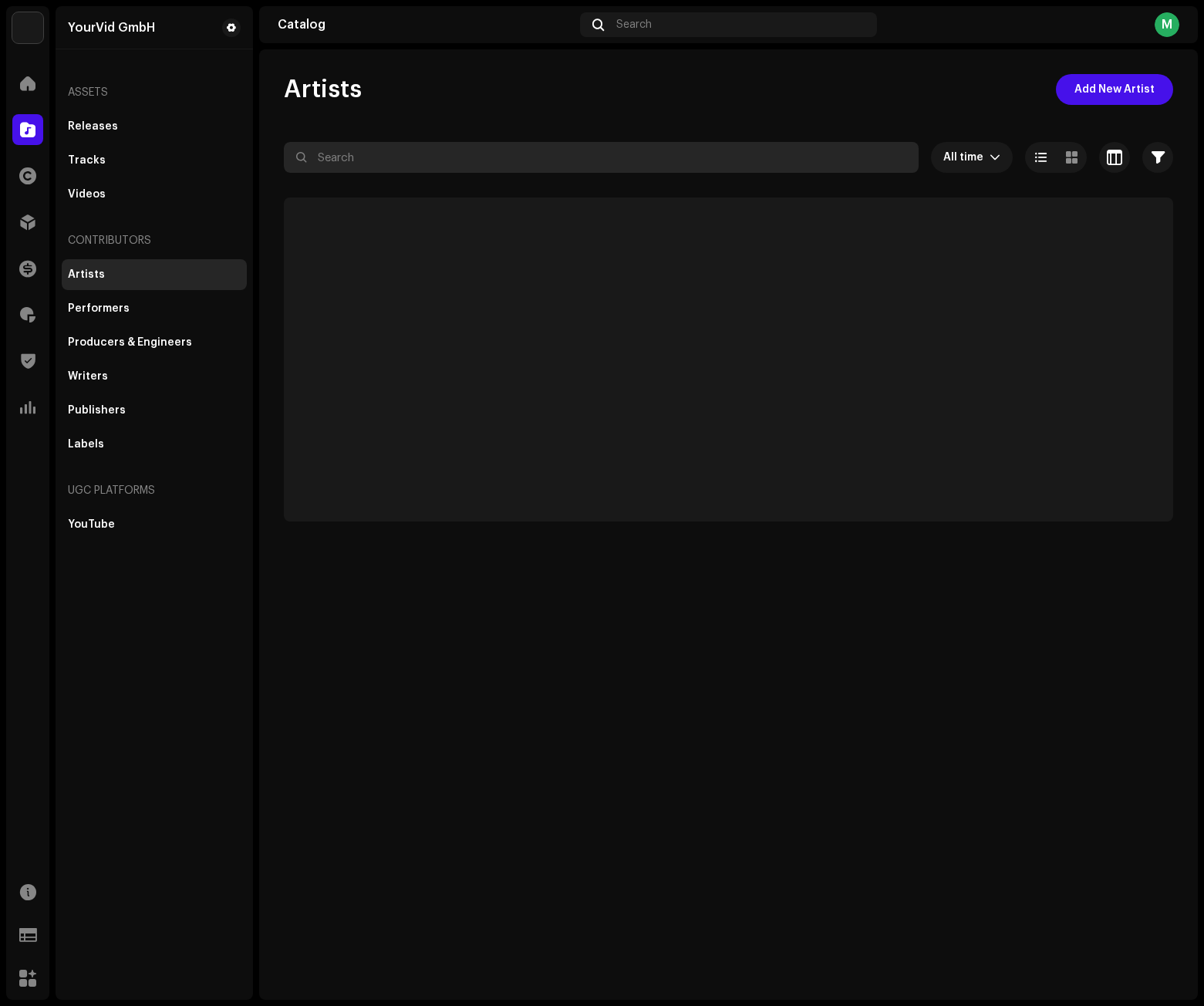
click at [391, 159] on input "text" at bounding box center [601, 157] width 634 height 30
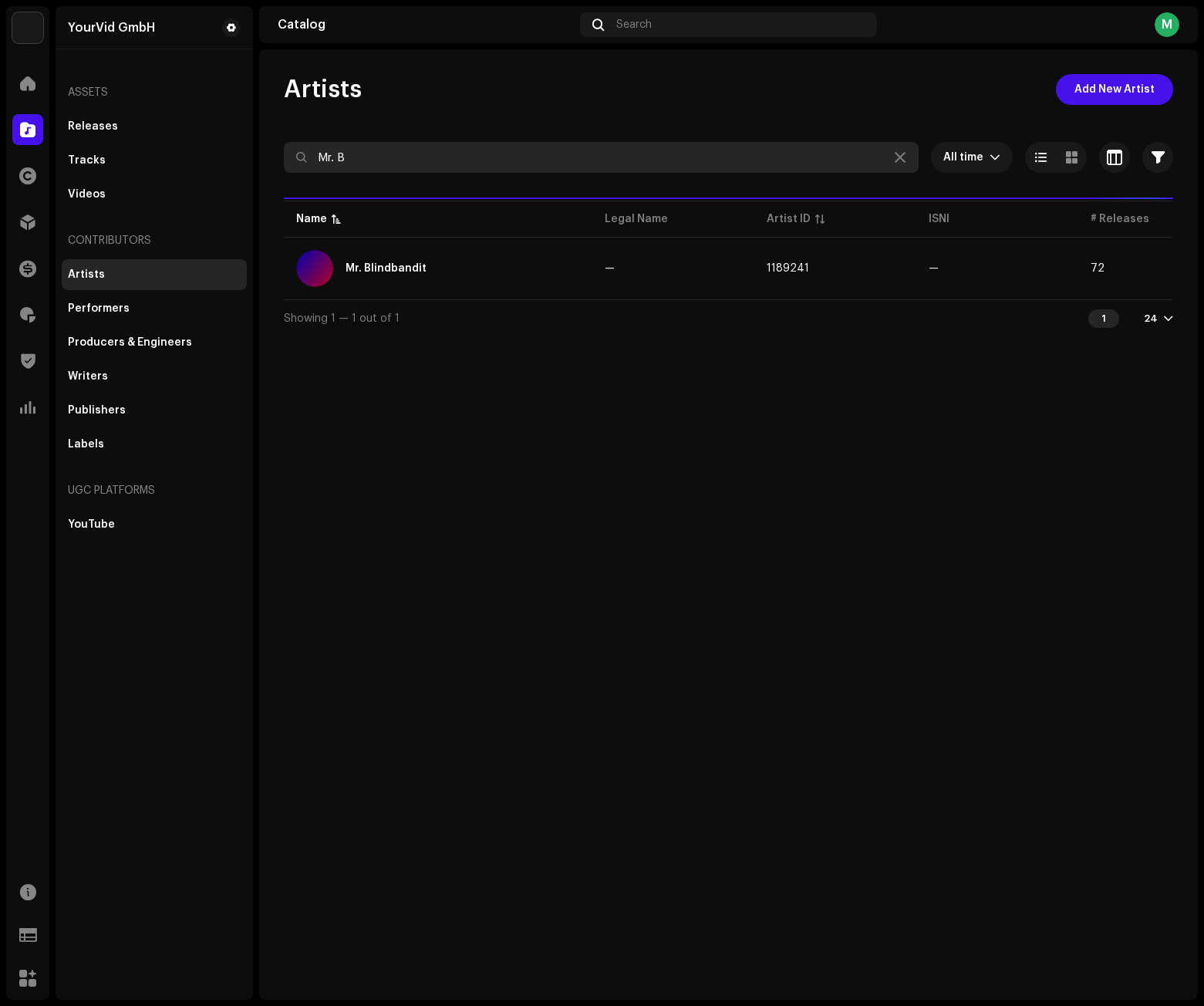
type input "Mr. B"
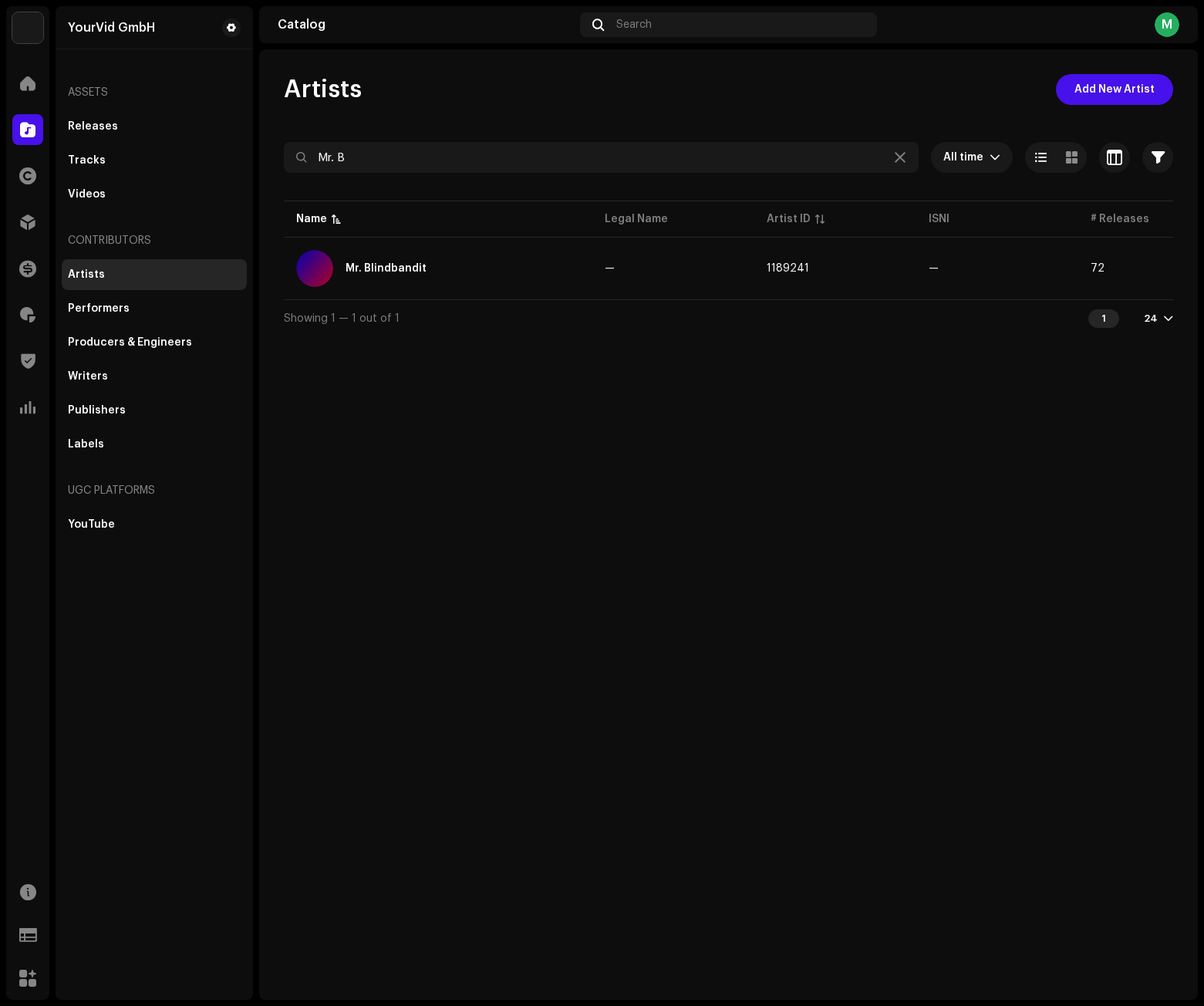
click at [453, 281] on div "Mr. Blindbandit" at bounding box center [438, 268] width 284 height 37
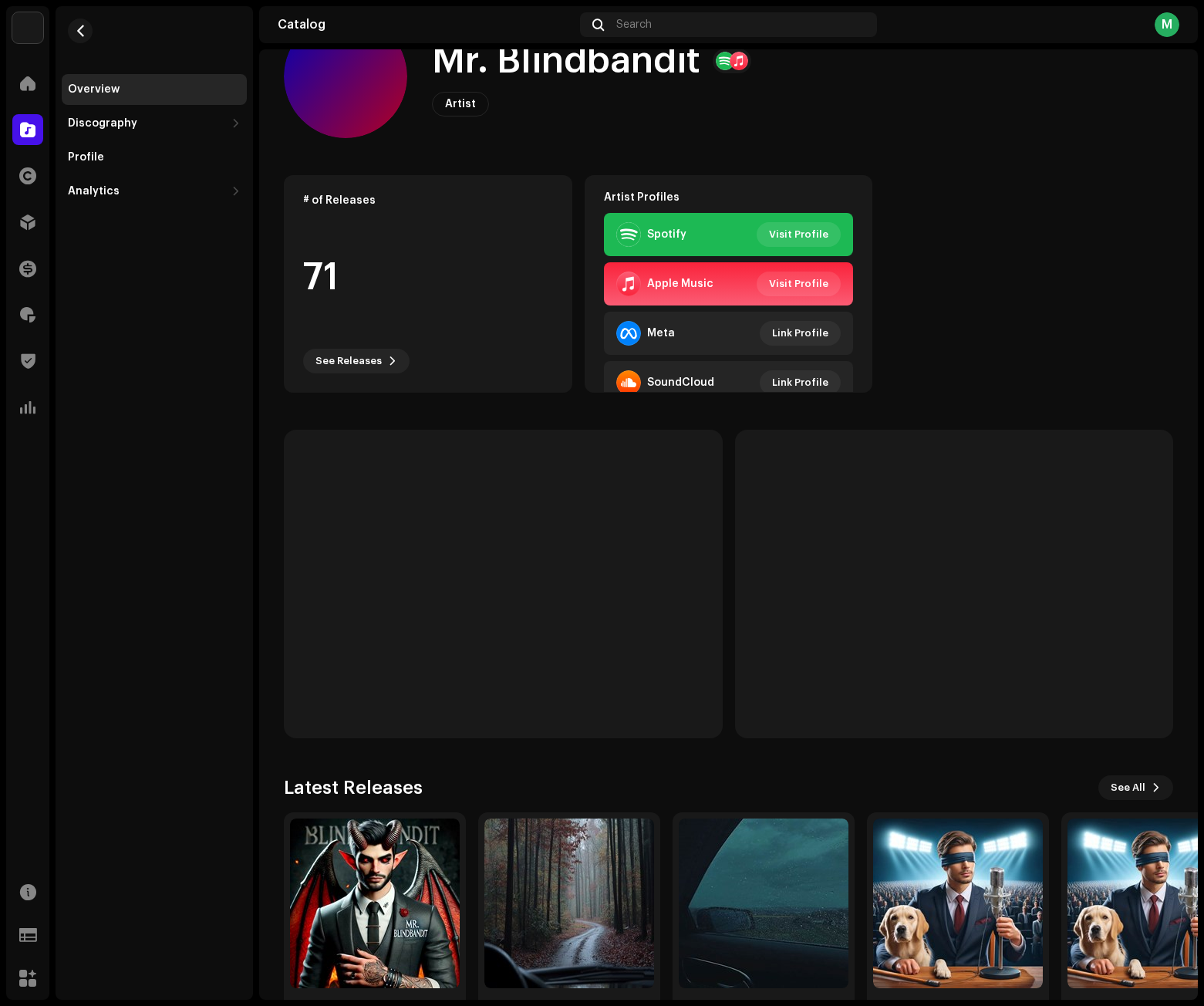
scroll to position [119, 0]
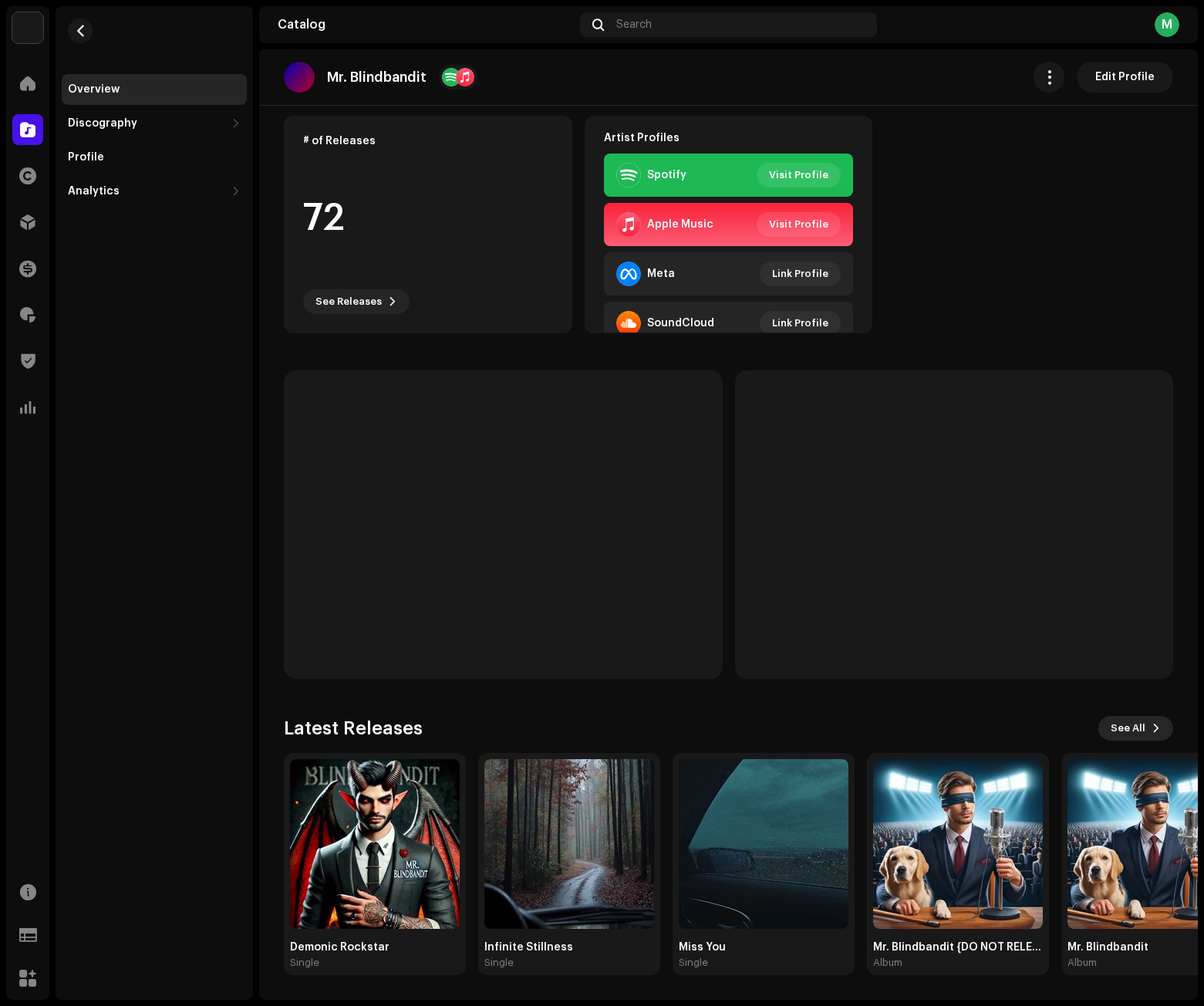
click at [1127, 732] on span "See All" at bounding box center [1128, 728] width 35 height 30
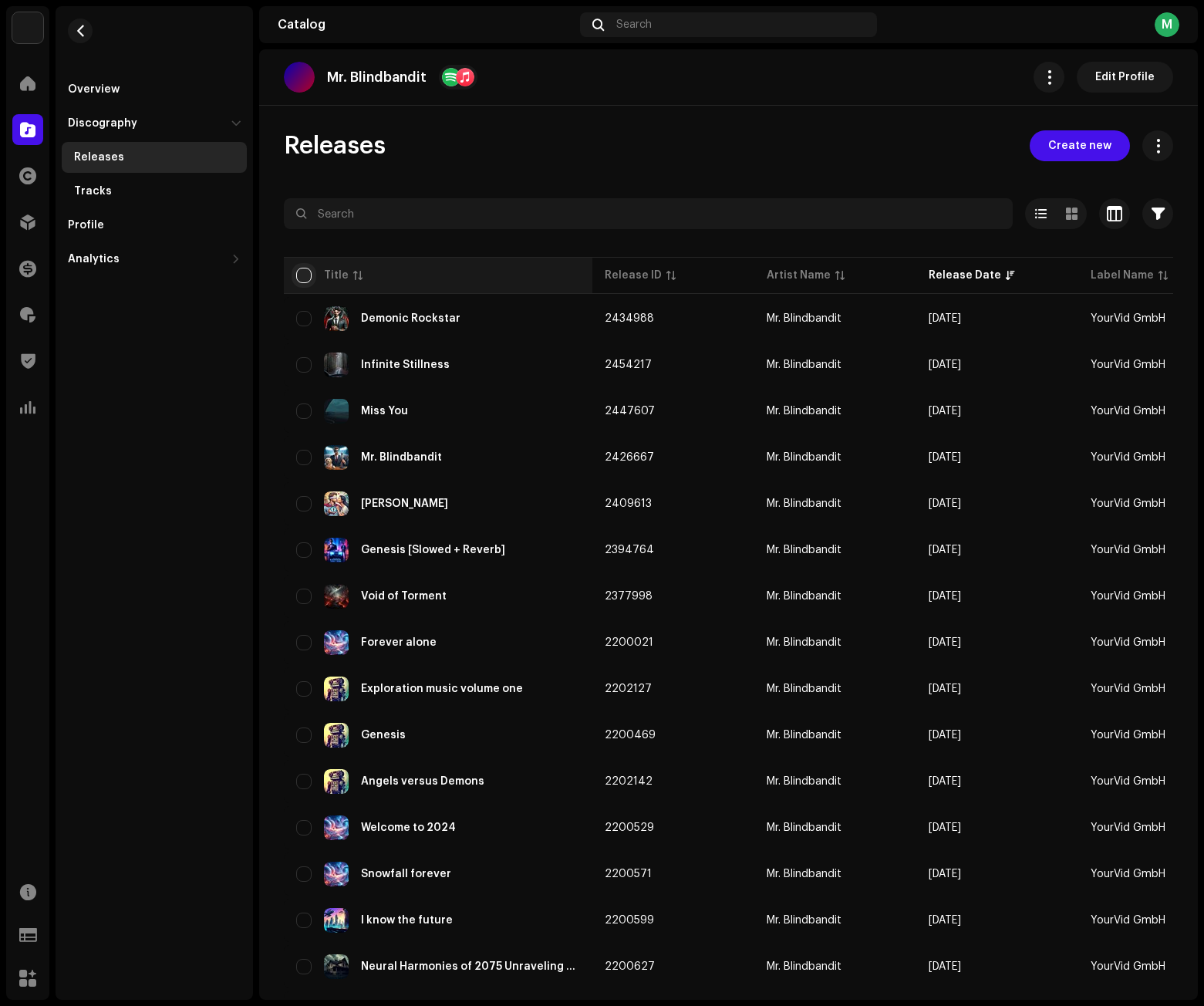
click at [302, 270] on input "checkbox" at bounding box center [304, 275] width 15 height 15
checkbox input "true"
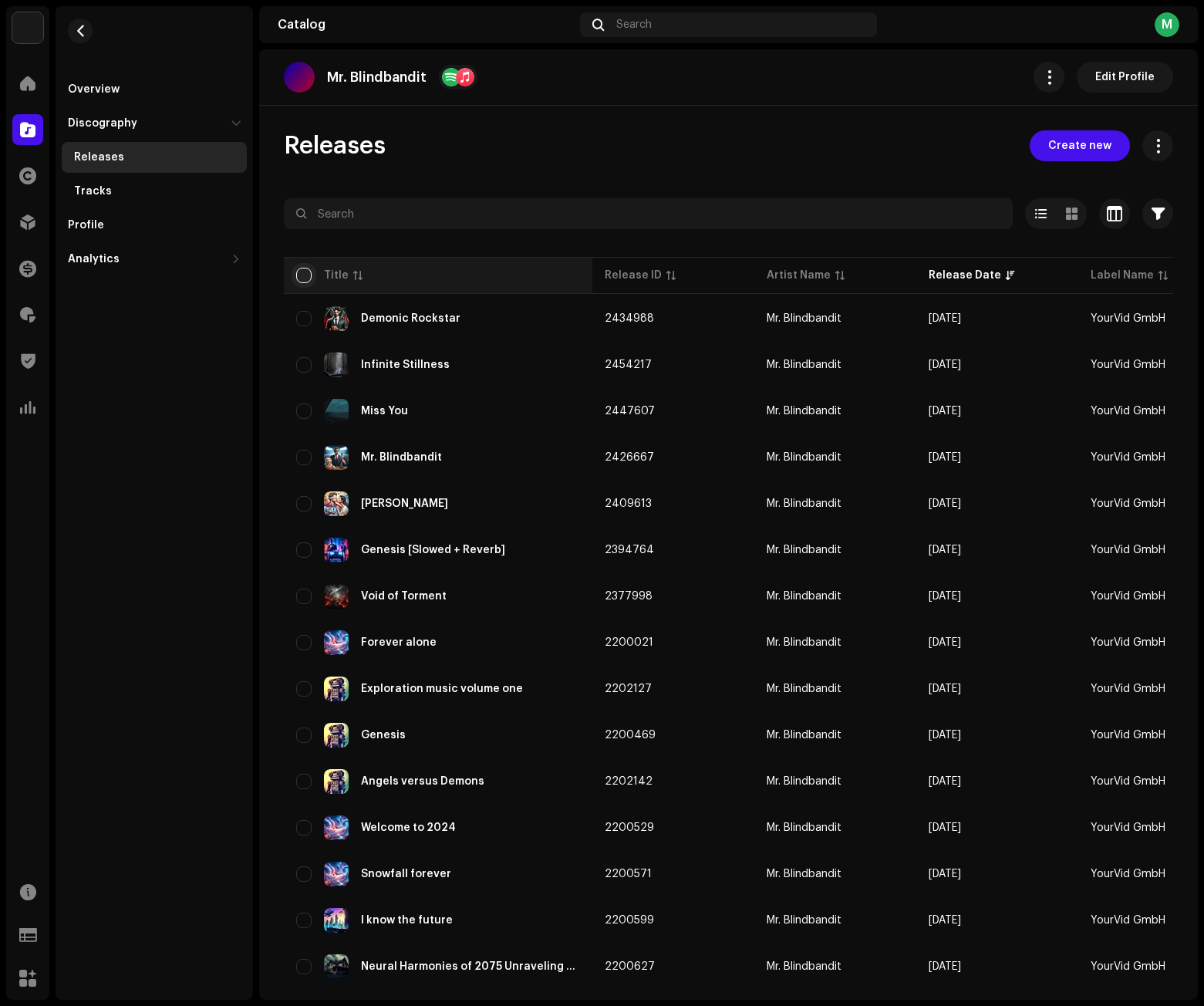
checkbox input "true"
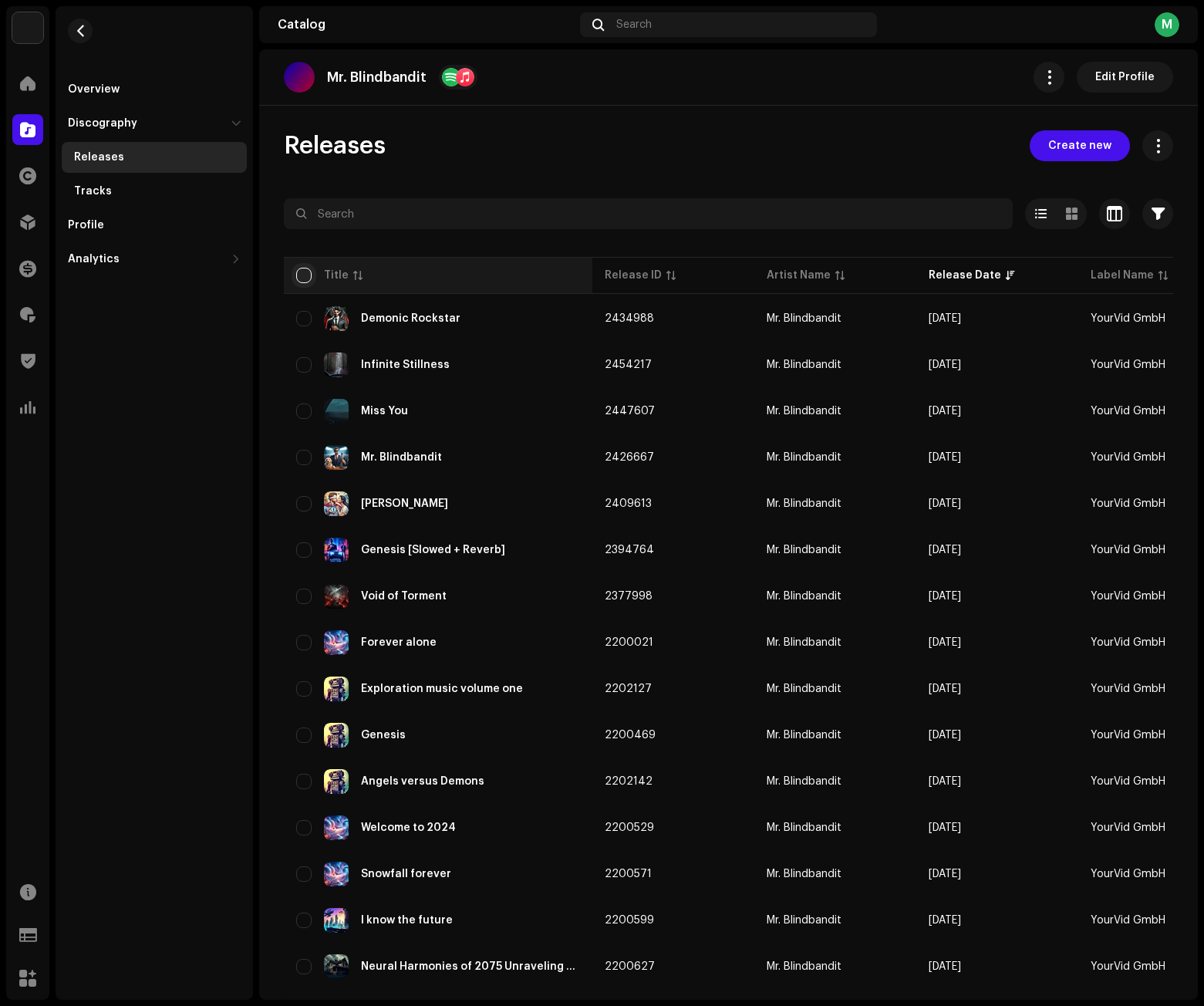
checkbox input "true"
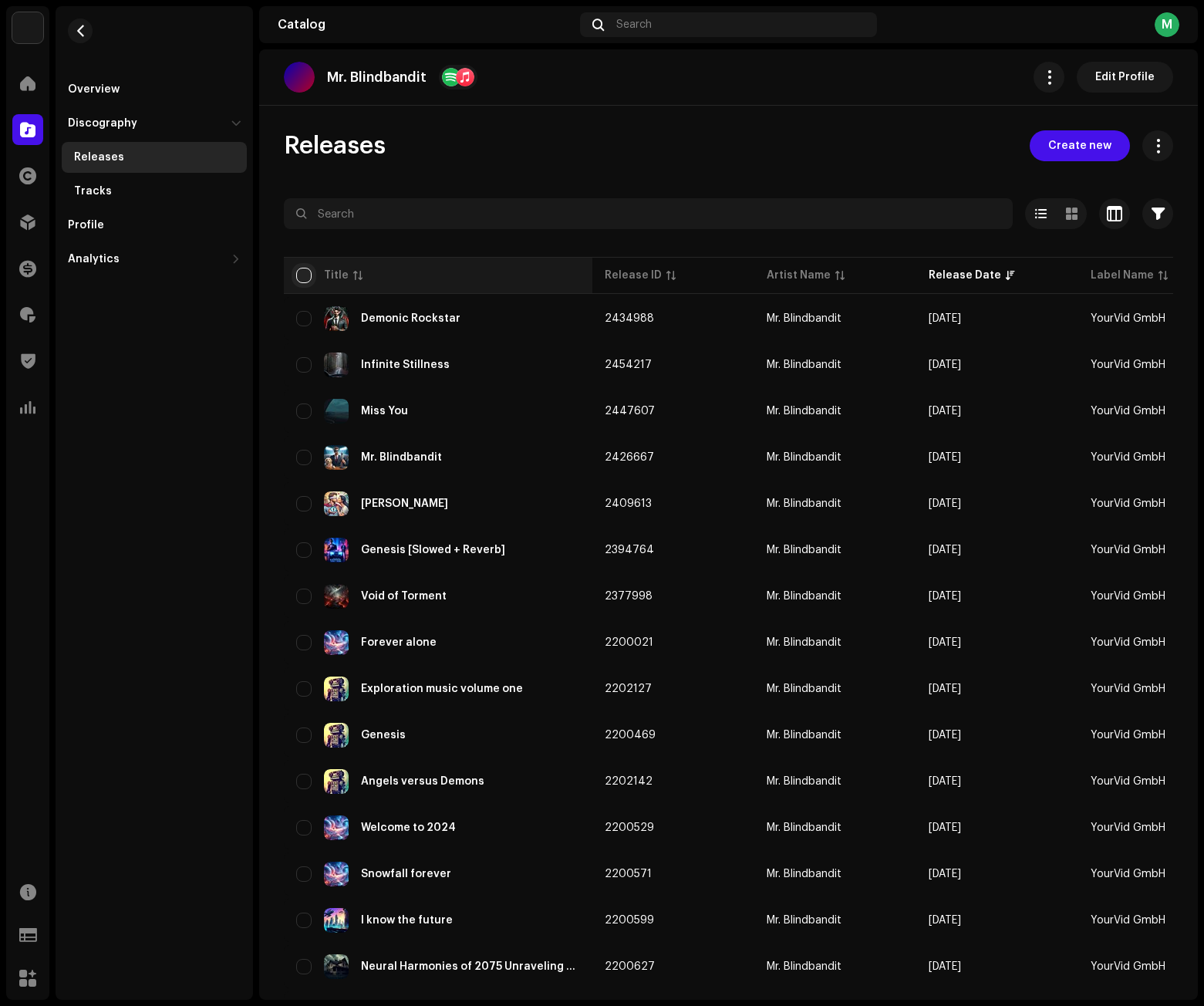
checkbox input "true"
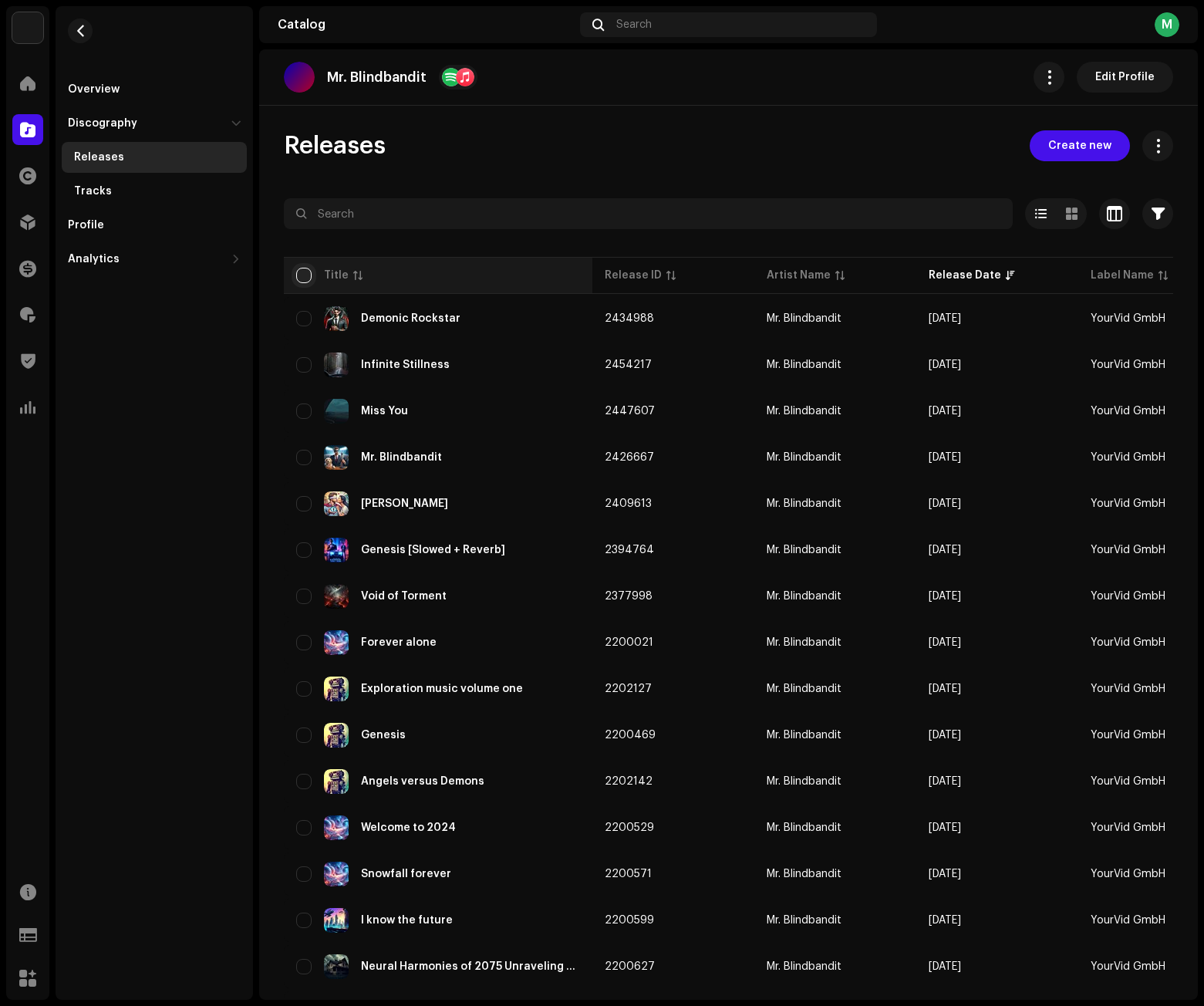
checkbox input "true"
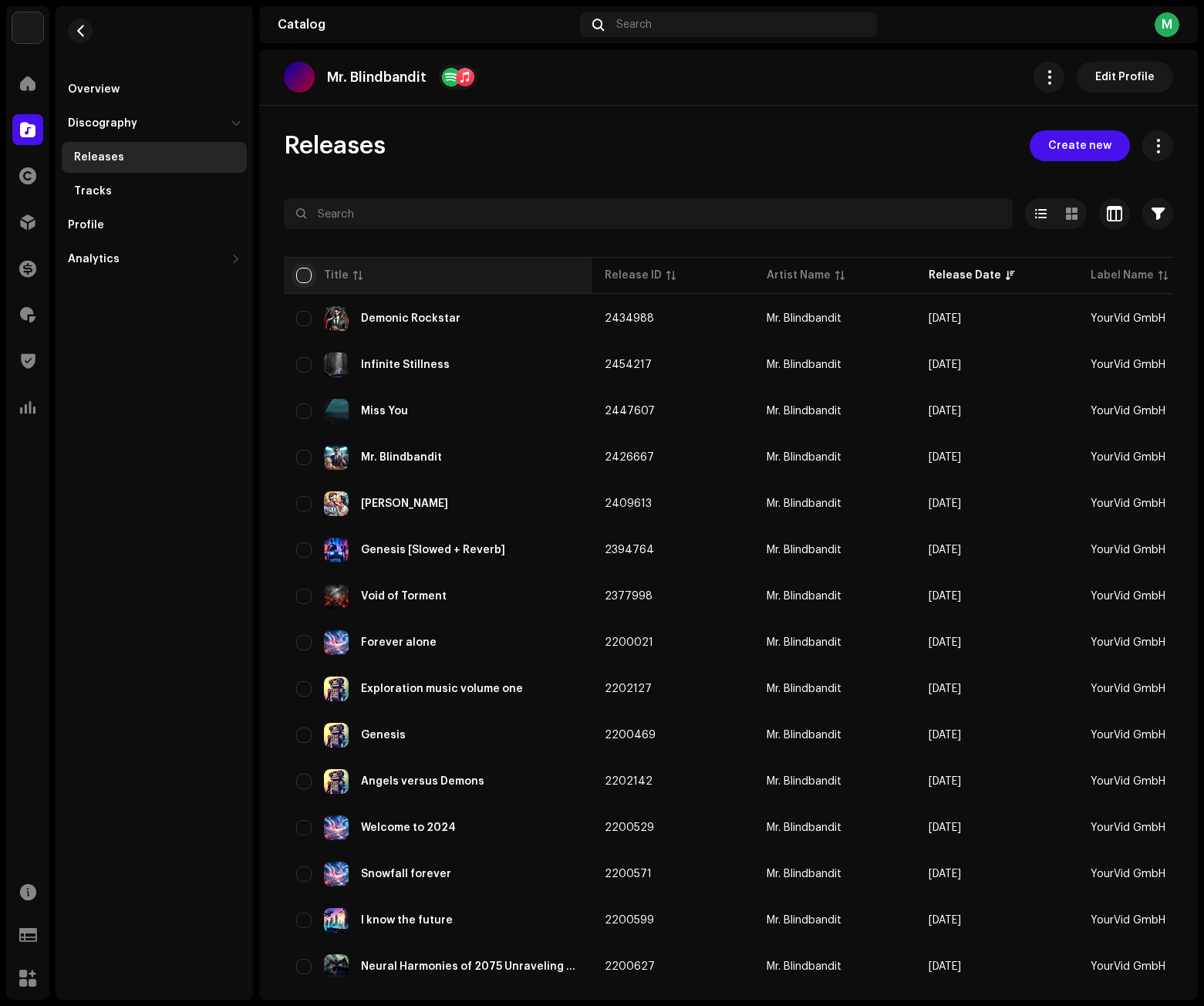
checkbox input "true"
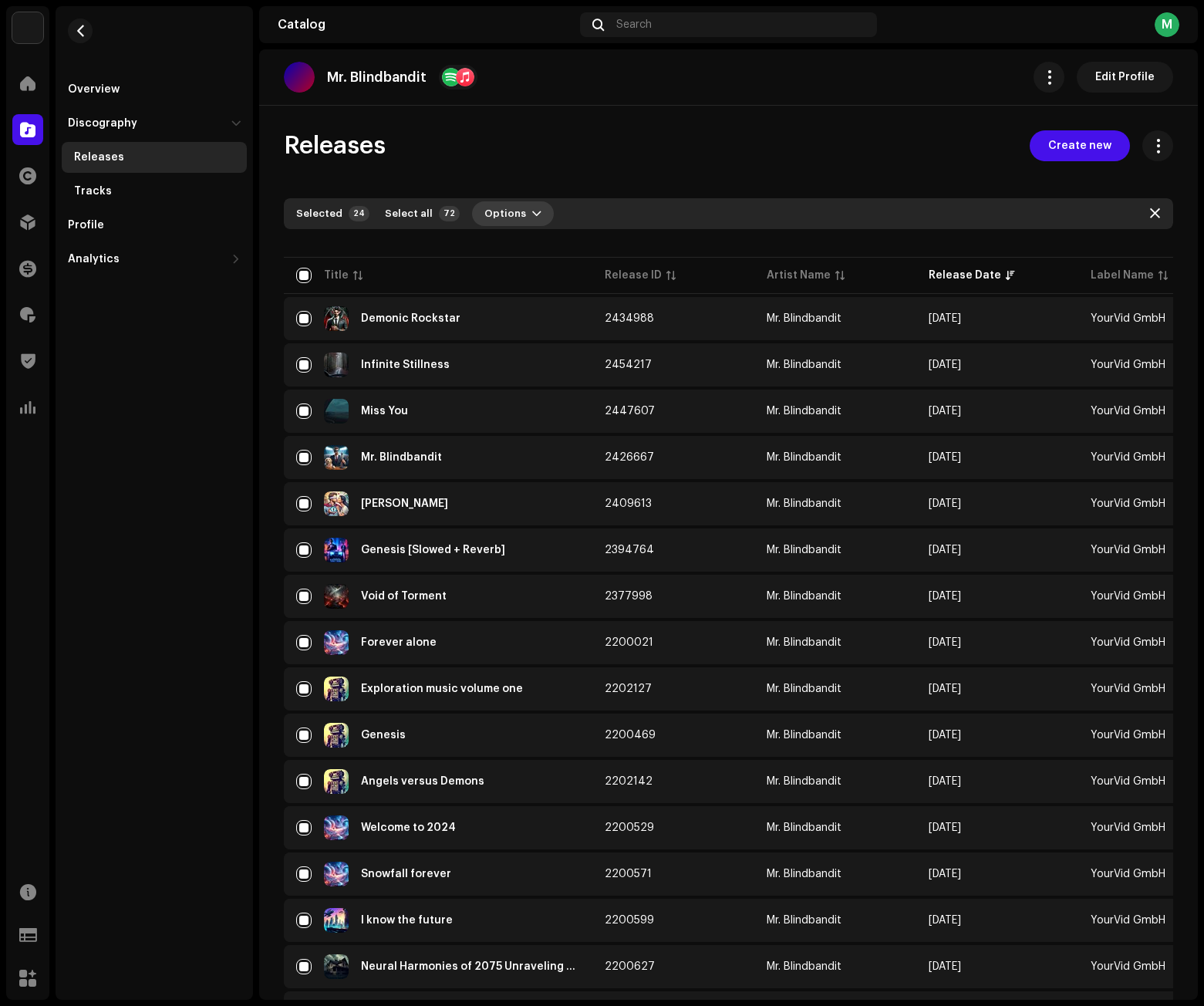
click at [513, 207] on button "Options" at bounding box center [513, 214] width 82 height 25
click at [516, 248] on div "Archive" at bounding box center [545, 248] width 143 height 12
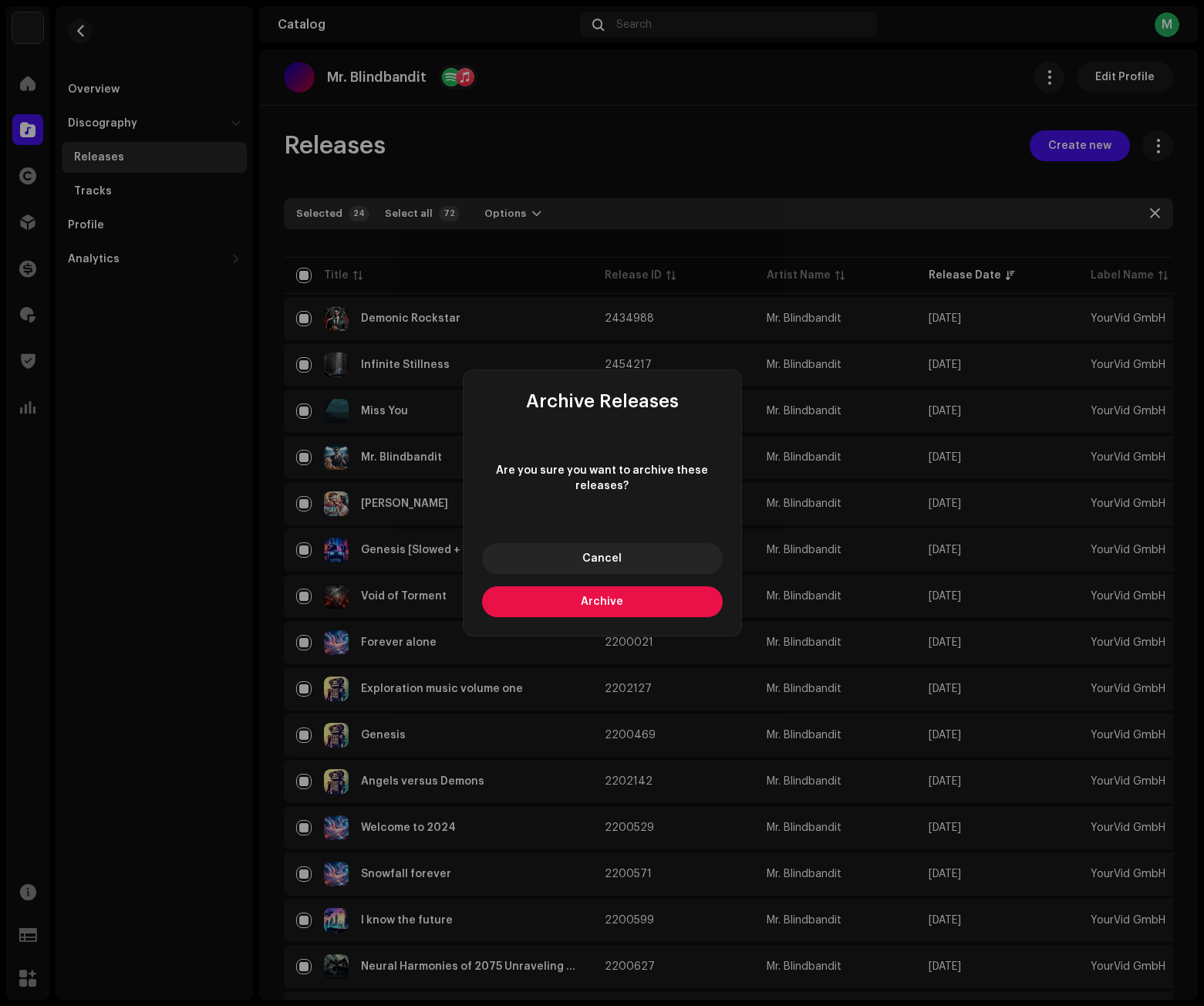
click at [613, 597] on span "Archive" at bounding box center [602, 601] width 43 height 10
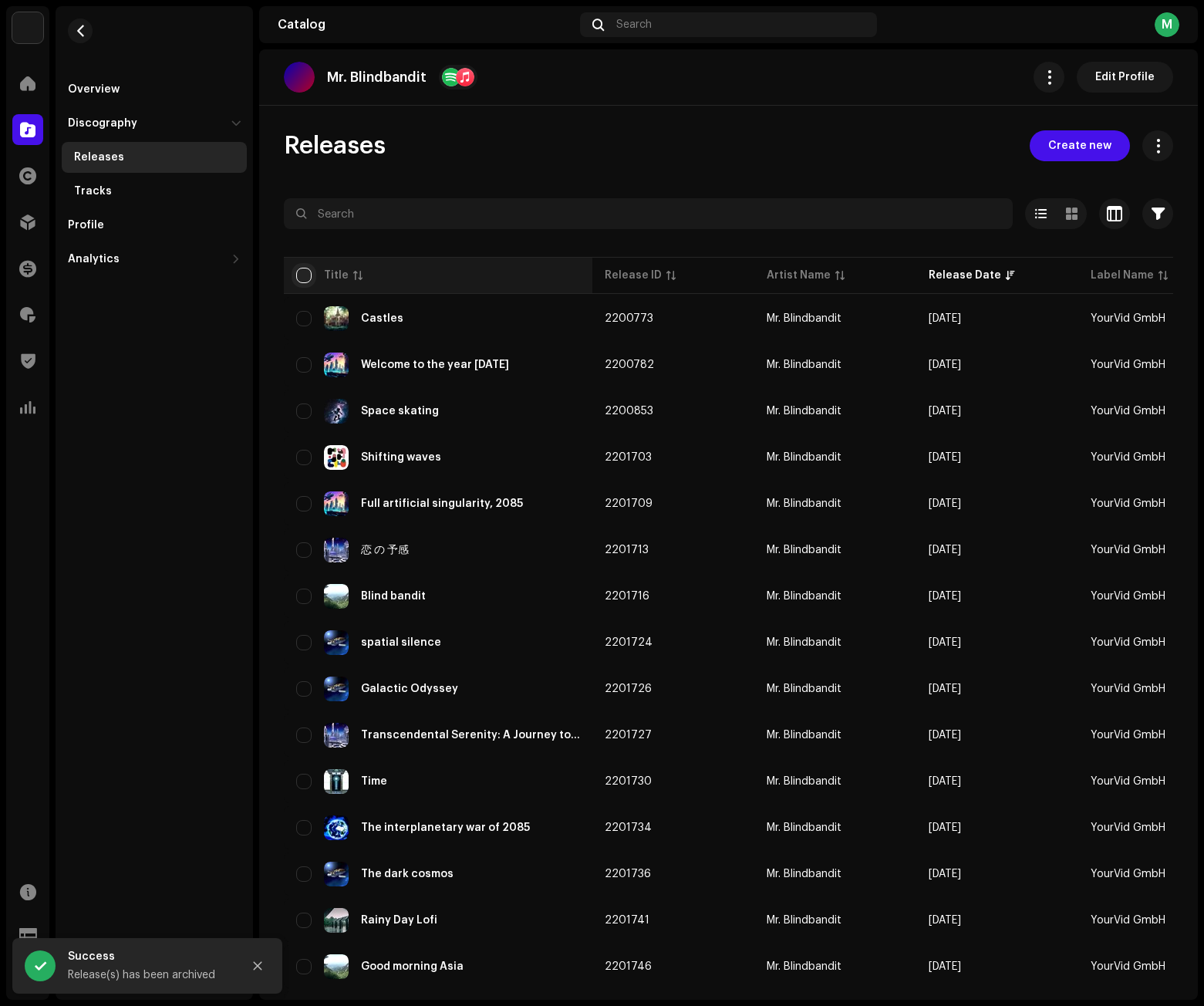
drag, startPoint x: 303, startPoint y: 271, endPoint x: 316, endPoint y: 277, distance: 14.3
click at [304, 273] on input "checkbox" at bounding box center [304, 275] width 15 height 15
checkbox input "true"
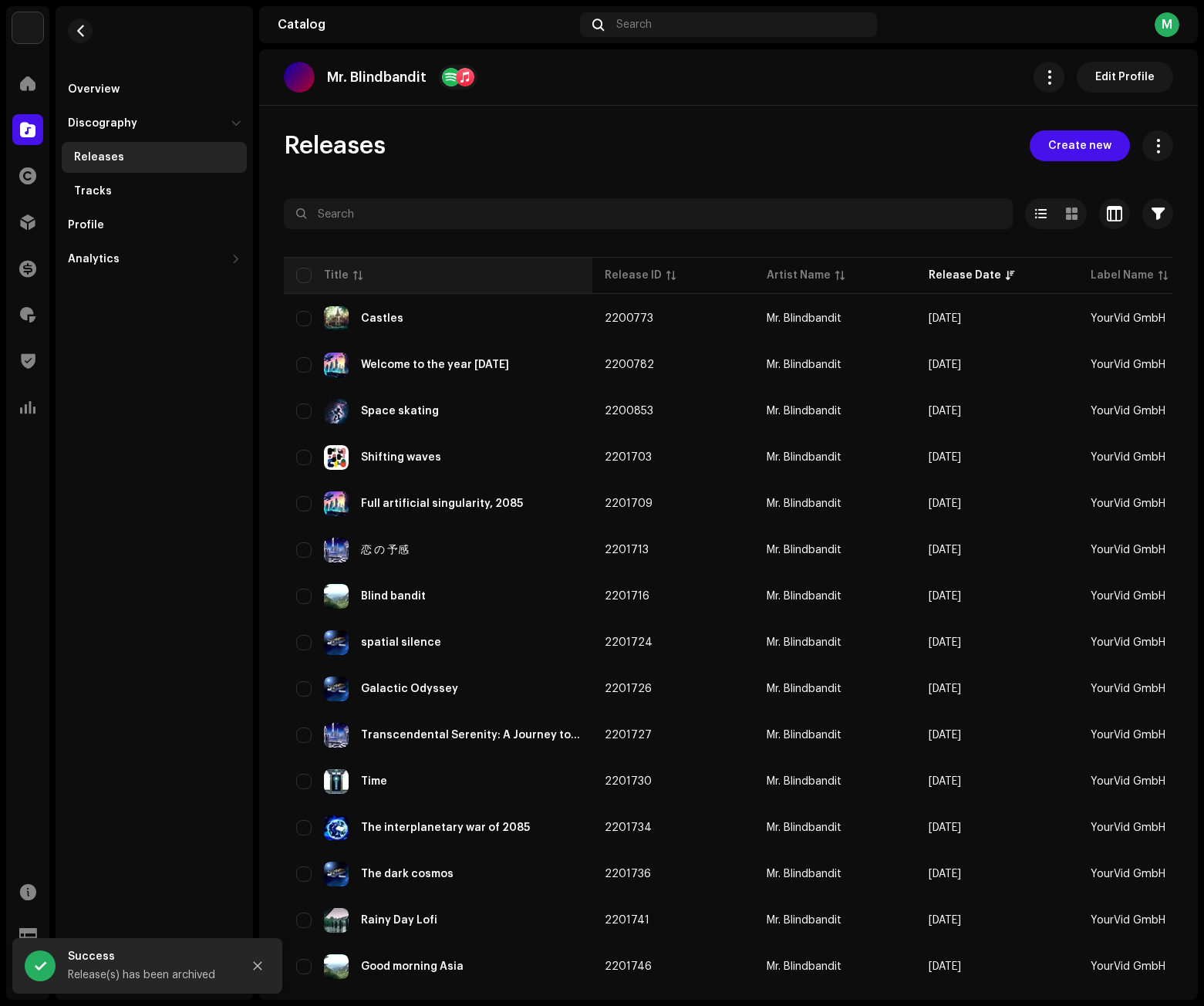
checkbox input "true"
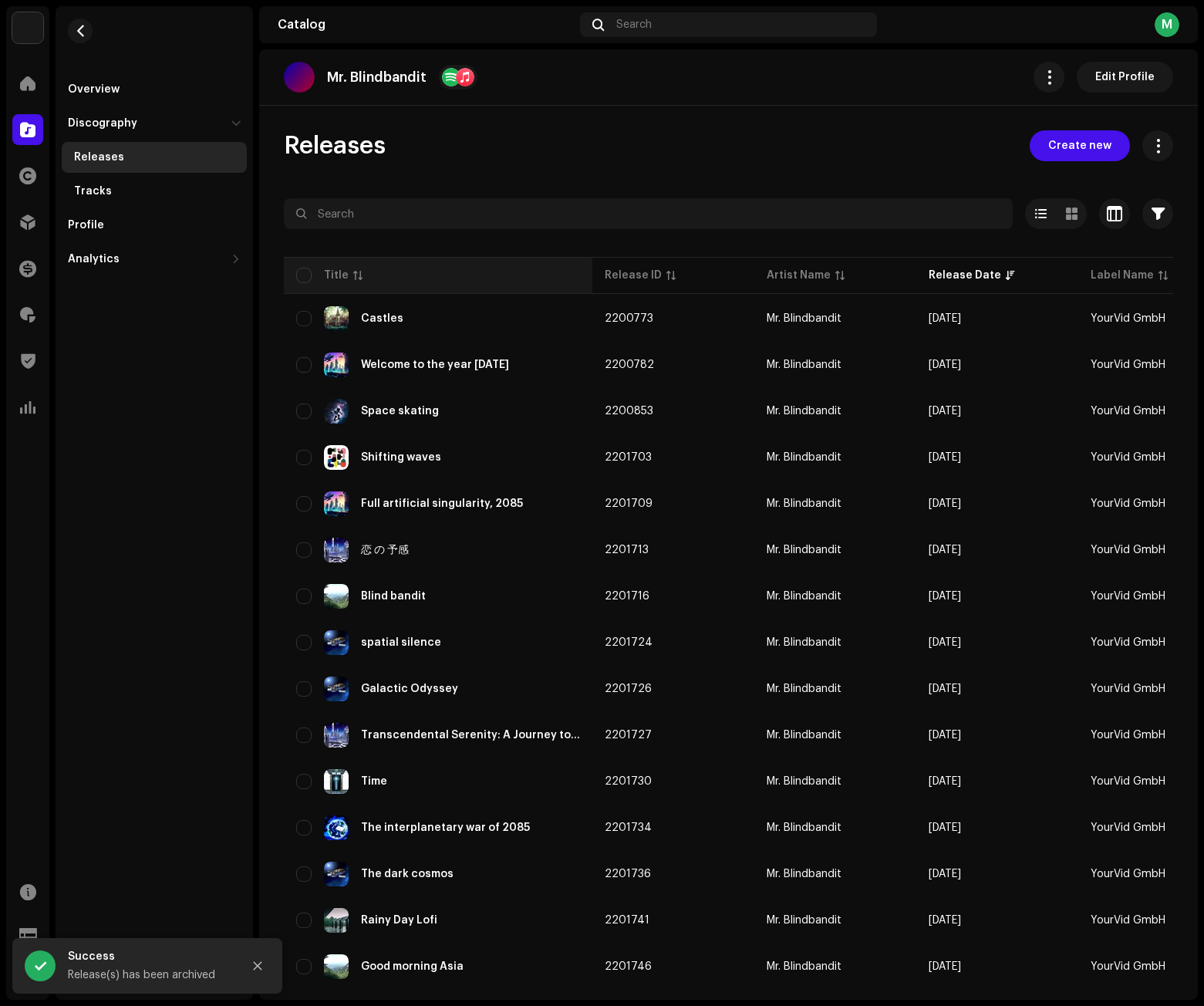
checkbox input "true"
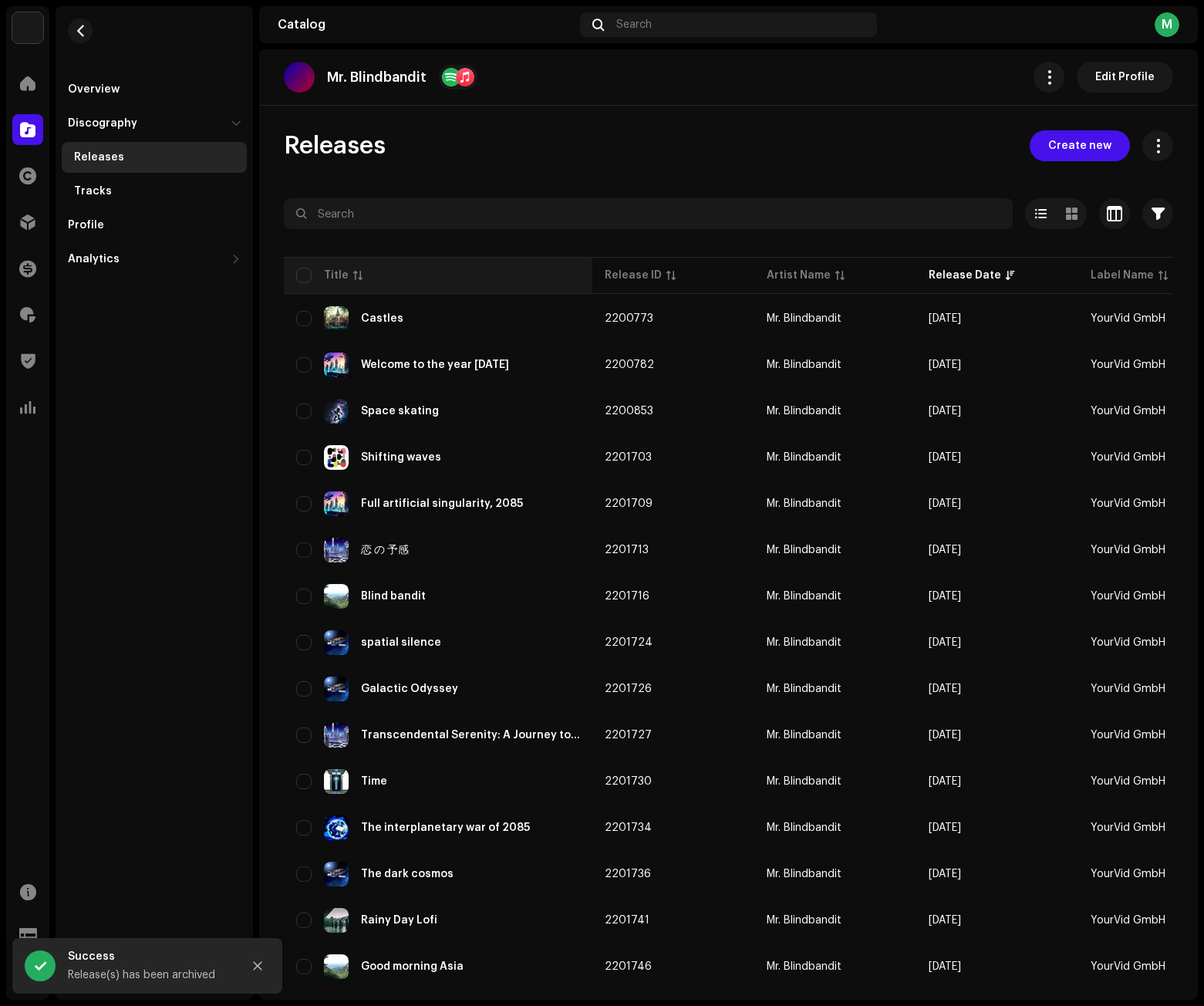
checkbox input "true"
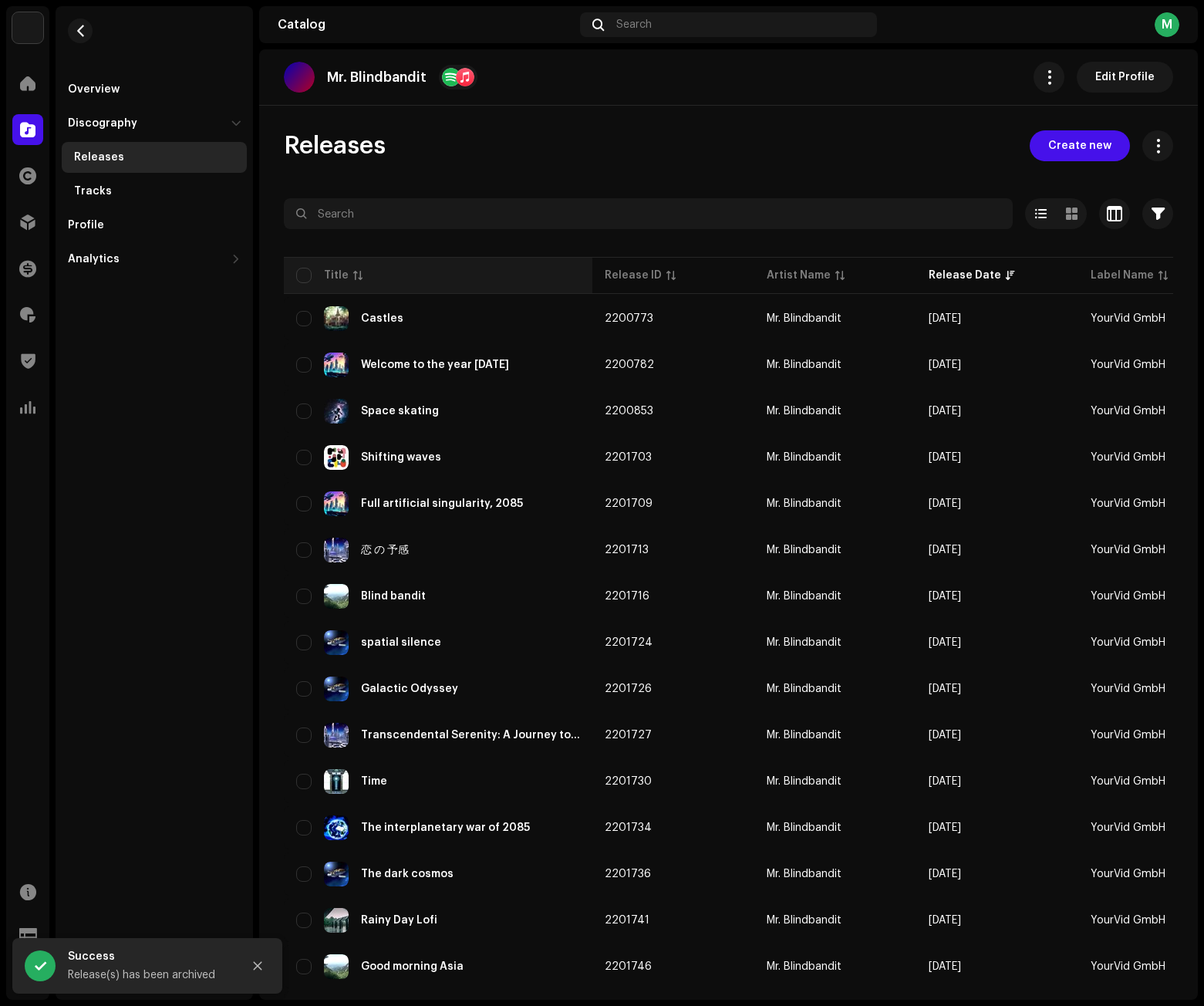
checkbox input "true"
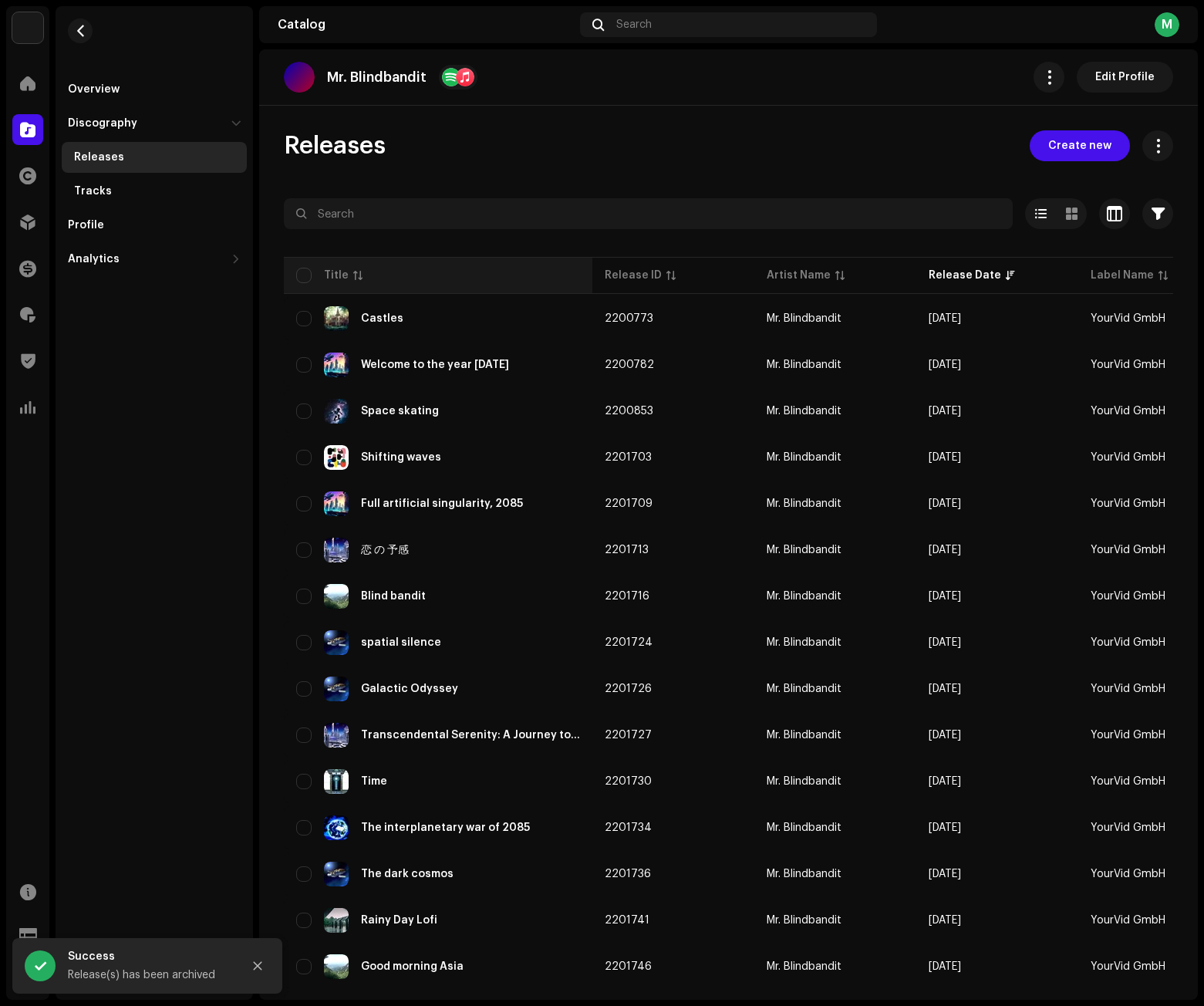
checkbox input "true"
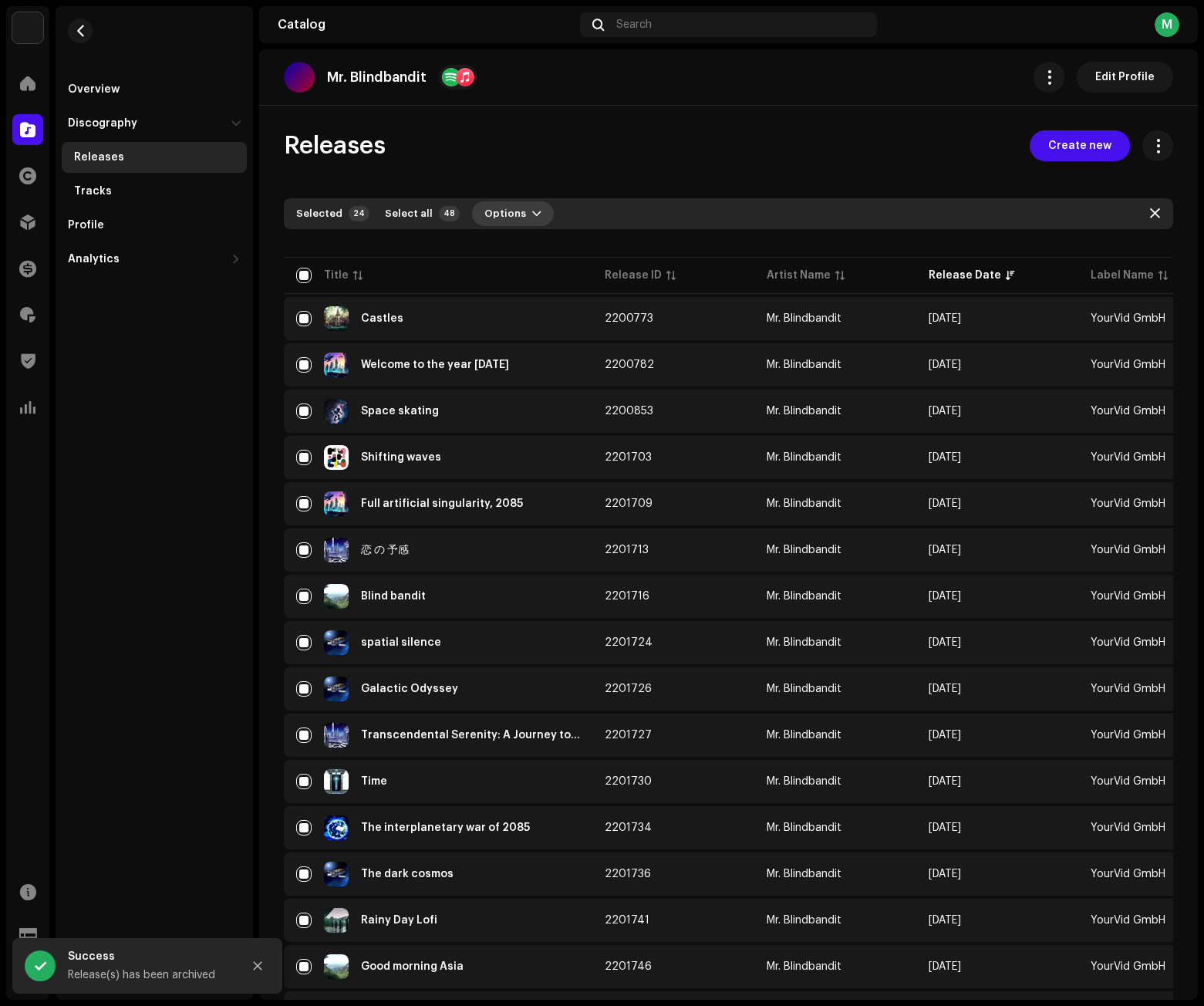
click at [514, 206] on button "Options" at bounding box center [513, 214] width 82 height 25
click at [526, 253] on div "Archive" at bounding box center [546, 248] width 143 height 12
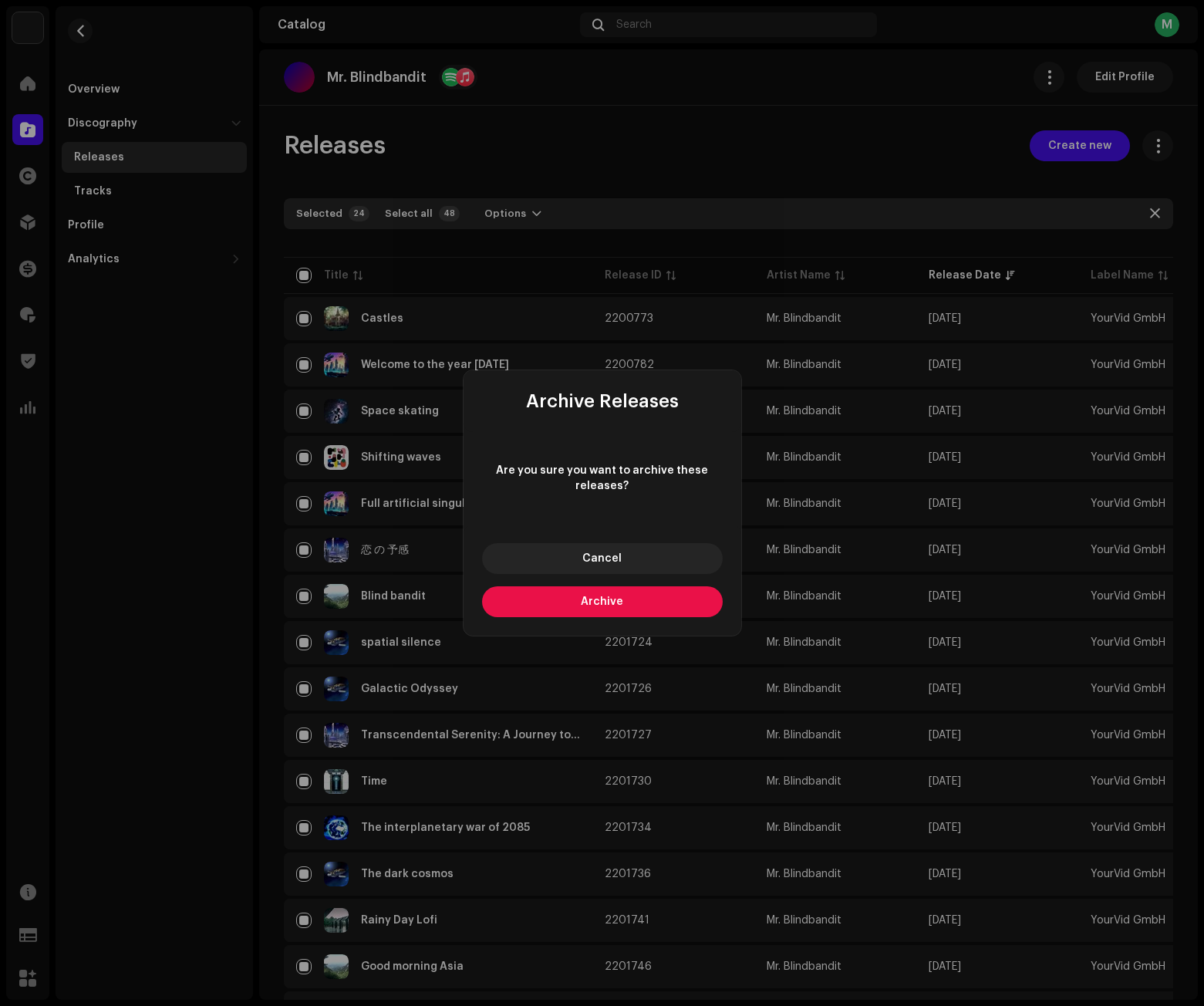
click at [581, 610] on button "Archive" at bounding box center [602, 601] width 240 height 30
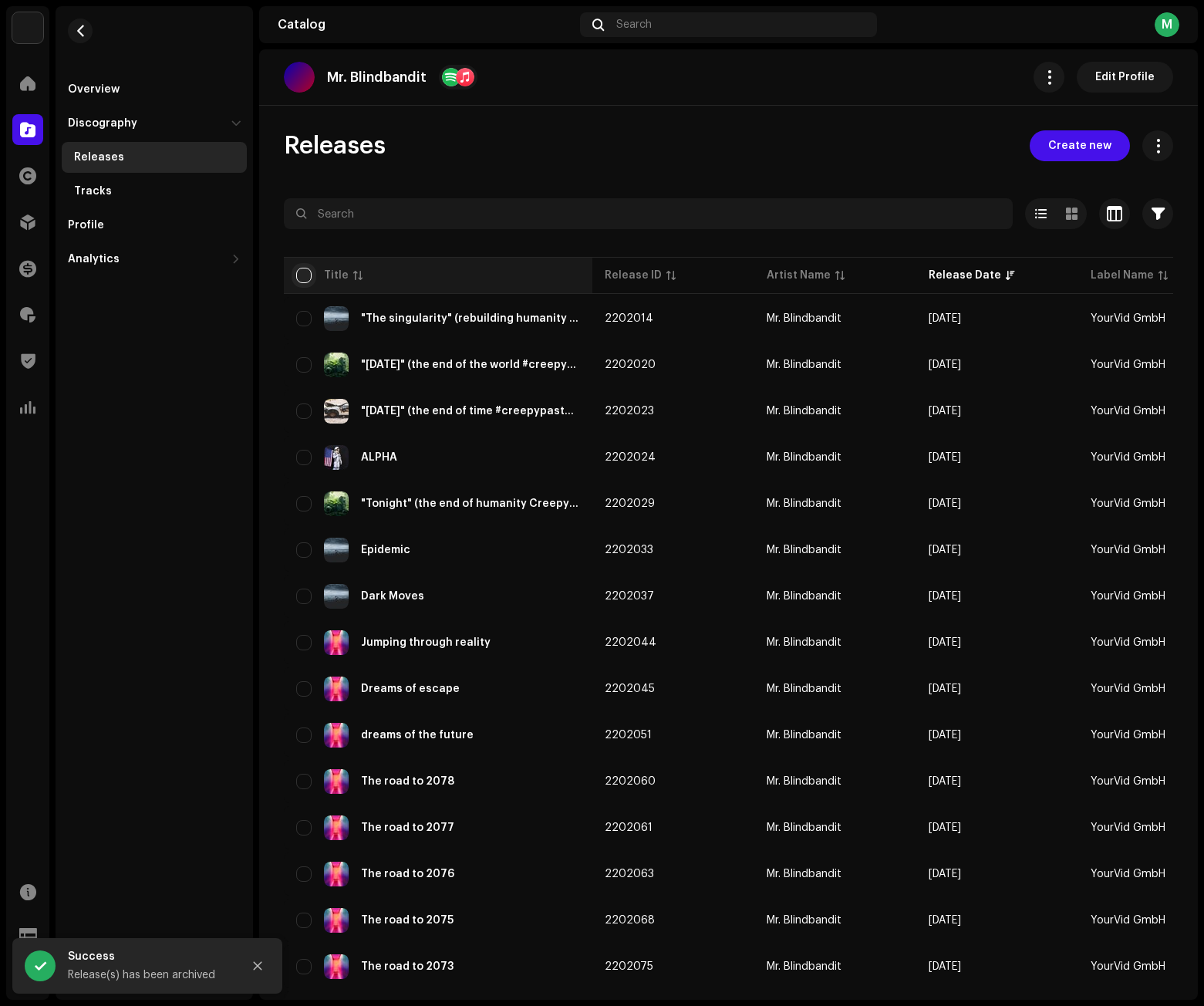
click at [308, 269] on input "checkbox" at bounding box center [304, 275] width 15 height 15
checkbox input "true"
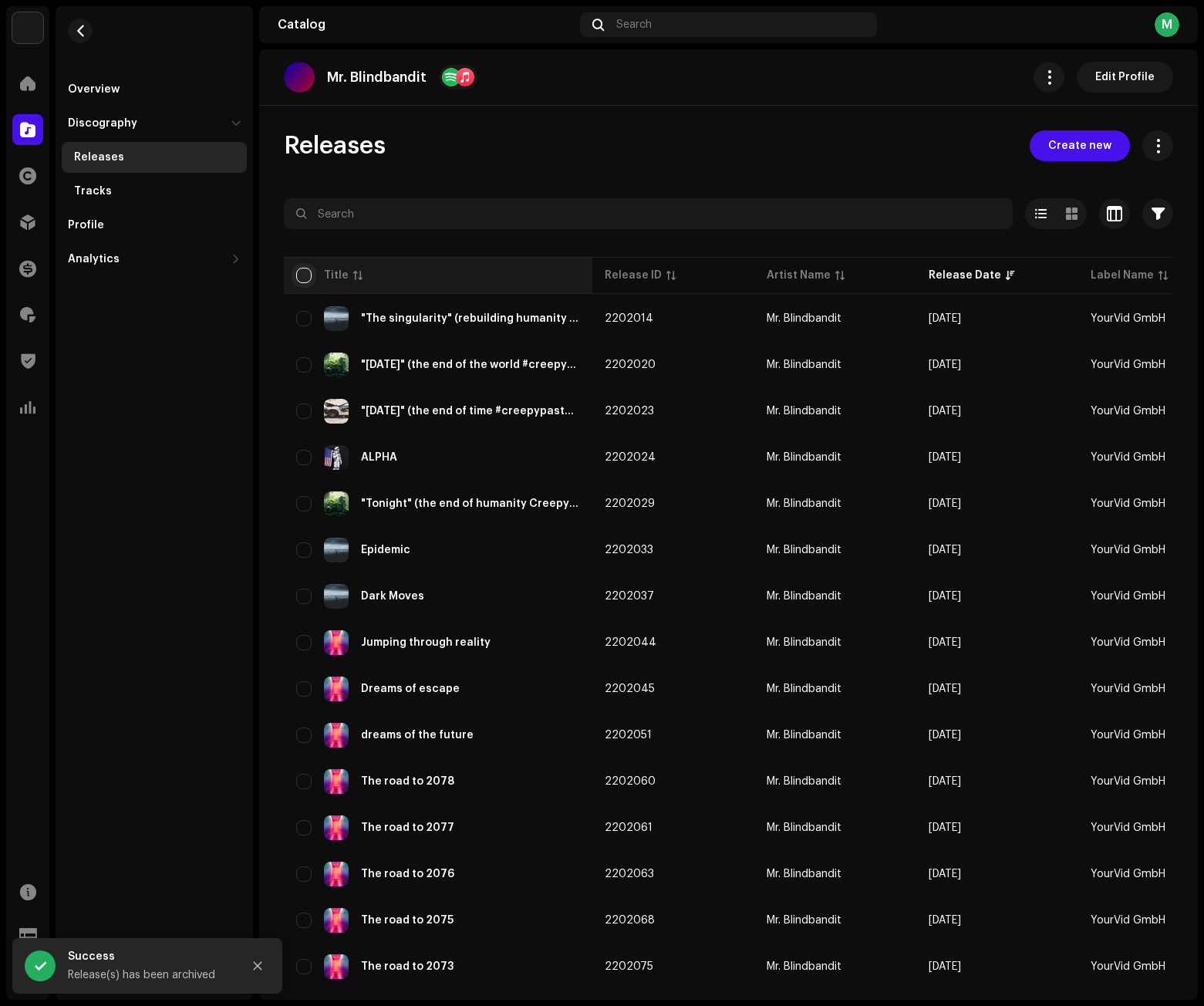
checkbox input "true"
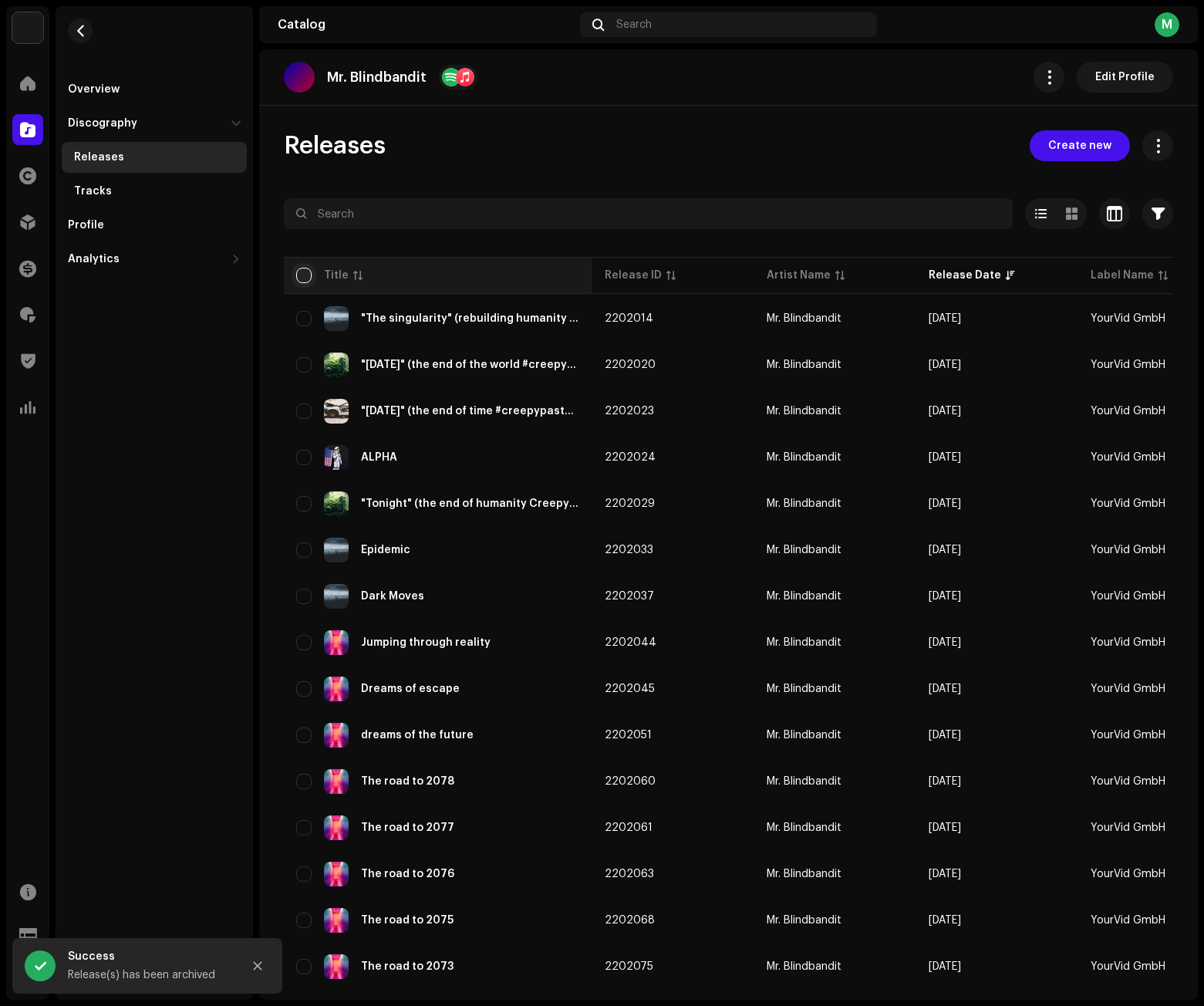
checkbox input "true"
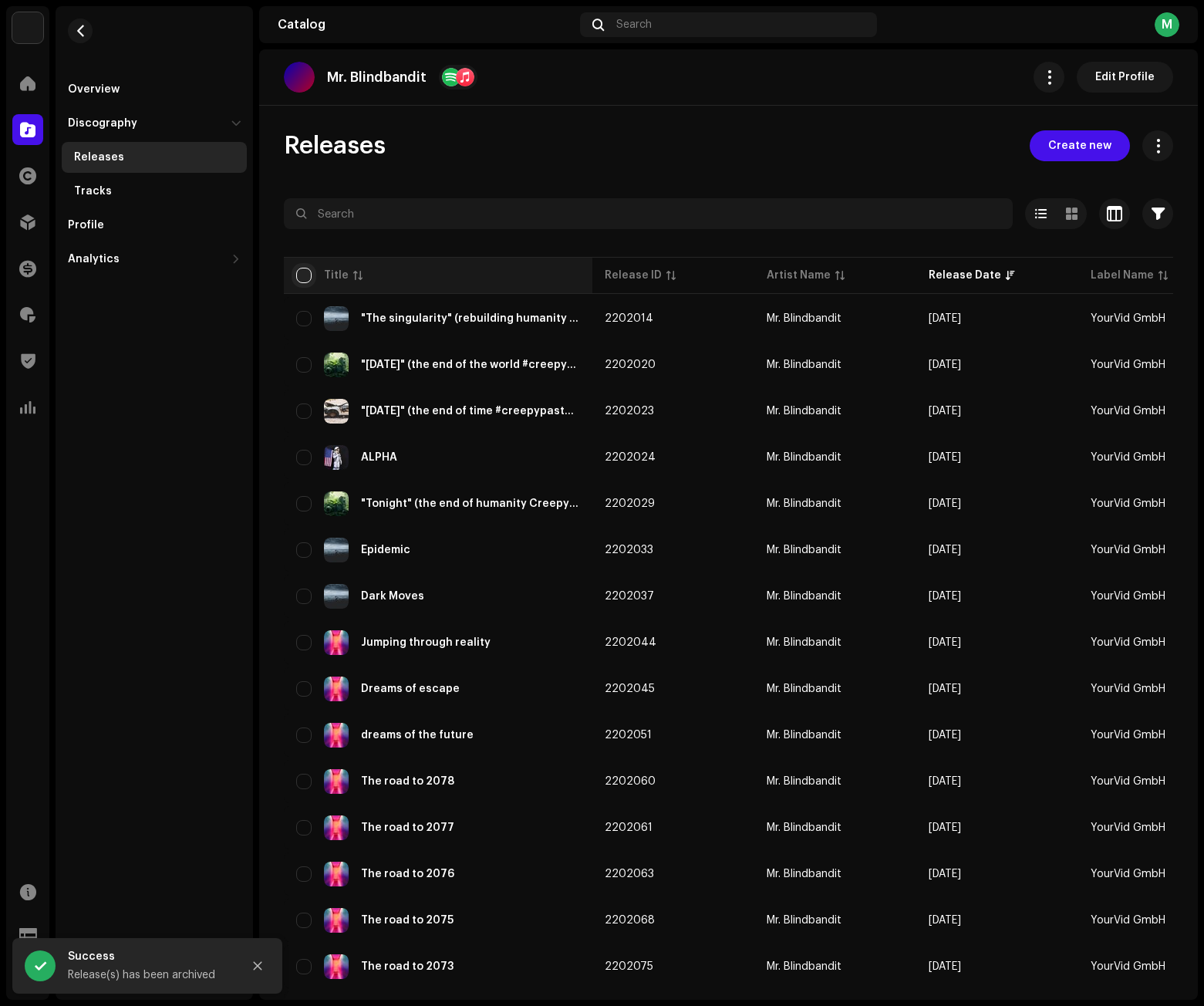
checkbox input "true"
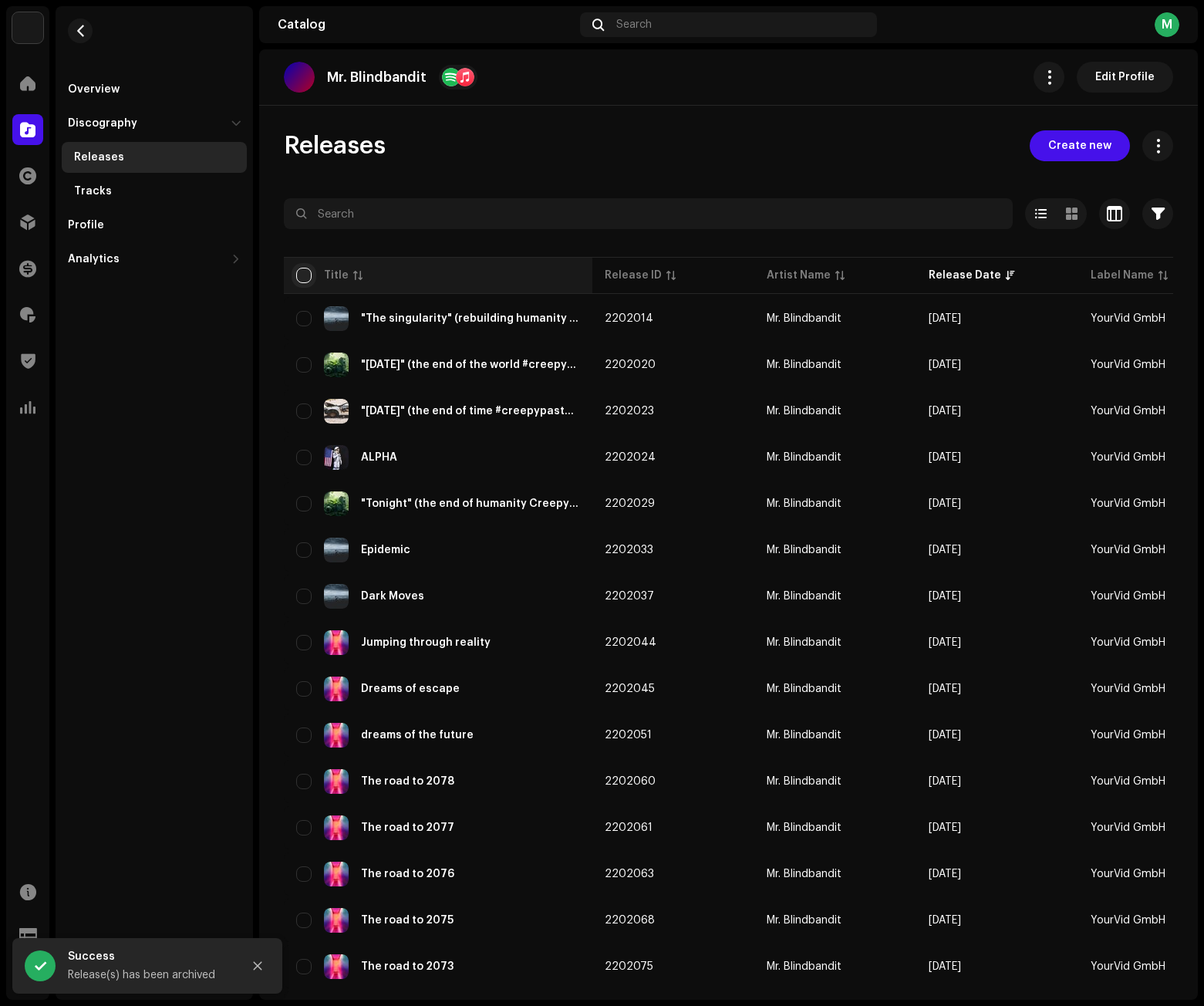
checkbox input "true"
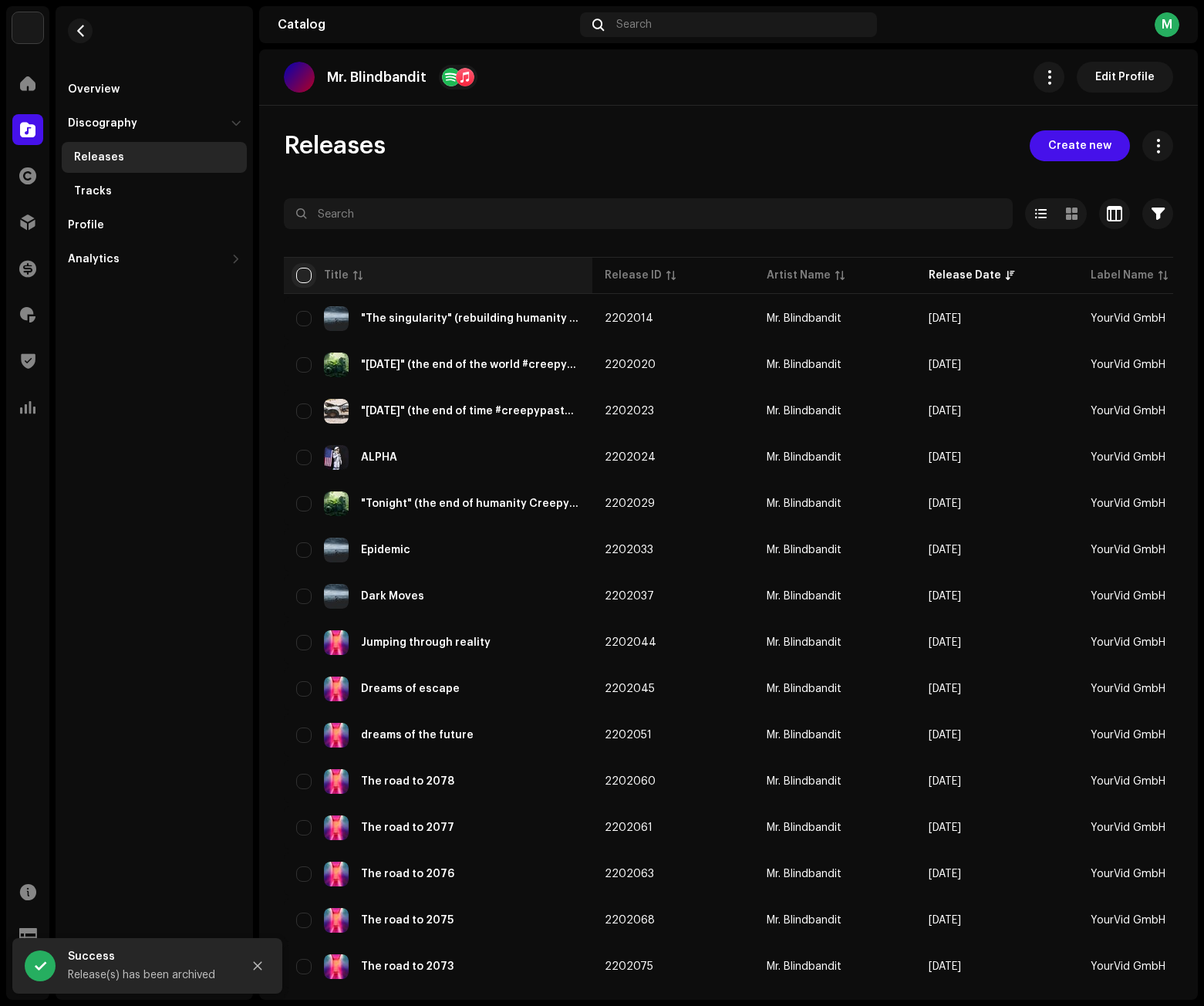
checkbox input "true"
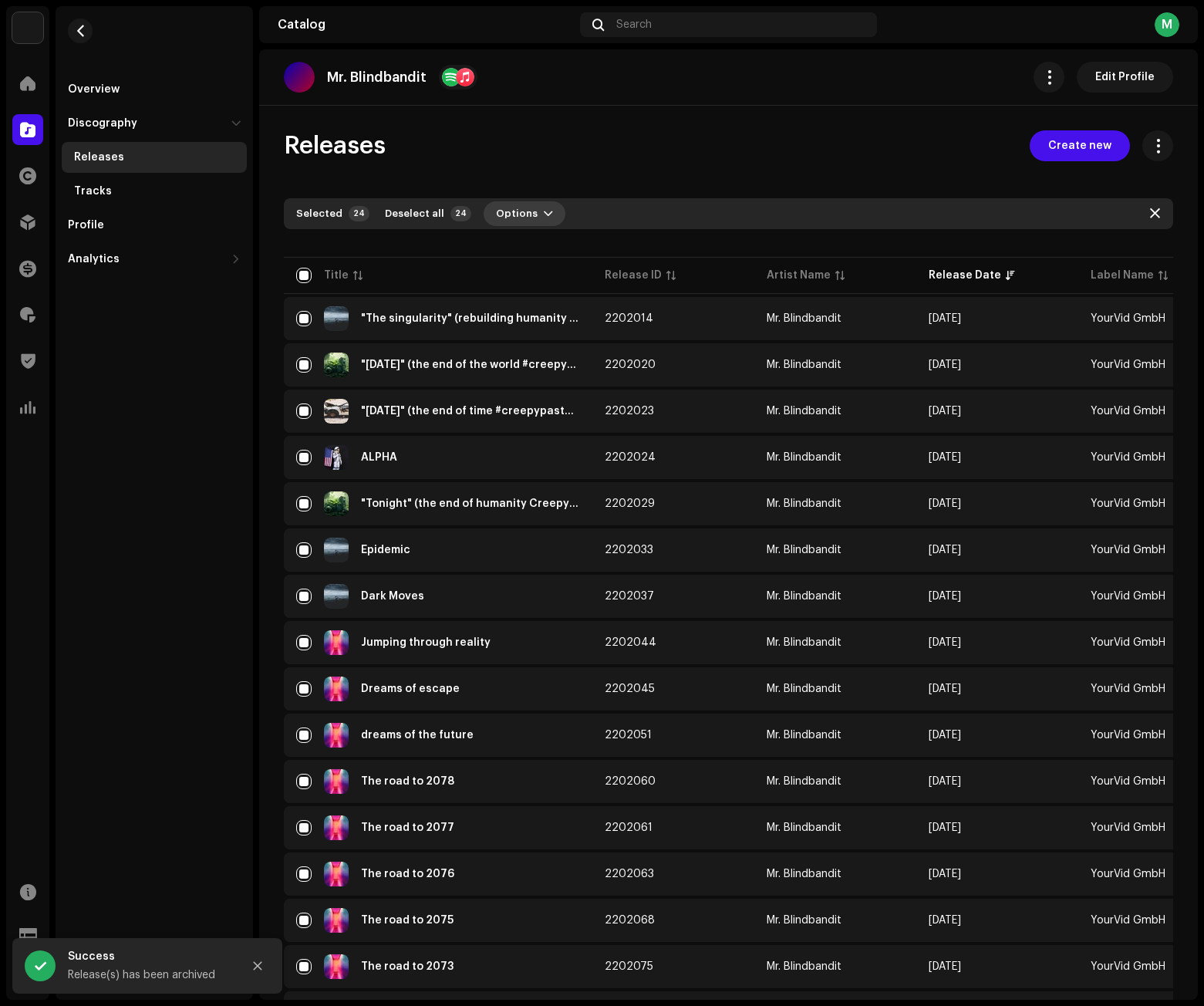
click at [516, 210] on span "Options" at bounding box center [517, 214] width 42 height 30
click at [525, 246] on div "Archive" at bounding box center [557, 248] width 143 height 12
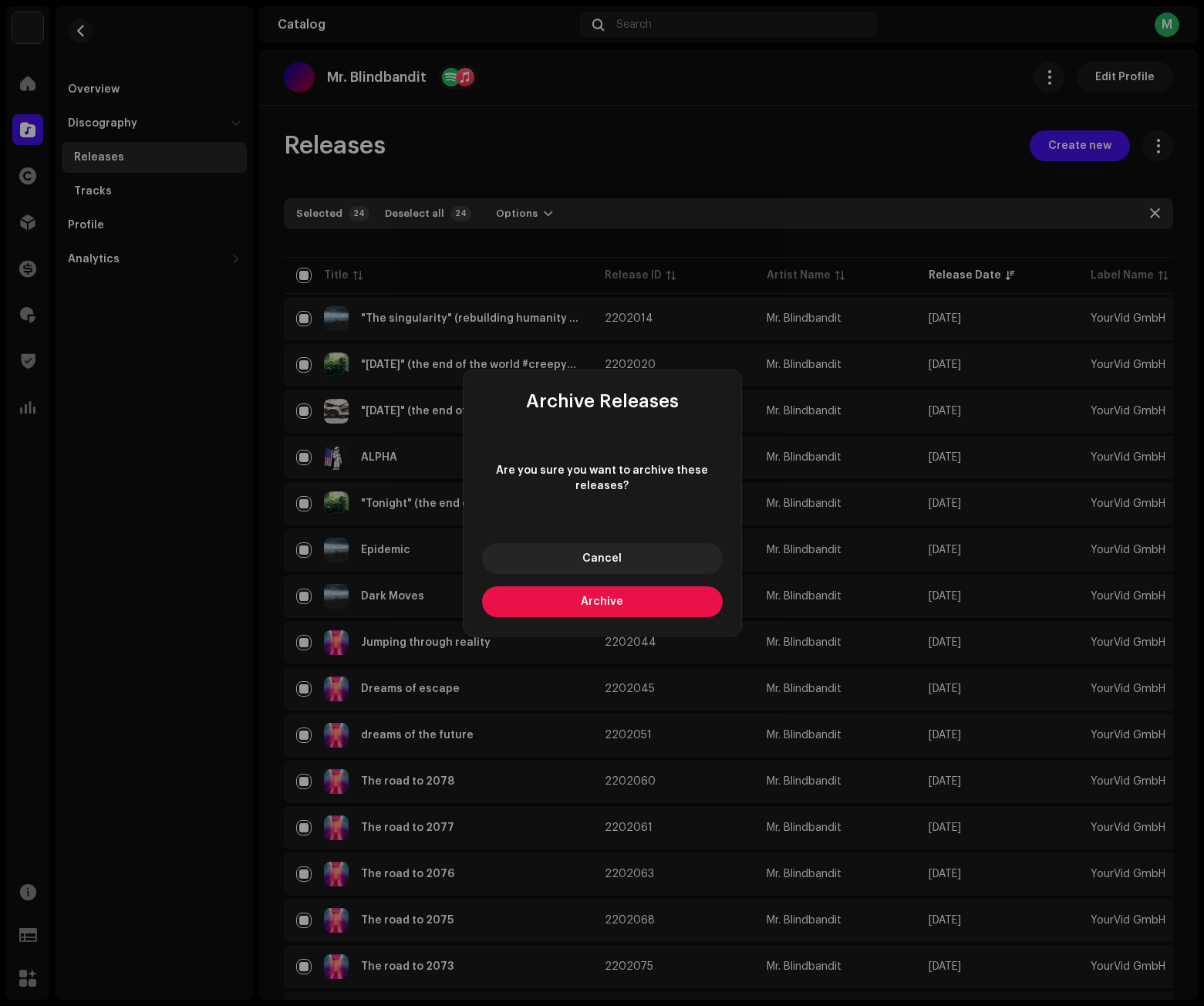
click at [615, 598] on span "Archive" at bounding box center [602, 601] width 43 height 10
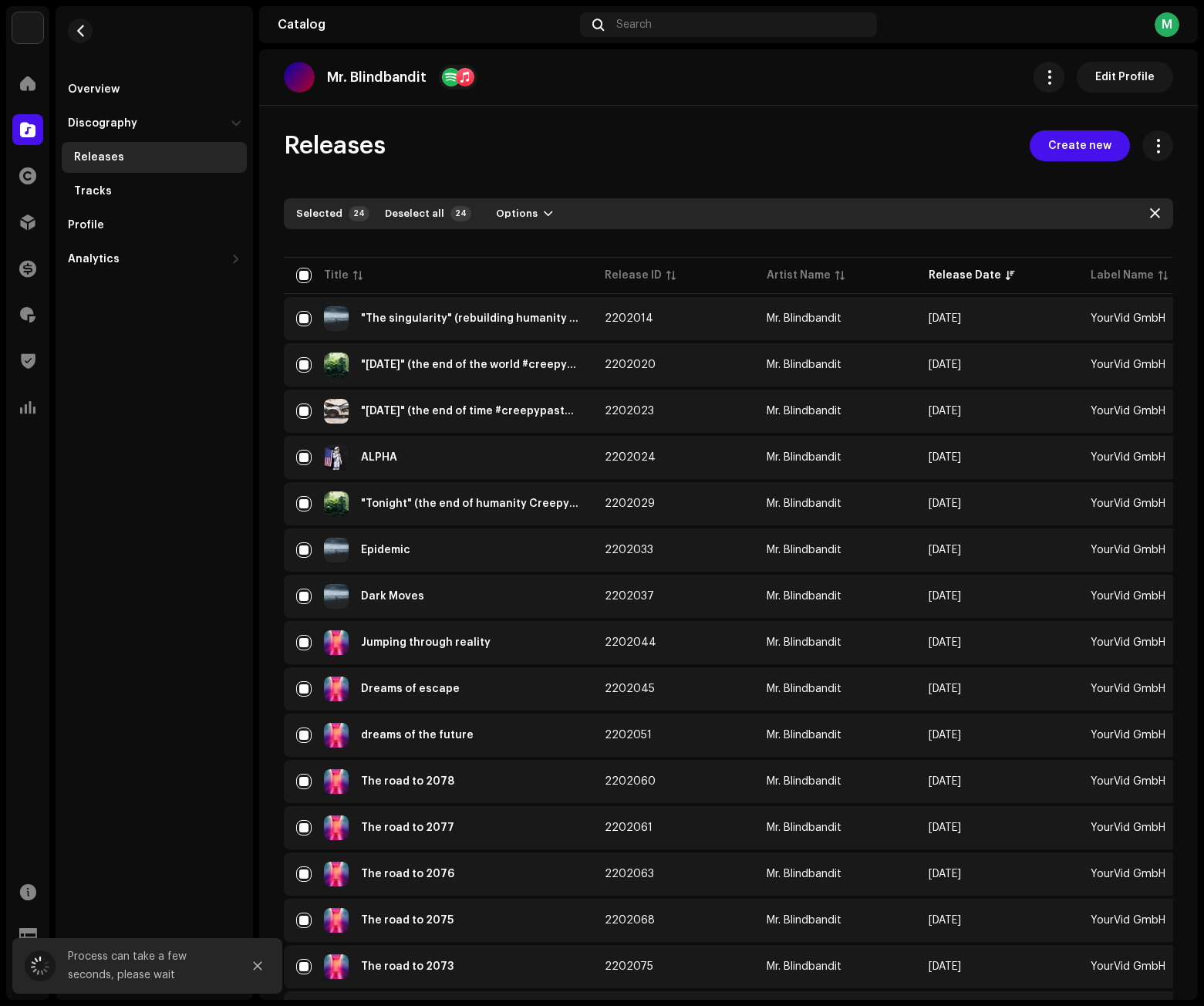
checkbox input "false"
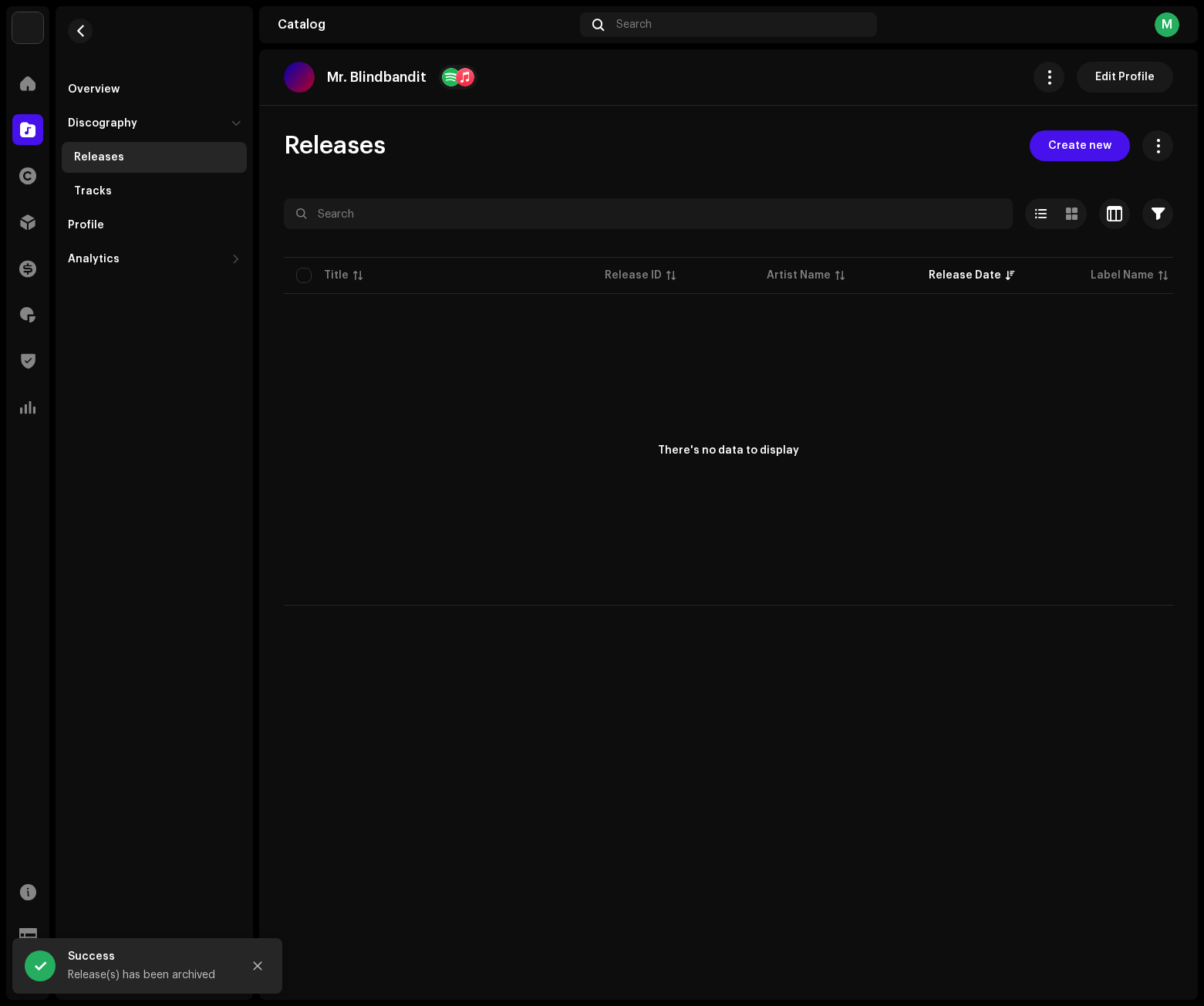
click at [570, 412] on div "There's no data to display" at bounding box center [728, 451] width 889 height 309
click at [83, 35] on span "button" at bounding box center [81, 30] width 11 height 12
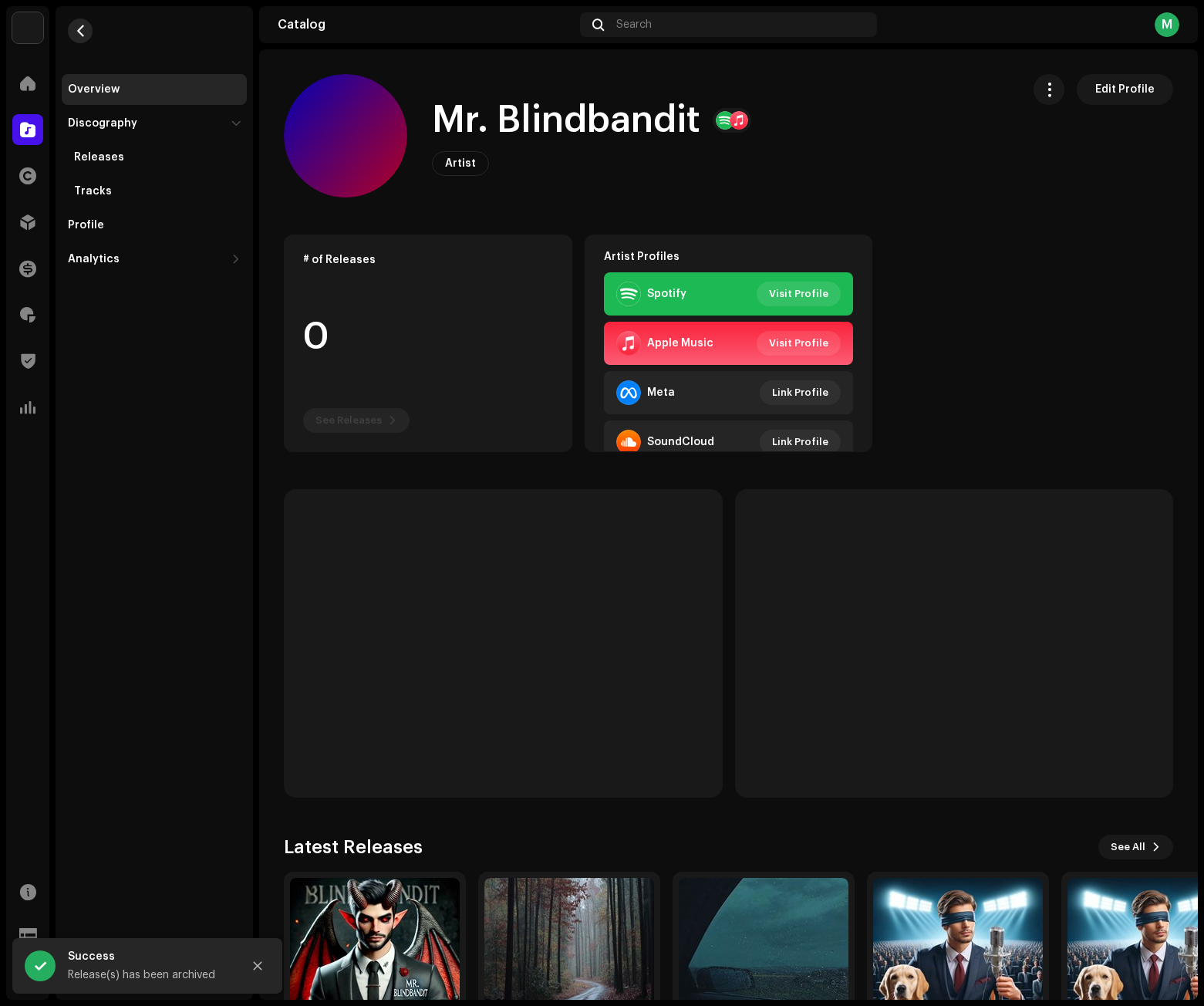
click at [89, 29] on button "button" at bounding box center [80, 30] width 25 height 25
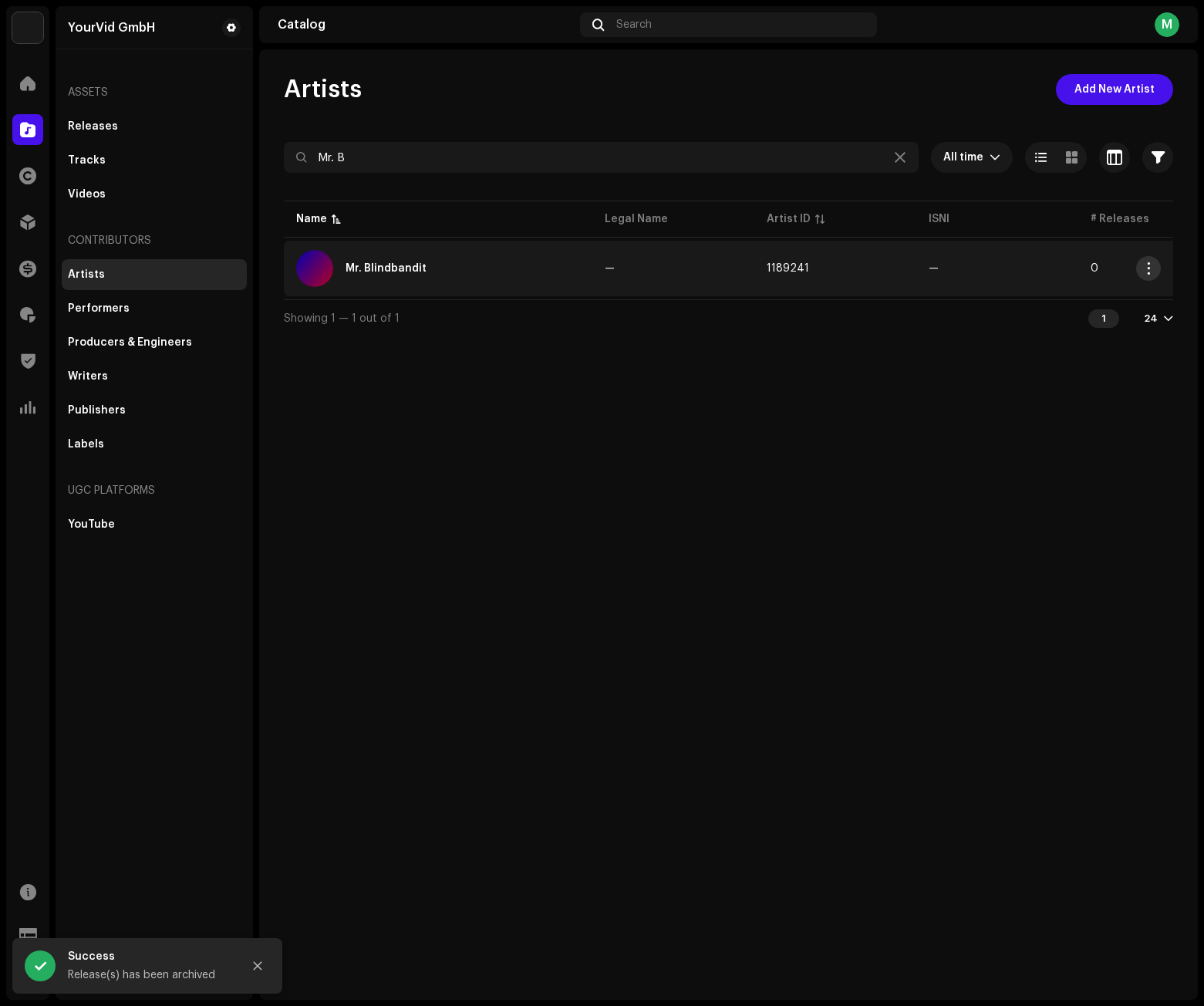
click at [1141, 265] on button "button" at bounding box center [1148, 269] width 25 height 25
click at [588, 408] on div "Artists Add New Artist Mr. B All time Selected 0 Select all Options Filters Arc…" at bounding box center [728, 524] width 938 height 951
